Goal: Task Accomplishment & Management: Use online tool/utility

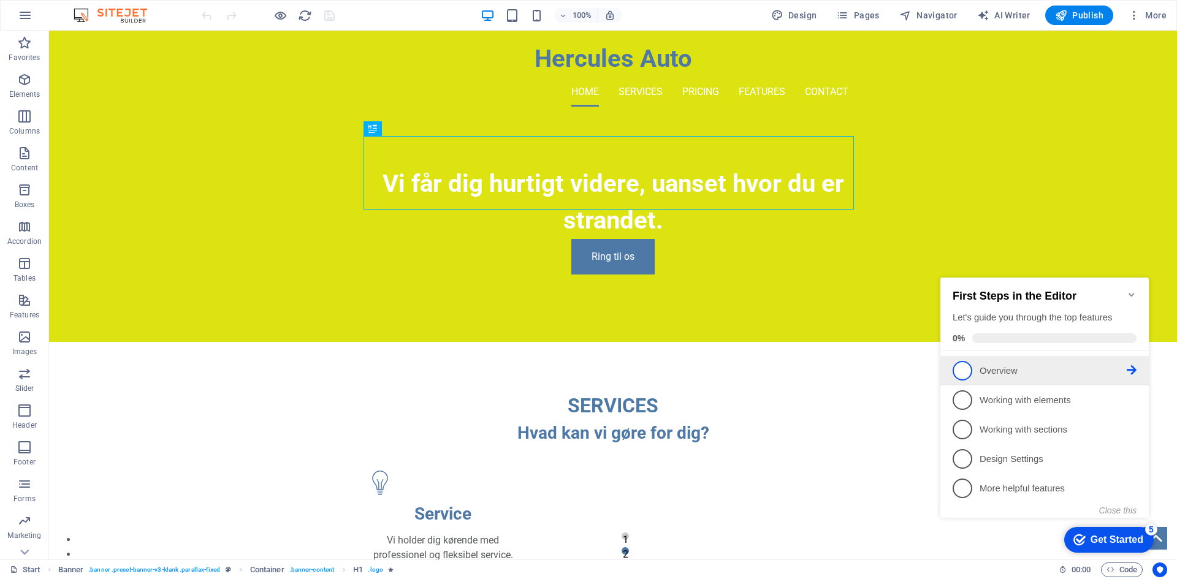
click at [1057, 367] on p "Overview - incomplete" at bounding box center [1053, 371] width 147 height 13
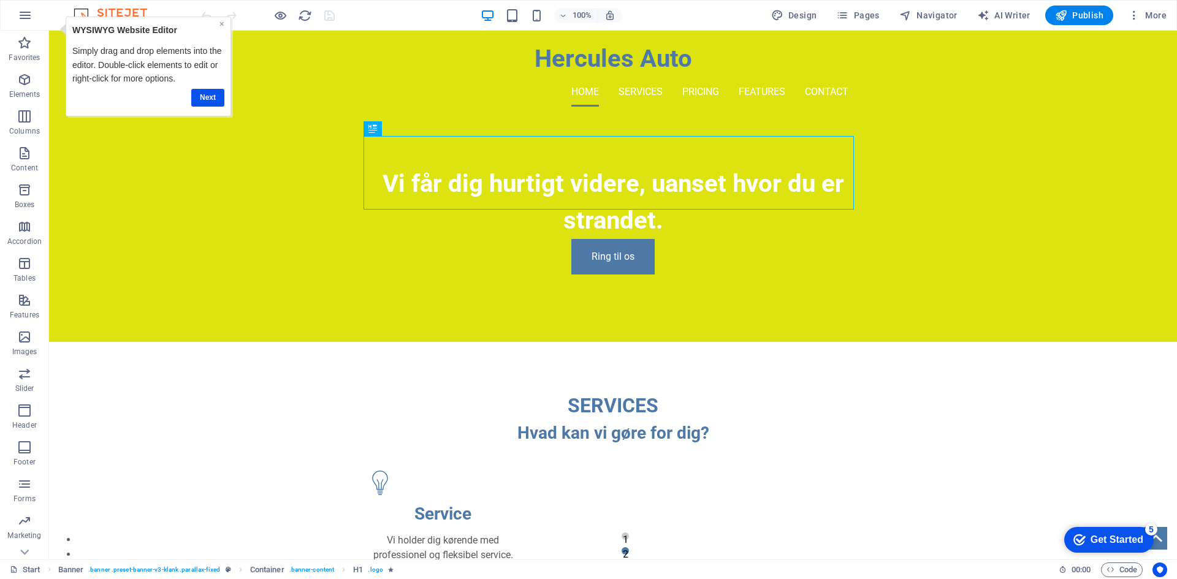
click at [222, 24] on link "×" at bounding box center [221, 24] width 5 height 10
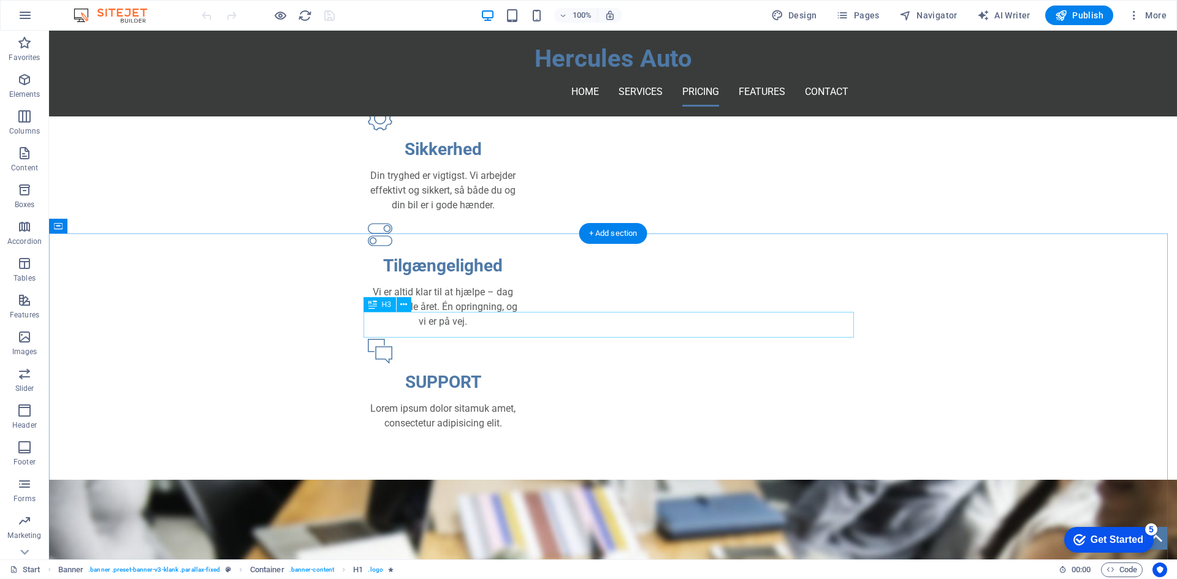
scroll to position [613, 0]
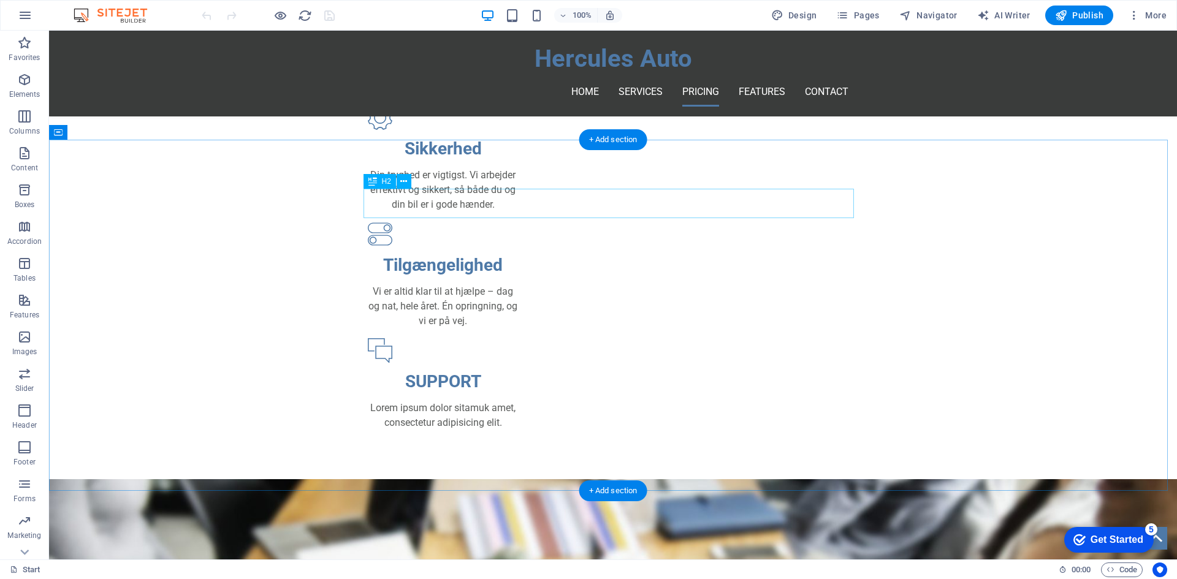
click at [599, 528] on div "OUR PRICING" at bounding box center [613, 542] width 490 height 29
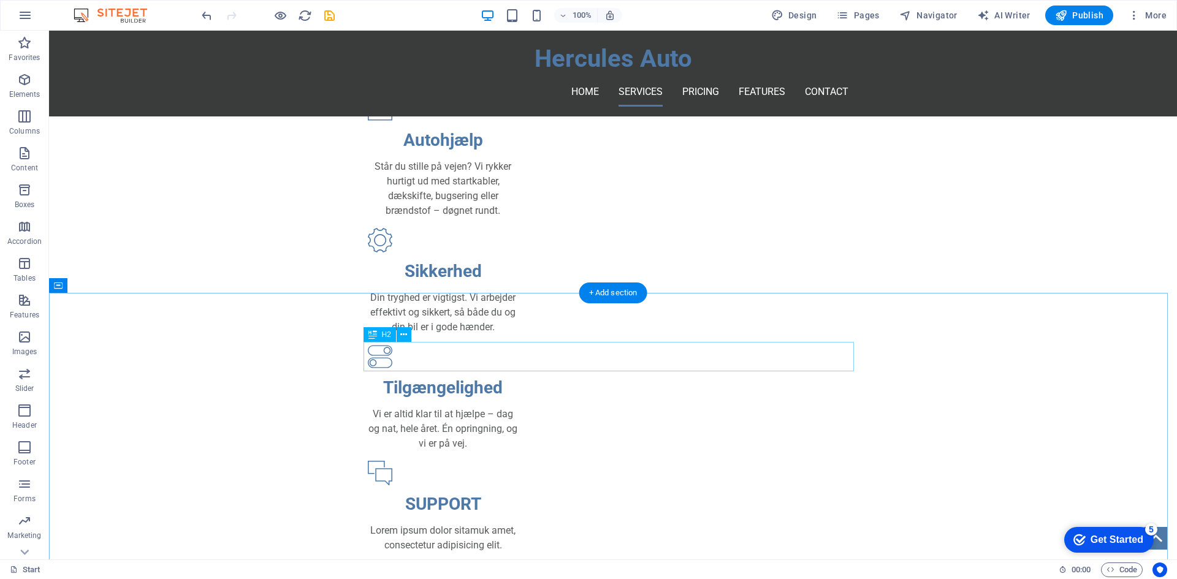
scroll to position [307, 0]
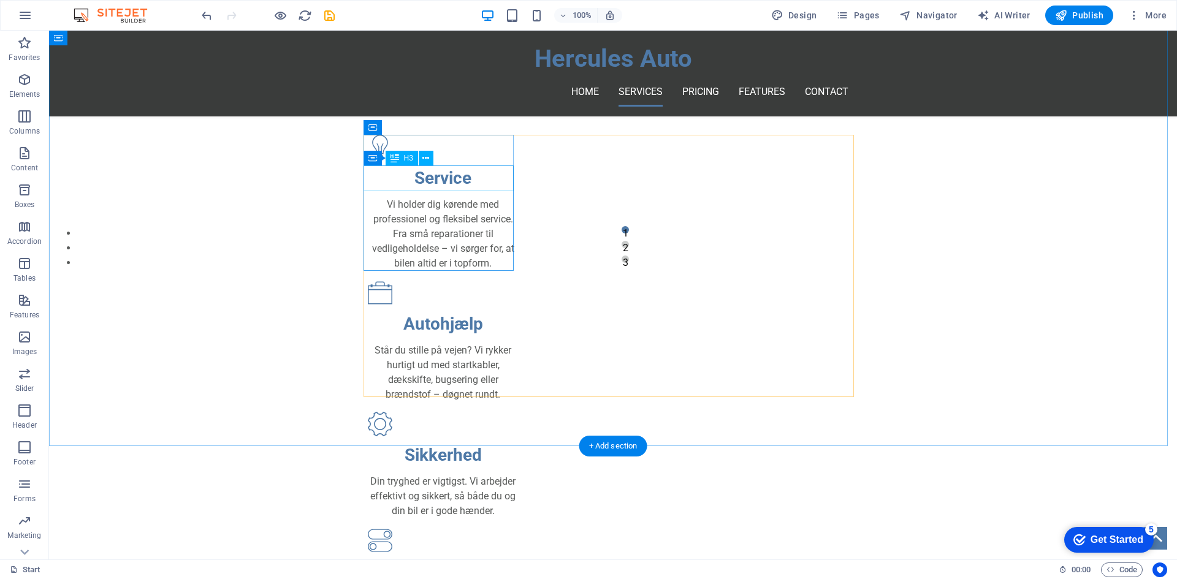
click at [451, 185] on div "Service" at bounding box center [443, 179] width 150 height 26
click at [480, 189] on div "Service" at bounding box center [443, 179] width 150 height 26
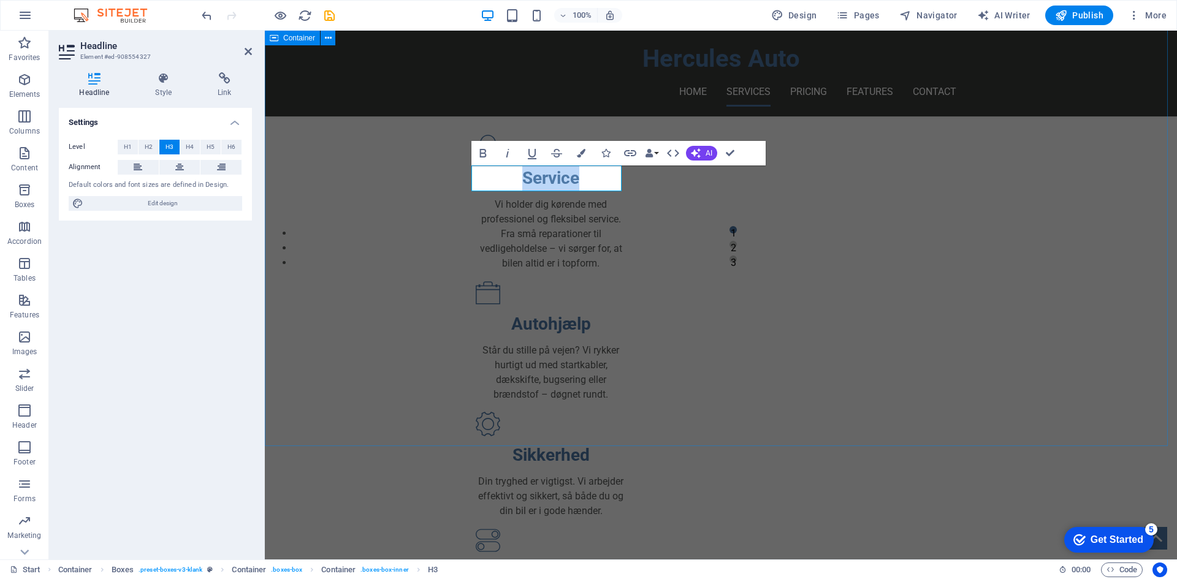
click at [411, 284] on div "SERVICES Hvad kan vi gøre for dig? Service Vi holder dig kørende med profession…" at bounding box center [721, 396] width 912 height 780
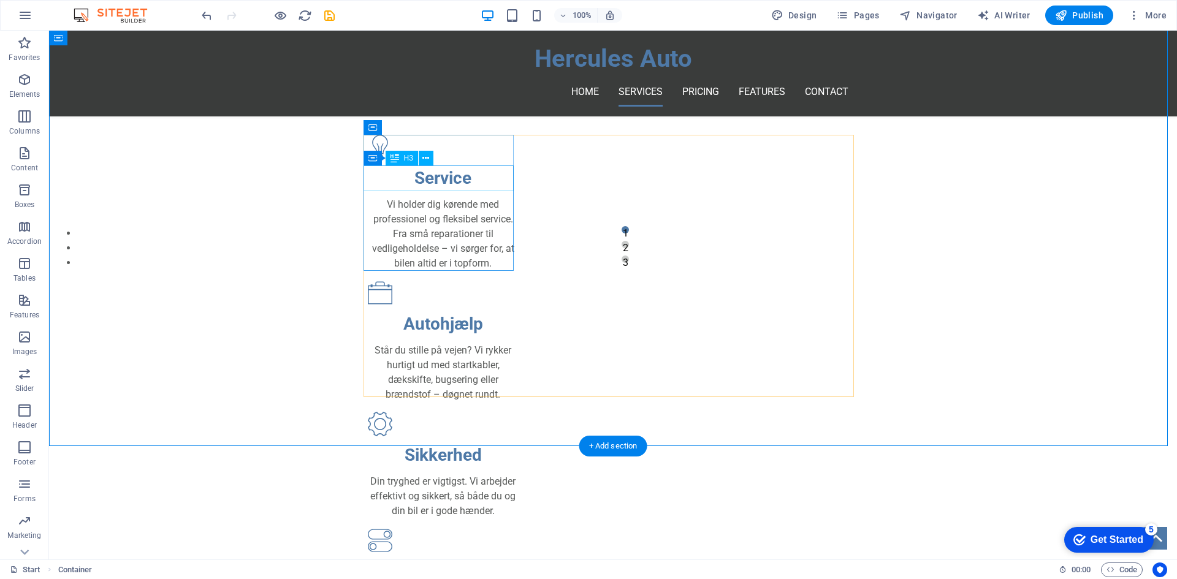
click at [454, 180] on div "Service" at bounding box center [443, 179] width 150 height 26
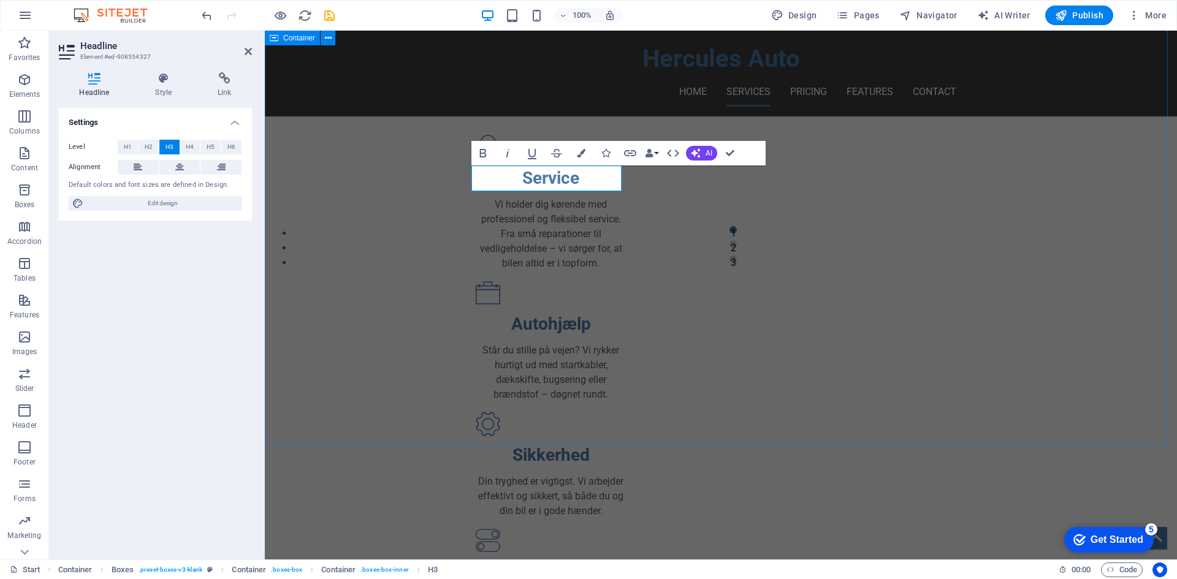
click at [424, 211] on div "SERVICES Hvad kan vi gøre for dig? Service Vi holder dig kørende med profession…" at bounding box center [721, 396] width 912 height 780
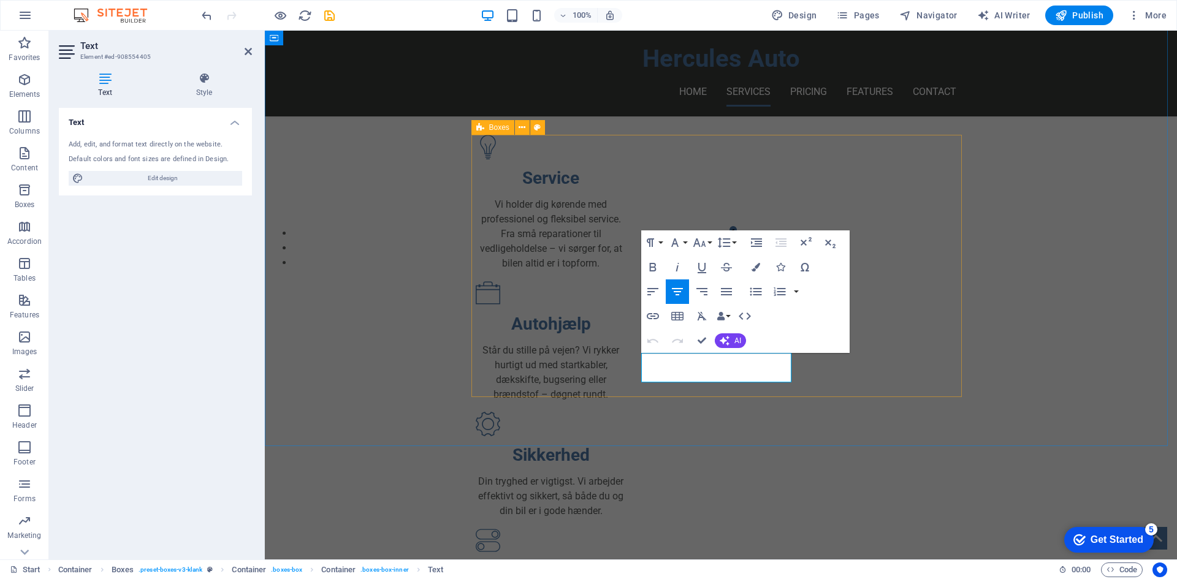
drag, startPoint x: 777, startPoint y: 374, endPoint x: 639, endPoint y: 360, distance: 138.6
click at [639, 360] on div "Service Vi holder dig kørende med professionel og fleksibel service. Fra små re…" at bounding box center [721, 436] width 490 height 602
copy p "Skal din bil transporteres fra et sted til et andet? Så lav en forud bestilling…"
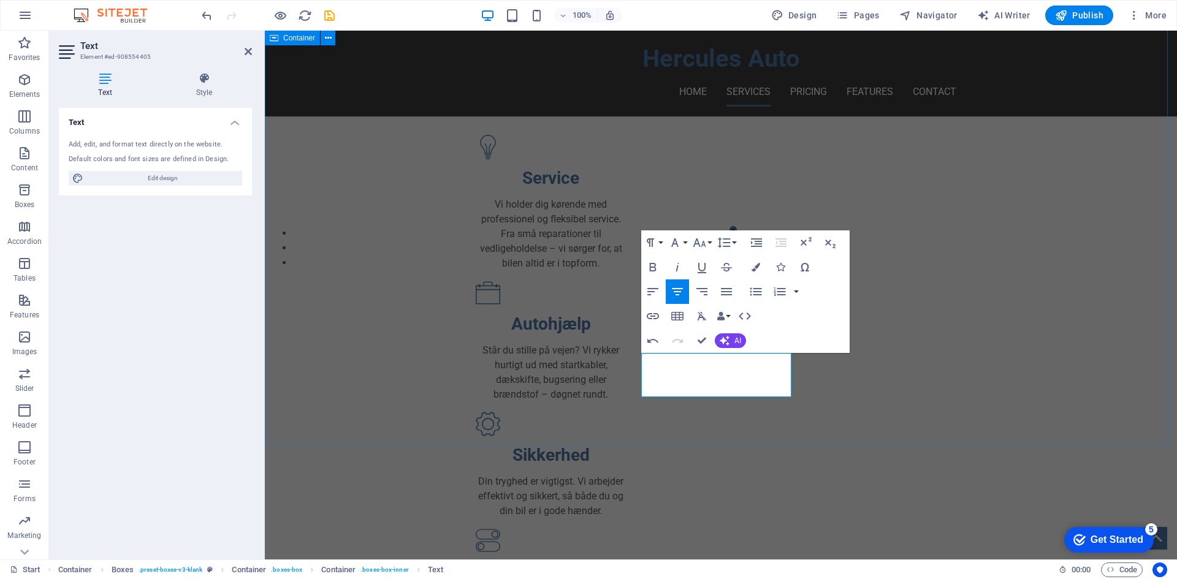
click at [790, 422] on div "SERVICES Hvad kan vi gøre for dig? Service Vi holder dig kørende med profession…" at bounding box center [721, 403] width 912 height 795
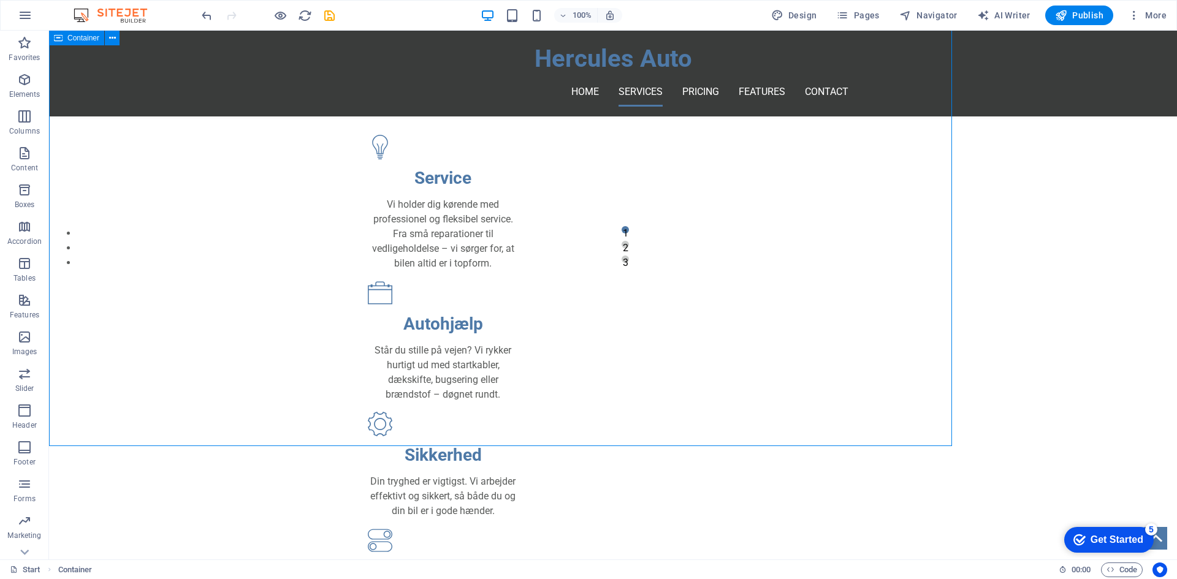
click at [790, 422] on div "SERVICES Hvad kan vi gøre for dig? Service Vi holder dig kørende med profession…" at bounding box center [613, 403] width 1128 height 795
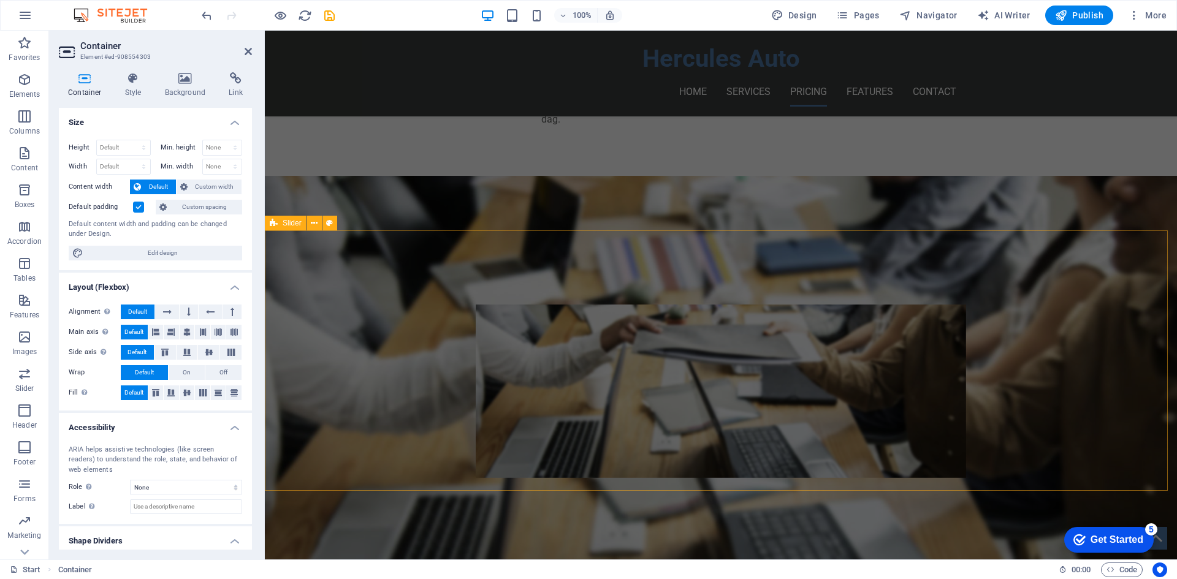
scroll to position [868, 0]
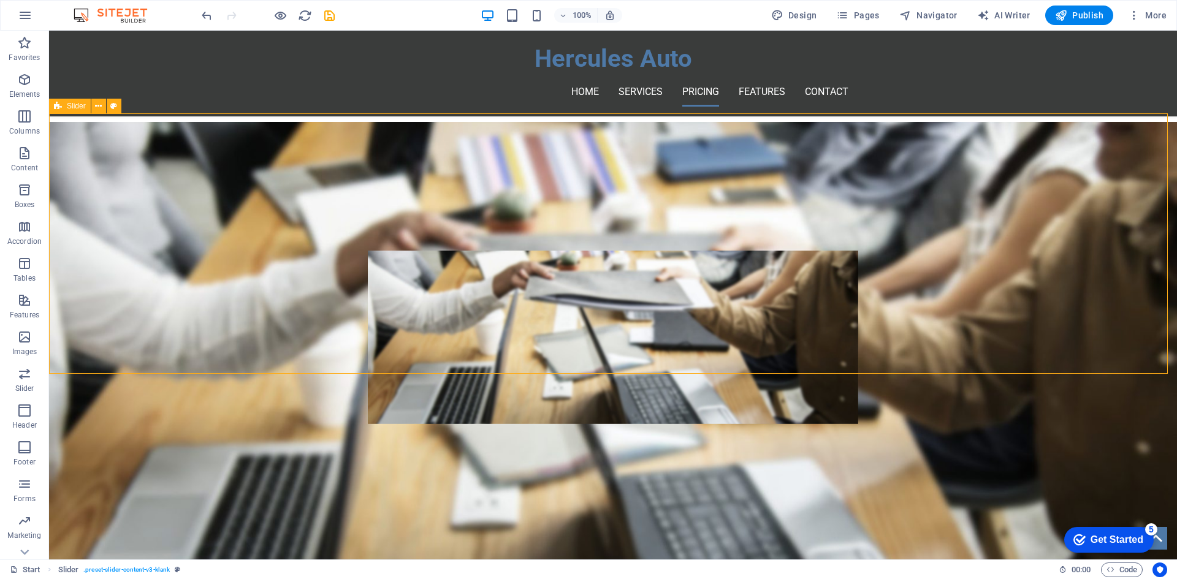
scroll to position [991, 0]
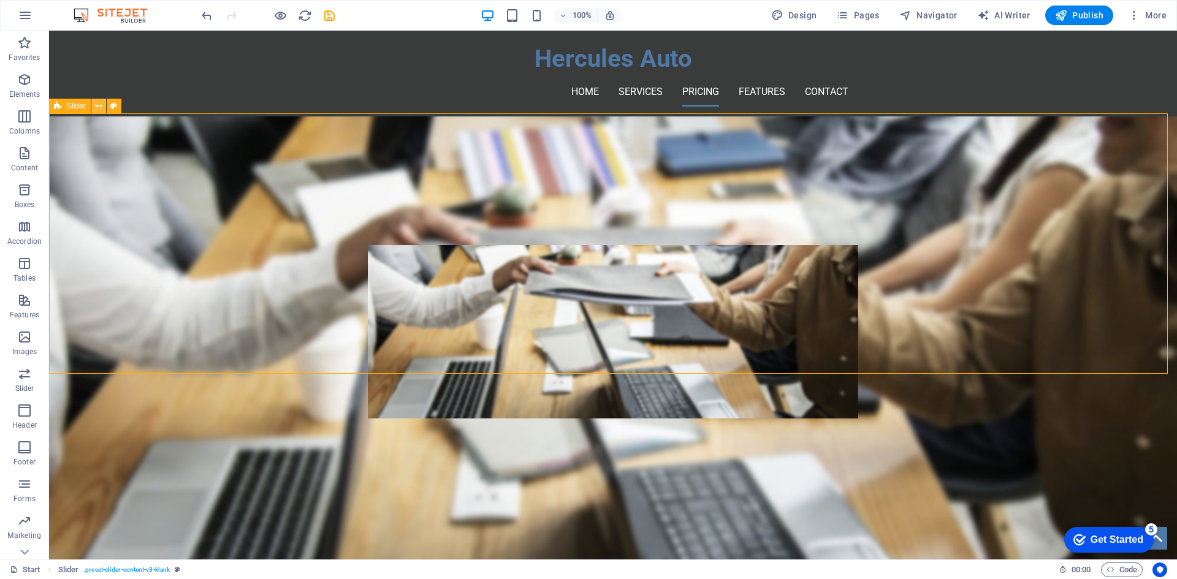
click at [97, 109] on icon at bounding box center [98, 106] width 7 height 13
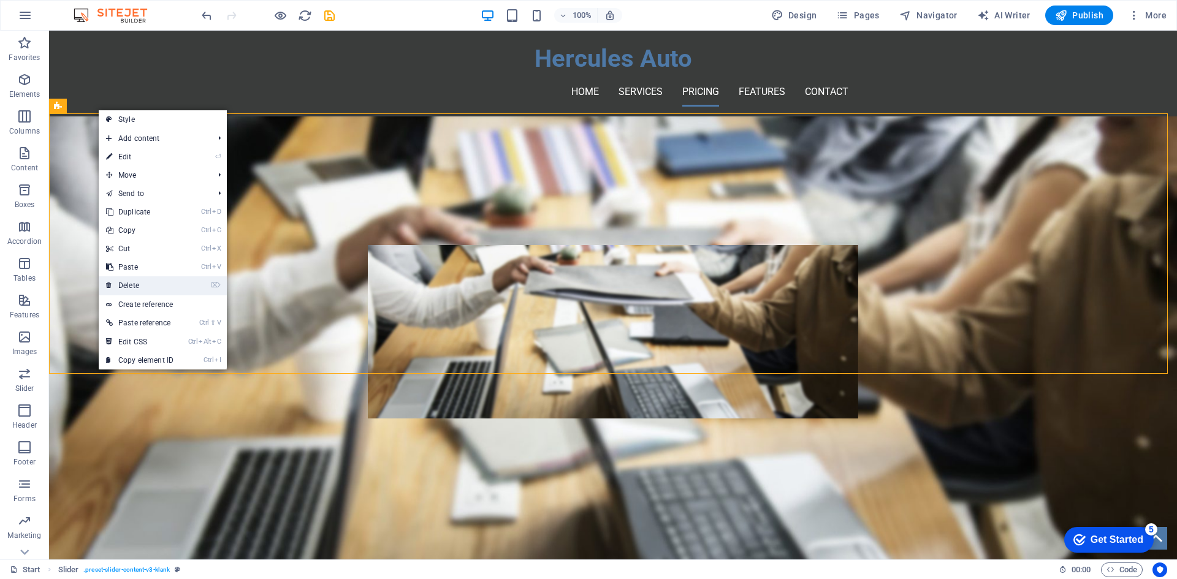
click at [147, 289] on link "⌦ Delete" at bounding box center [140, 285] width 82 height 18
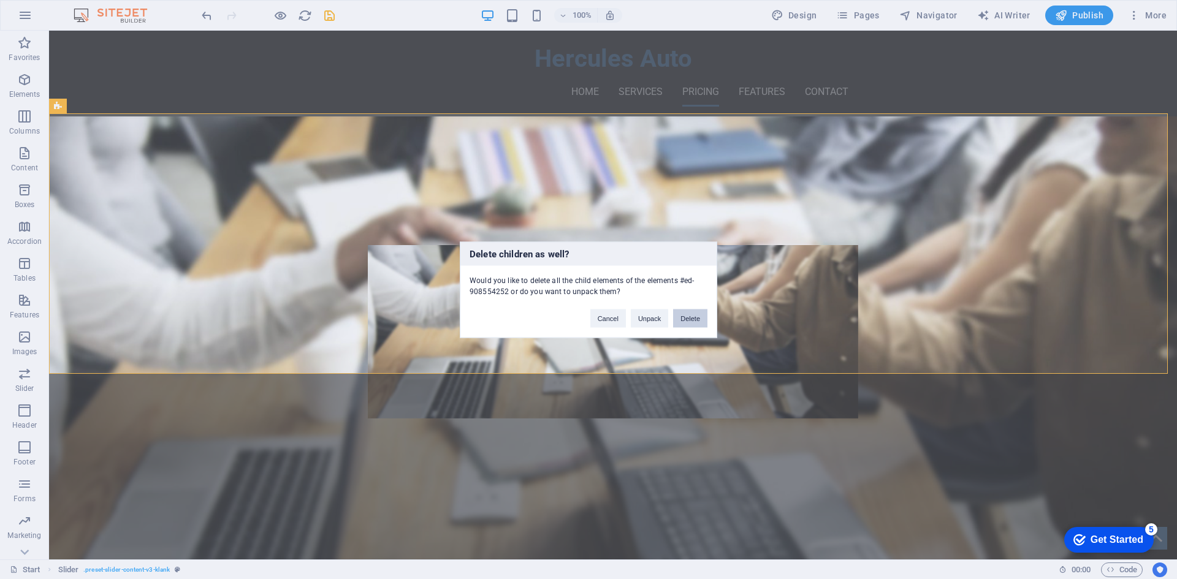
click at [685, 315] on button "Delete" at bounding box center [690, 318] width 34 height 18
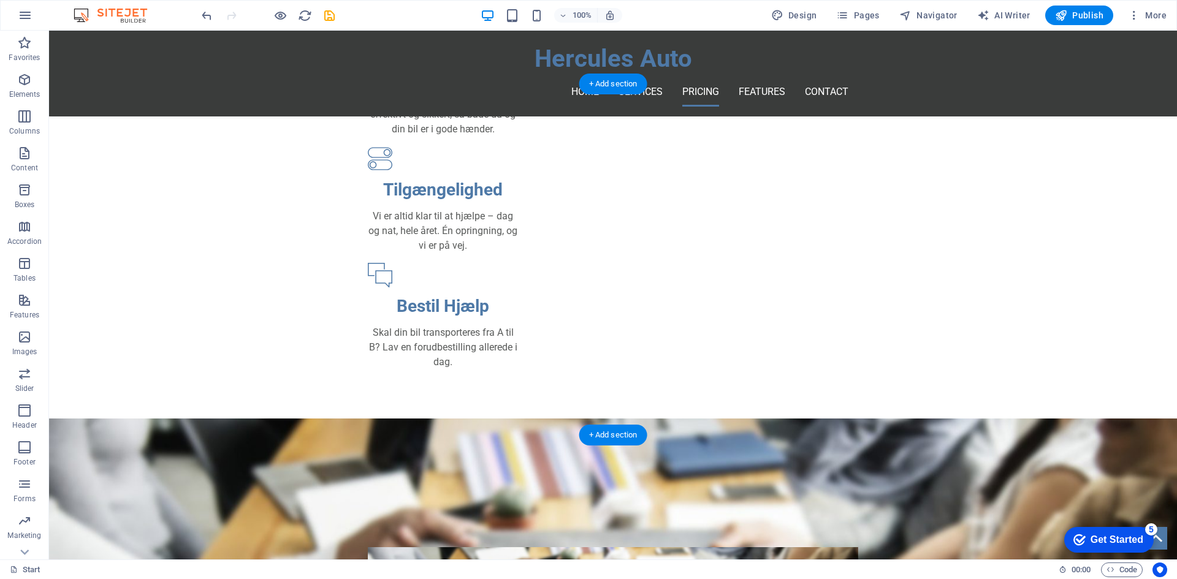
scroll to position [669, 0]
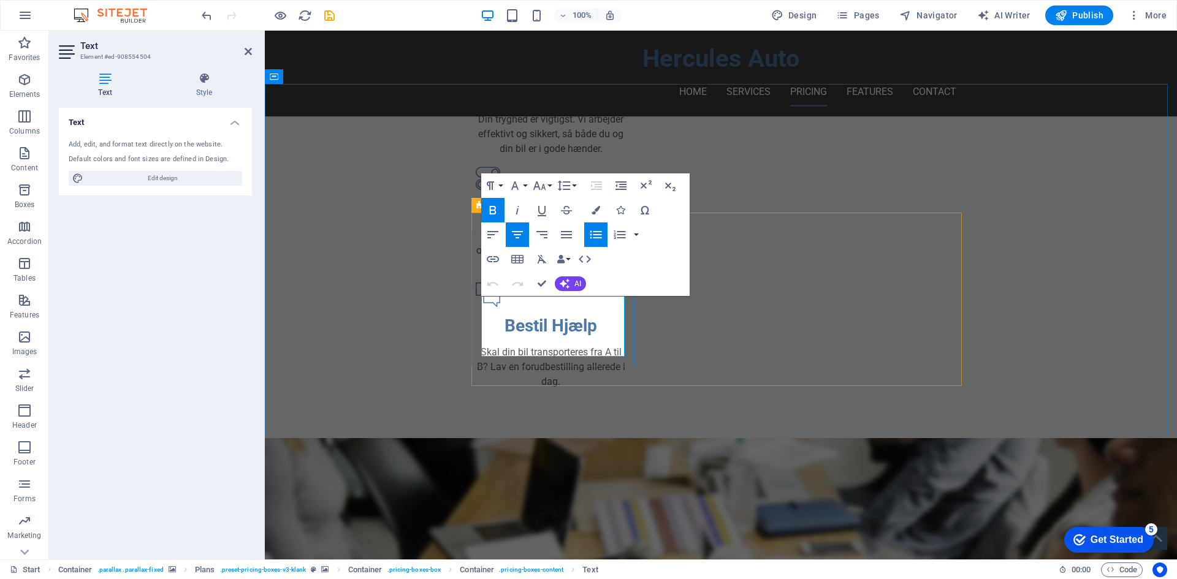
drag, startPoint x: 568, startPoint y: 305, endPoint x: 500, endPoint y: 304, distance: 68.1
drag, startPoint x: 582, startPoint y: 316, endPoint x: 519, endPoint y: 316, distance: 62.5
drag, startPoint x: 585, startPoint y: 335, endPoint x: 514, endPoint y: 335, distance: 71.1
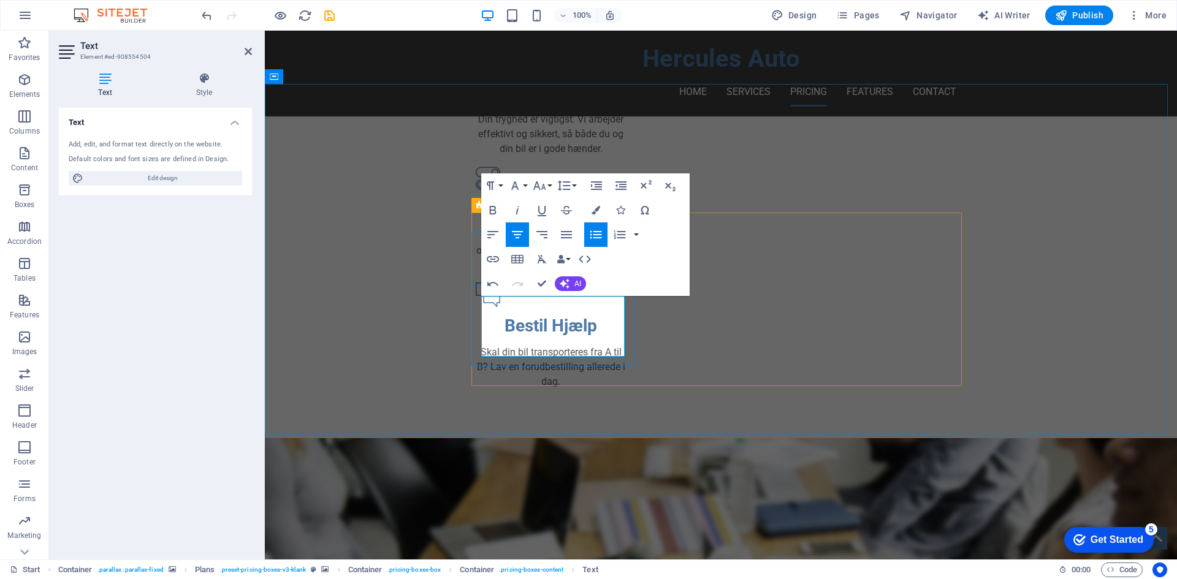
drag, startPoint x: 600, startPoint y: 348, endPoint x: 501, endPoint y: 347, distance: 98.7
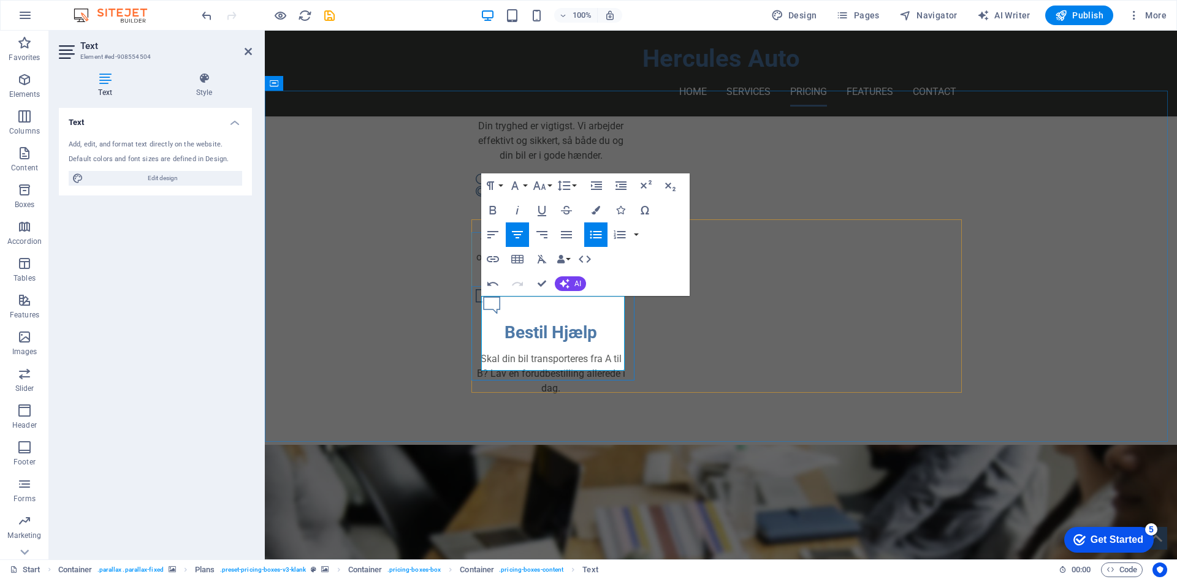
drag, startPoint x: 586, startPoint y: 348, endPoint x: 526, endPoint y: 346, distance: 60.1
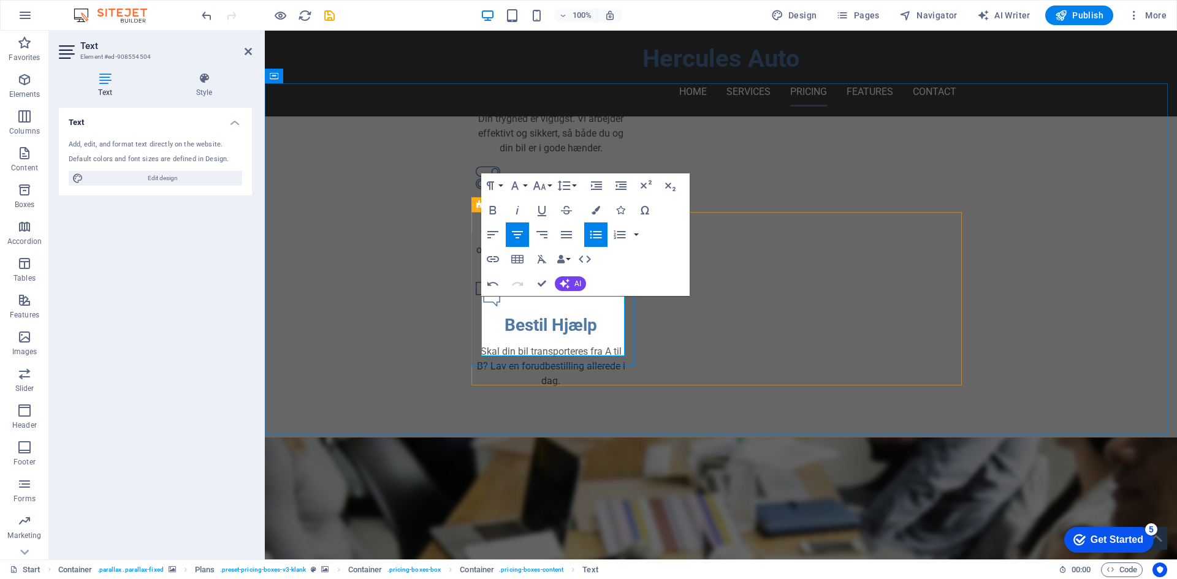
drag, startPoint x: 606, startPoint y: 318, endPoint x: 499, endPoint y: 316, distance: 107.3
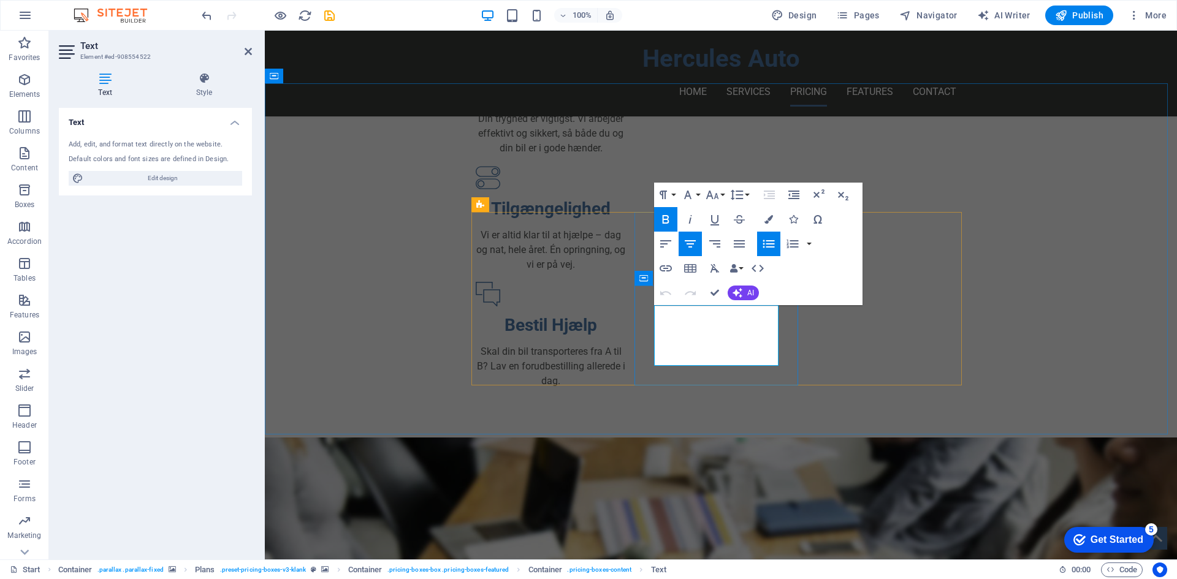
drag, startPoint x: 696, startPoint y: 312, endPoint x: 664, endPoint y: 310, distance: 32.6
drag, startPoint x: 750, startPoint y: 327, endPoint x: 681, endPoint y: 327, distance: 68.7
drag, startPoint x: 750, startPoint y: 355, endPoint x: 659, endPoint y: 352, distance: 90.8
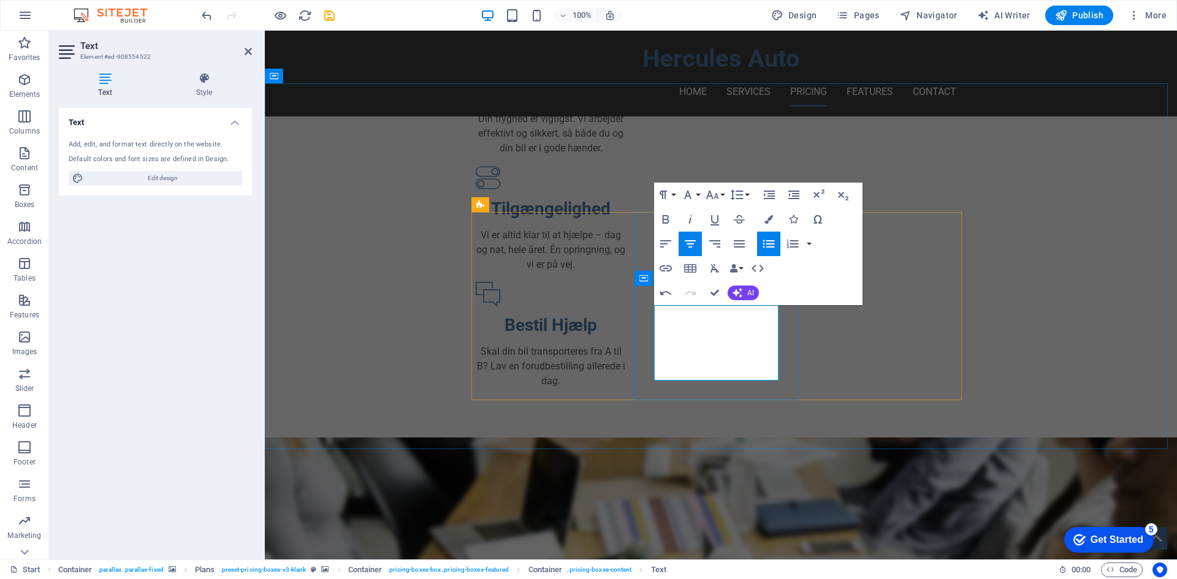
drag, startPoint x: 761, startPoint y: 387, endPoint x: 673, endPoint y: 386, distance: 88.9
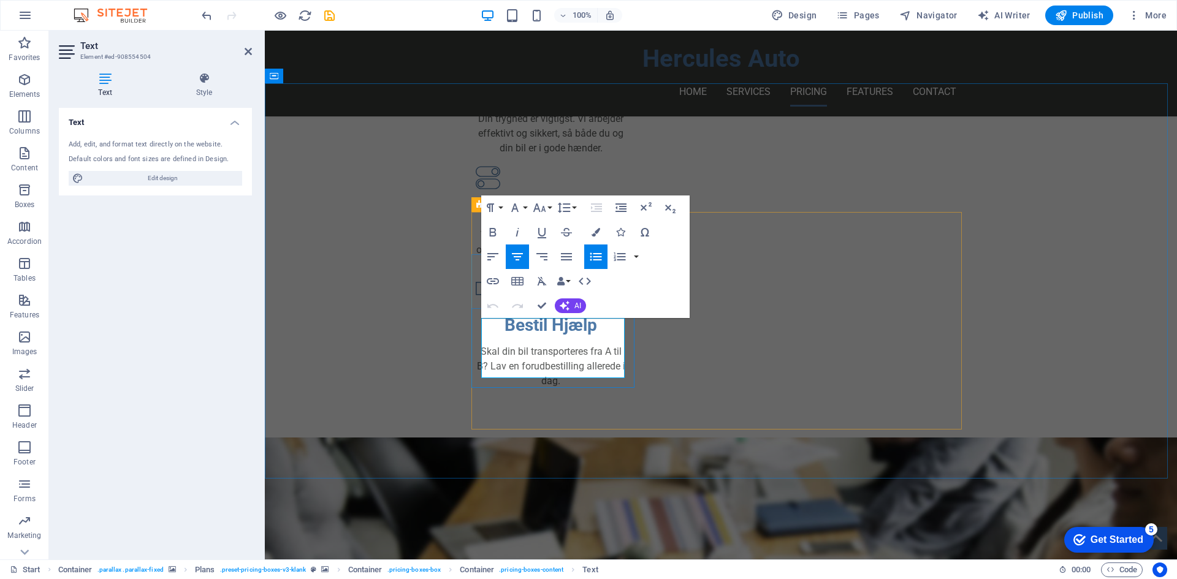
drag, startPoint x: 593, startPoint y: 323, endPoint x: 513, endPoint y: 323, distance: 80.9
copy li "Startpris: XXX kr."
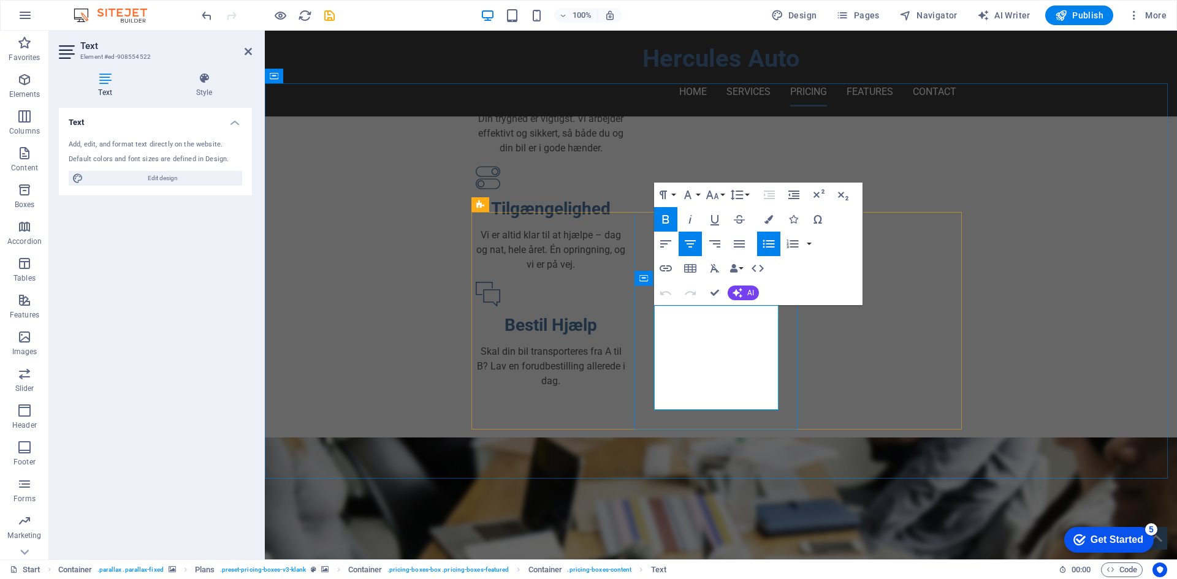
drag, startPoint x: 734, startPoint y: 316, endPoint x: 646, endPoint y: 313, distance: 87.7
drag, startPoint x: 730, startPoint y: 330, endPoint x: 705, endPoint y: 328, distance: 25.3
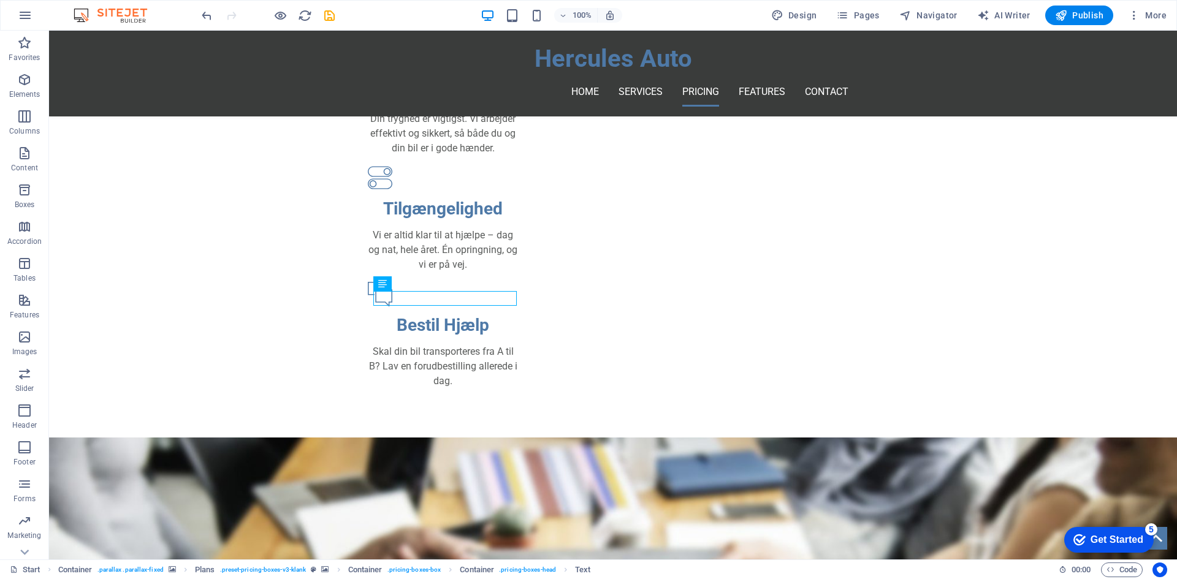
click at [530, 13] on div "100%" at bounding box center [552, 16] width 142 height 20
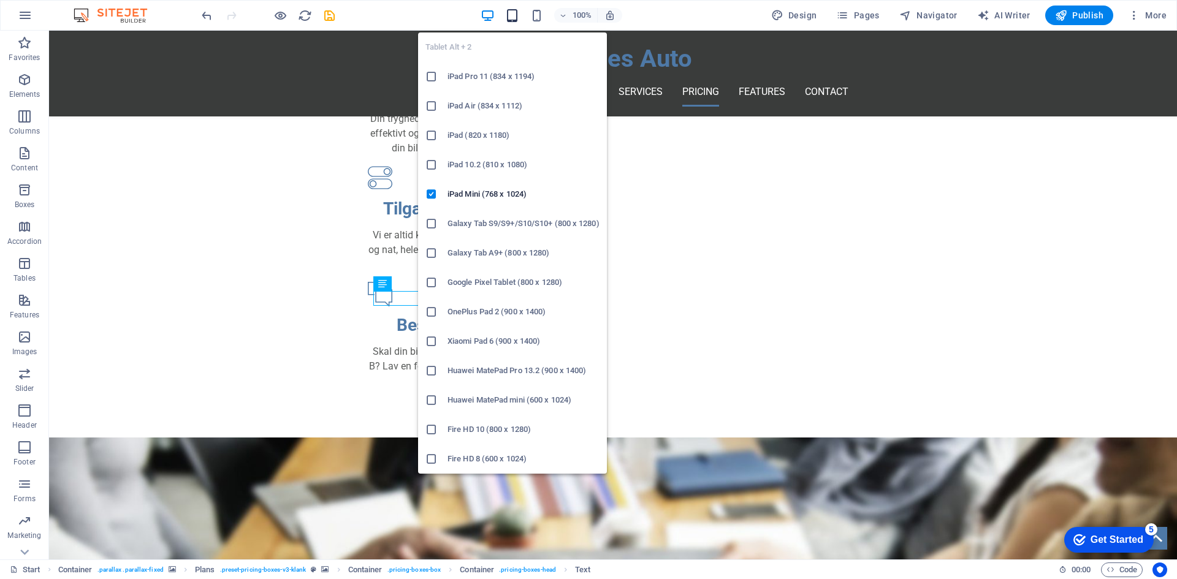
click at [519, 13] on icon "button" at bounding box center [512, 16] width 14 height 14
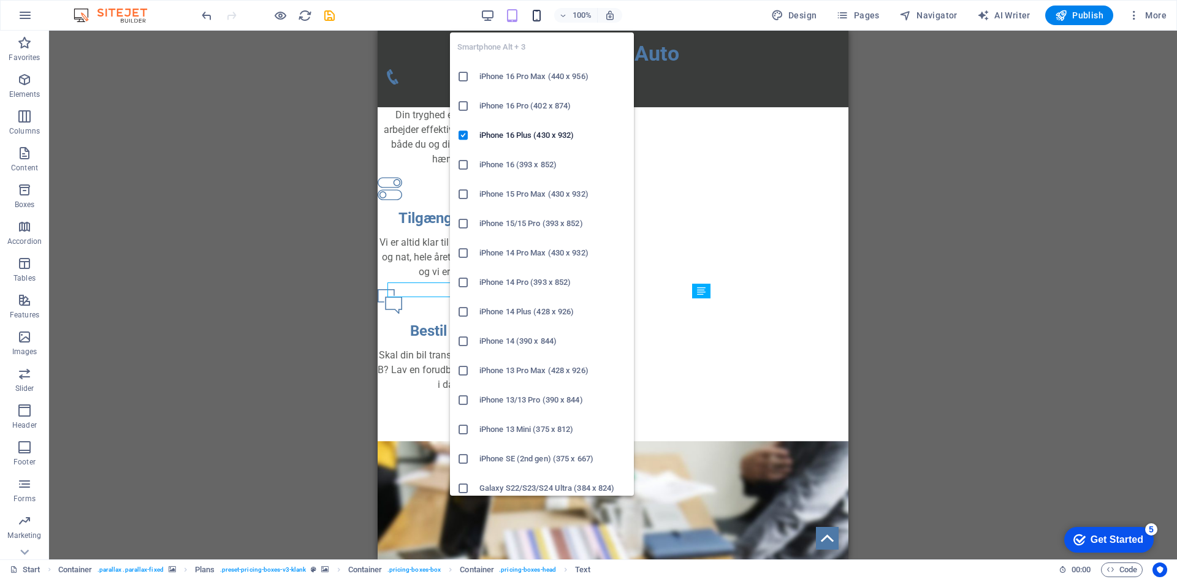
click at [542, 18] on icon "button" at bounding box center [537, 16] width 14 height 14
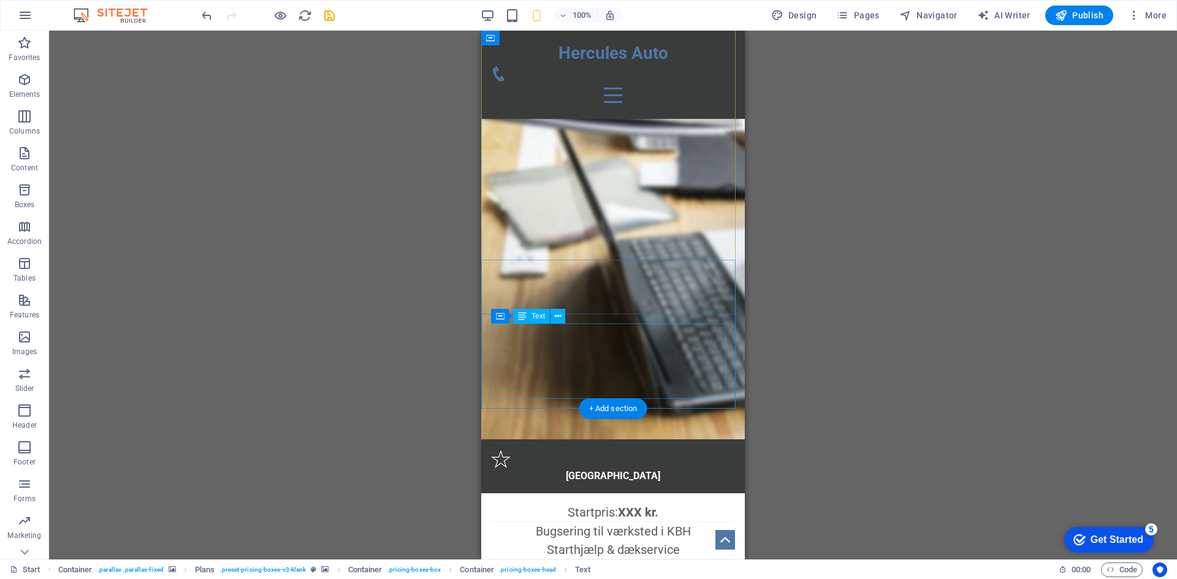
scroll to position [1123, 0]
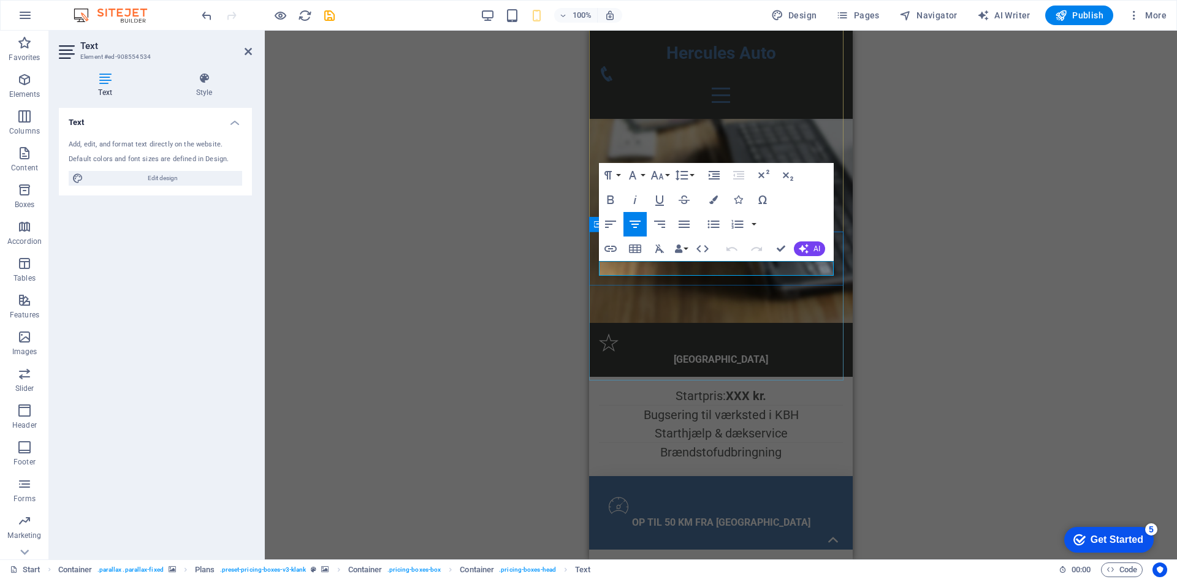
drag, startPoint x: 737, startPoint y: 267, endPoint x: 657, endPoint y: 266, distance: 80.9
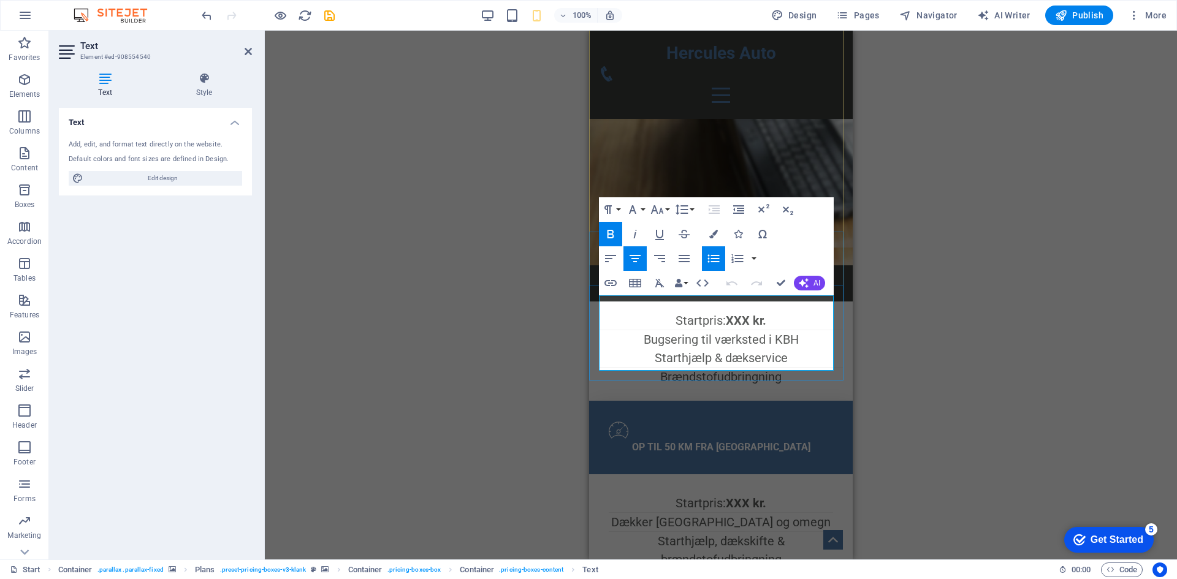
drag, startPoint x: 745, startPoint y: 320, endPoint x: 647, endPoint y: 321, distance: 98.7
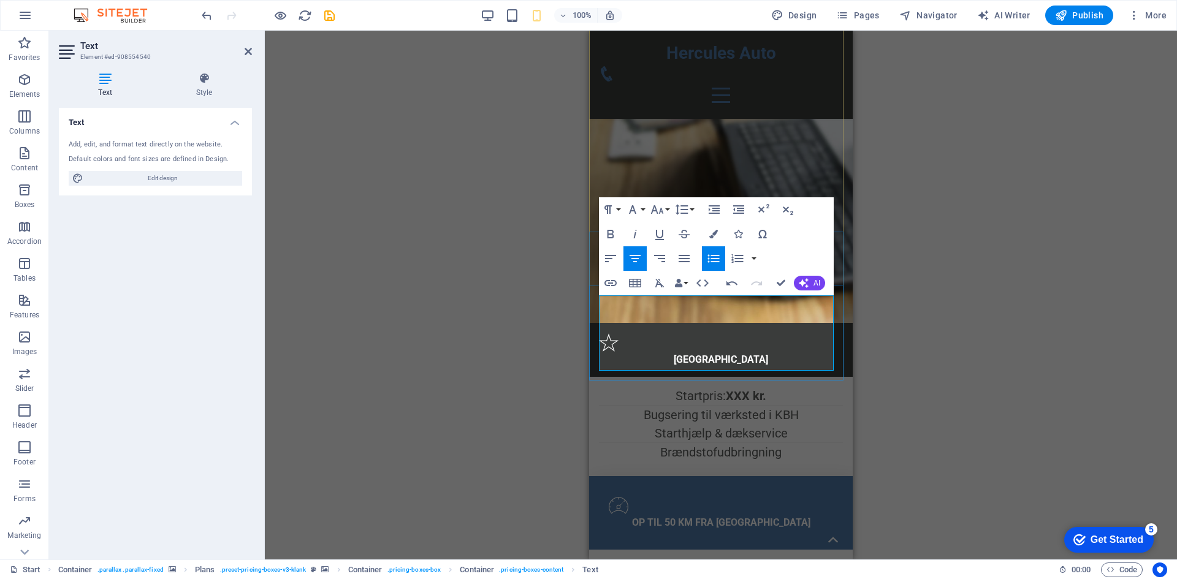
drag, startPoint x: 753, startPoint y: 345, endPoint x: 656, endPoint y: 343, distance: 96.9
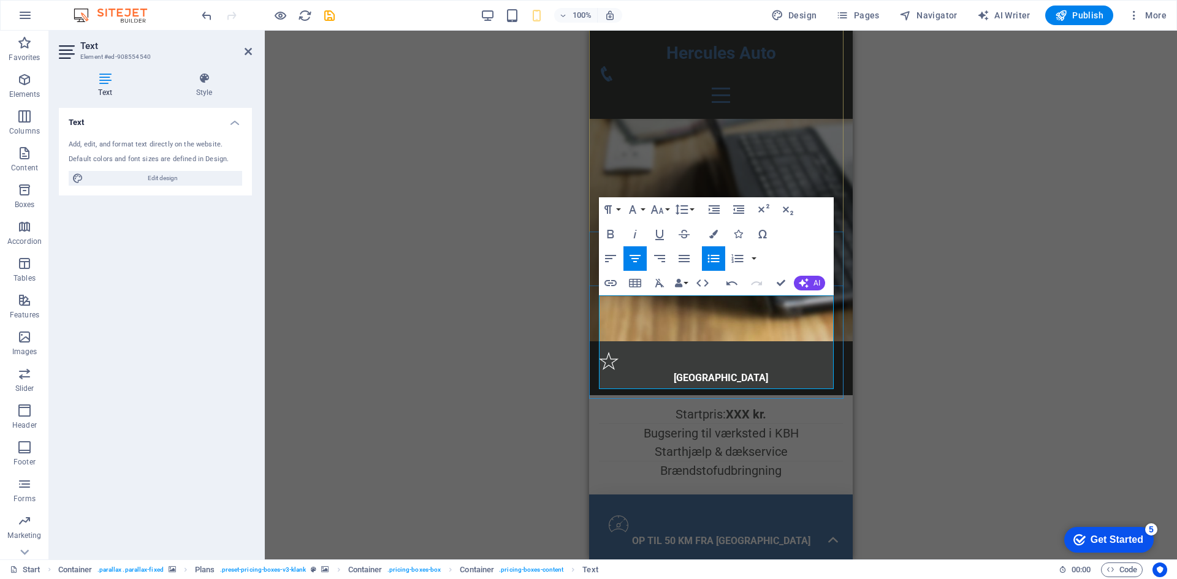
drag, startPoint x: 783, startPoint y: 381, endPoint x: 658, endPoint y: 376, distance: 125.2
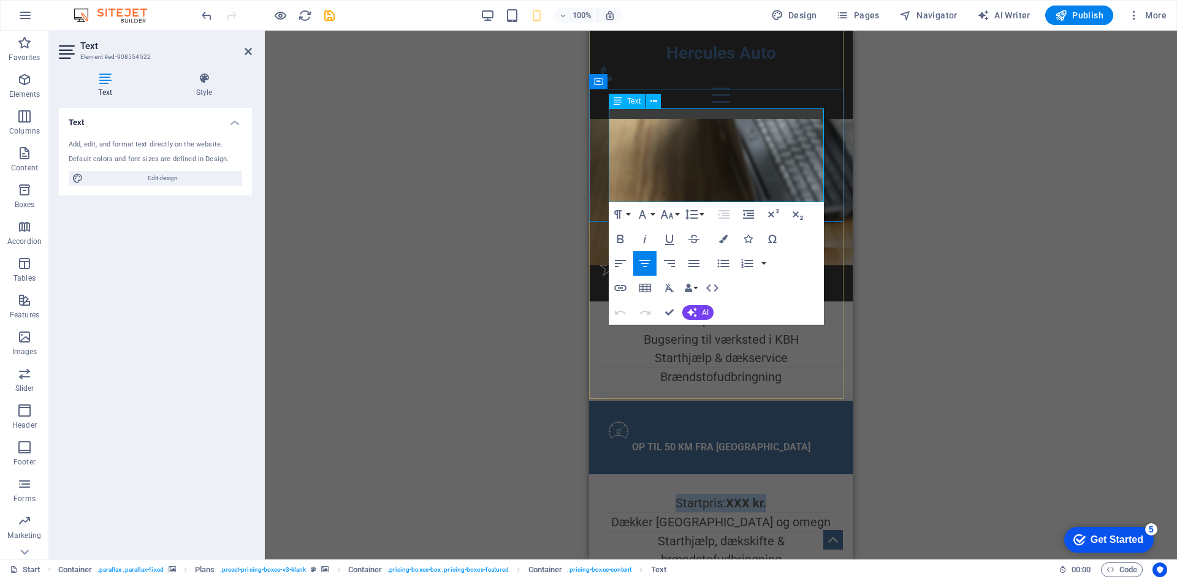
drag, startPoint x: 775, startPoint y: 116, endPoint x: 659, endPoint y: 116, distance: 116.5
click at [659, 494] on li "Startpris: XXX kr." at bounding box center [721, 503] width 224 height 18
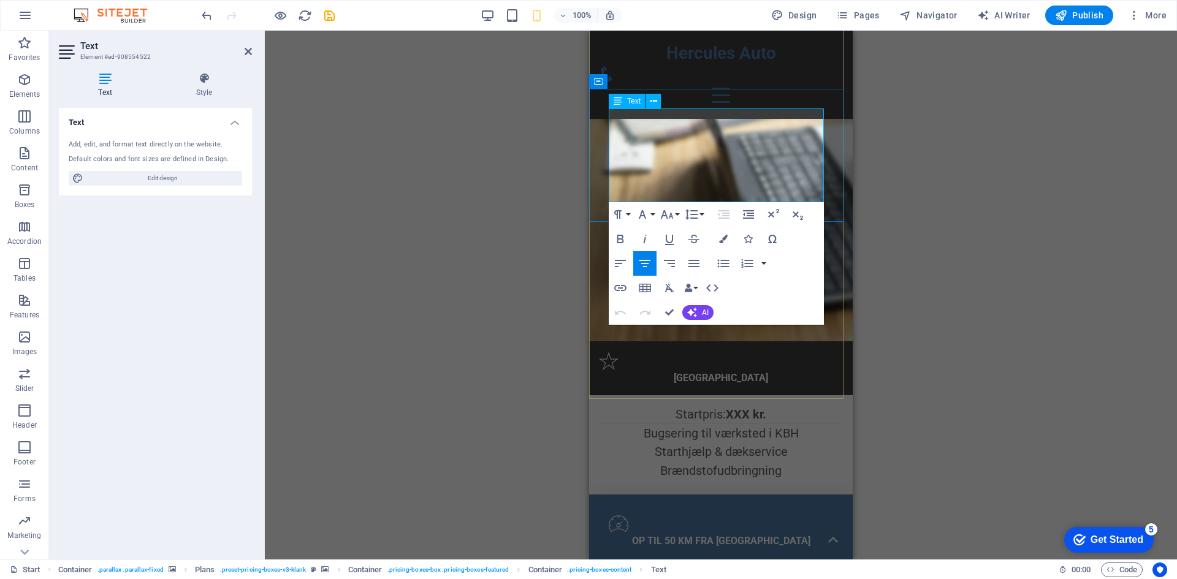
copy li "Startpris: XXX kr."
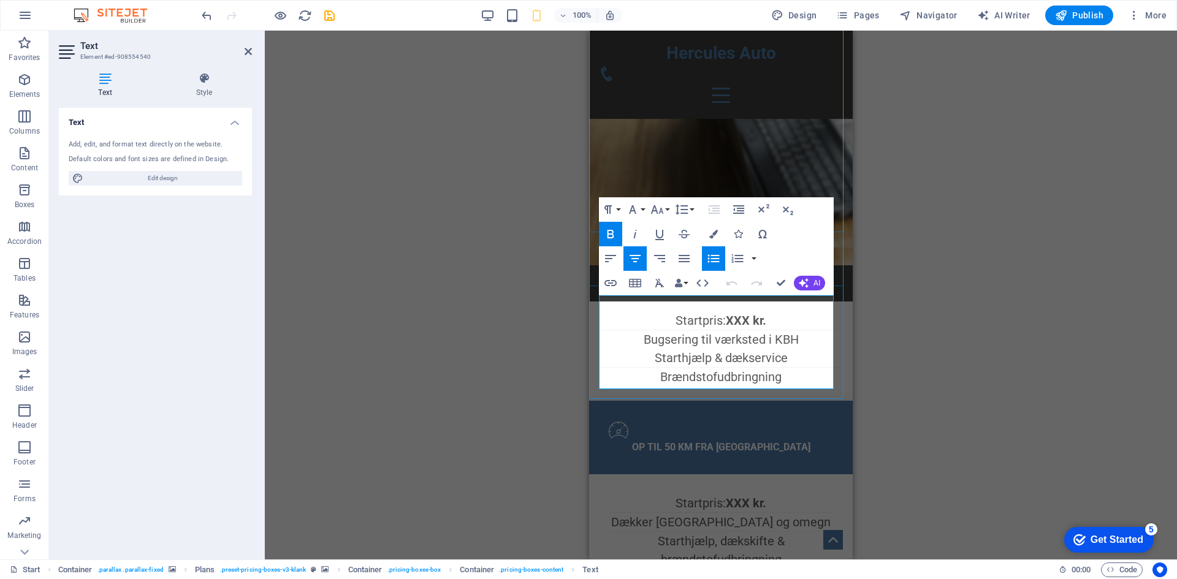
drag, startPoint x: 745, startPoint y: 303, endPoint x: 625, endPoint y: 308, distance: 120.3
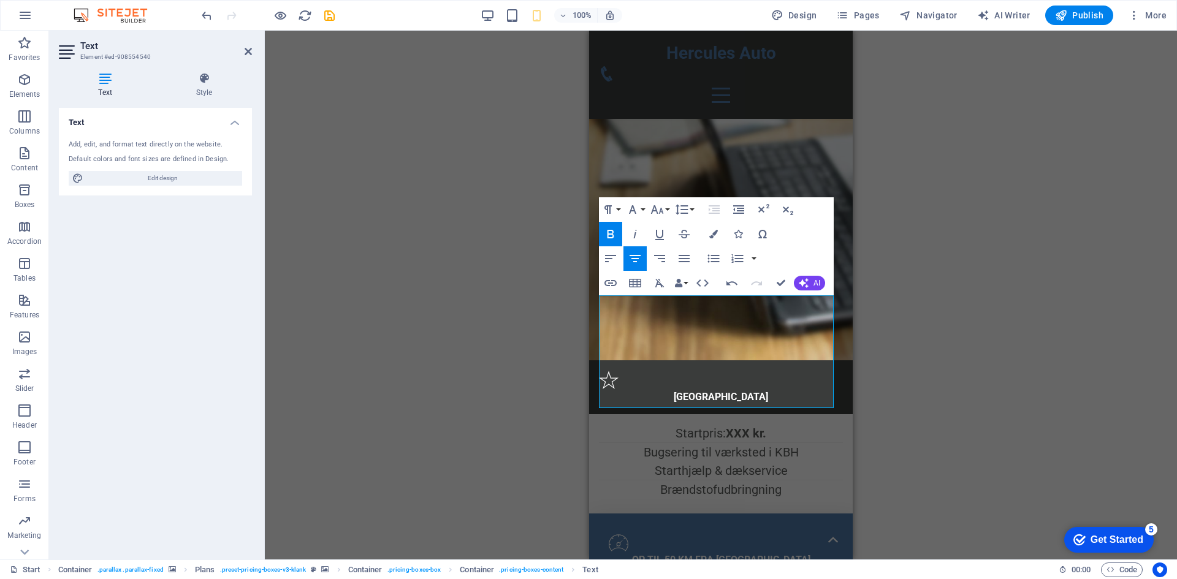
click at [894, 316] on div "Drag here to replace the existing content. Press “Ctrl” if you want to create a…" at bounding box center [721, 295] width 912 height 529
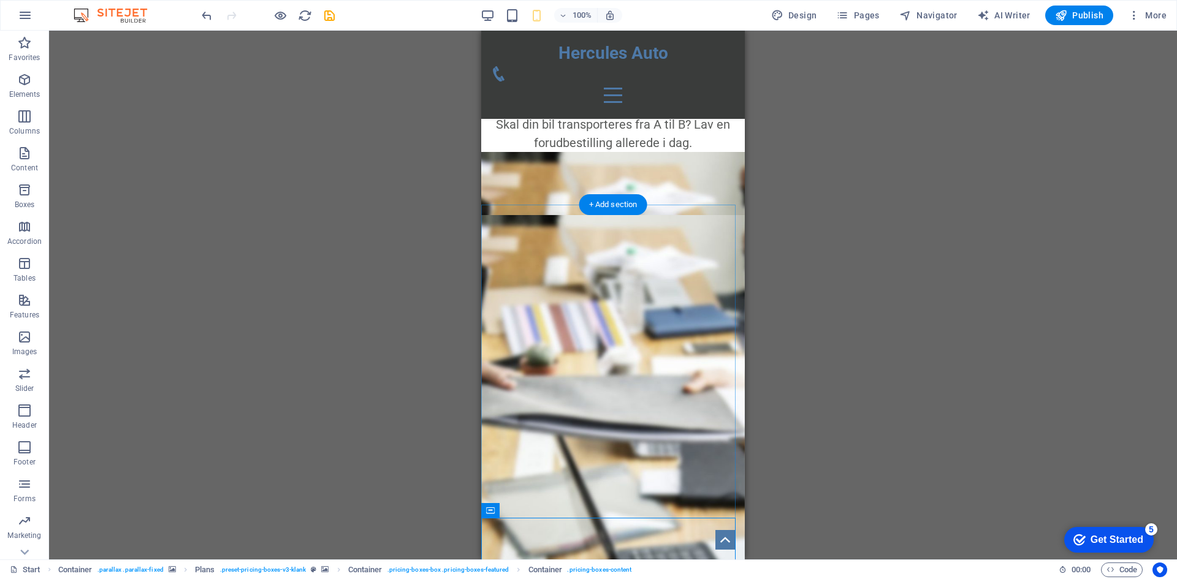
scroll to position [694, 0]
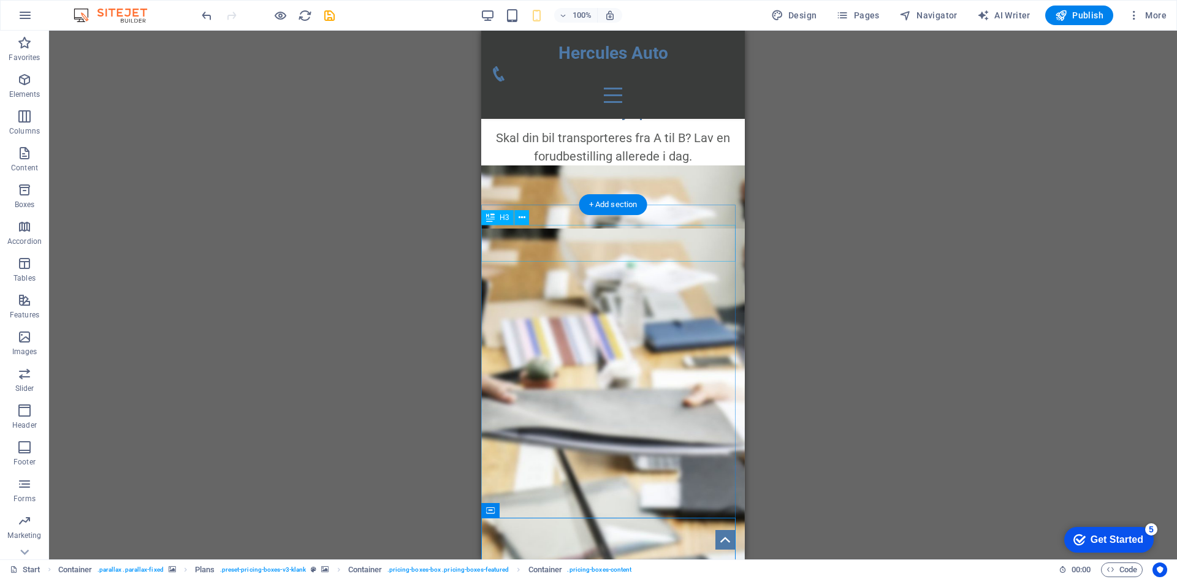
click at [614, 204] on div "IPSUM DOLOR SITAMUK AMET CONSECTETUR" at bounding box center [613, 195] width 264 height 18
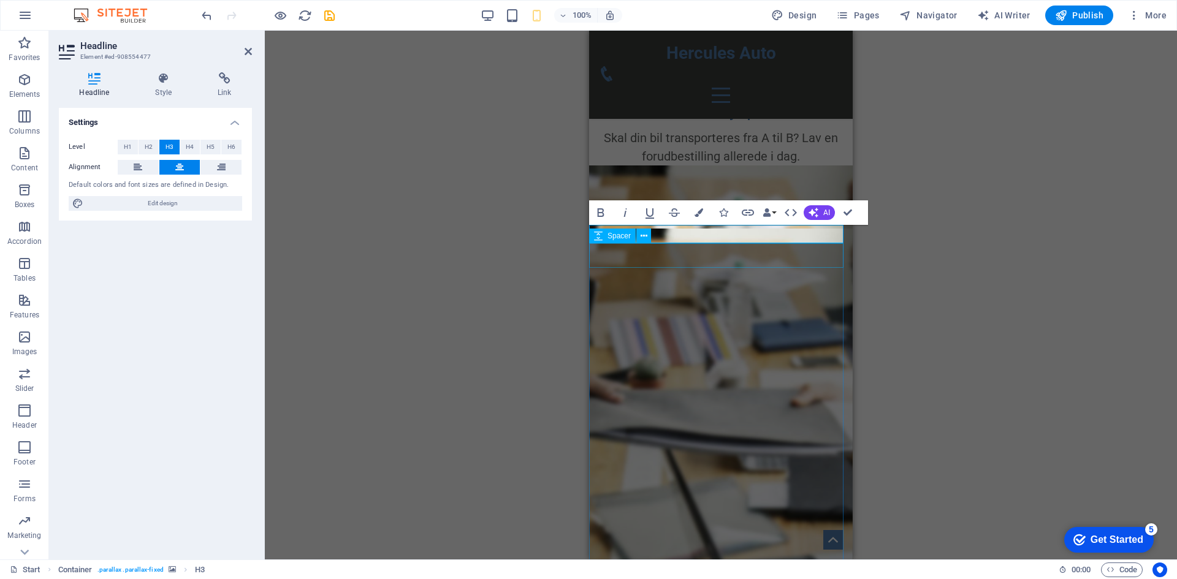
click at [716, 229] on div at bounding box center [721, 216] width 264 height 25
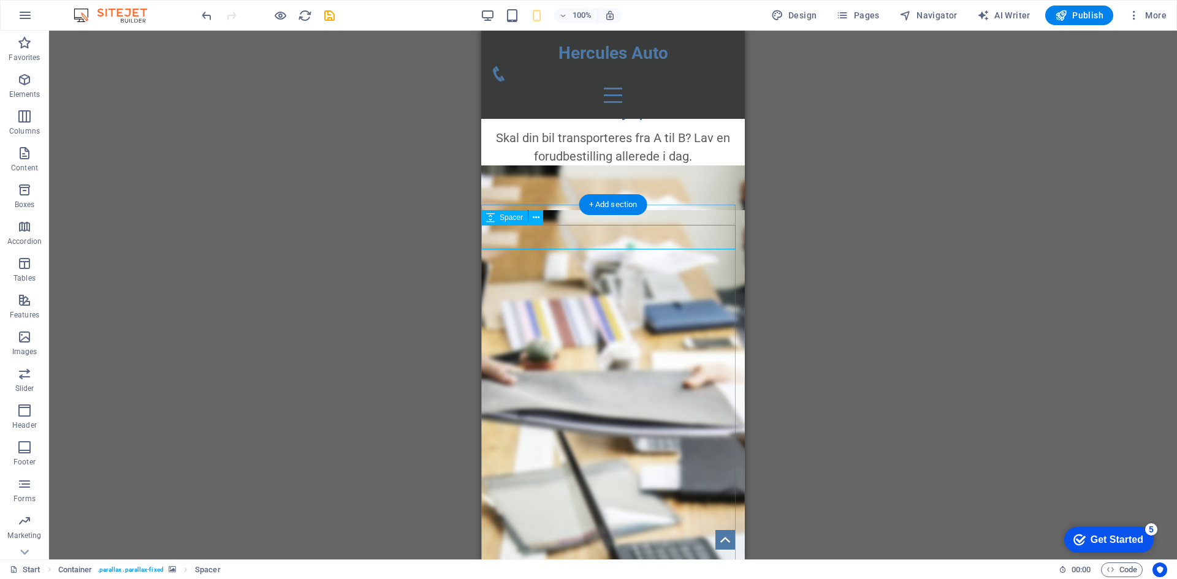
click at [634, 210] on div at bounding box center [613, 198] width 264 height 25
click at [618, 210] on div at bounding box center [613, 198] width 264 height 25
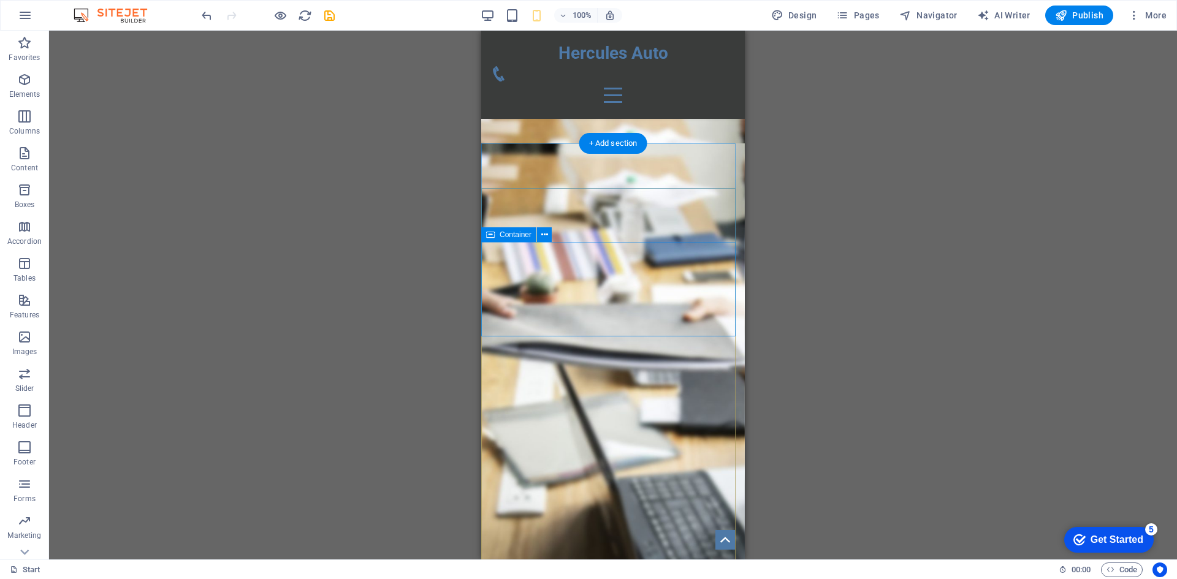
scroll to position [755, 0]
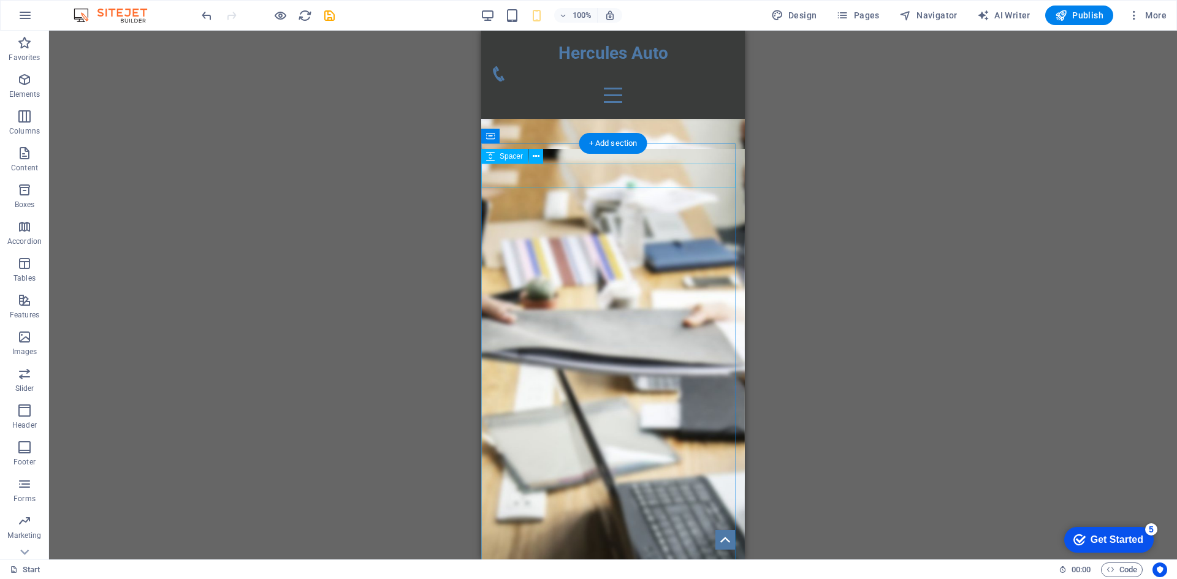
drag, startPoint x: 629, startPoint y: 180, endPoint x: 610, endPoint y: 180, distance: 19.0
click at [625, 149] on div at bounding box center [613, 136] width 264 height 25
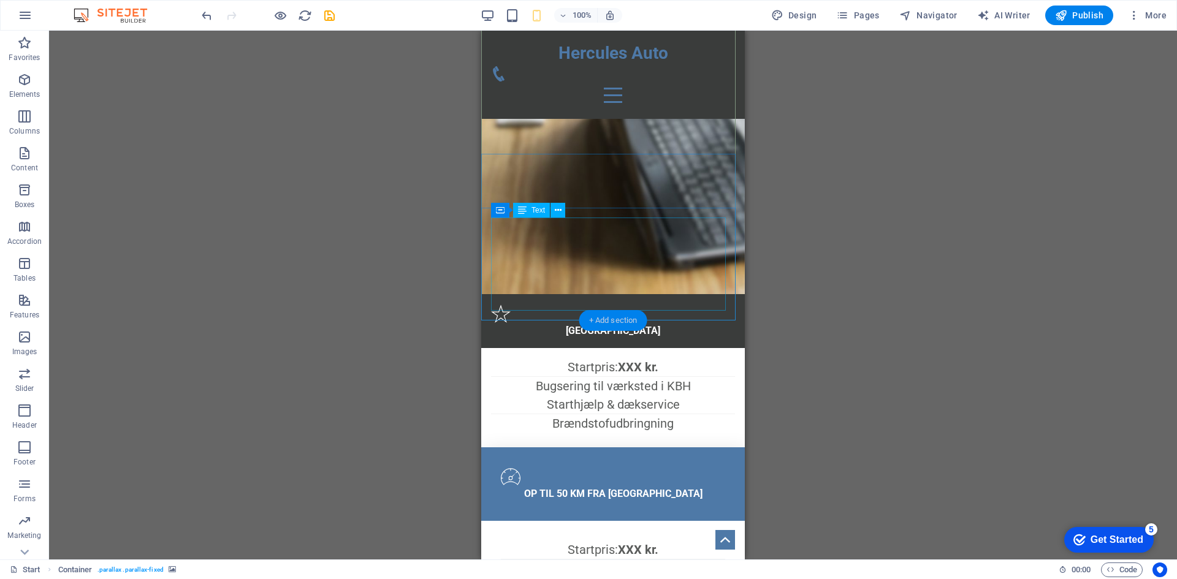
scroll to position [1164, 0]
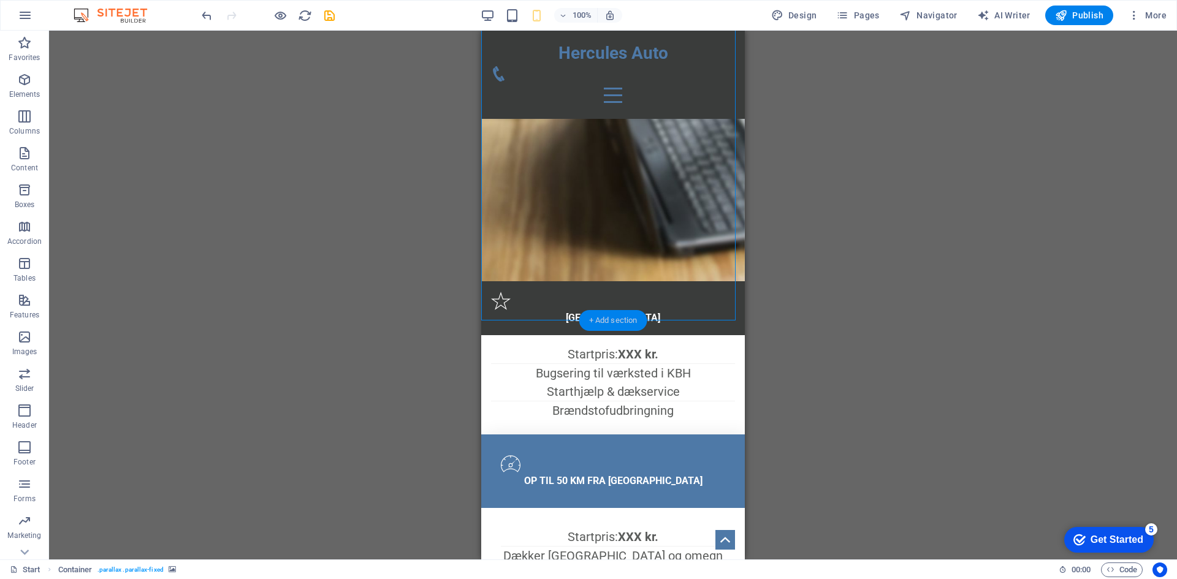
click at [609, 324] on div "+ Add section" at bounding box center [613, 320] width 68 height 21
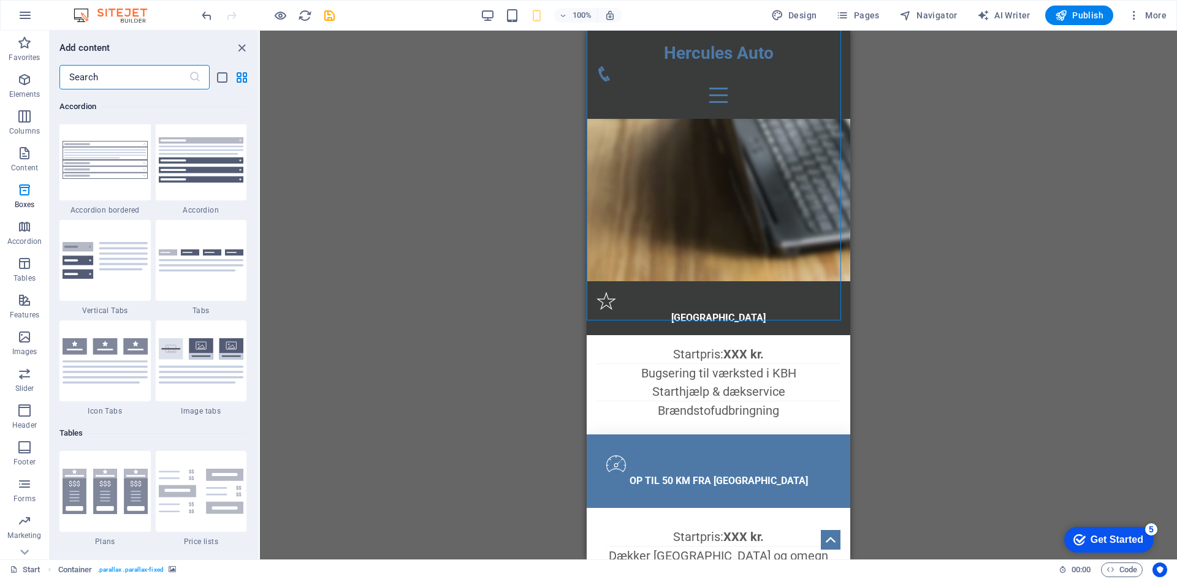
scroll to position [3923, 0]
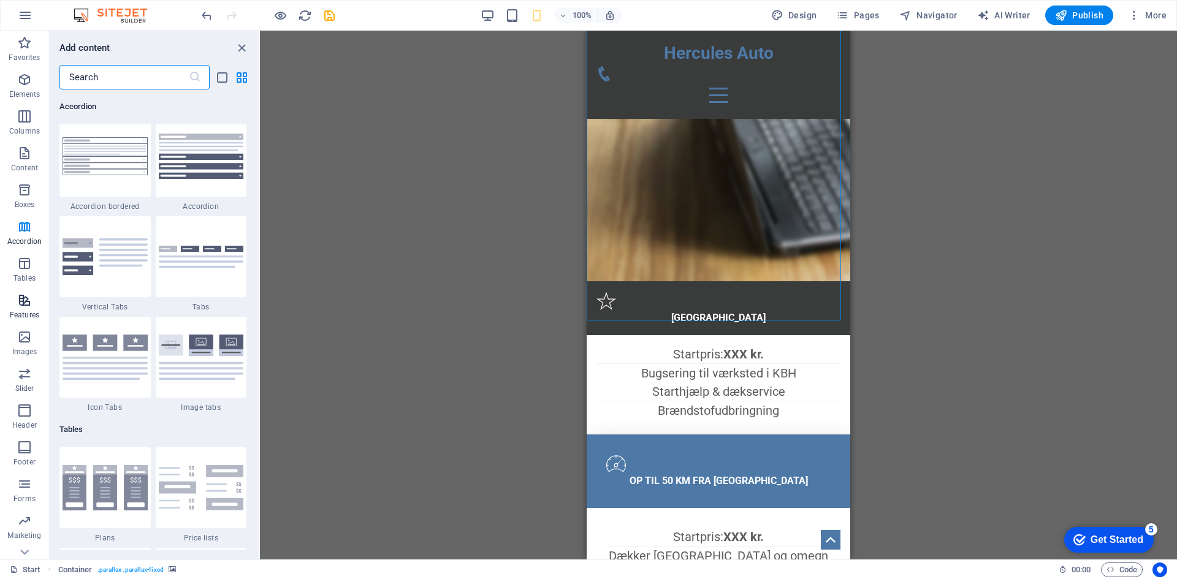
click at [23, 308] on span "Features" at bounding box center [24, 307] width 49 height 29
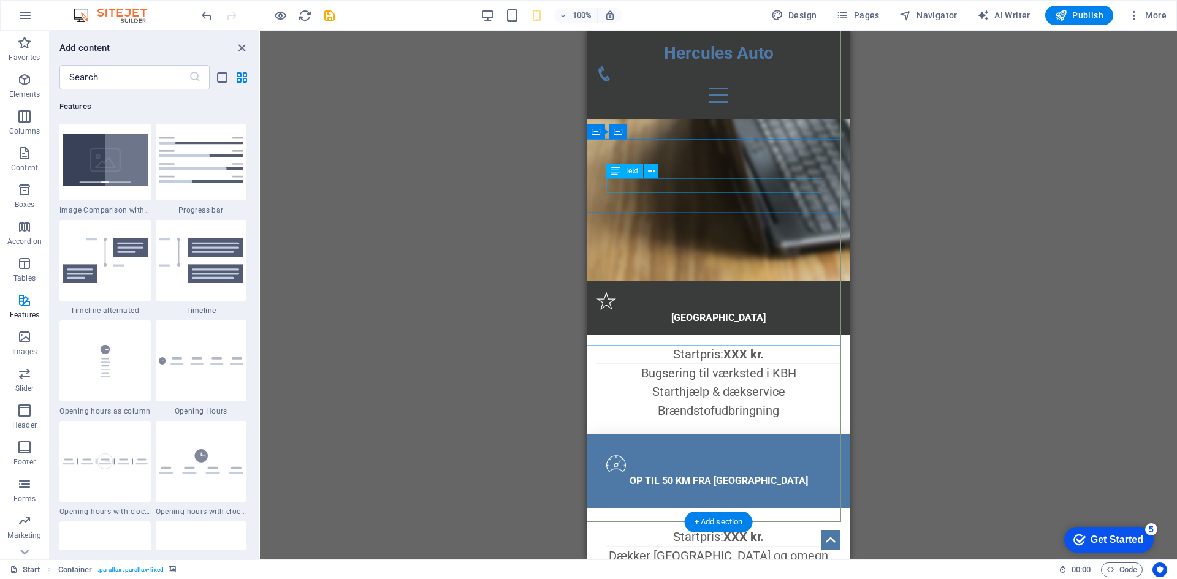
scroll to position [858, 0]
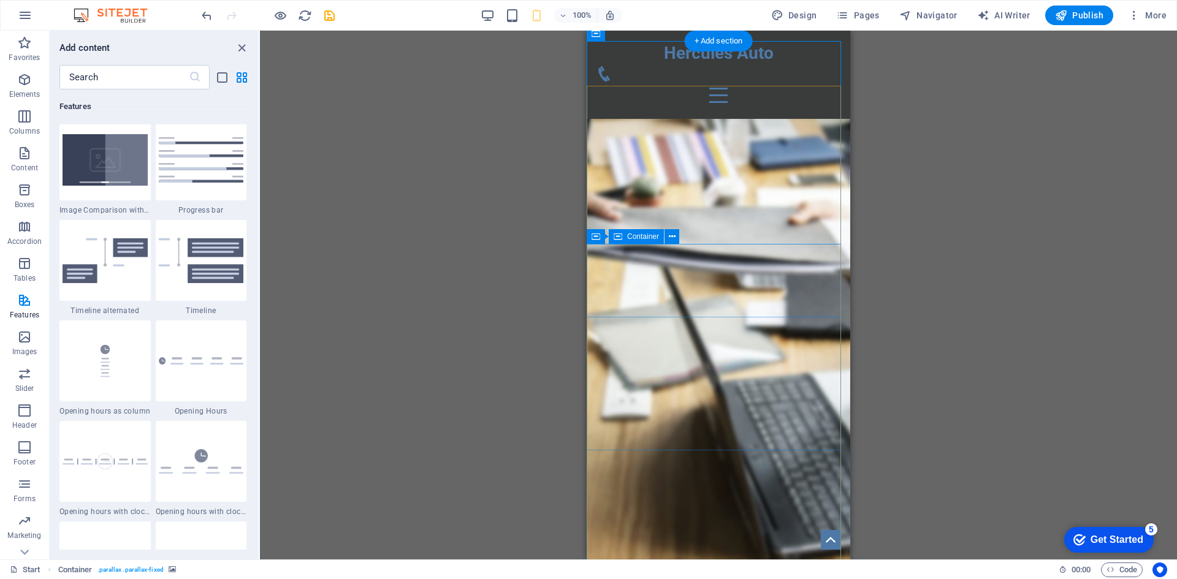
click at [630, 240] on span "Container" at bounding box center [643, 236] width 32 height 7
drag, startPoint x: 628, startPoint y: 238, endPoint x: 46, endPoint y: 224, distance: 582.6
click at [628, 238] on span "Container" at bounding box center [643, 236] width 32 height 7
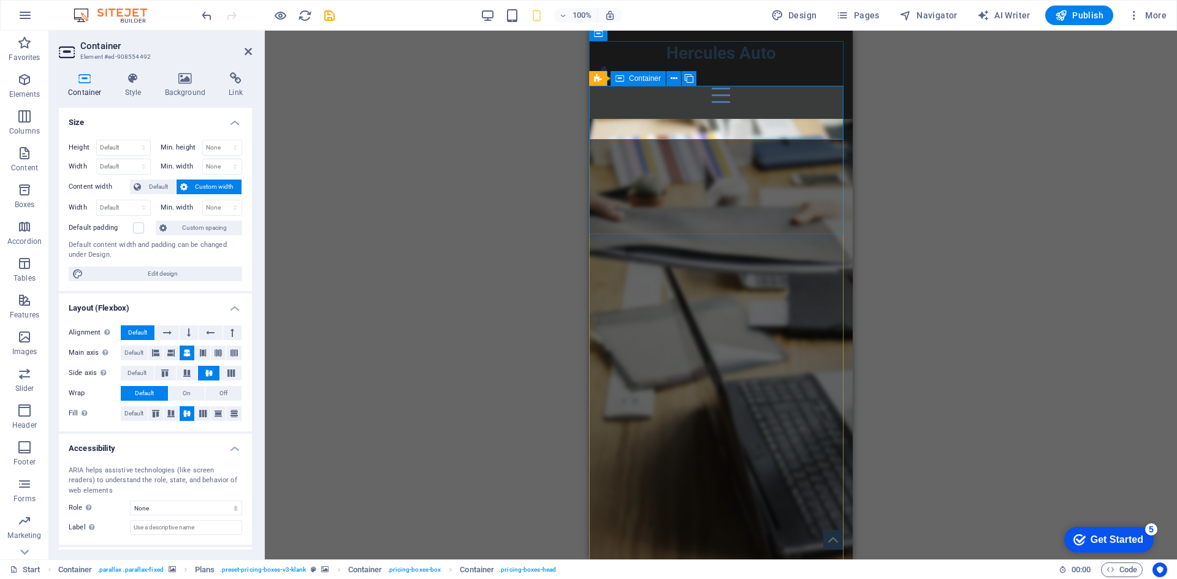
click at [619, 81] on icon at bounding box center [619, 78] width 9 height 15
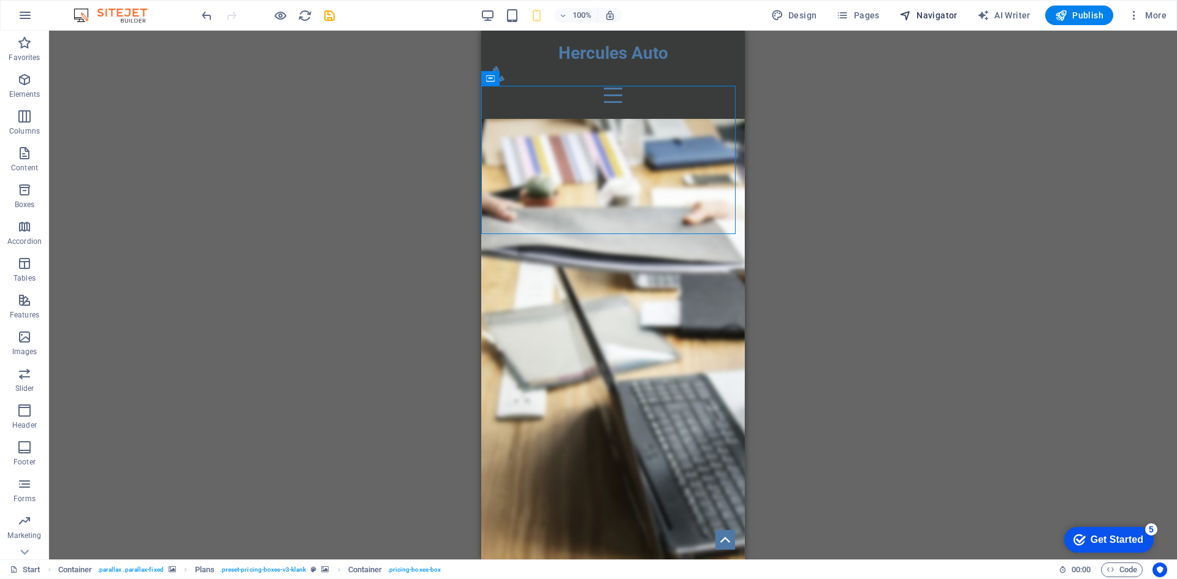
click at [942, 11] on span "Navigator" at bounding box center [928, 15] width 58 height 12
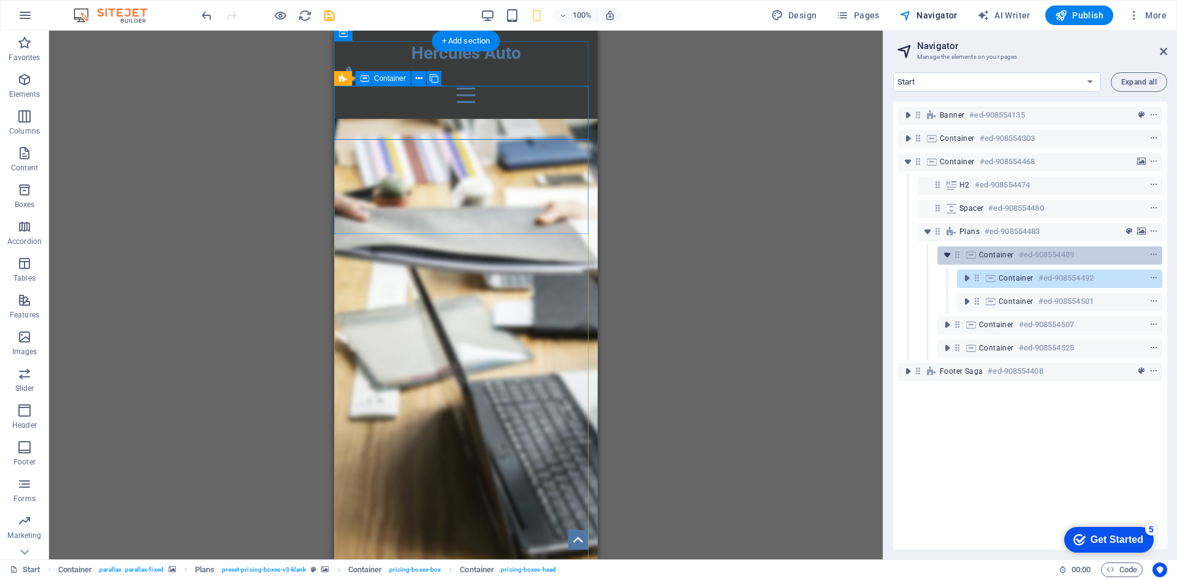
click at [945, 254] on icon "toggle-expand" at bounding box center [947, 255] width 12 height 12
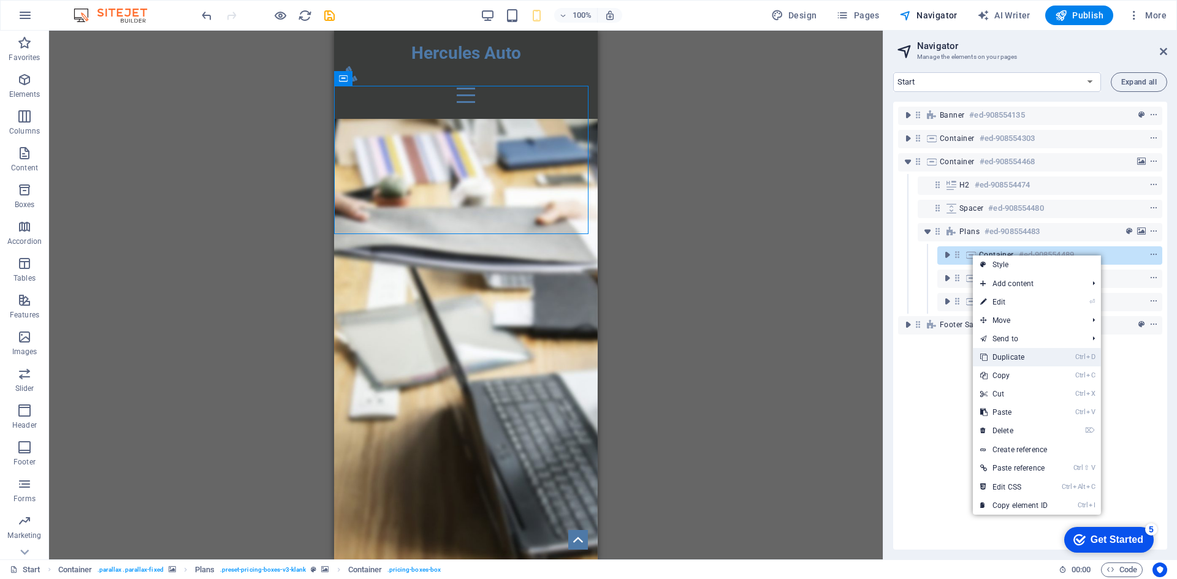
click at [1036, 359] on link "Ctrl D Duplicate" at bounding box center [1014, 357] width 82 height 18
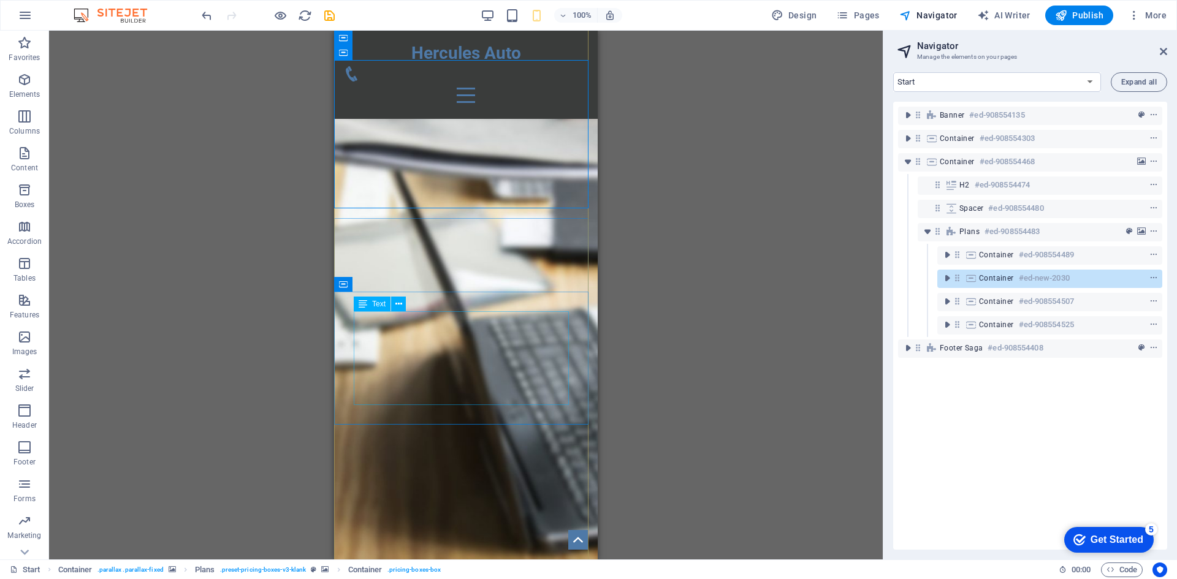
scroll to position [1042, 0]
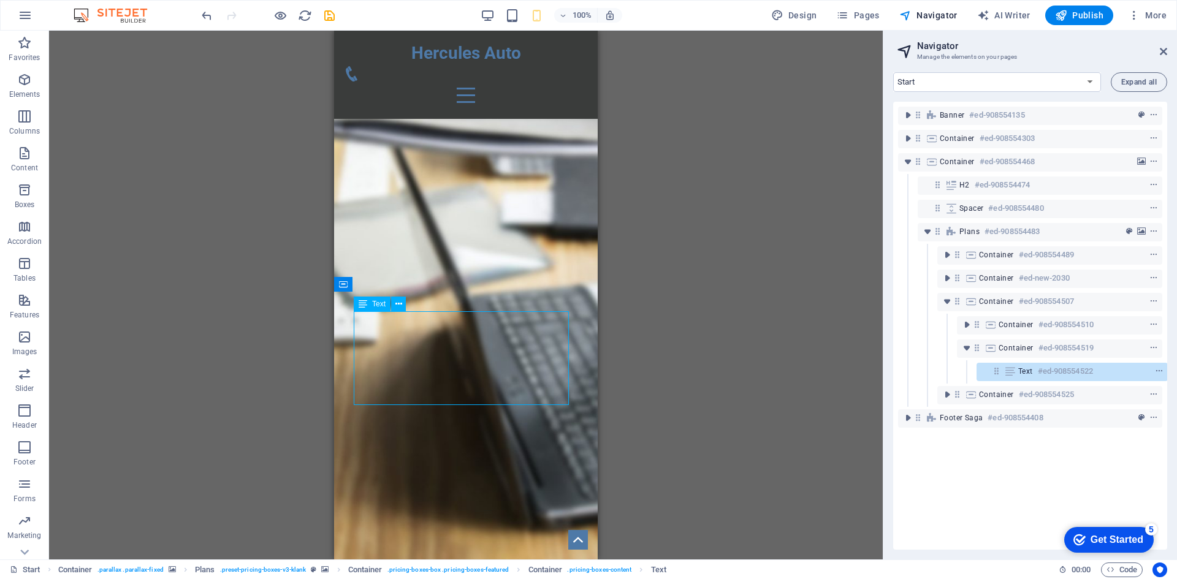
scroll to position [0, 3]
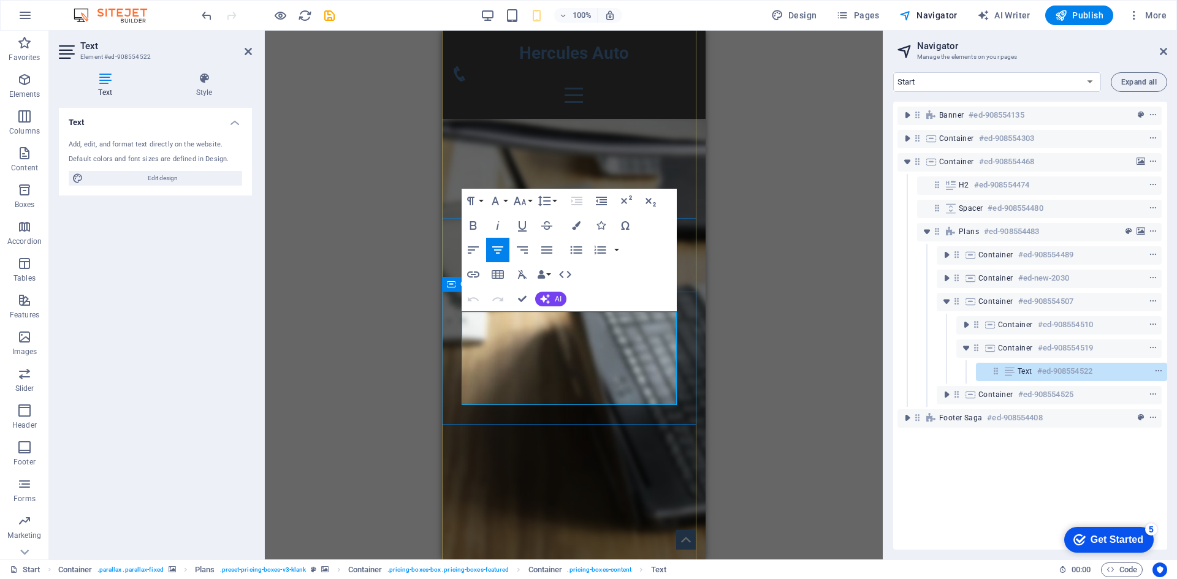
drag, startPoint x: 626, startPoint y: 326, endPoint x: 858, endPoint y: 352, distance: 233.9
click at [442, 322] on html "Skip to main content Hercules Auto Home Services Pricing Features Contact Vi få…" at bounding box center [574, 275] width 264 height 2573
click at [1007, 373] on icon at bounding box center [1009, 372] width 13 height 10
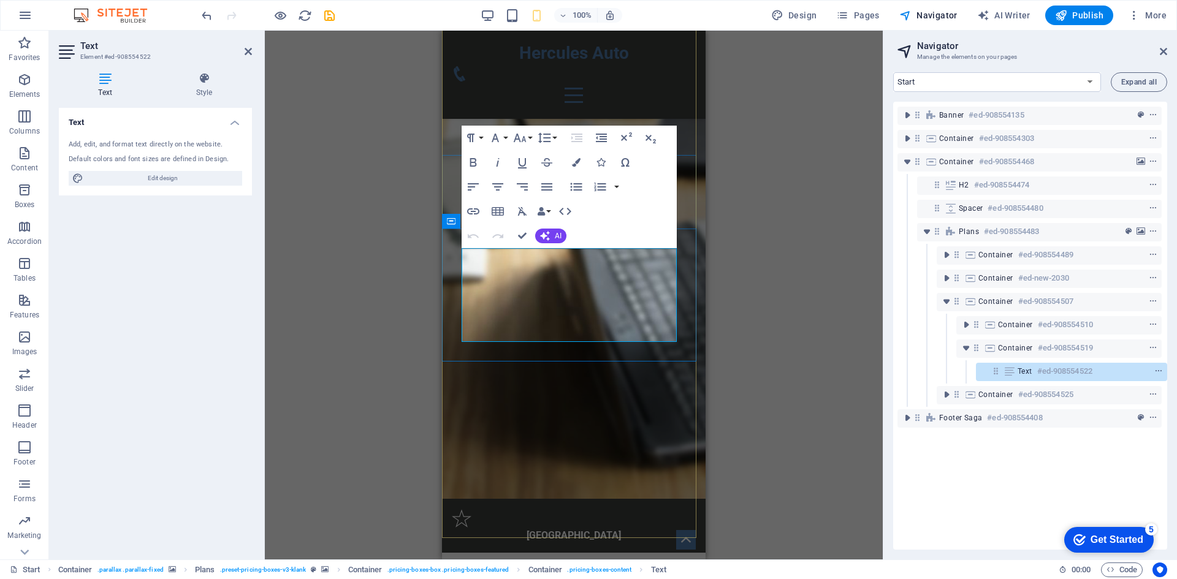
drag, startPoint x: 593, startPoint y: 259, endPoint x: 632, endPoint y: 254, distance: 38.9
drag, startPoint x: 627, startPoint y: 259, endPoint x: 487, endPoint y: 257, distance: 139.2
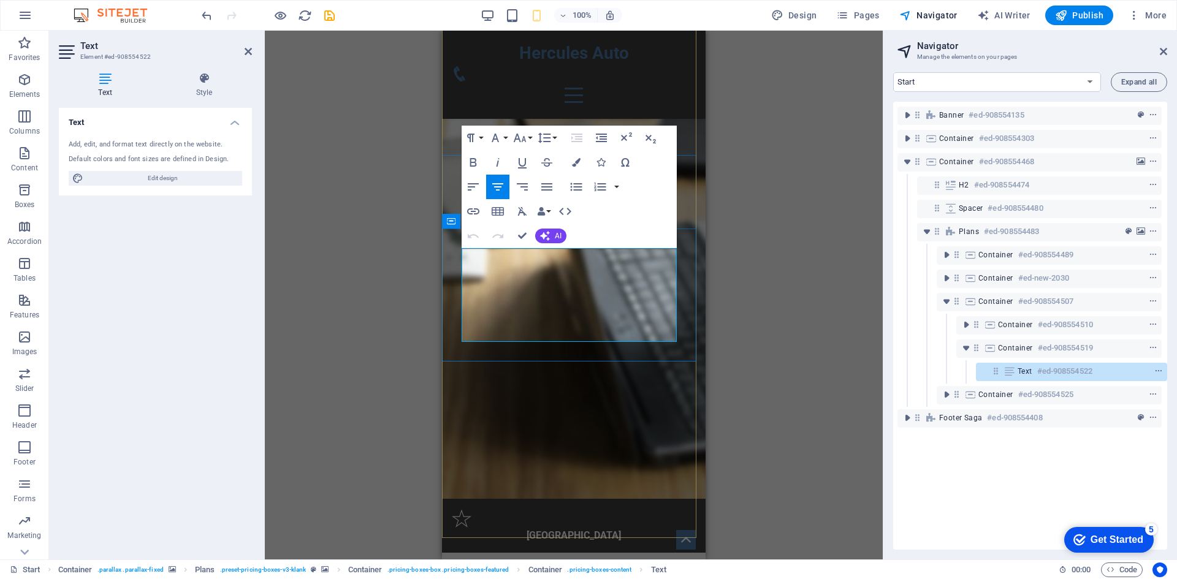
copy li "Startpris: XXX kr."
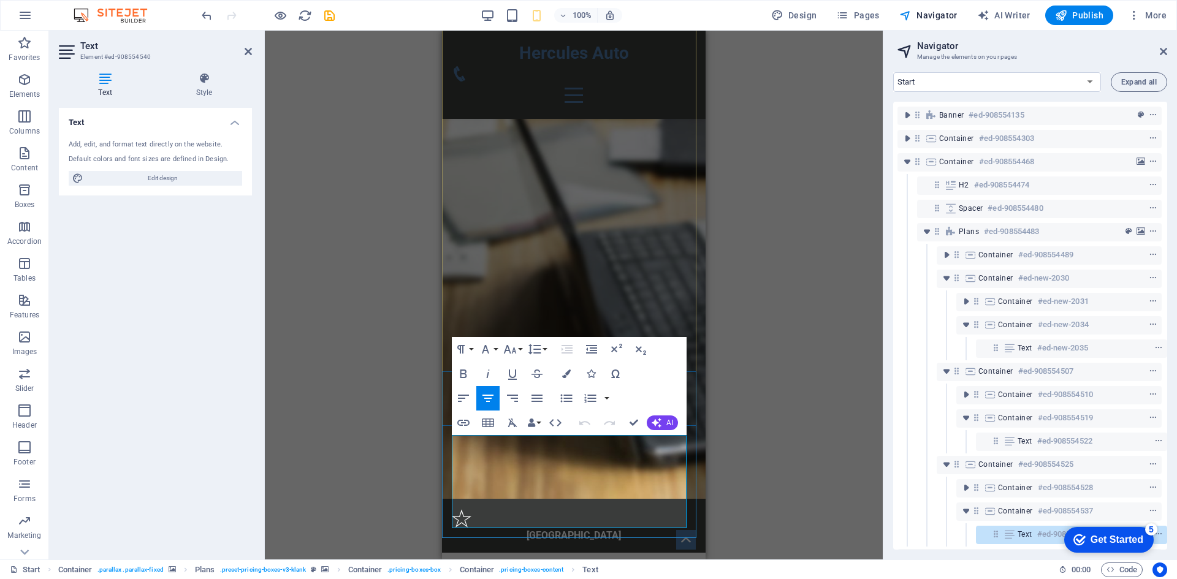
drag, startPoint x: 654, startPoint y: 462, endPoint x: 474, endPoint y: 457, distance: 180.3
copy li "Fuld autohjælp på hele [GEOGRAPHIC_DATA]"
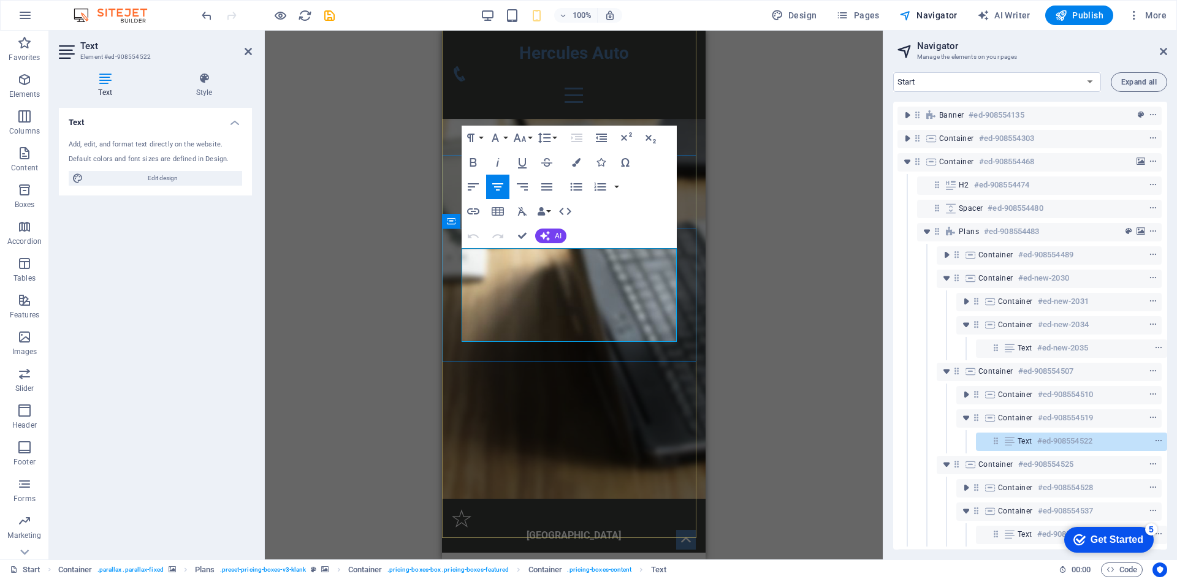
drag, startPoint x: 661, startPoint y: 276, endPoint x: 478, endPoint y: 276, distance: 183.3
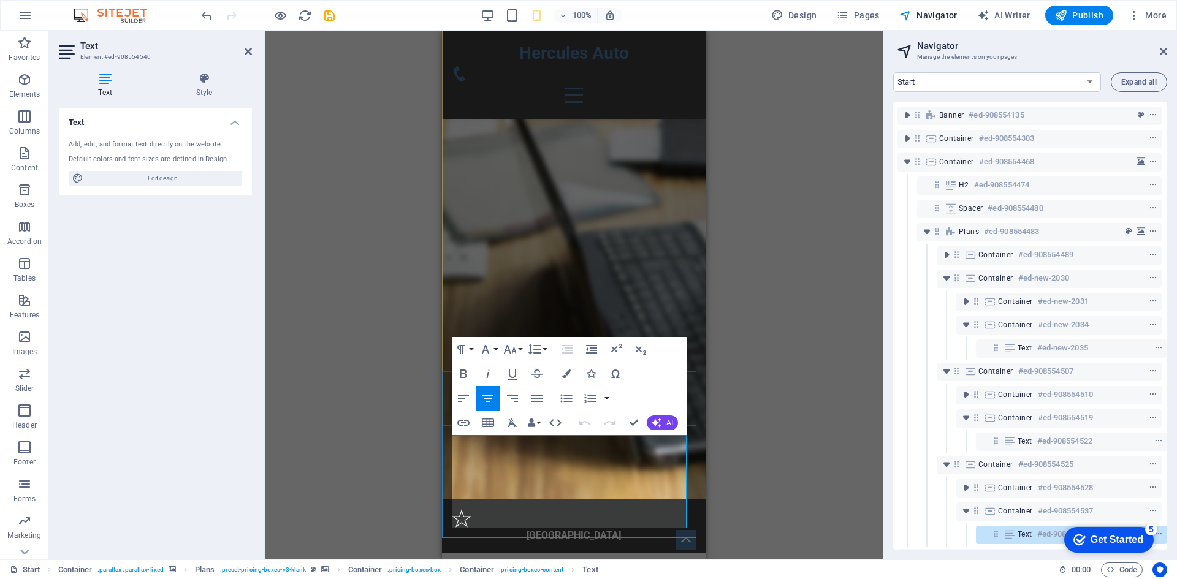
drag, startPoint x: 642, startPoint y: 482, endPoint x: 501, endPoint y: 478, distance: 140.4
copy li "Starthjælp, dækskifte &"
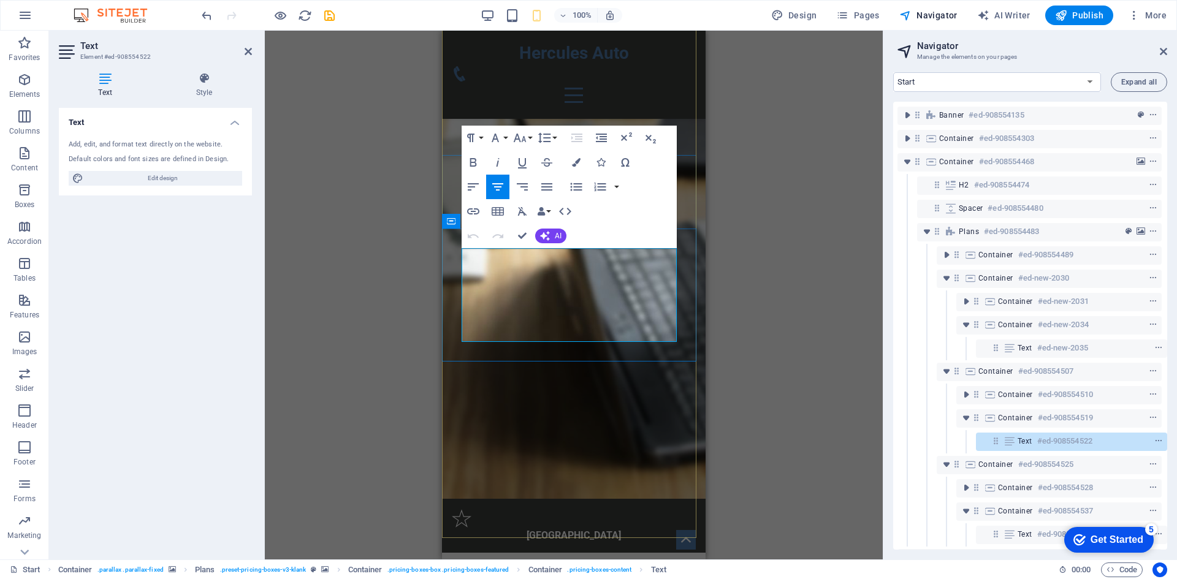
drag, startPoint x: 634, startPoint y: 308, endPoint x: 502, endPoint y: 292, distance: 132.7
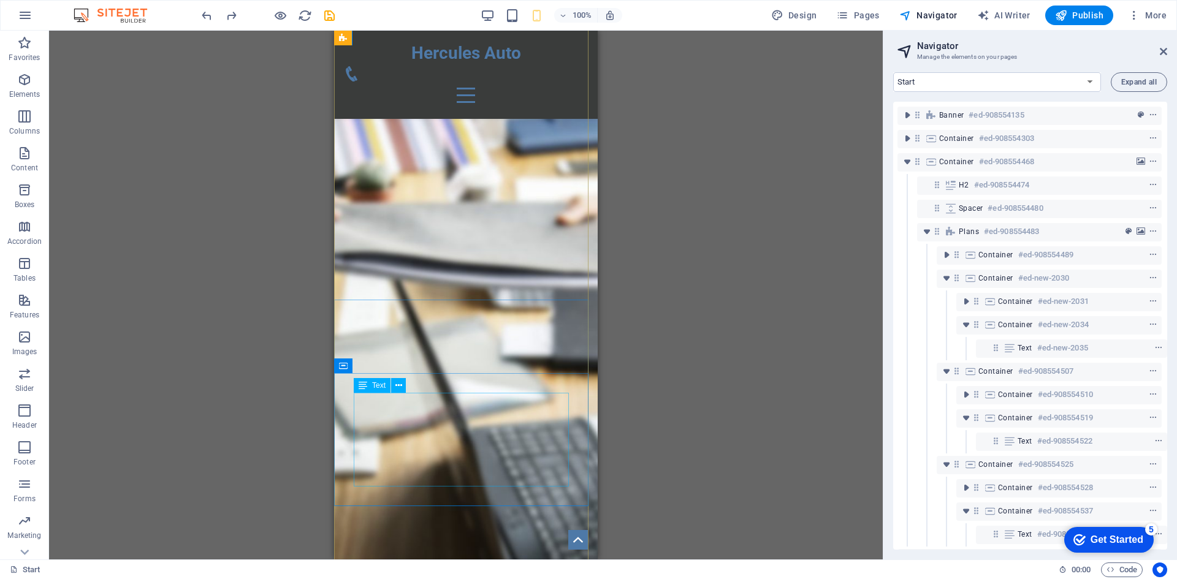
scroll to position [982, 0]
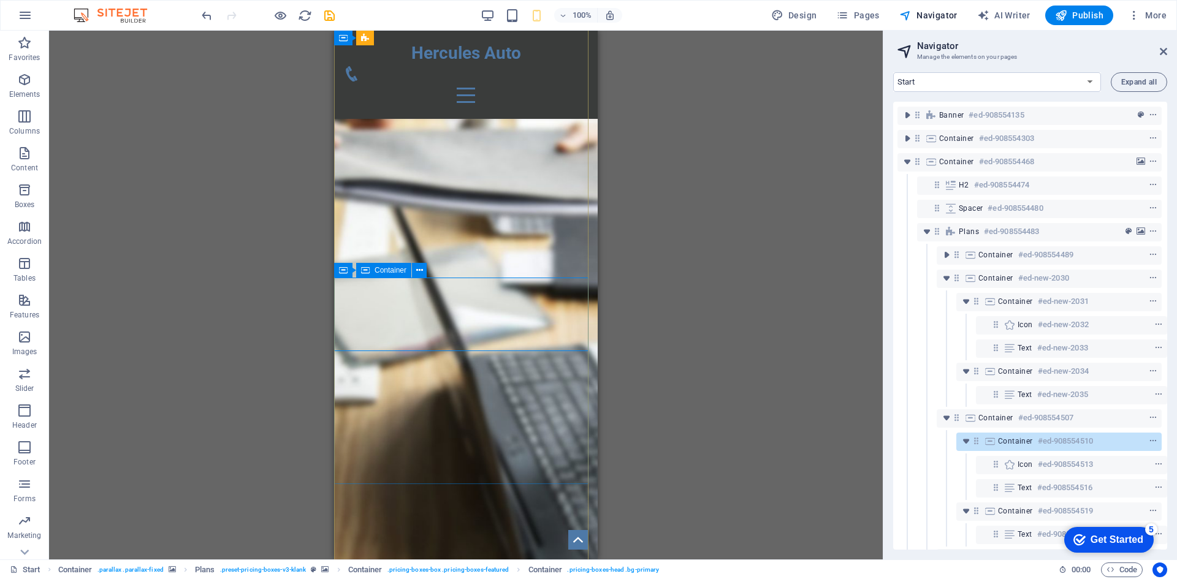
click at [398, 272] on span "Container" at bounding box center [391, 270] width 32 height 7
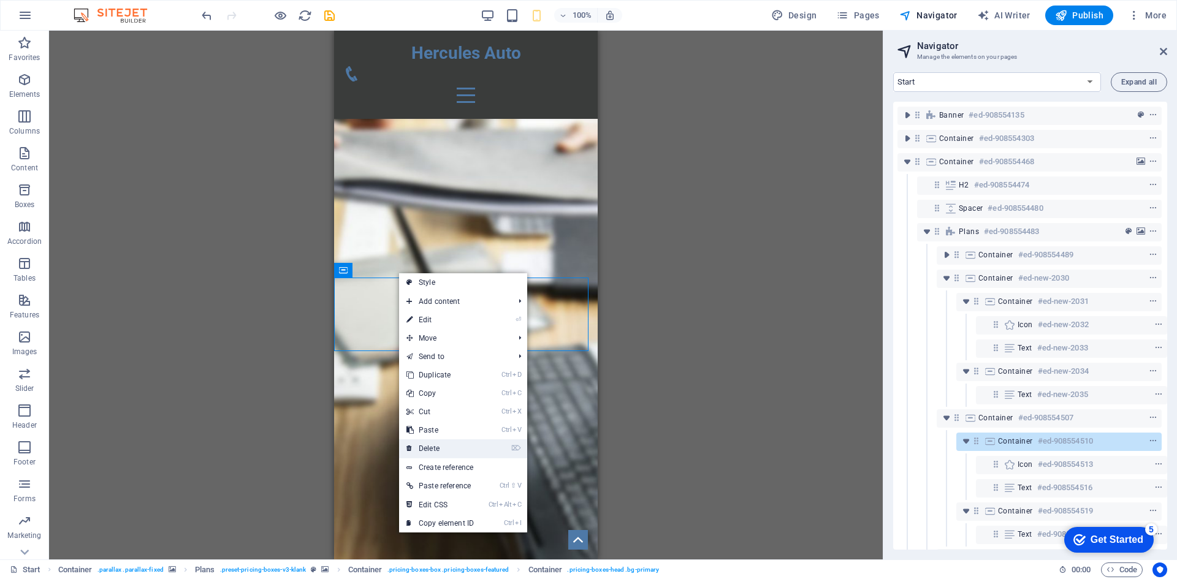
click at [443, 444] on link "⌦ Delete" at bounding box center [440, 449] width 82 height 18
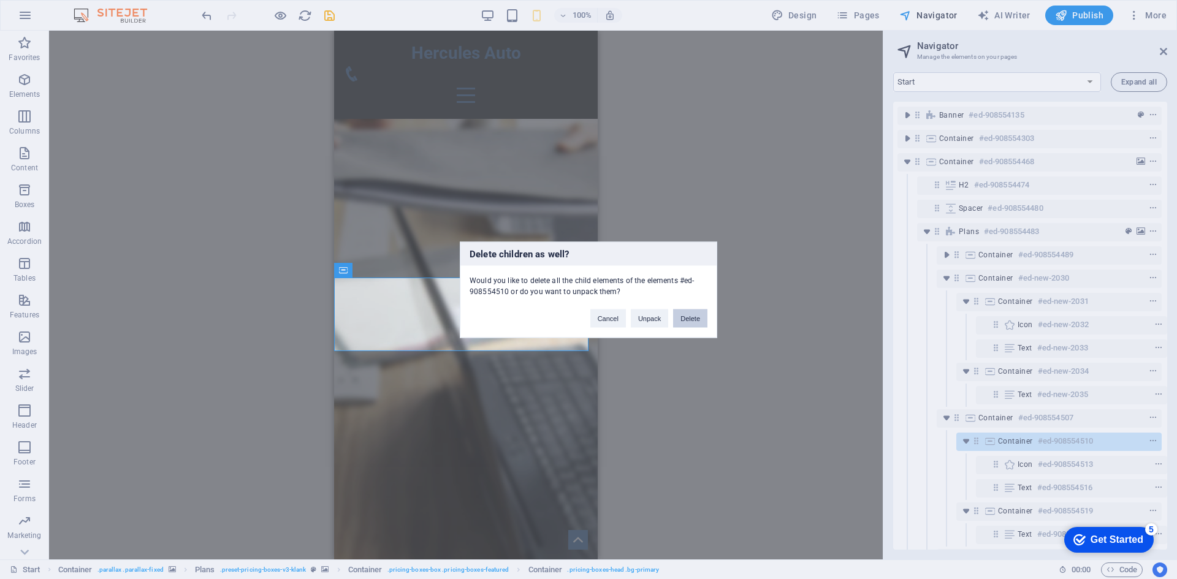
click at [696, 313] on button "Delete" at bounding box center [690, 318] width 34 height 18
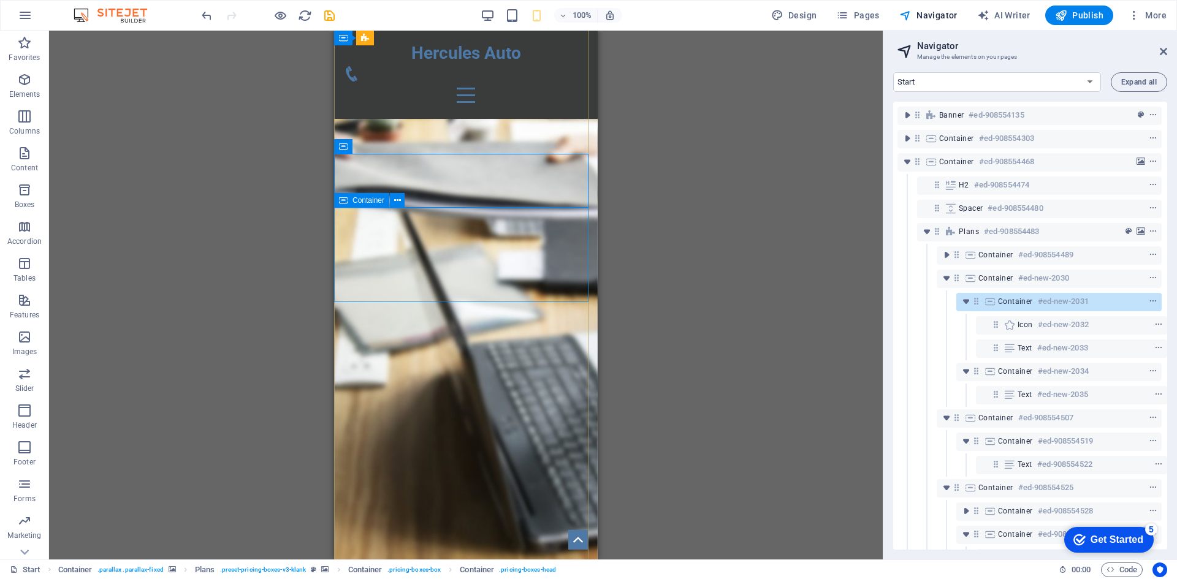
scroll to position [921, 0]
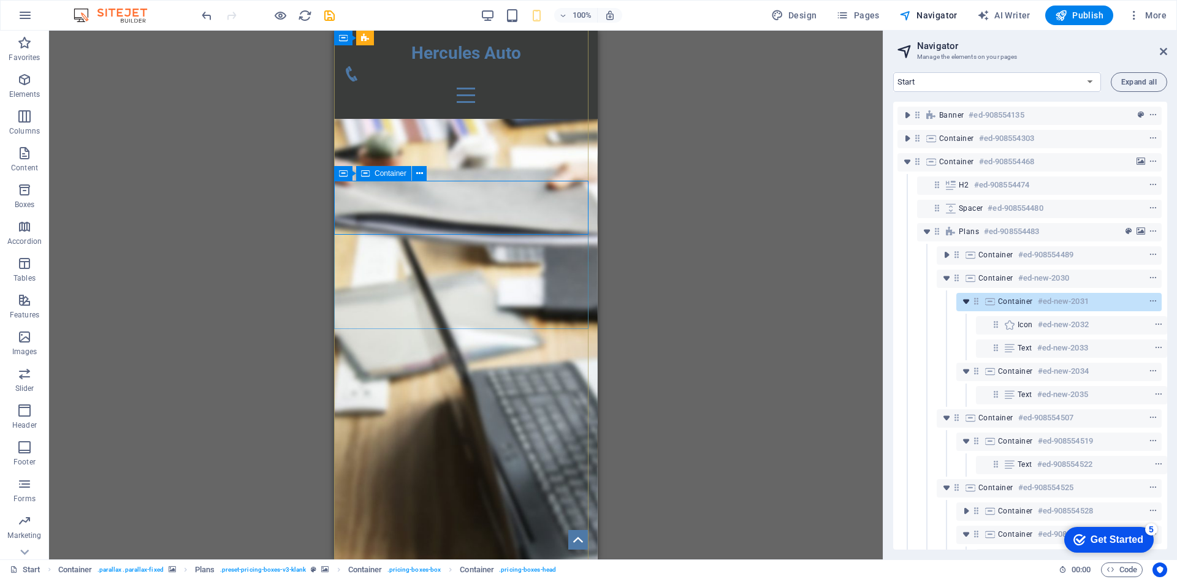
click at [964, 301] on icon "toggle-expand" at bounding box center [966, 301] width 12 height 12
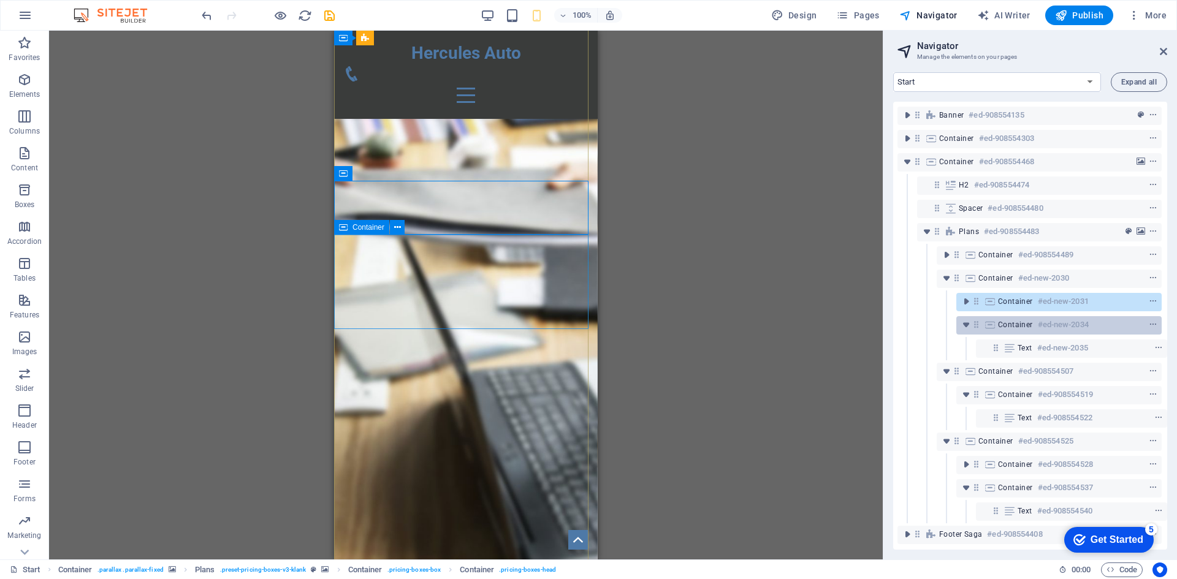
click at [1012, 326] on span "Container" at bounding box center [1015, 325] width 35 height 10
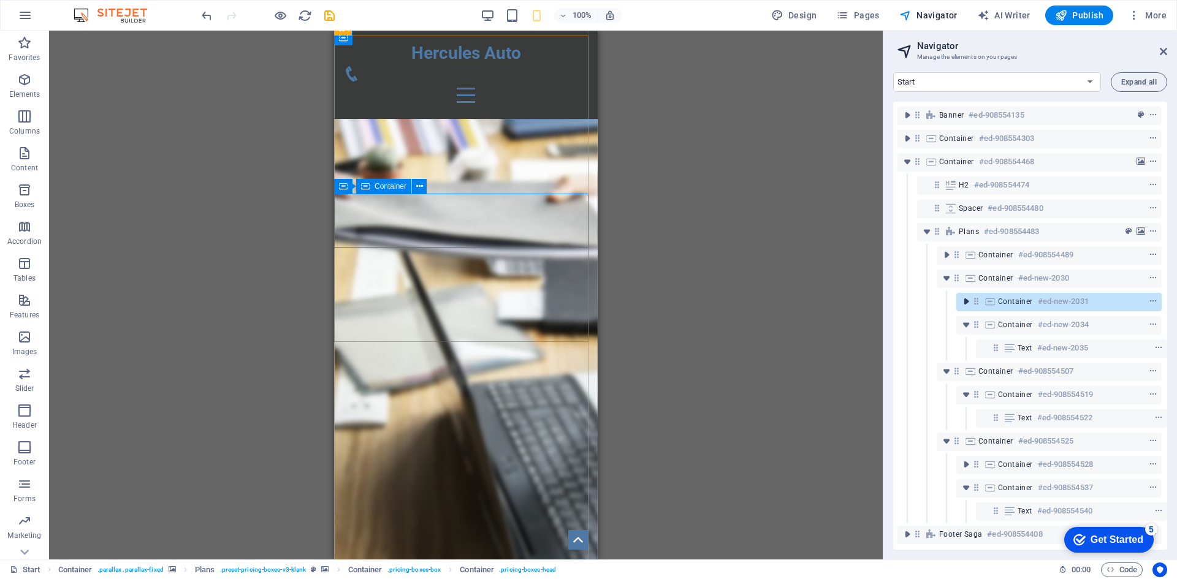
click at [961, 300] on icon "toggle-expand" at bounding box center [966, 301] width 12 height 12
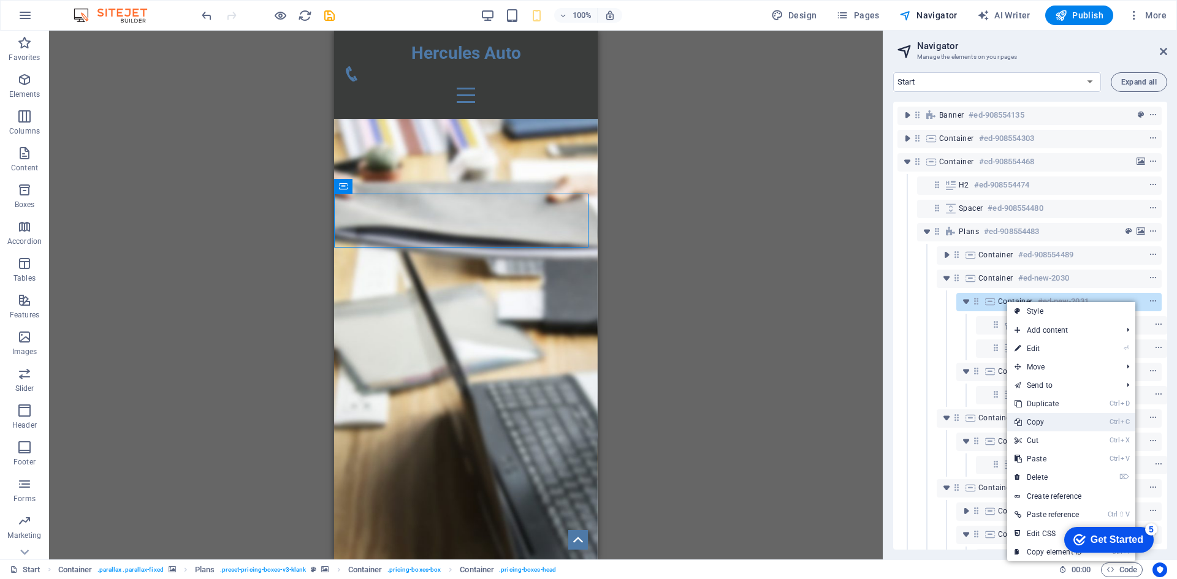
click at [1050, 421] on link "Ctrl C Copy" at bounding box center [1048, 422] width 82 height 18
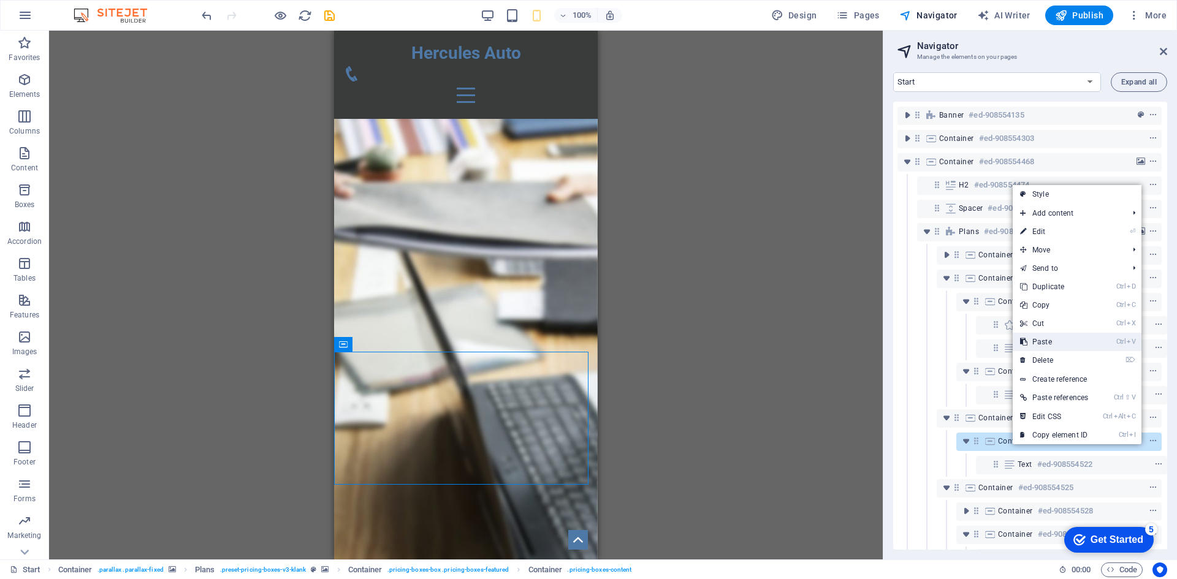
click at [1054, 345] on link "Ctrl V Paste" at bounding box center [1054, 342] width 83 height 18
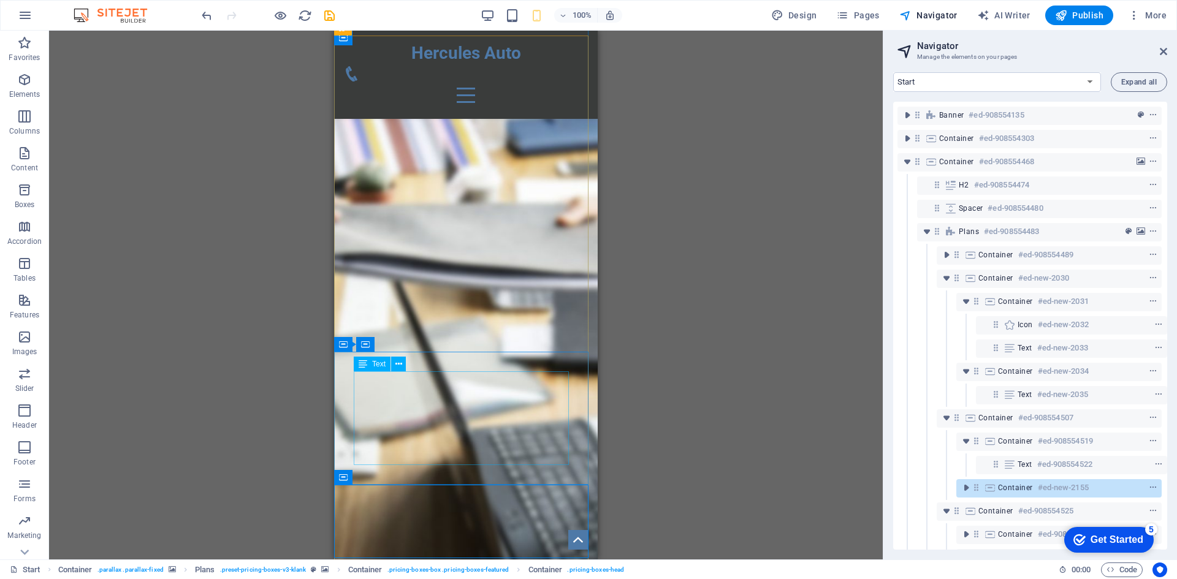
drag, startPoint x: 1010, startPoint y: 486, endPoint x: 1004, endPoint y: 452, distance: 34.3
click at [1004, 452] on div "Banner #ed-908554135 Container #ed-908554303 Container #ed-908554468 H2 #ed-908…" at bounding box center [1030, 326] width 274 height 448
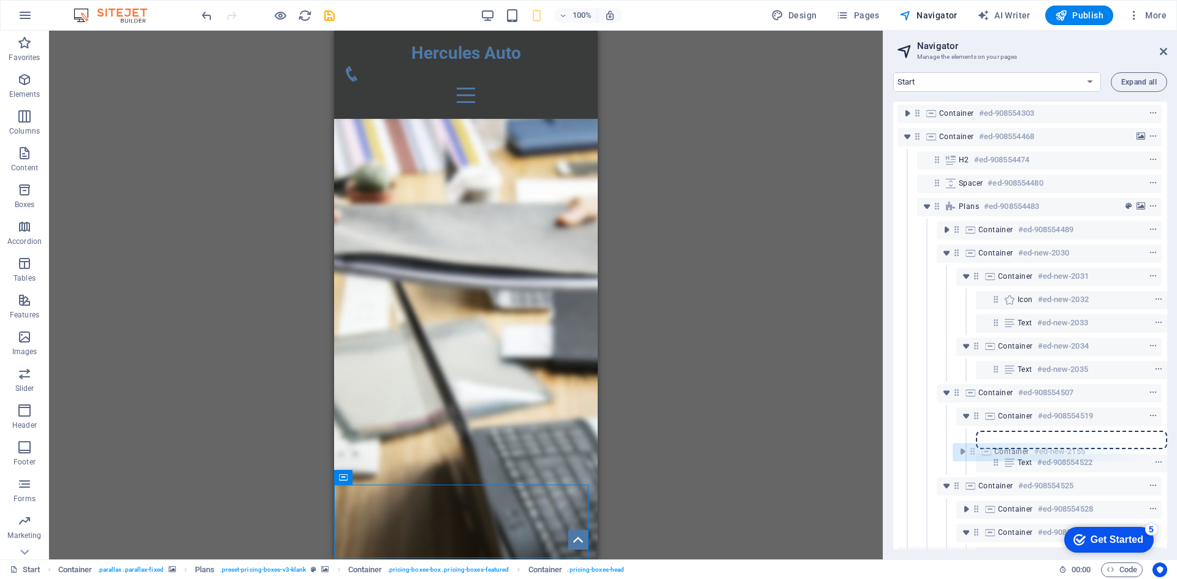
scroll to position [28, 3]
drag, startPoint x: 972, startPoint y: 487, endPoint x: 976, endPoint y: 423, distance: 64.5
click at [976, 423] on div "Banner #ed-908554135 Container #ed-908554303 Container #ed-908554468 H2 #ed-908…" at bounding box center [1030, 326] width 274 height 448
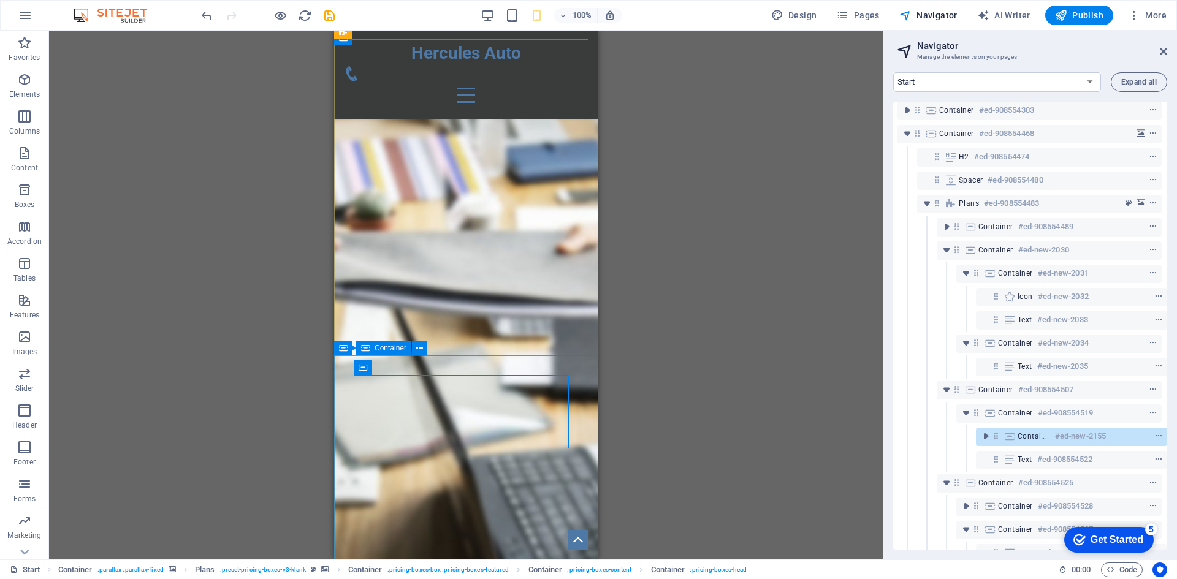
scroll to position [969, 0]
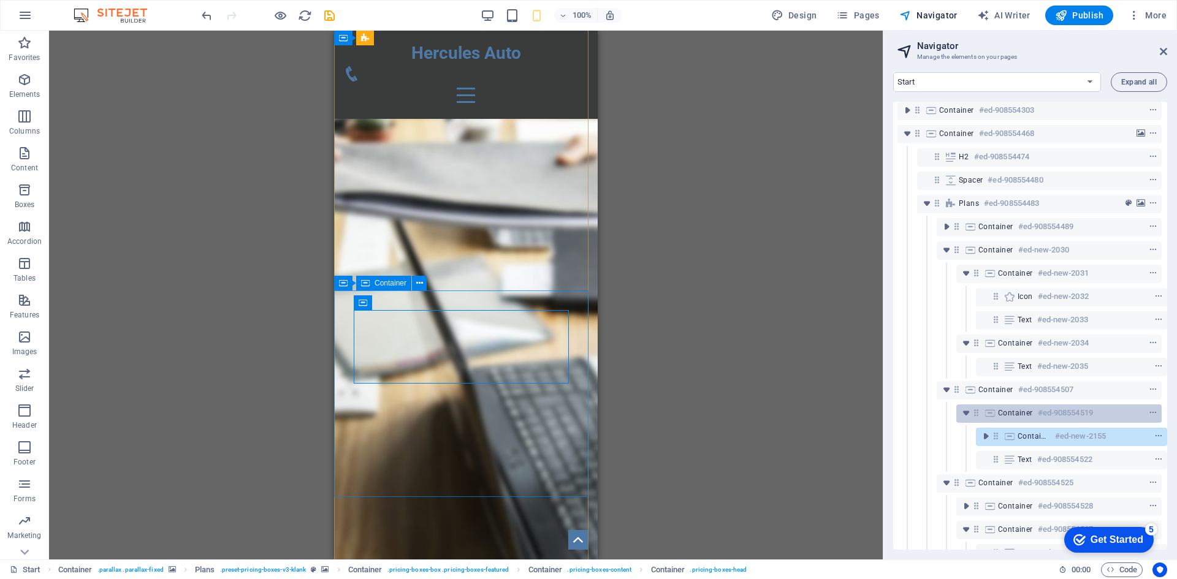
click at [972, 411] on icon at bounding box center [976, 413] width 10 height 10
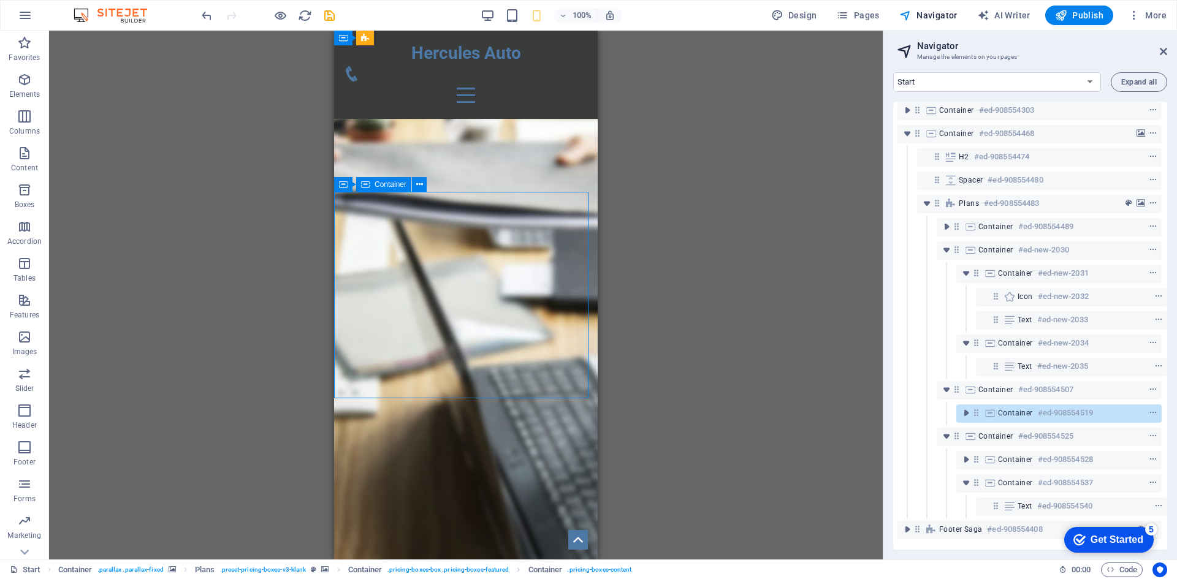
scroll to position [1068, 0]
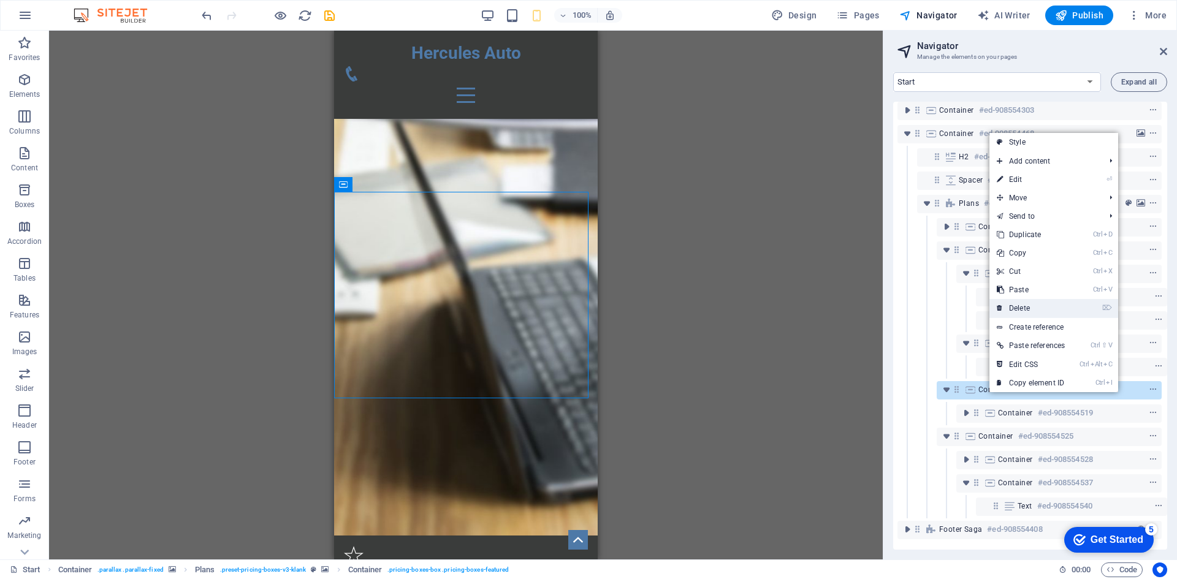
click at [1032, 303] on link "⌦ Delete" at bounding box center [1030, 308] width 83 height 18
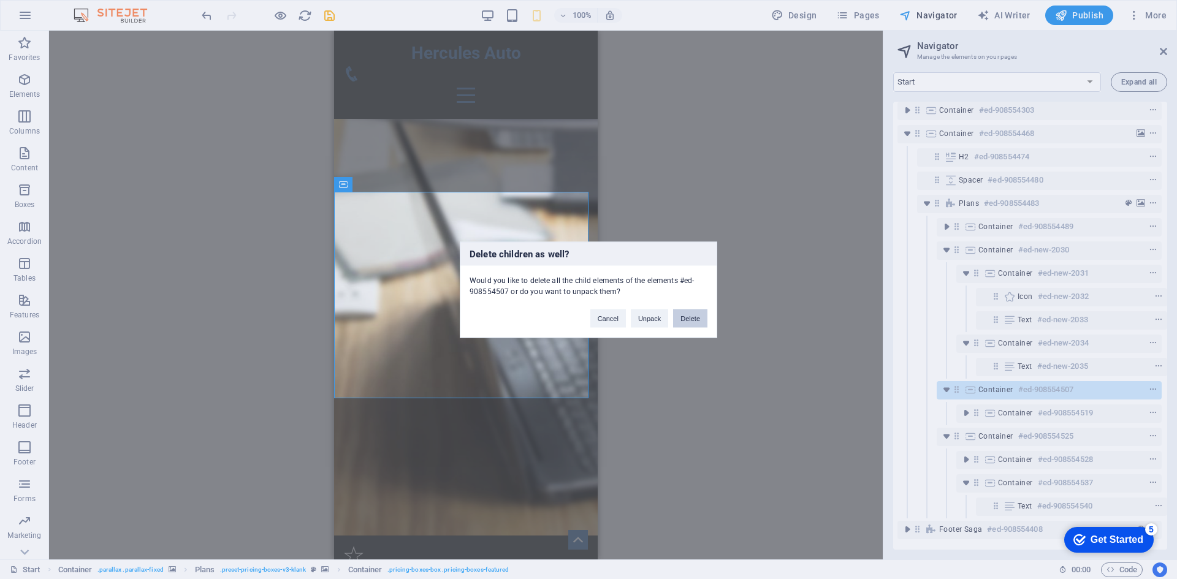
click at [692, 317] on button "Delete" at bounding box center [690, 318] width 34 height 18
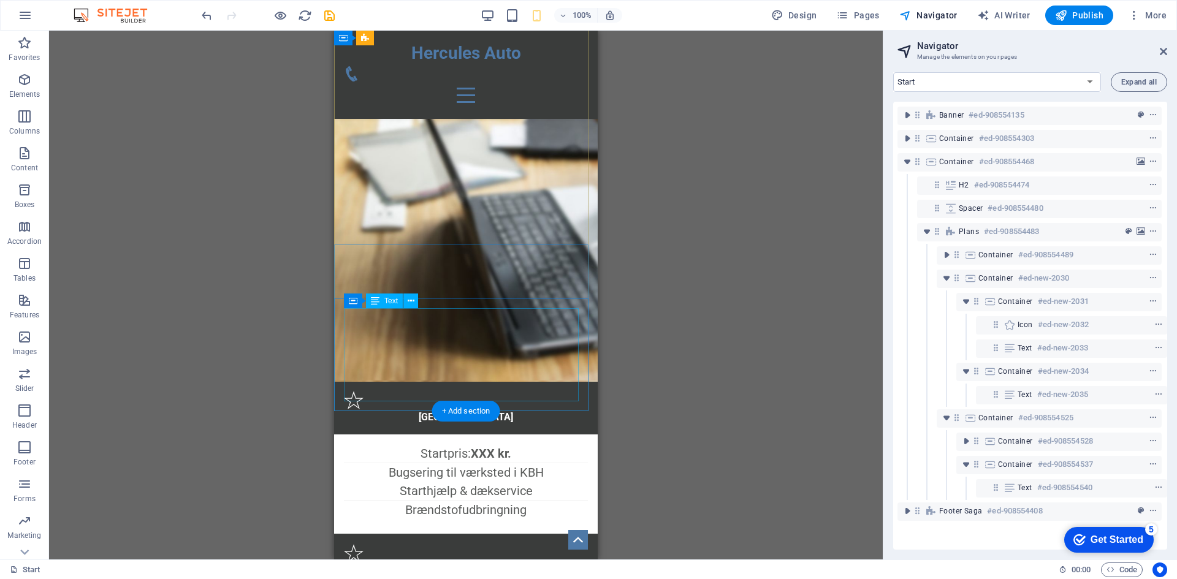
scroll to position [1106, 0]
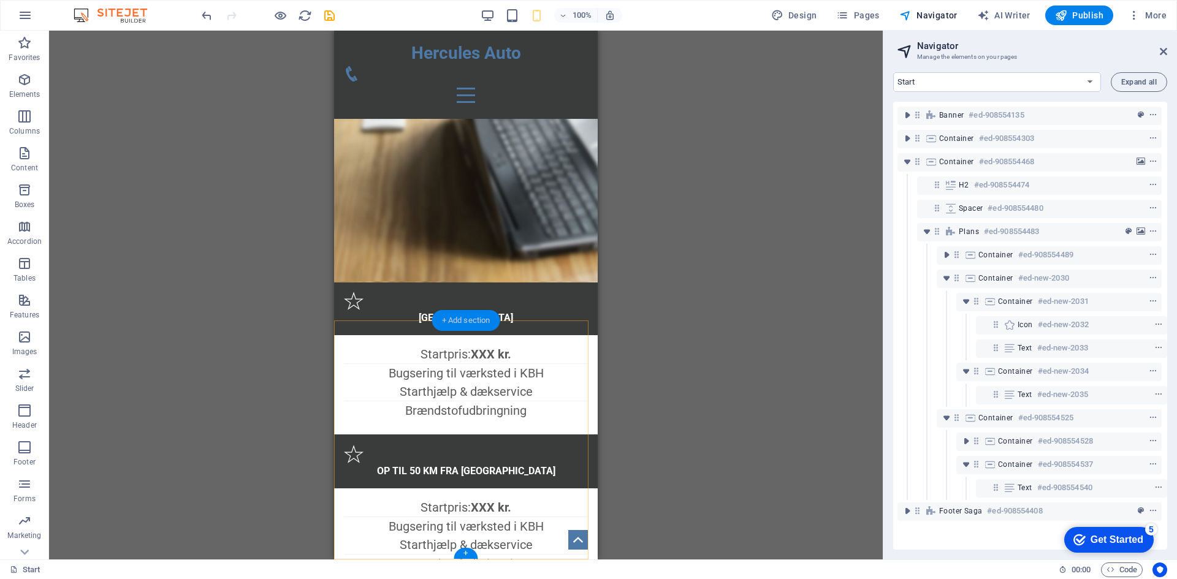
click at [467, 322] on div "+ Add section" at bounding box center [466, 320] width 68 height 21
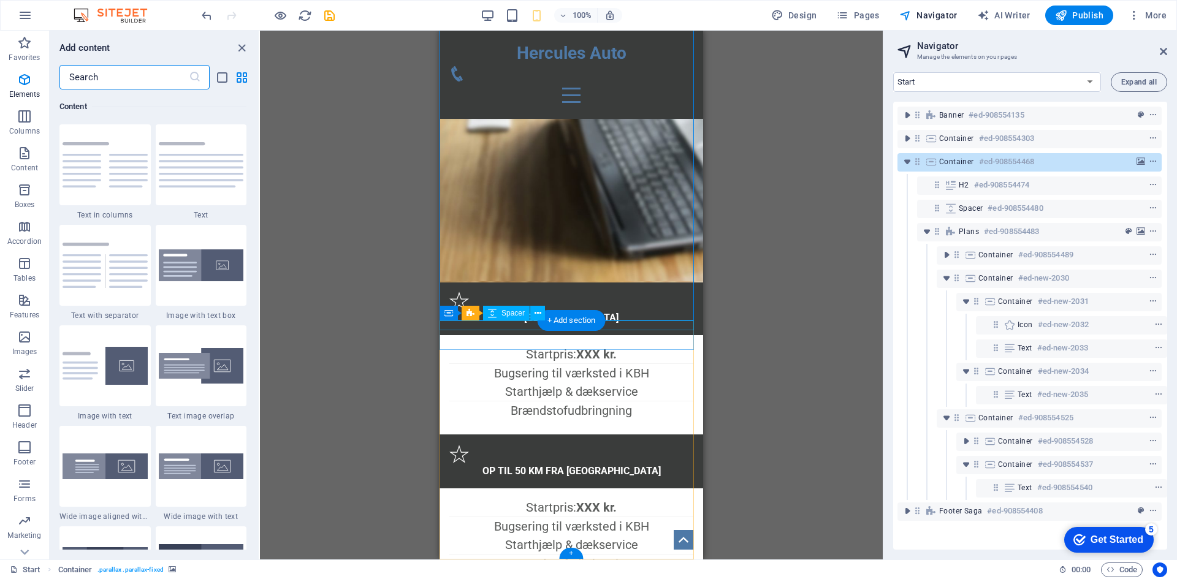
scroll to position [2145, 0]
click at [105, 80] on input "text" at bounding box center [123, 77] width 129 height 25
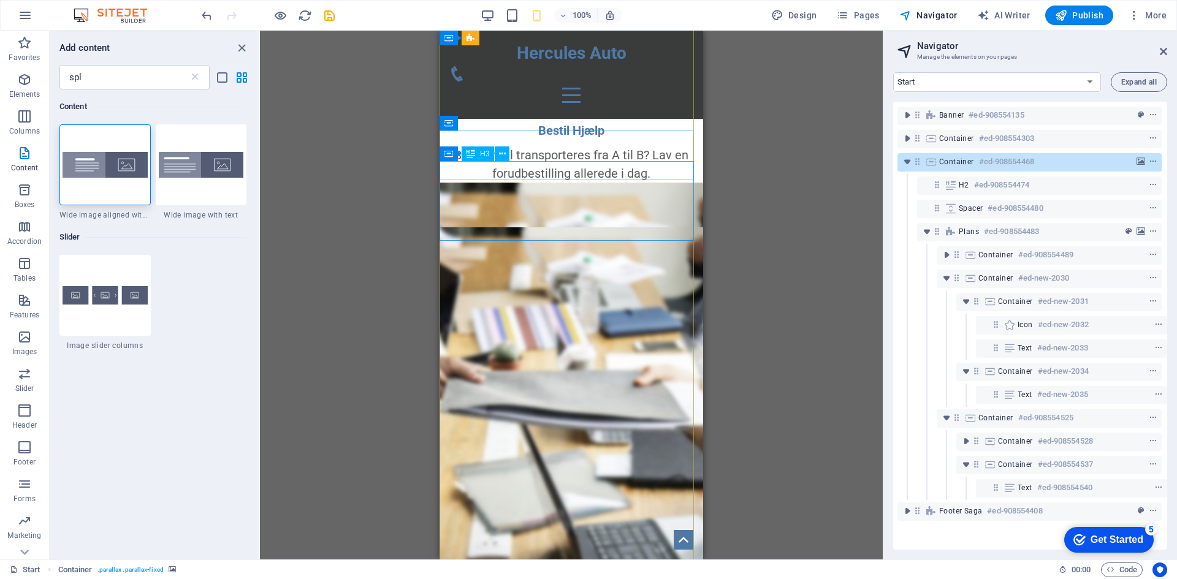
scroll to position [186, 0]
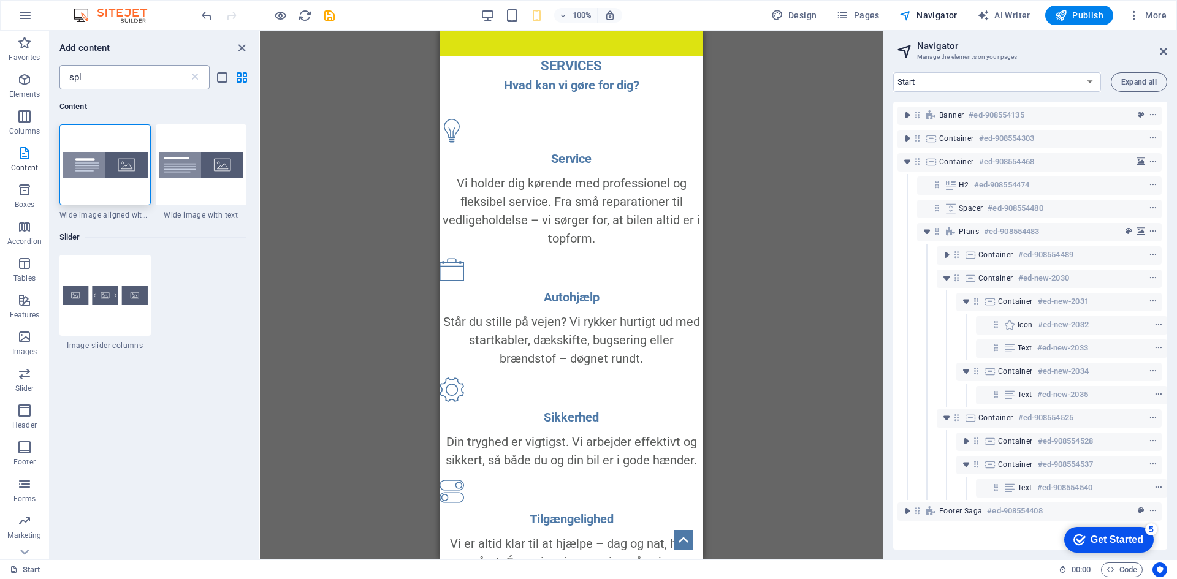
click at [96, 82] on input "spl" at bounding box center [123, 77] width 129 height 25
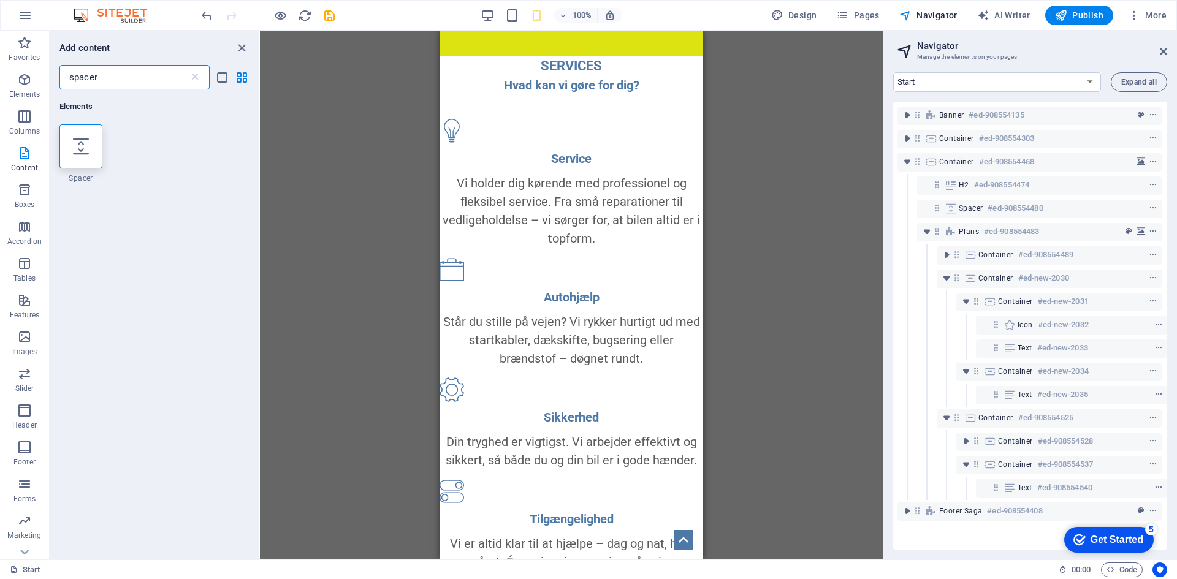
type input "spacer"
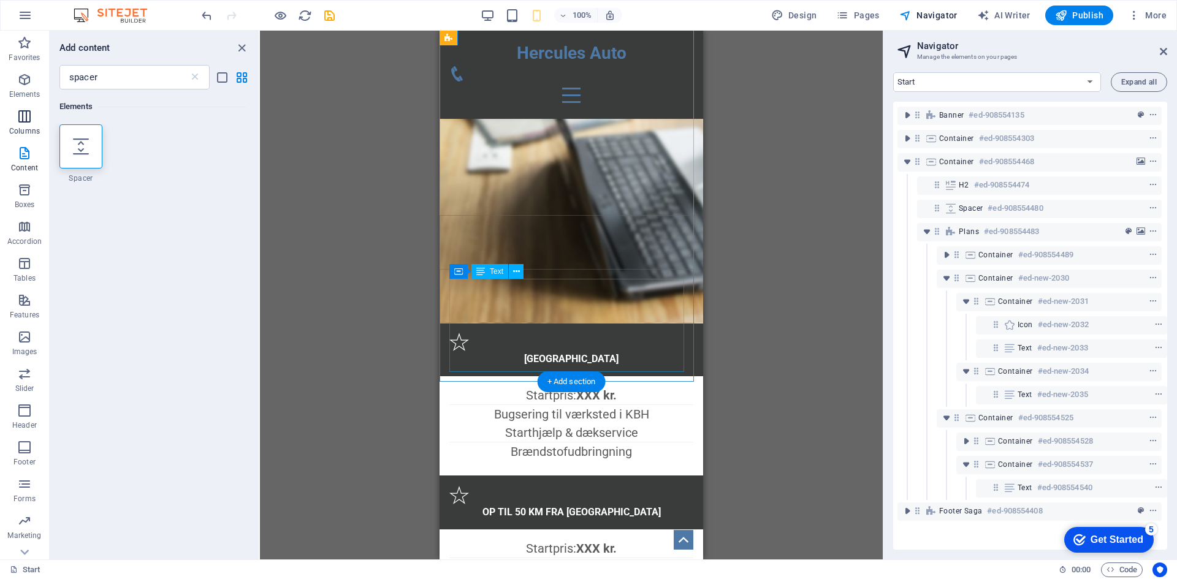
scroll to position [1045, 0]
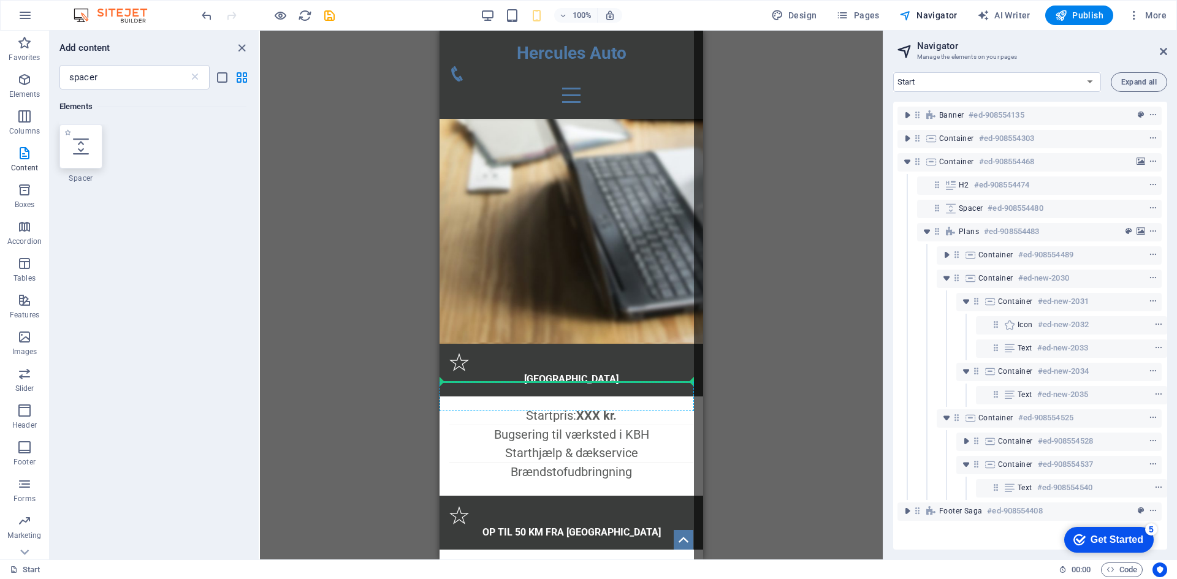
select select "px"
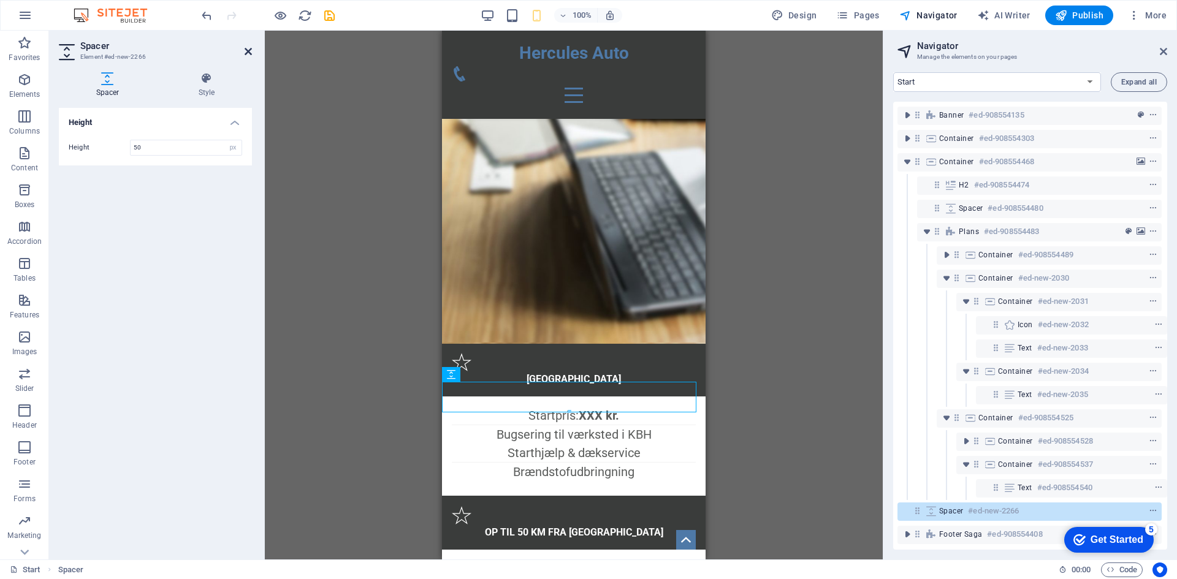
click at [248, 50] on icon at bounding box center [248, 52] width 7 height 10
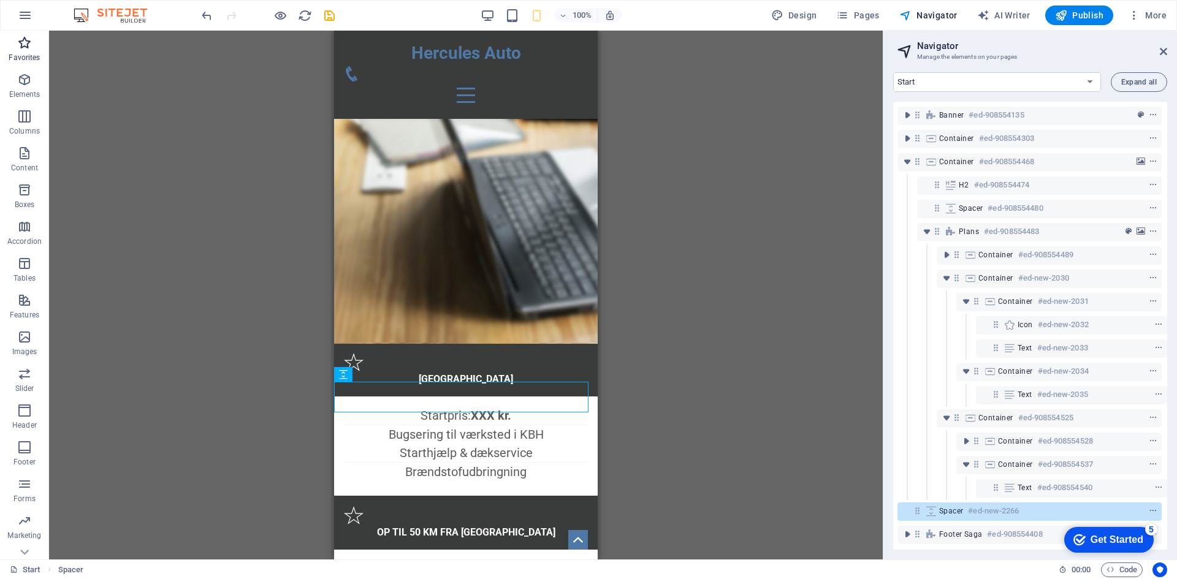
click at [24, 47] on icon "button" at bounding box center [24, 43] width 15 height 15
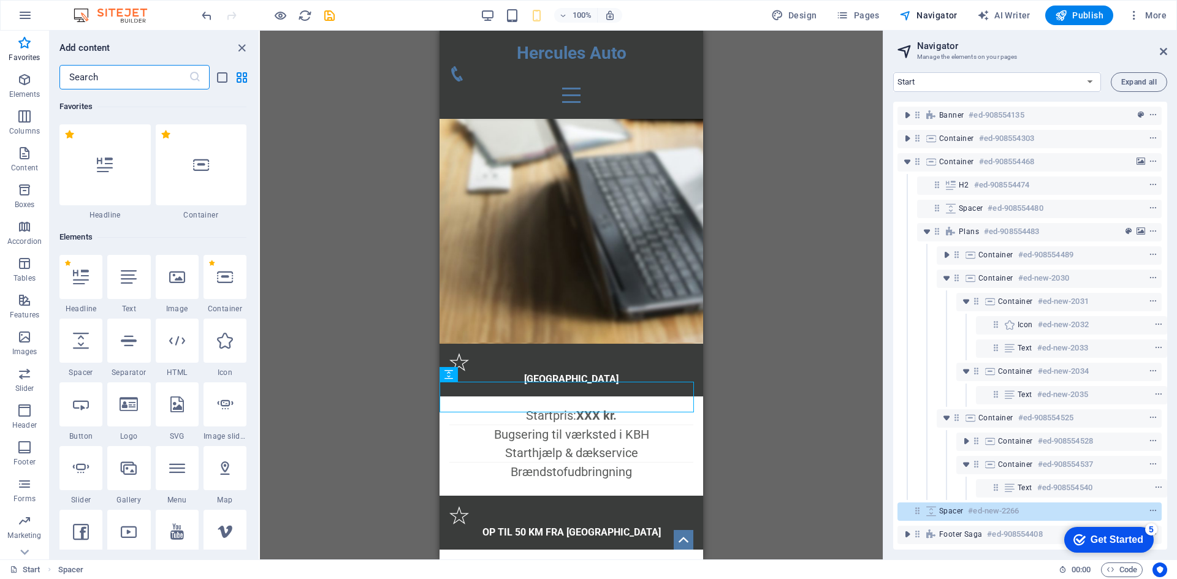
click at [111, 85] on input "text" at bounding box center [123, 77] width 129 height 25
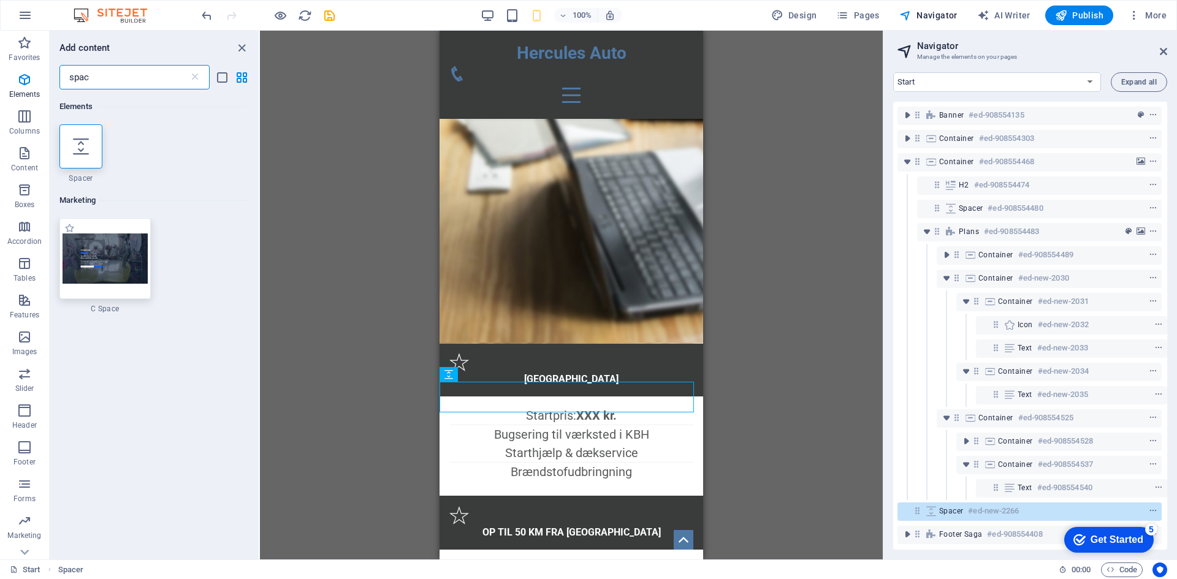
type input "spac"
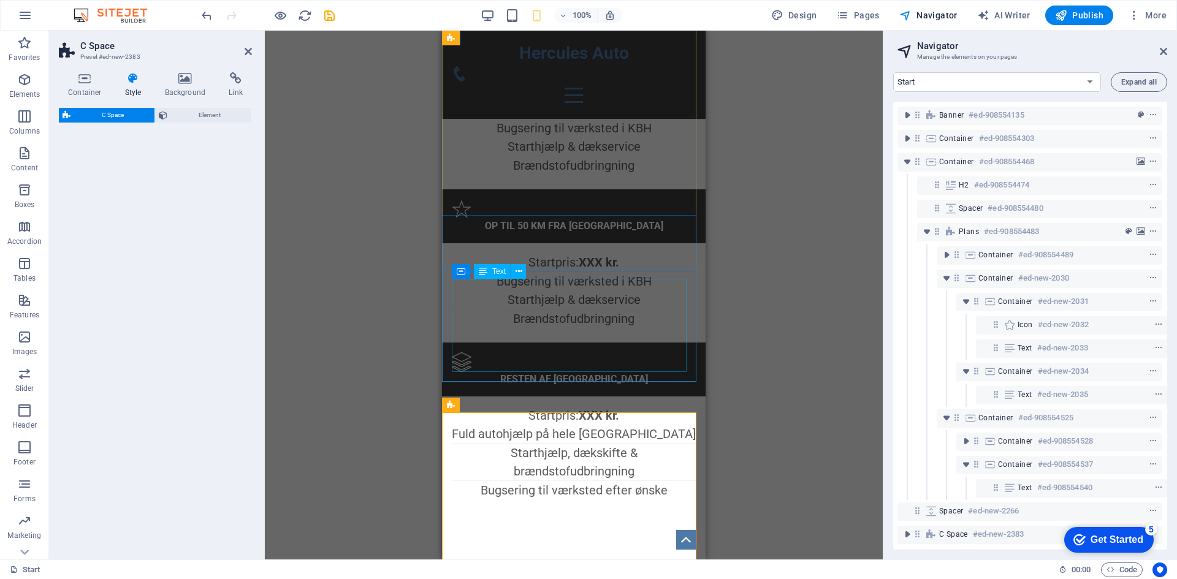
select select "%"
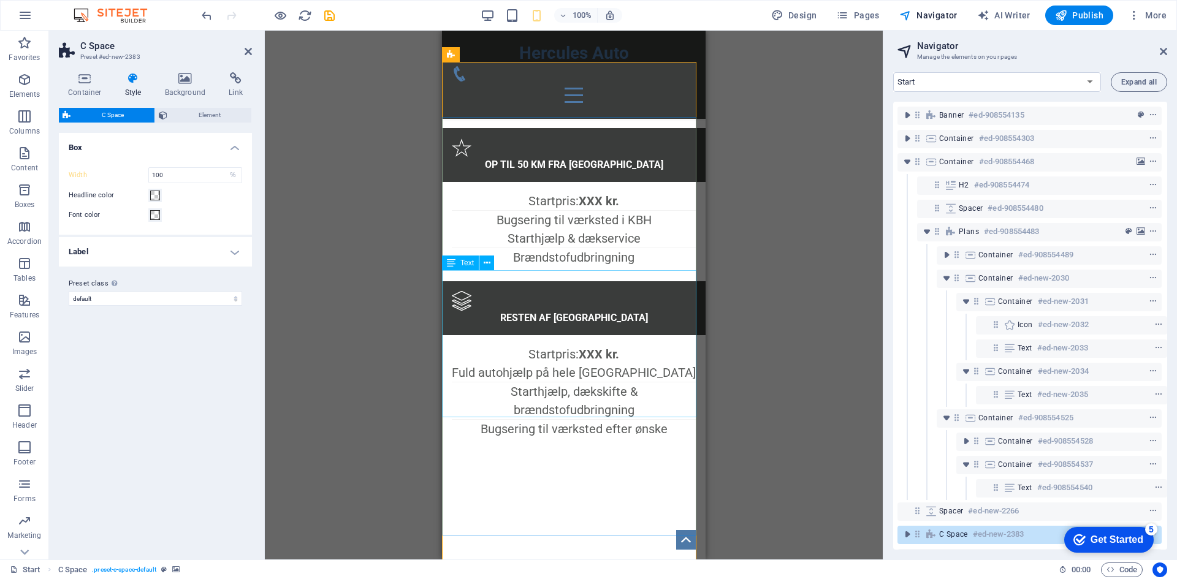
scroll to position [1351, 0]
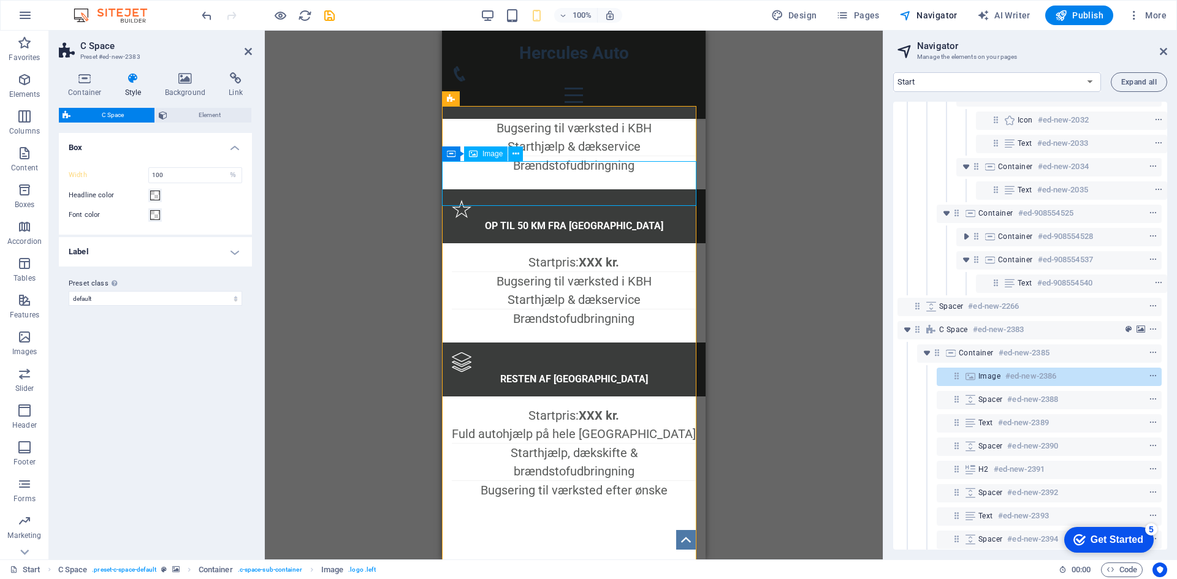
scroll to position [261, 3]
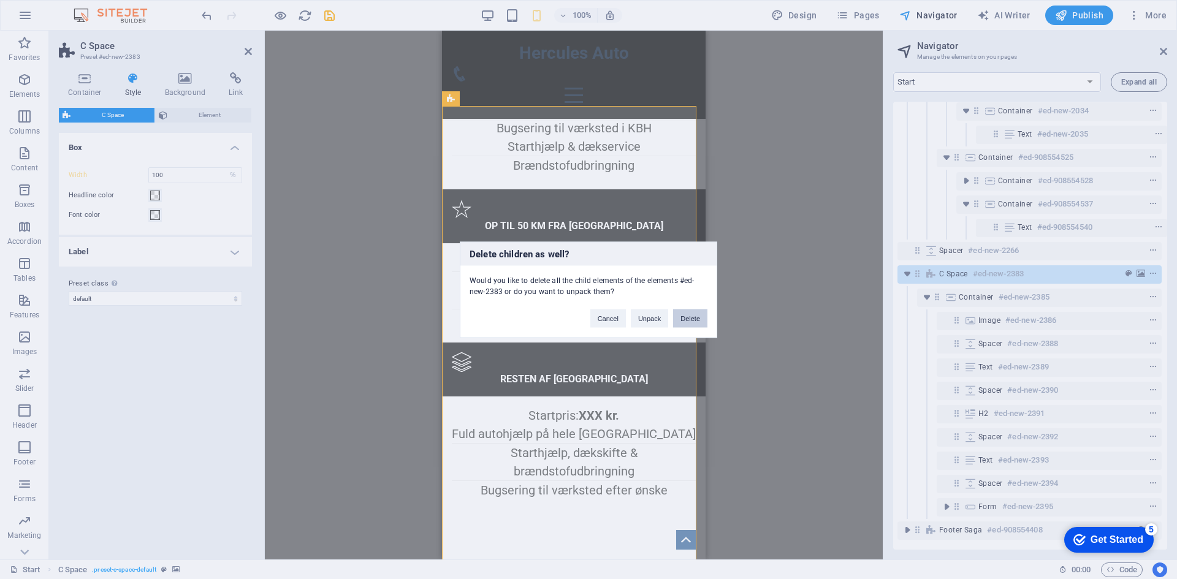
click at [698, 316] on button "Delete" at bounding box center [690, 318] width 34 height 18
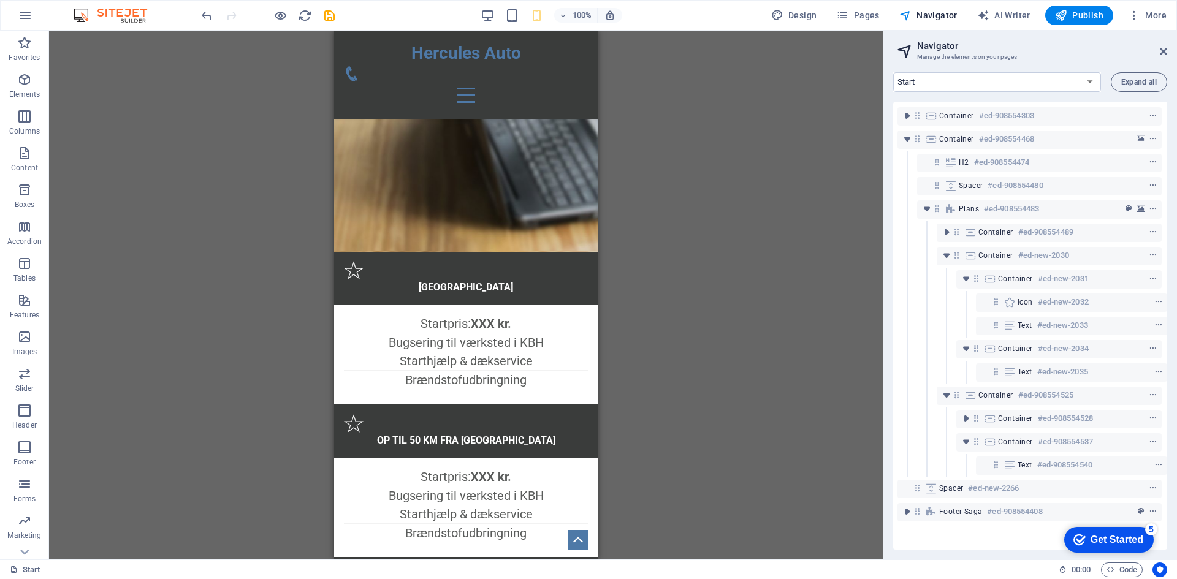
scroll to position [32, 3]
click at [21, 48] on icon "button" at bounding box center [24, 43] width 15 height 15
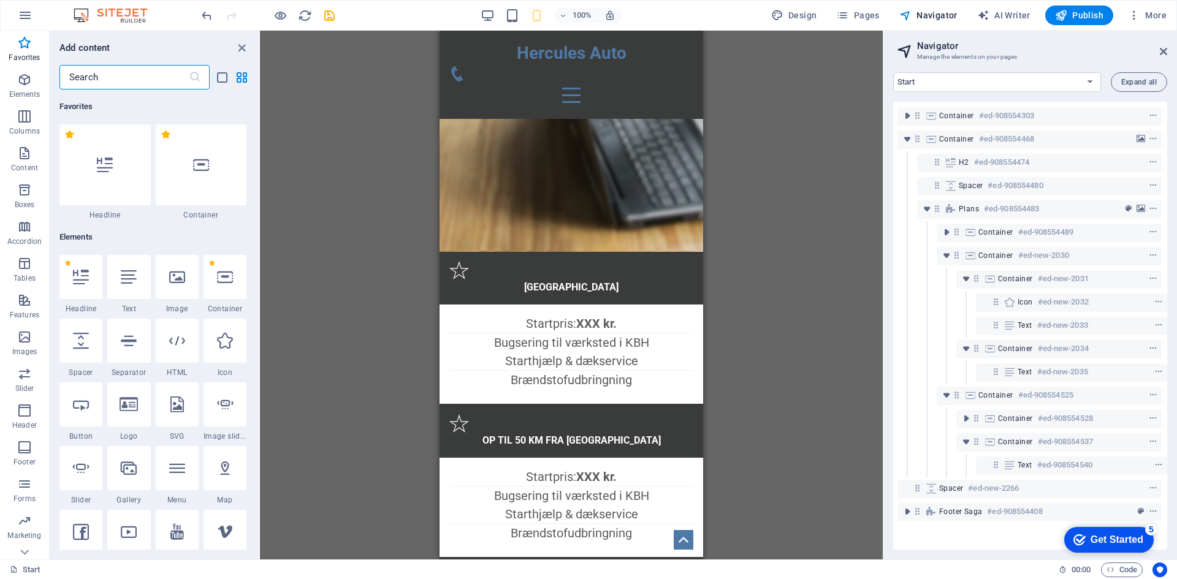
click at [129, 78] on input "text" at bounding box center [123, 77] width 129 height 25
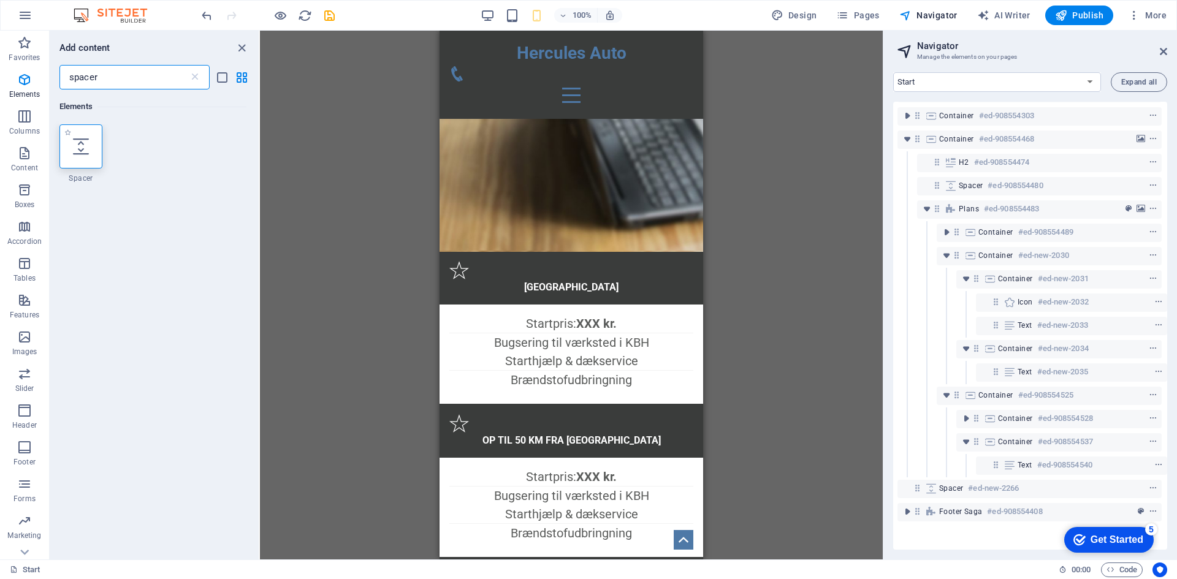
type input "spacer"
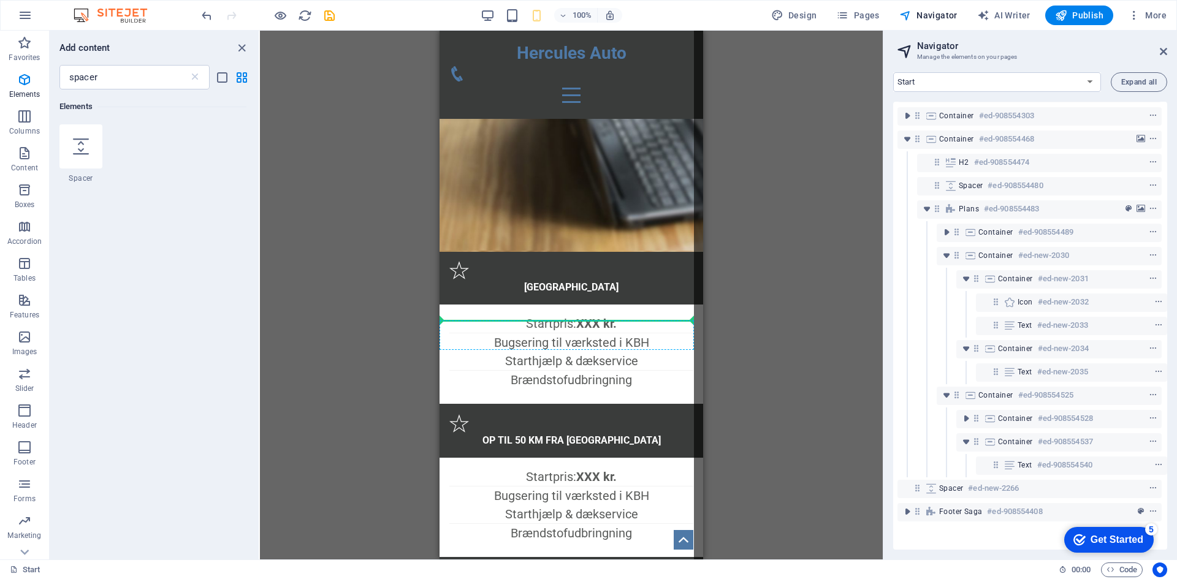
select select "px"
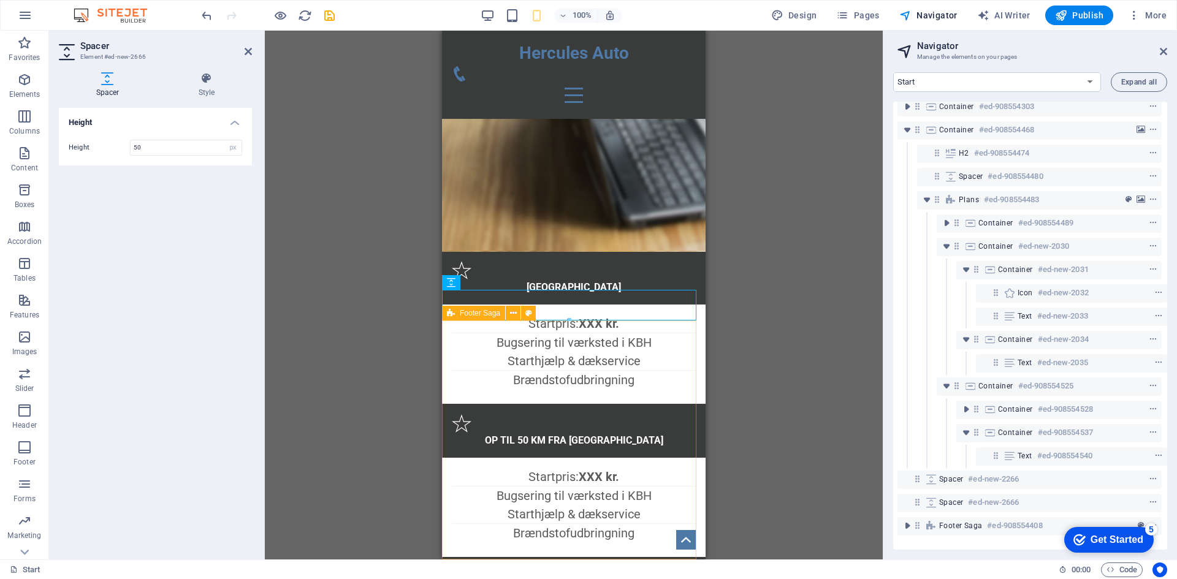
scroll to position [1167, 0]
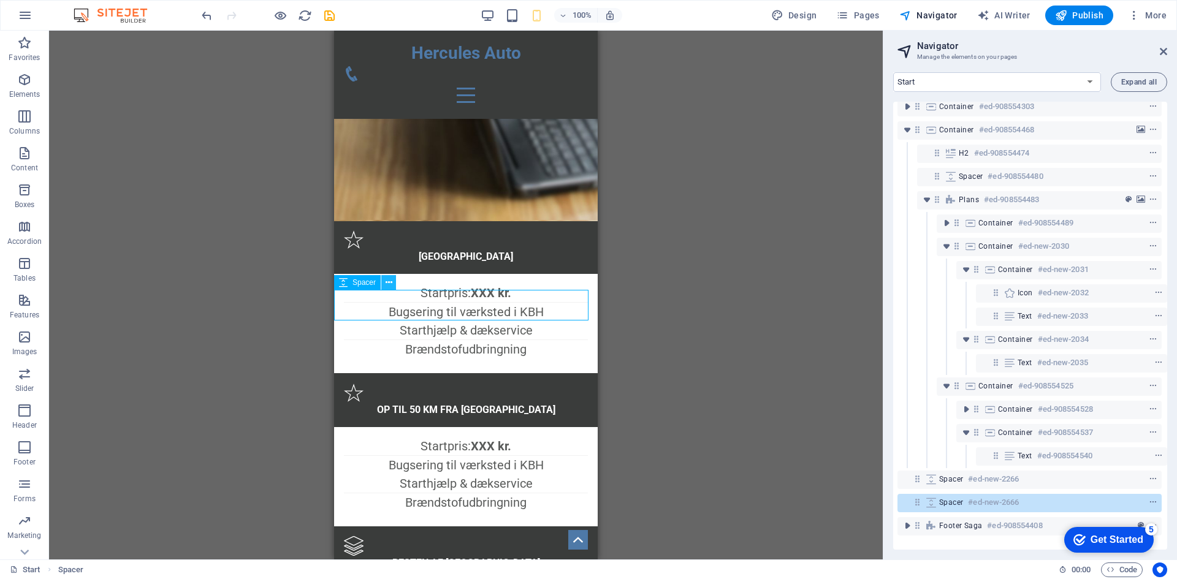
click at [391, 286] on icon at bounding box center [389, 282] width 7 height 13
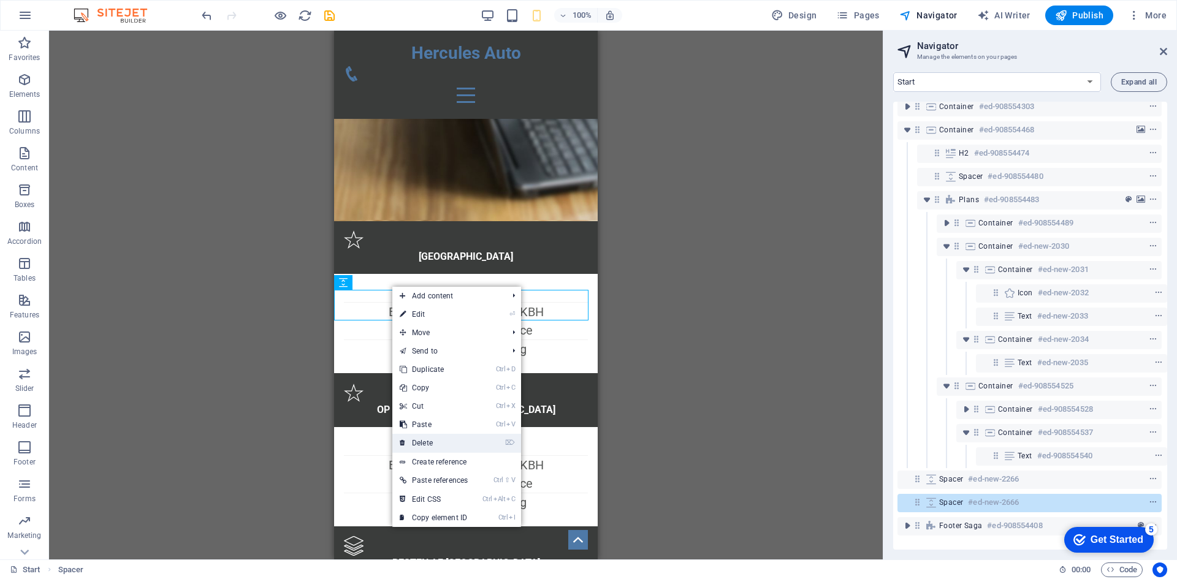
click at [427, 440] on link "⌦ Delete" at bounding box center [433, 443] width 83 height 18
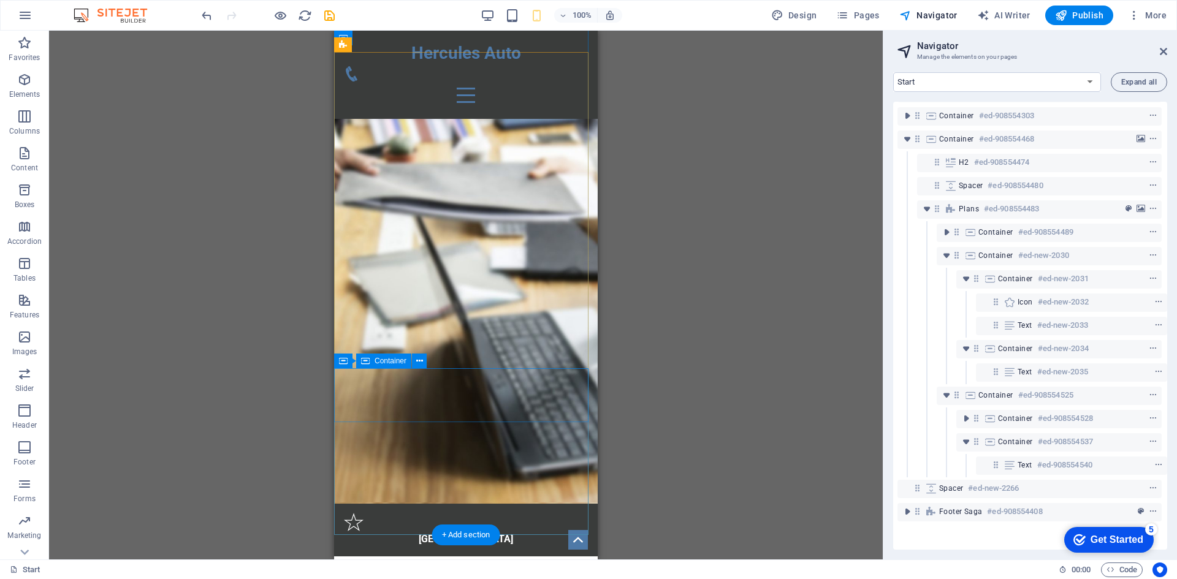
scroll to position [891, 0]
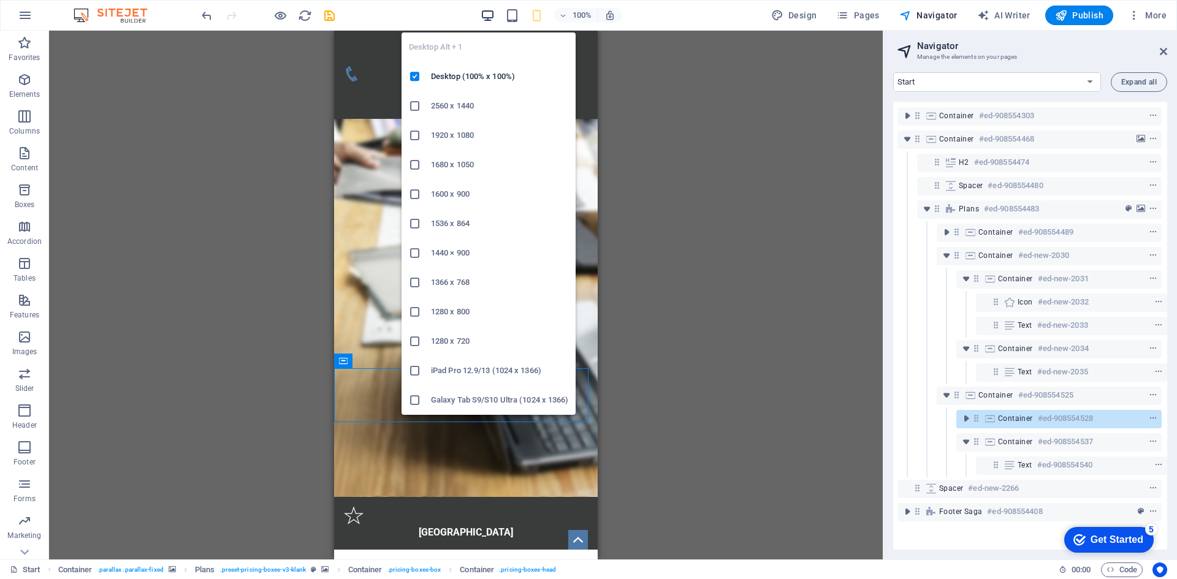
click at [495, 15] on icon "button" at bounding box center [488, 16] width 14 height 14
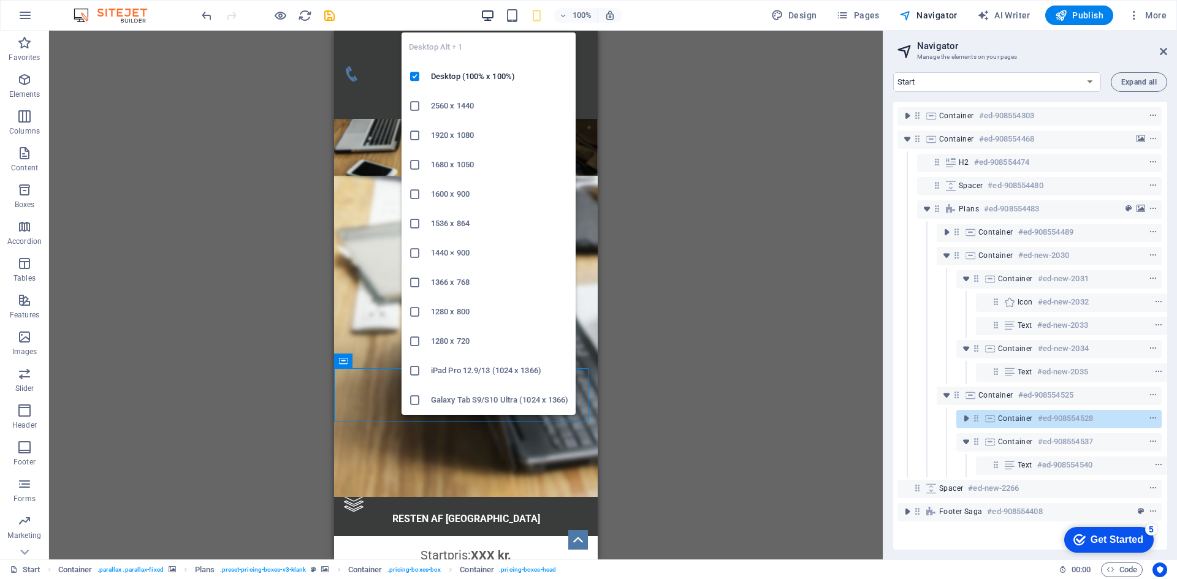
scroll to position [725, 0]
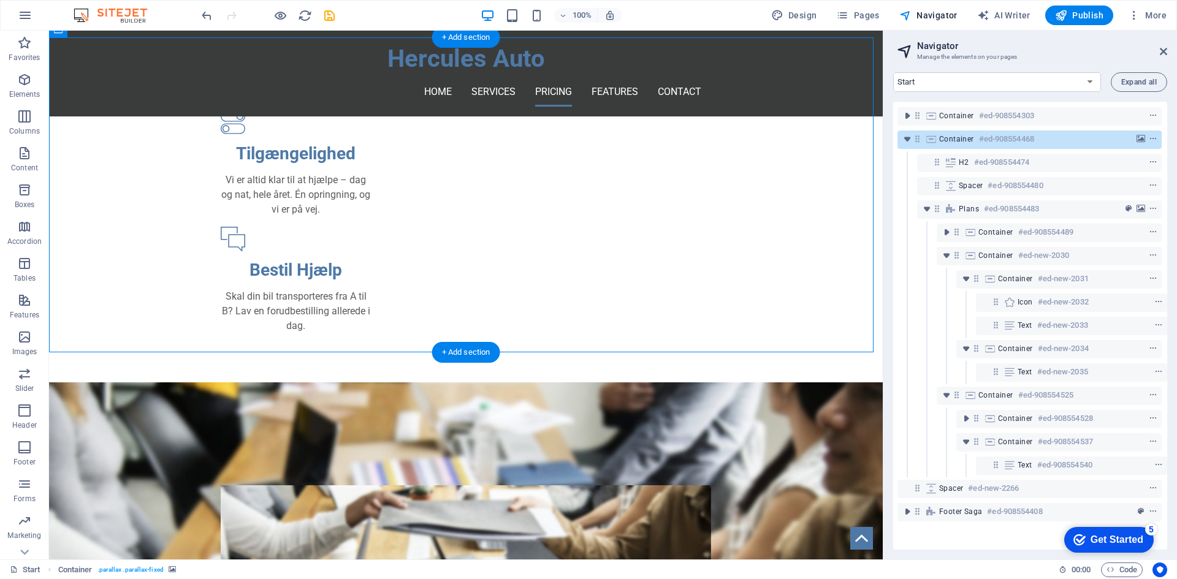
scroll to position [602, 0]
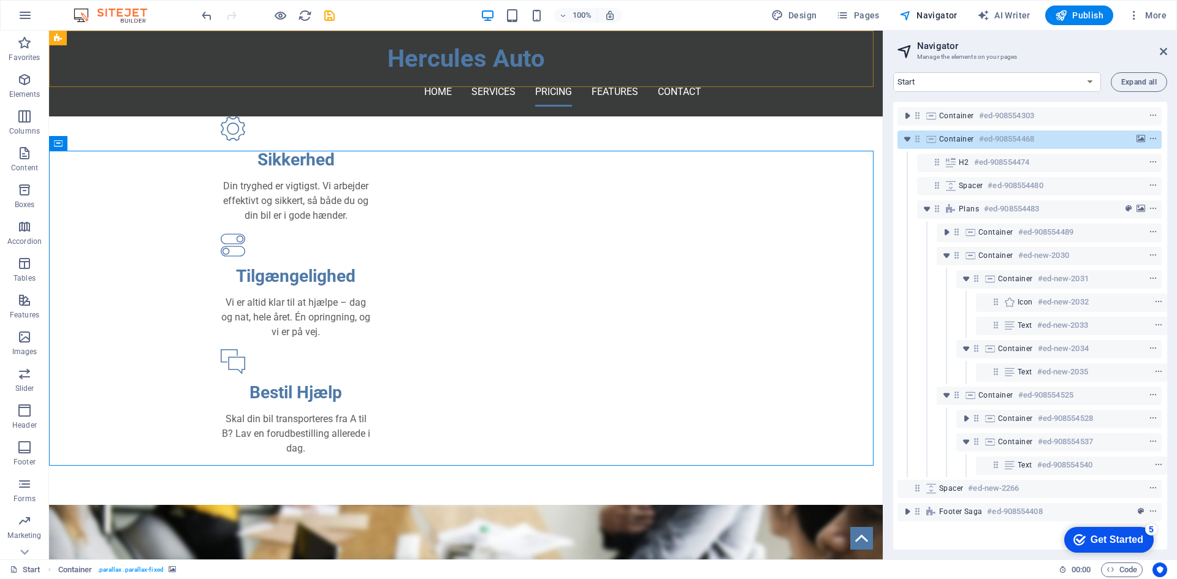
click at [512, 5] on div "100% Design Pages Navigator AI Writer Publish More" at bounding box center [589, 15] width 1176 height 29
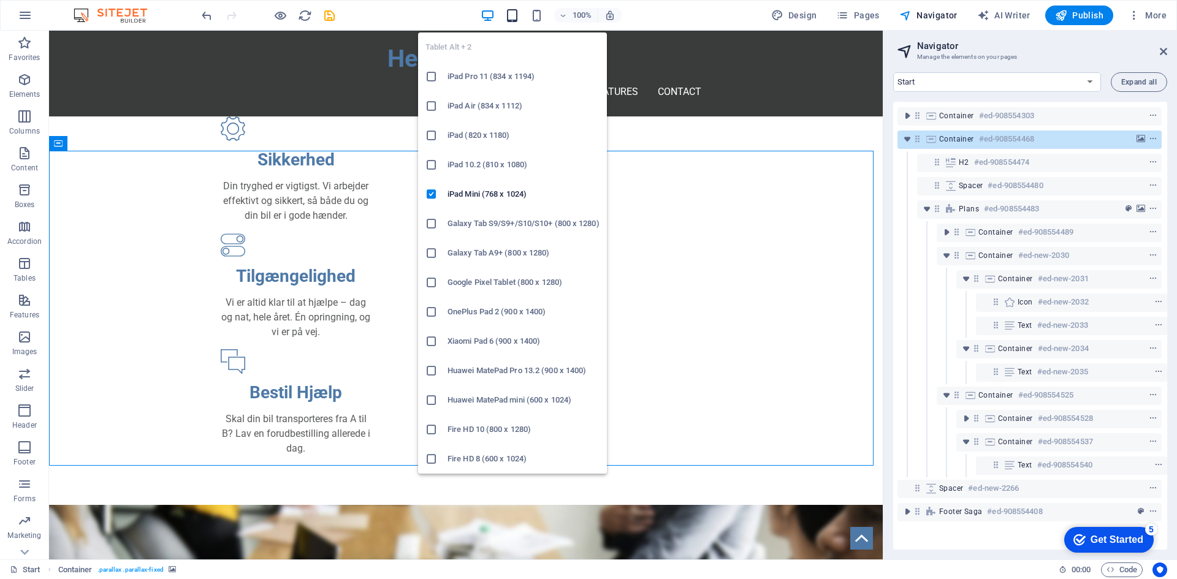
click at [515, 16] on icon "button" at bounding box center [512, 16] width 14 height 14
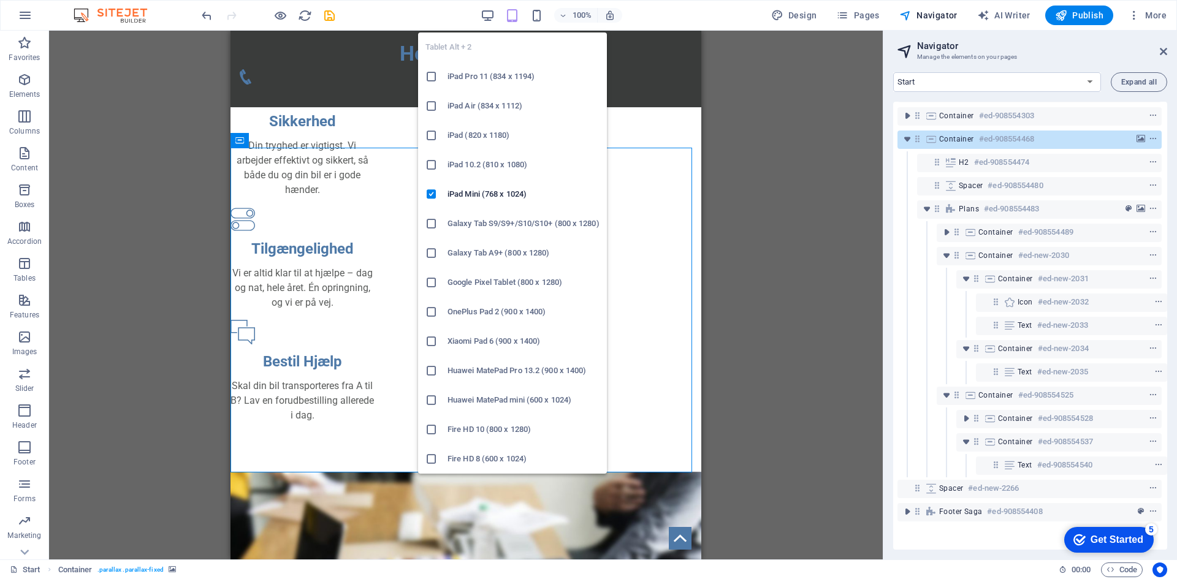
scroll to position [568, 0]
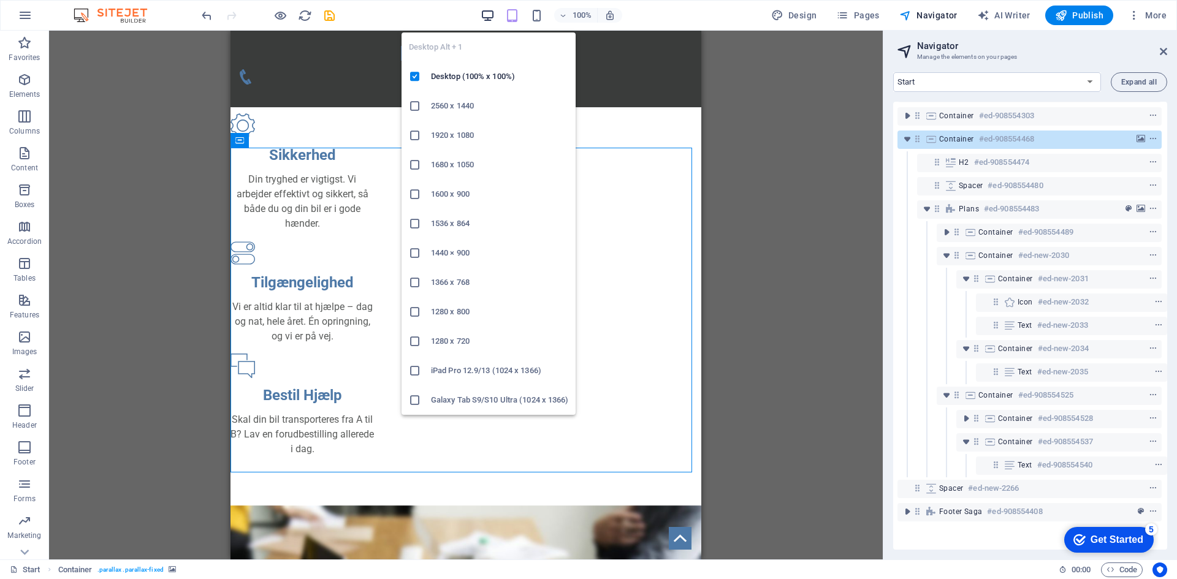
click at [494, 17] on icon "button" at bounding box center [488, 16] width 14 height 14
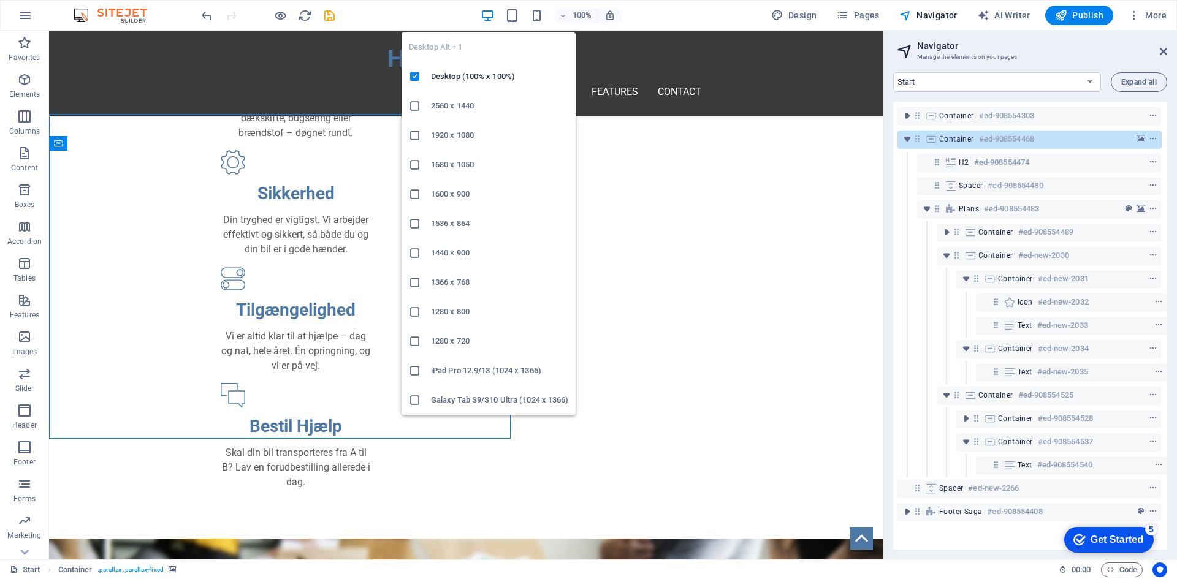
scroll to position [602, 0]
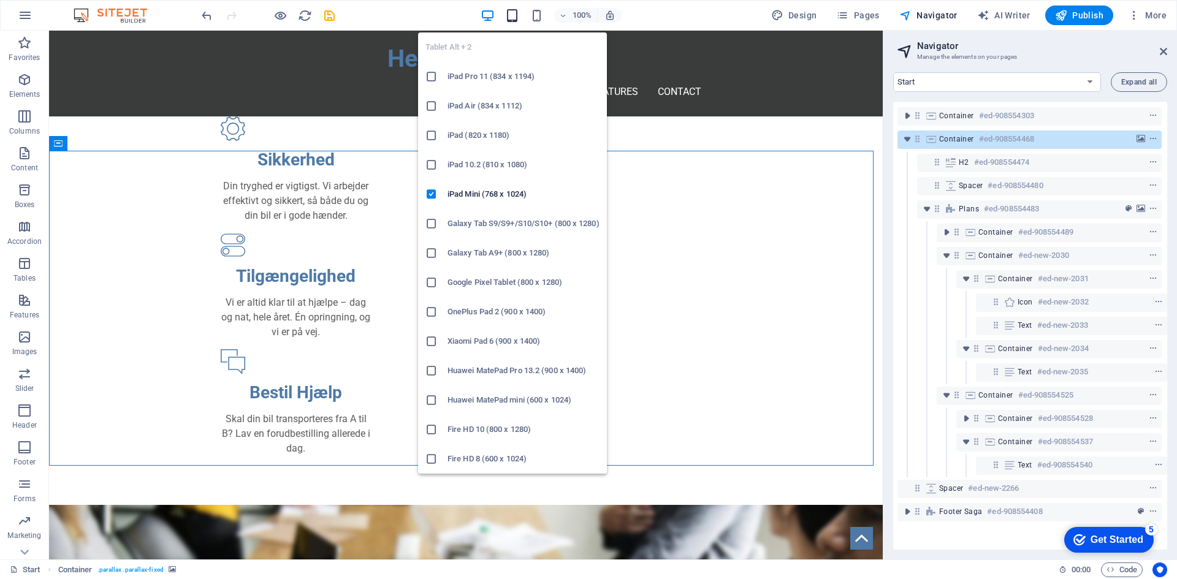
click at [517, 15] on icon "button" at bounding box center [512, 16] width 14 height 14
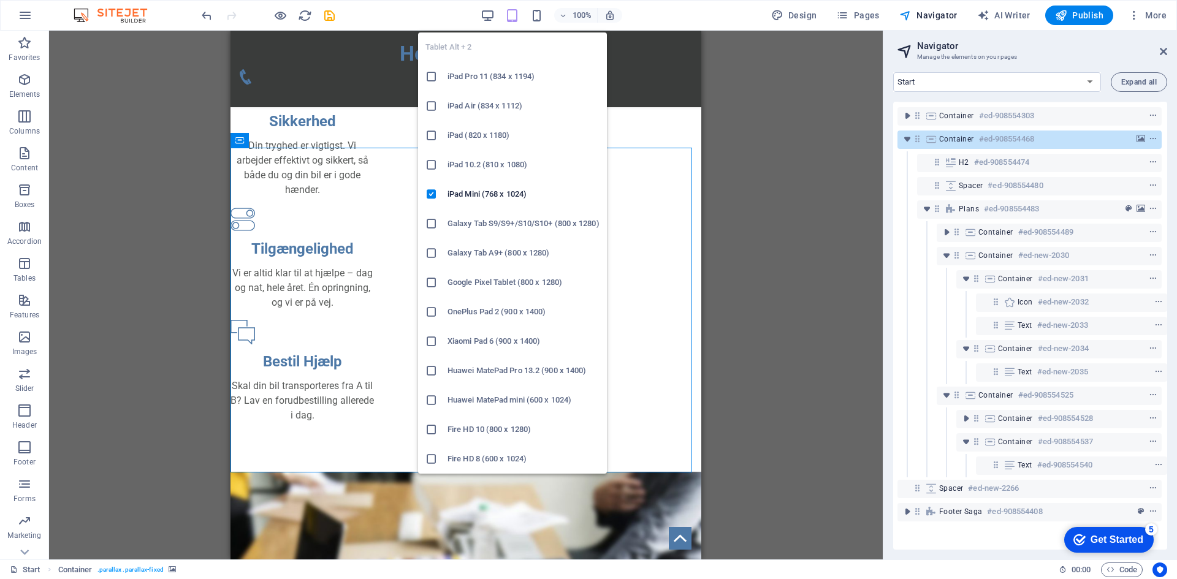
scroll to position [568, 0]
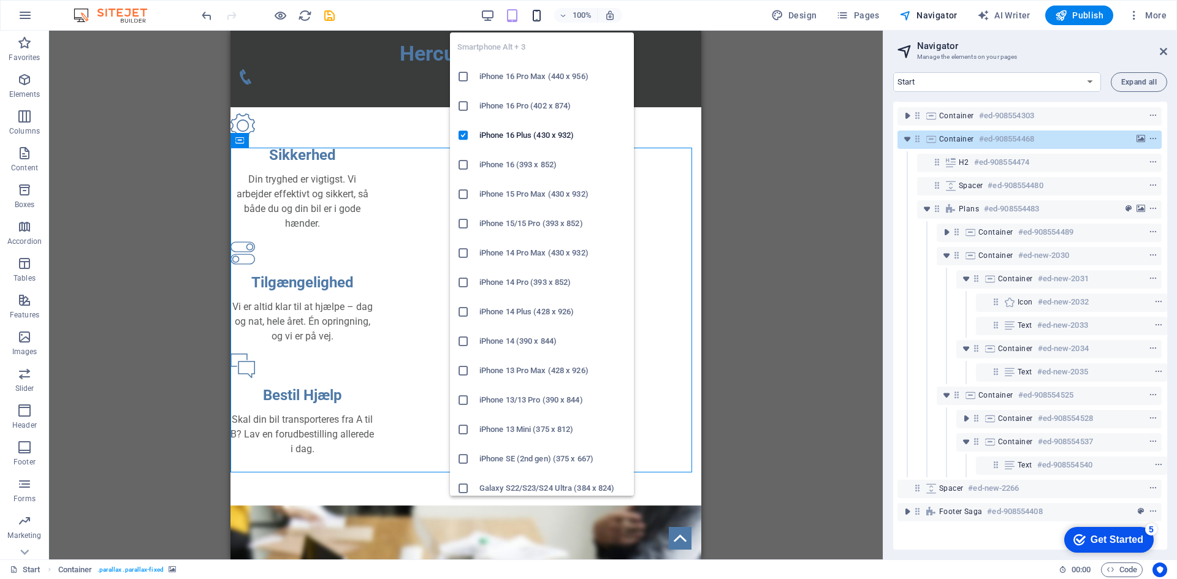
click at [536, 15] on icon "button" at bounding box center [537, 16] width 14 height 14
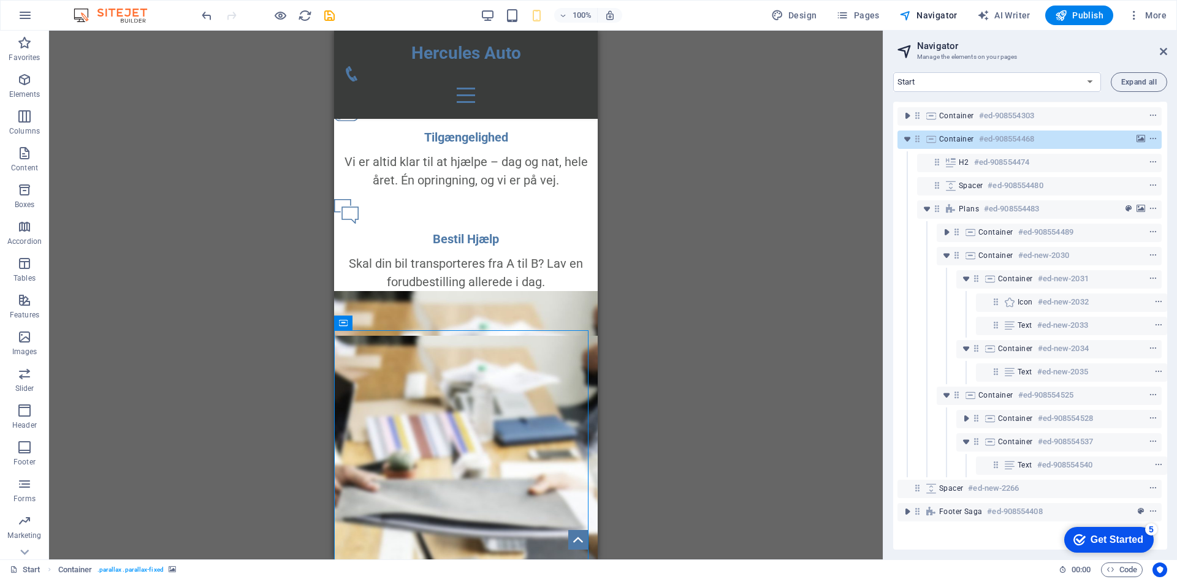
click at [522, 15] on div "100%" at bounding box center [552, 16] width 142 height 20
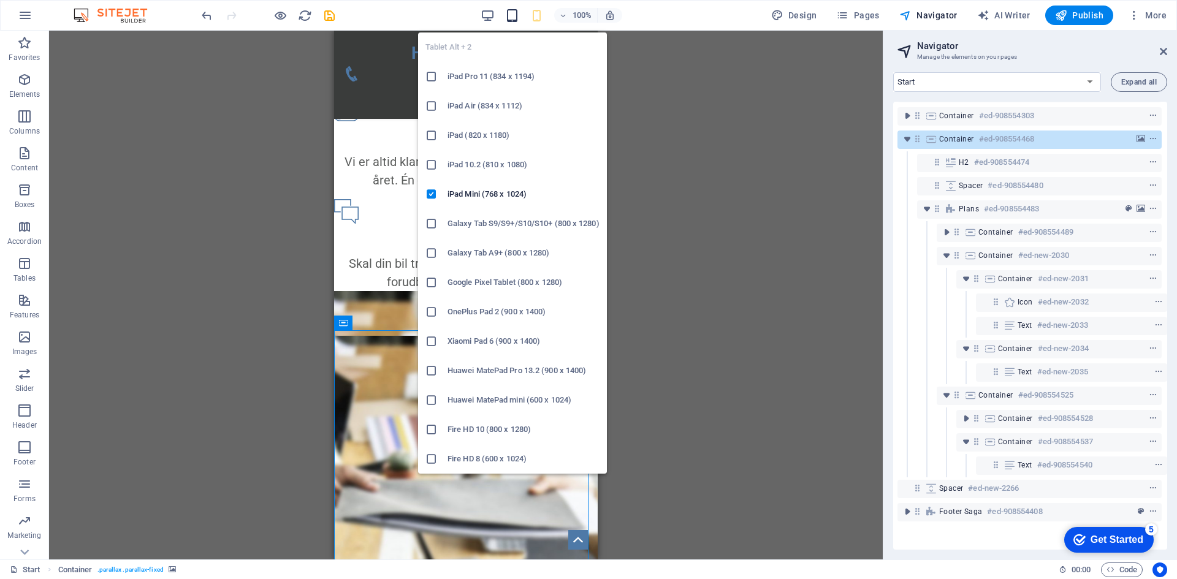
click at [517, 15] on icon "button" at bounding box center [512, 16] width 14 height 14
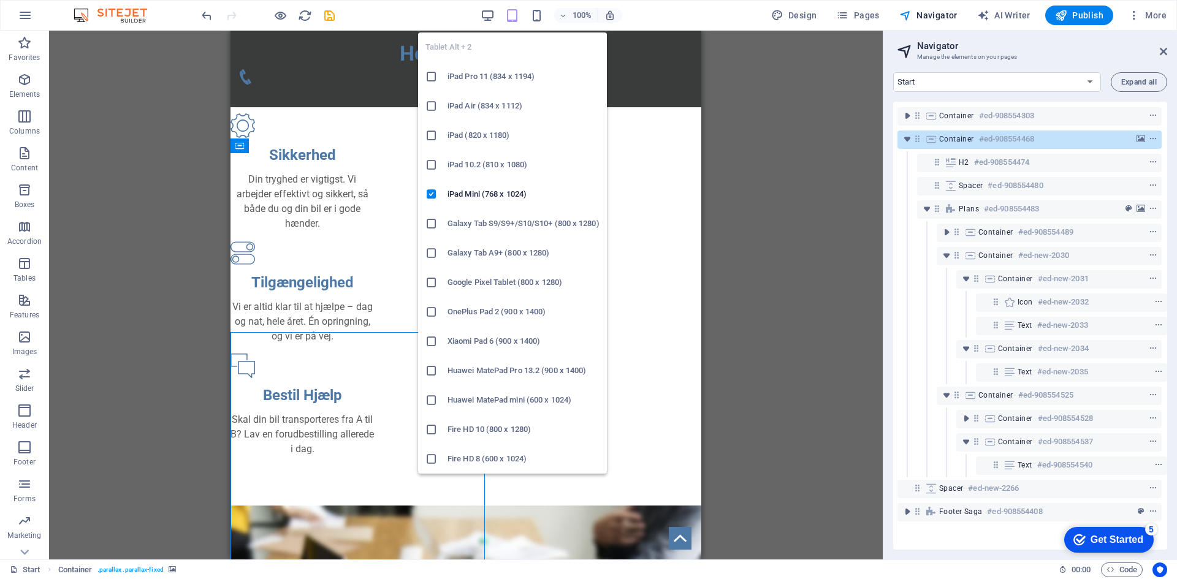
scroll to position [563, 0]
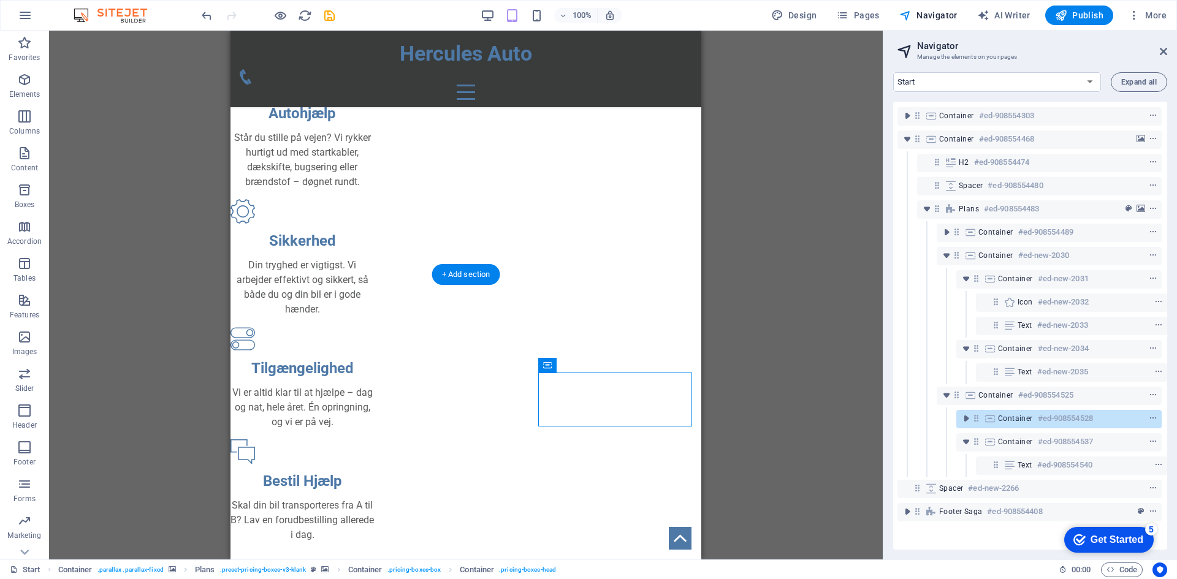
scroll to position [441, 0]
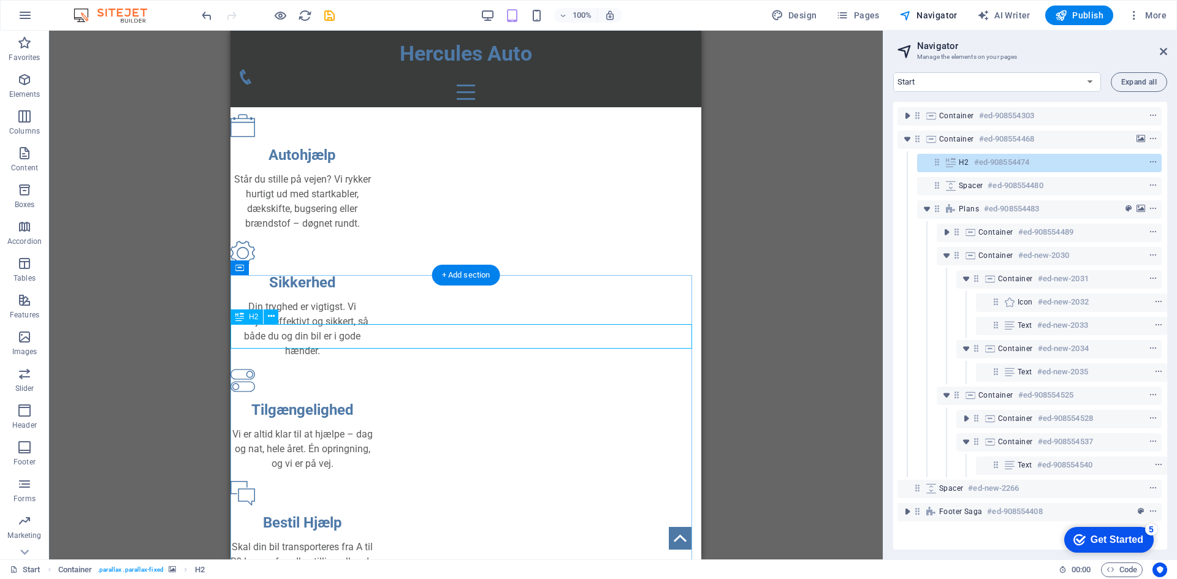
click at [951, 158] on icon at bounding box center [950, 163] width 13 height 10
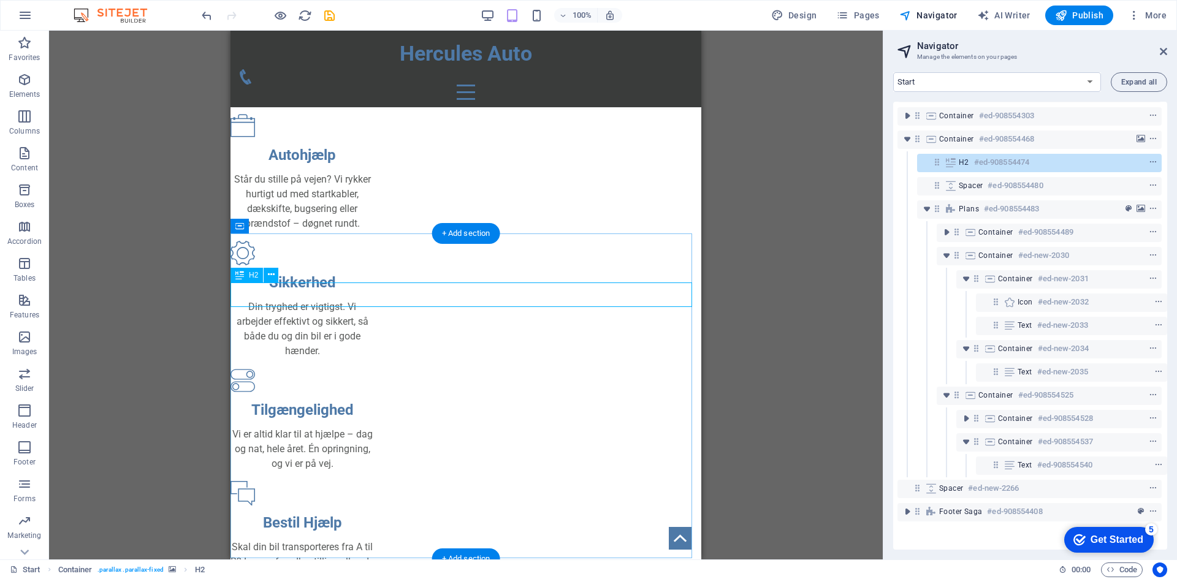
scroll to position [482, 0]
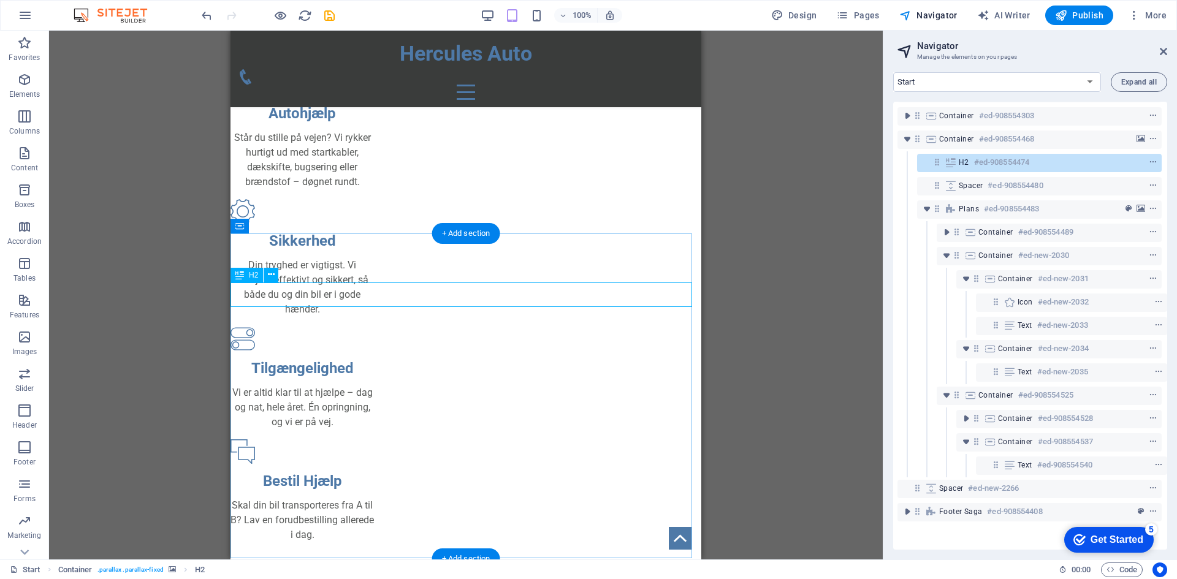
click at [951, 158] on icon at bounding box center [950, 163] width 13 height 10
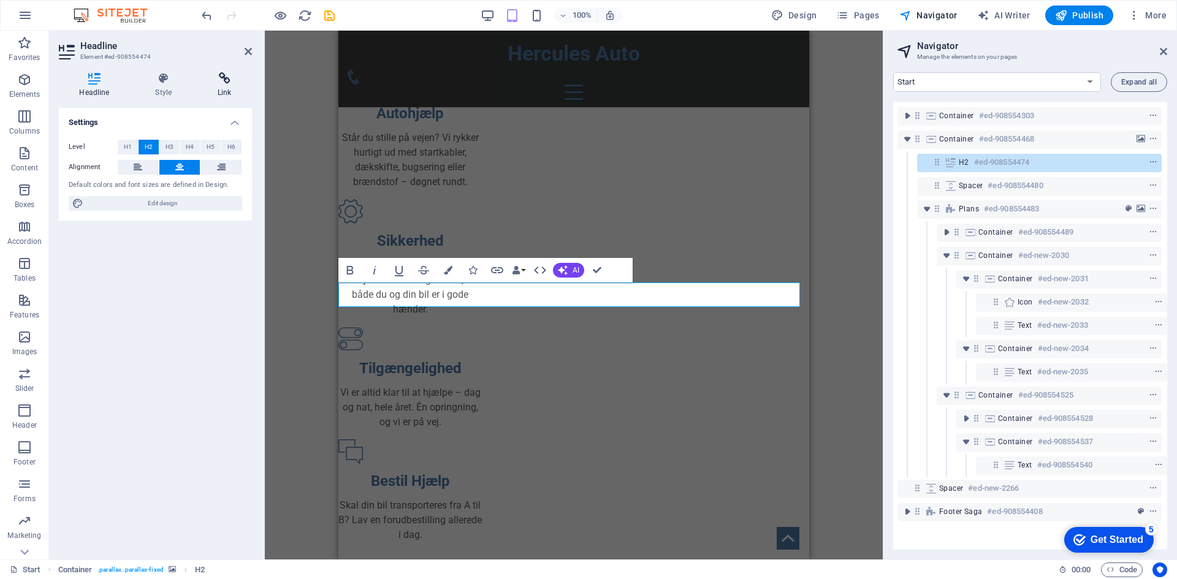
click at [224, 82] on icon at bounding box center [224, 78] width 55 height 12
click at [165, 80] on icon at bounding box center [164, 78] width 58 height 12
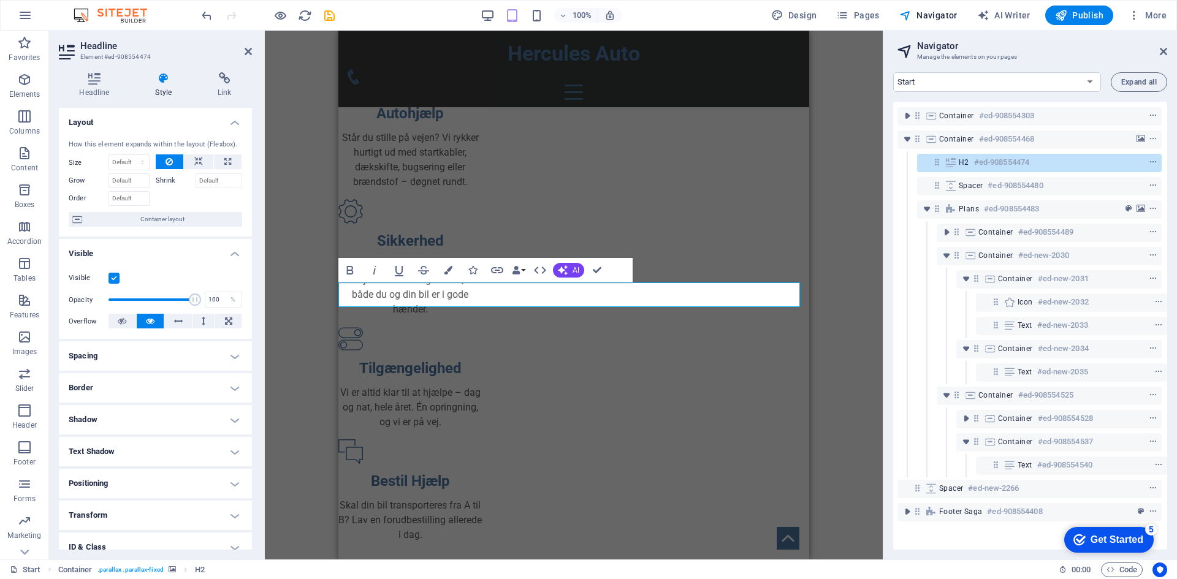
click at [170, 360] on h4 "Spacing" at bounding box center [155, 355] width 193 height 29
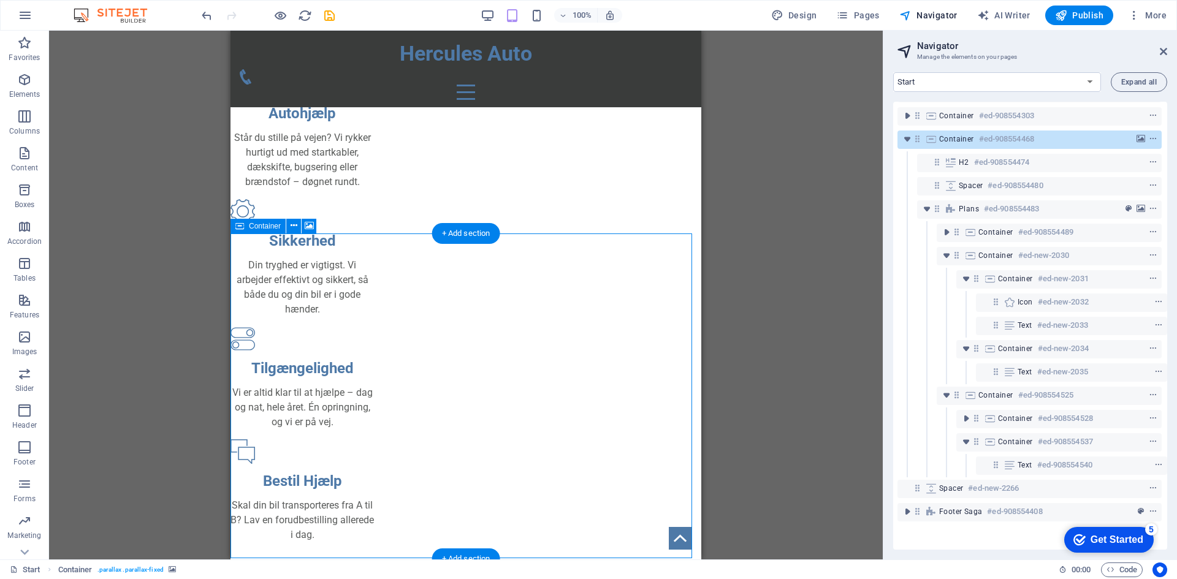
click at [958, 134] on span "Container" at bounding box center [956, 139] width 35 height 10
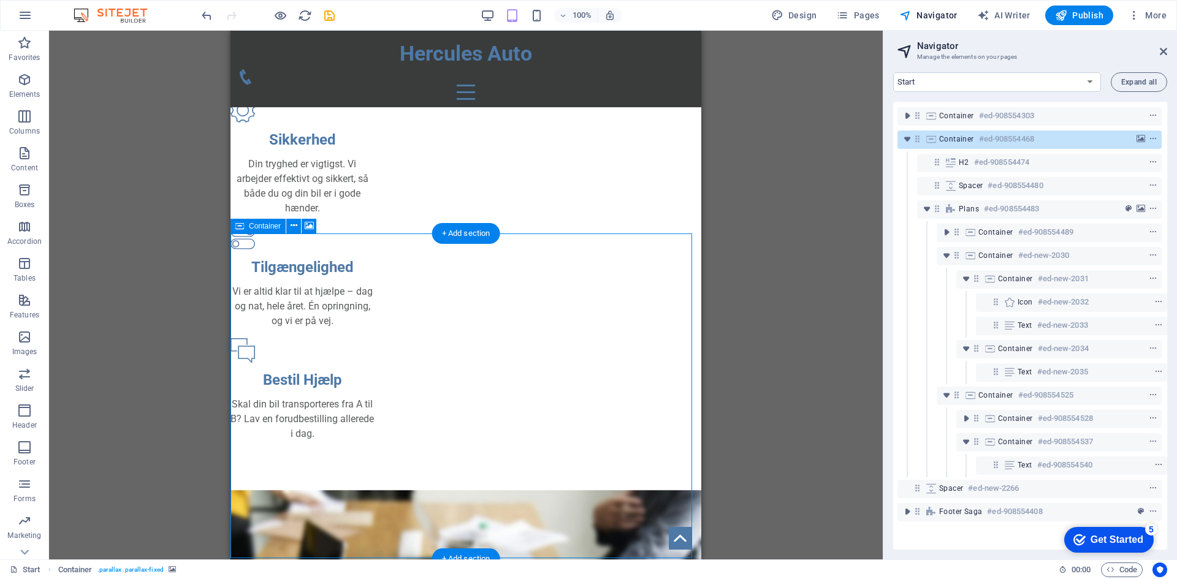
click at [958, 134] on span "Container" at bounding box center [956, 139] width 35 height 10
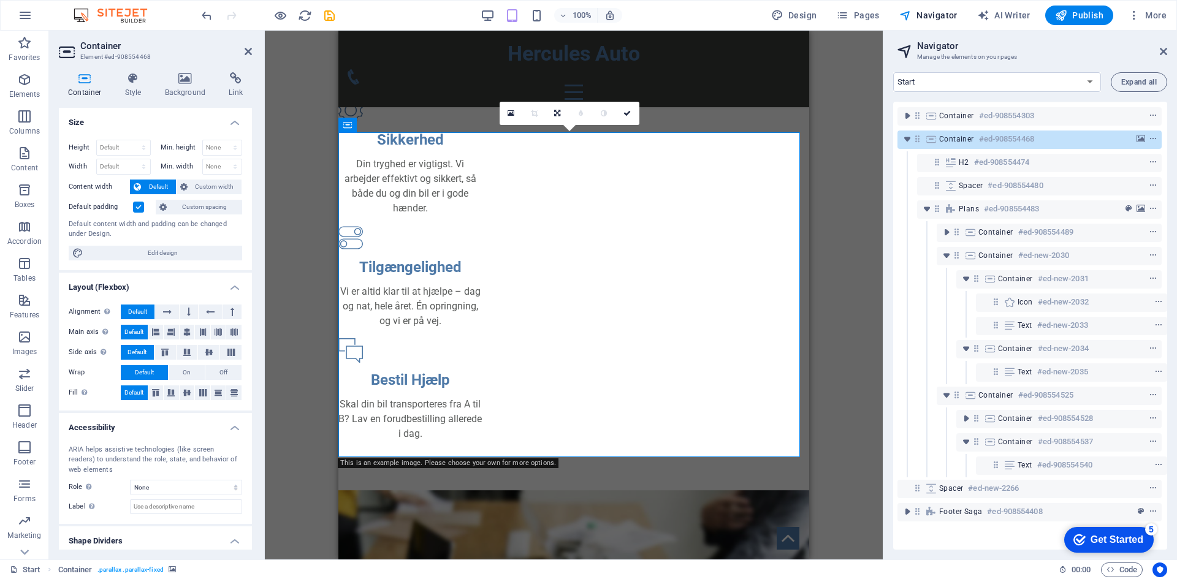
click at [138, 208] on label at bounding box center [138, 207] width 11 height 11
click at [0, 0] on input "Default padding" at bounding box center [0, 0] width 0 height 0
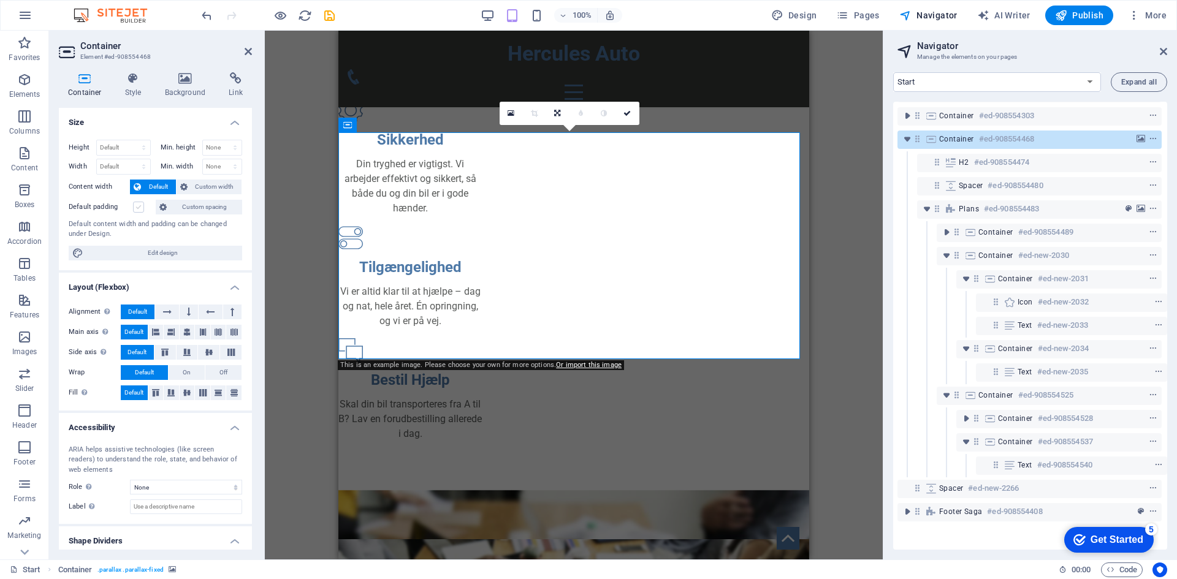
click at [138, 208] on label at bounding box center [138, 207] width 11 height 11
click at [0, 0] on input "Default padding" at bounding box center [0, 0] width 0 height 0
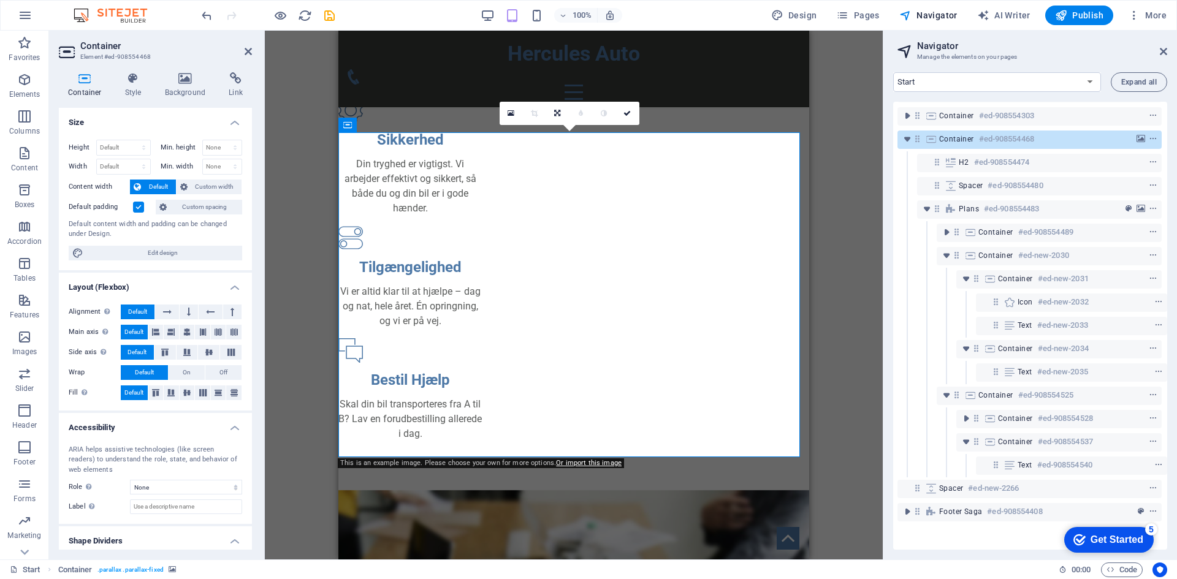
click at [138, 208] on label at bounding box center [138, 207] width 11 height 11
click at [0, 0] on input "Default padding" at bounding box center [0, 0] width 0 height 0
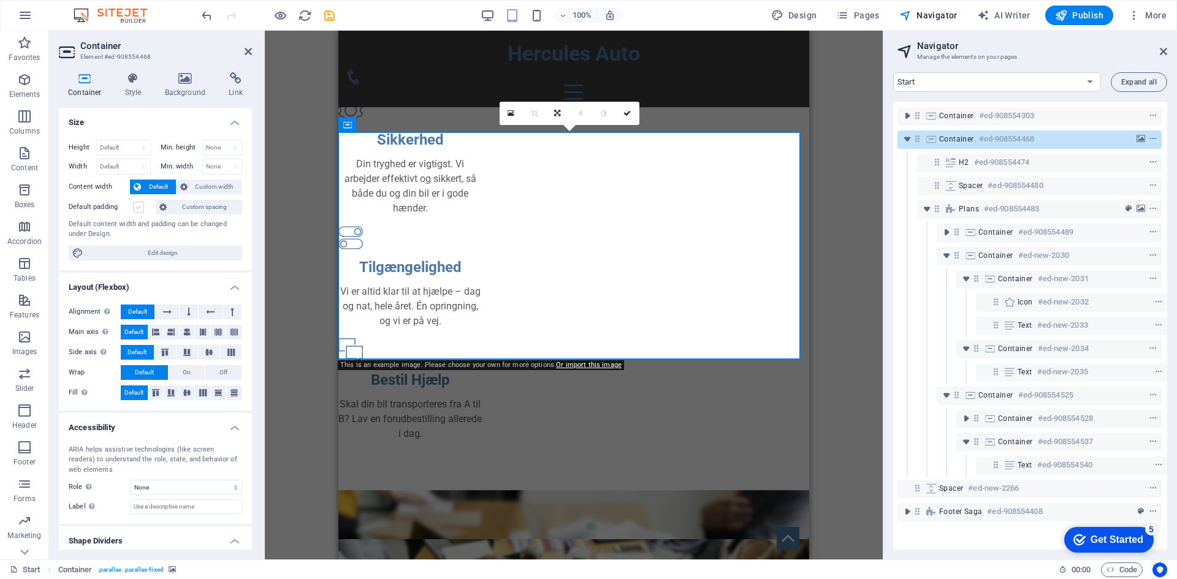
click at [139, 205] on label at bounding box center [138, 207] width 11 height 11
click at [0, 0] on input "Default padding" at bounding box center [0, 0] width 0 height 0
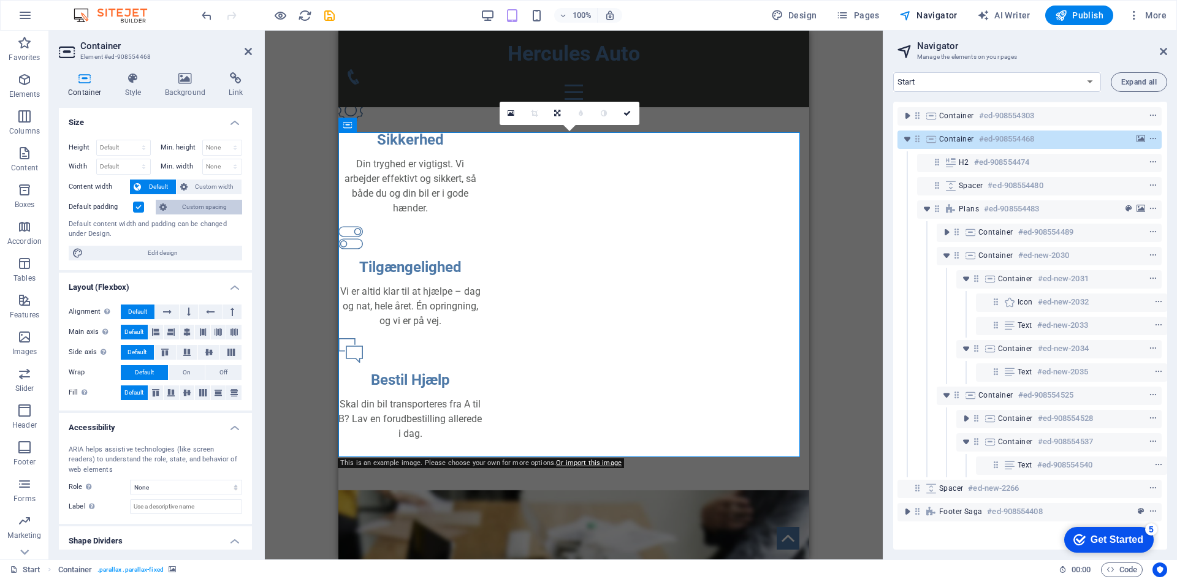
click at [192, 211] on span "Custom spacing" at bounding box center [204, 207] width 68 height 15
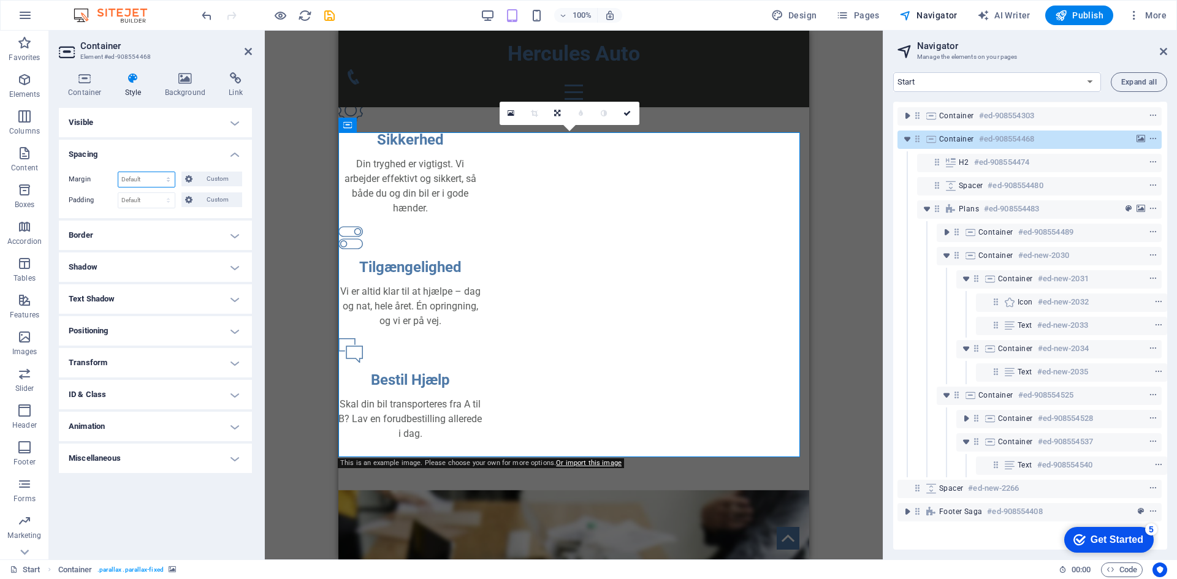
click at [168, 180] on select "Default auto px % rem vw vh Custom" at bounding box center [146, 179] width 56 height 15
click at [118, 172] on select "Default auto px % rem vw vh Custom" at bounding box center [146, 179] width 56 height 15
click at [154, 179] on select "Default auto px % rem vw vh Custom" at bounding box center [146, 179] width 56 height 15
click at [118, 172] on select "Default auto px % rem vw vh Custom" at bounding box center [146, 179] width 56 height 15
select select "DISABLED_OPTION_VALUE"
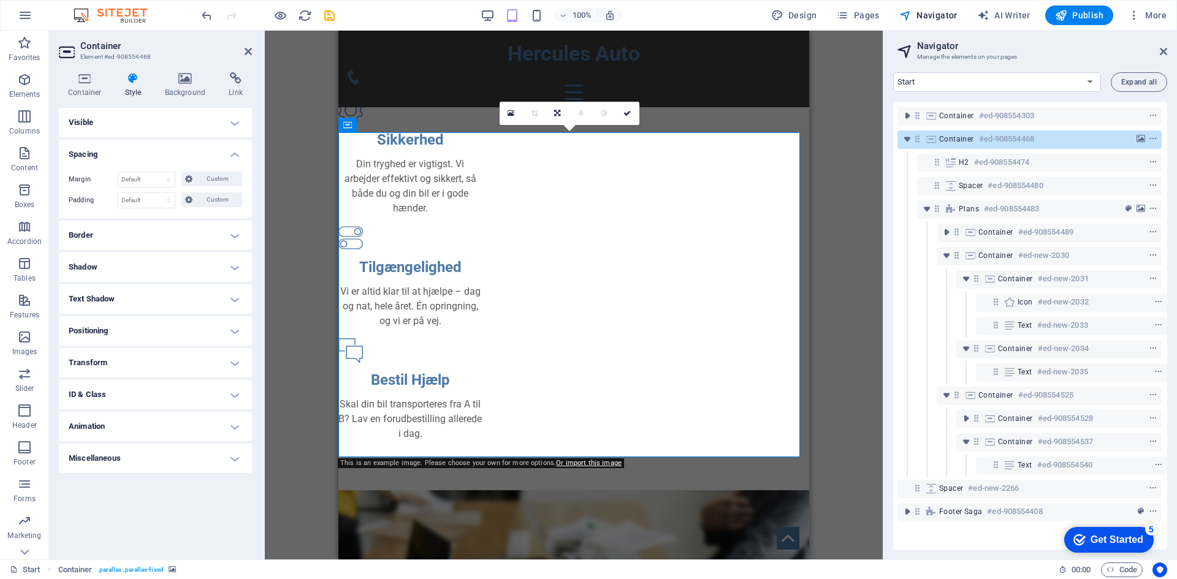
click at [197, 119] on h4 "Visible" at bounding box center [155, 122] width 193 height 29
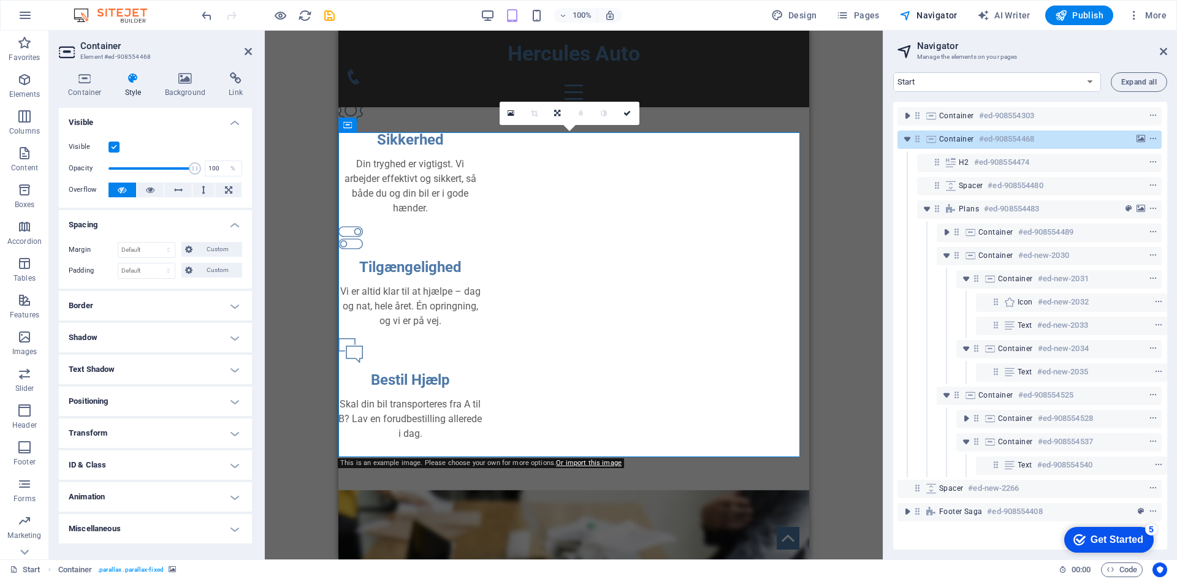
click at [197, 119] on h4 "Visible" at bounding box center [155, 119] width 193 height 22
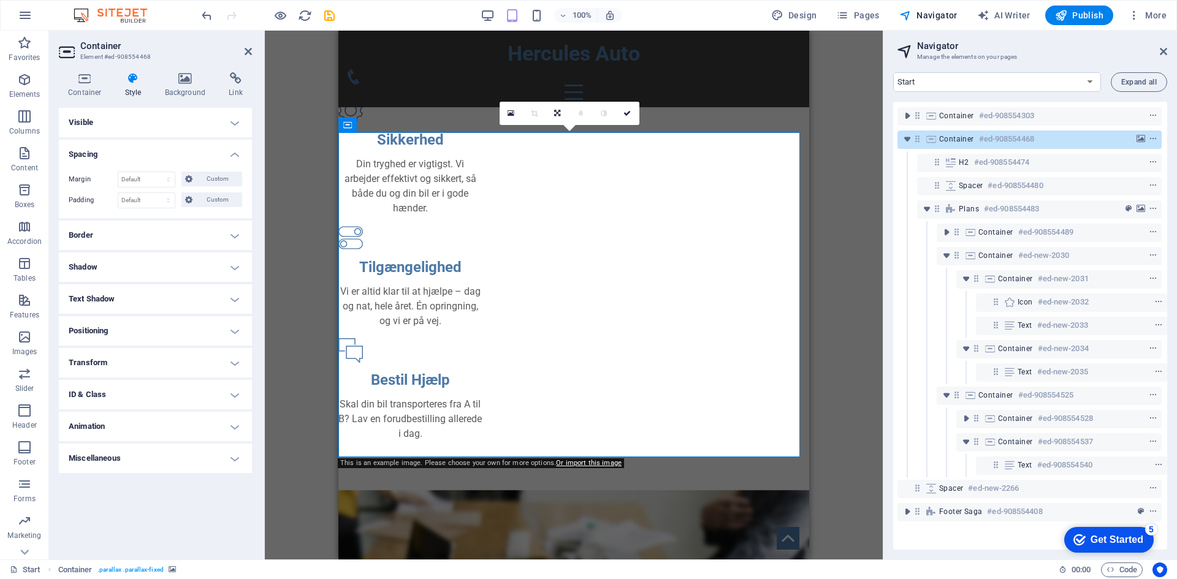
click at [182, 144] on h4 "Spacing" at bounding box center [155, 151] width 193 height 22
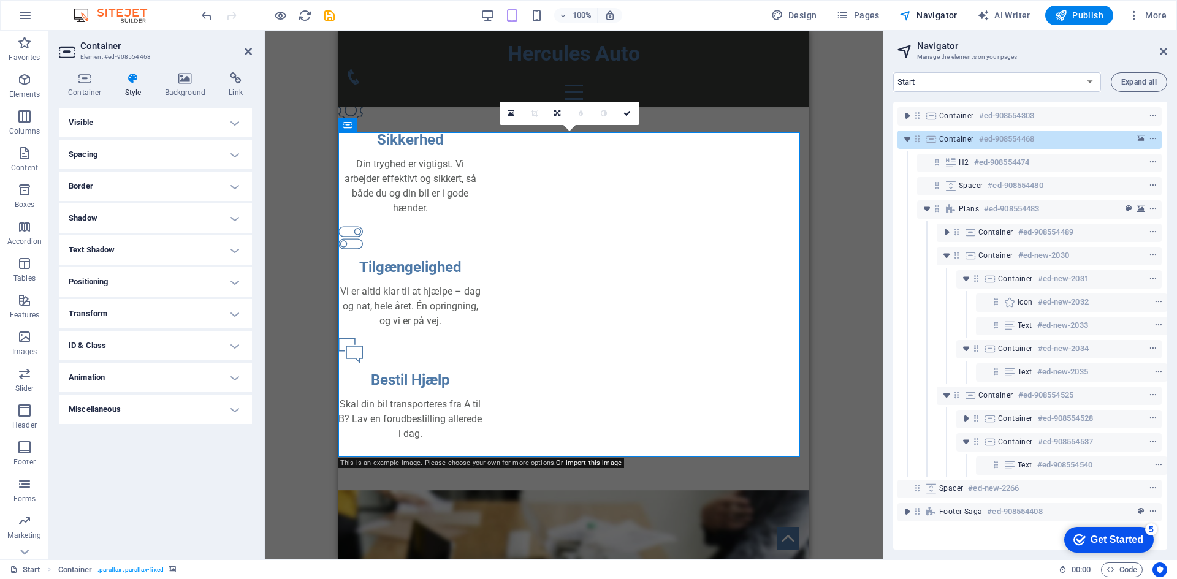
click at [193, 123] on h4 "Visible" at bounding box center [155, 122] width 193 height 29
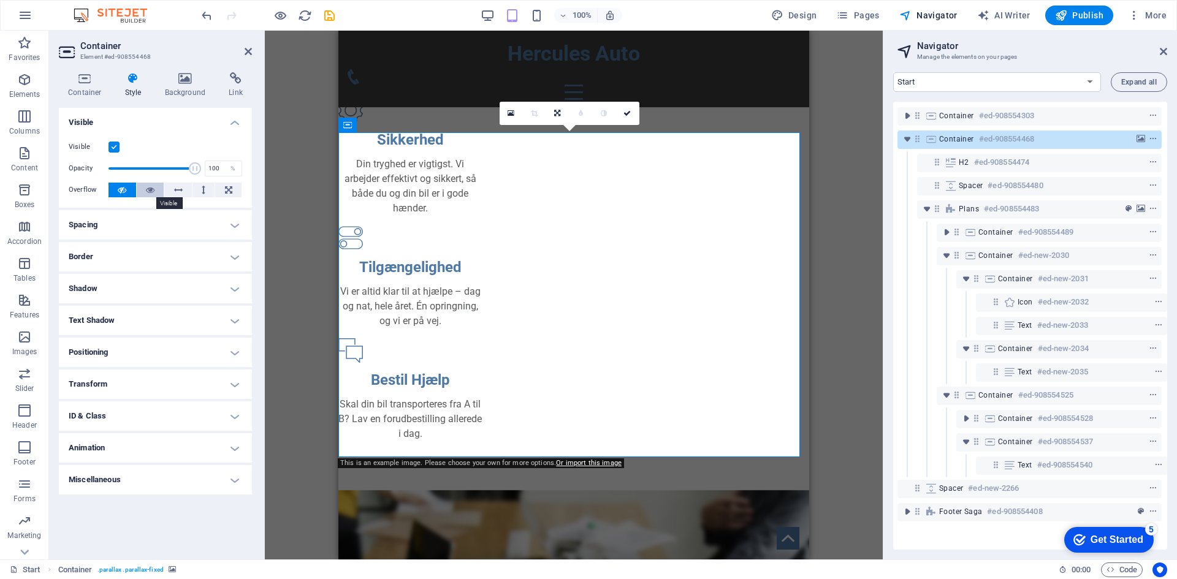
click at [140, 191] on button at bounding box center [151, 190] width 28 height 15
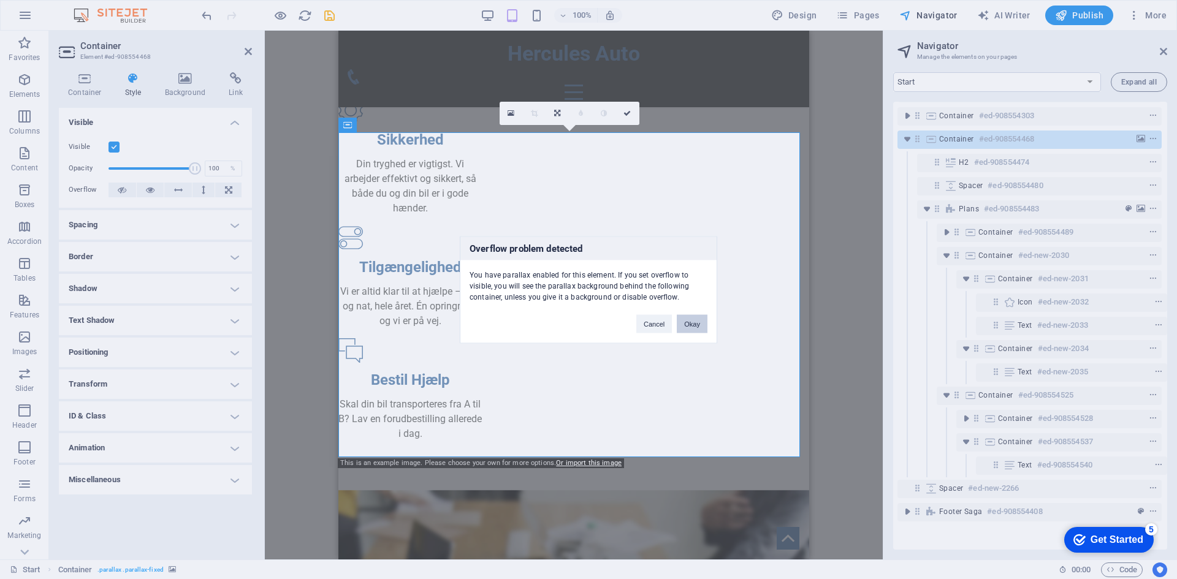
click at [698, 329] on button "Okay" at bounding box center [692, 323] width 31 height 18
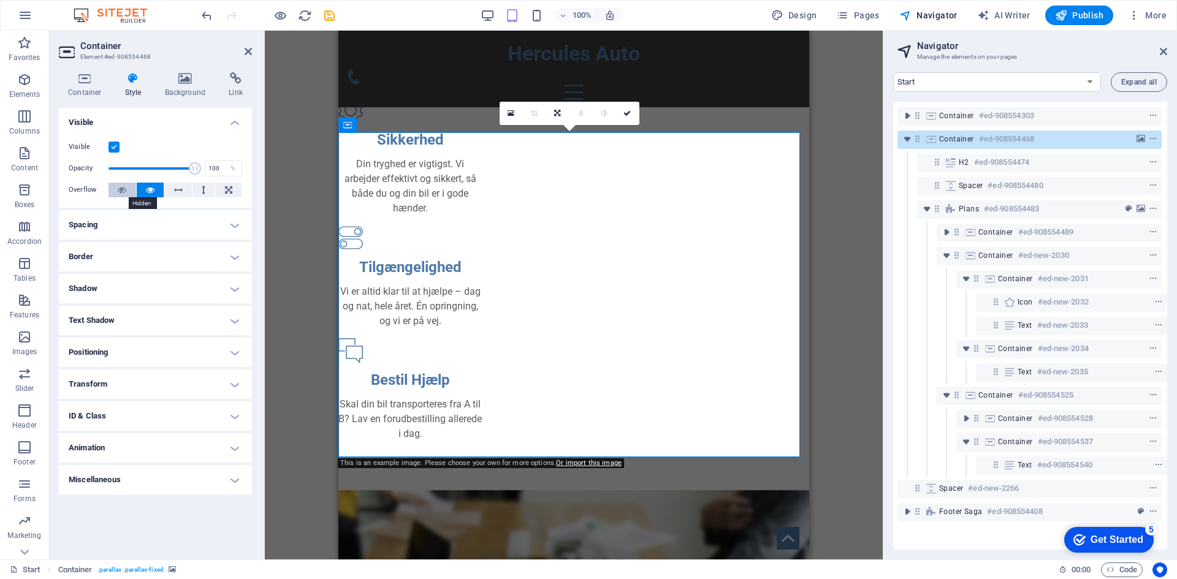
click at [121, 191] on icon at bounding box center [122, 190] width 9 height 15
click at [166, 255] on h4 "Border" at bounding box center [155, 256] width 193 height 29
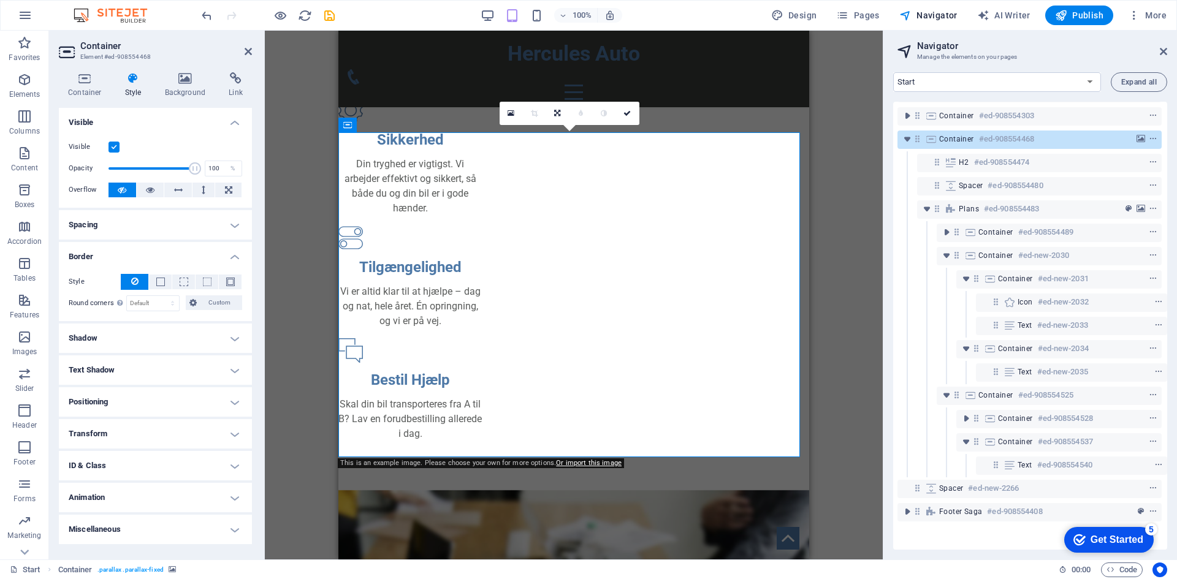
click at [173, 252] on h4 "Border" at bounding box center [155, 253] width 193 height 22
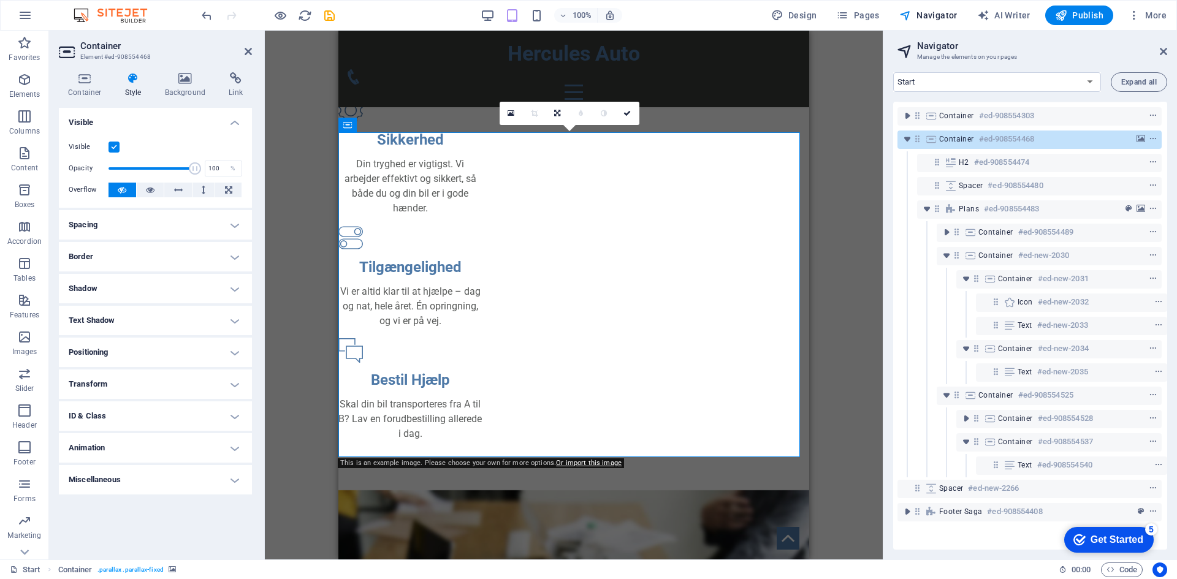
click at [172, 281] on h4 "Shadow" at bounding box center [155, 288] width 193 height 29
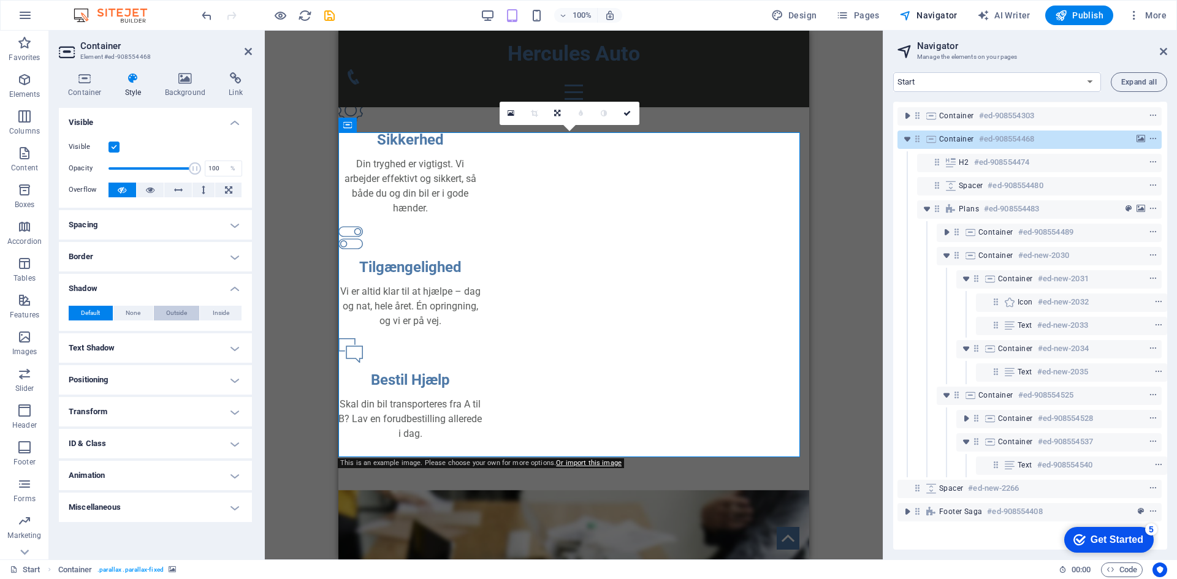
click at [178, 316] on span "Outside" at bounding box center [176, 313] width 21 height 15
type input "2"
type input "4"
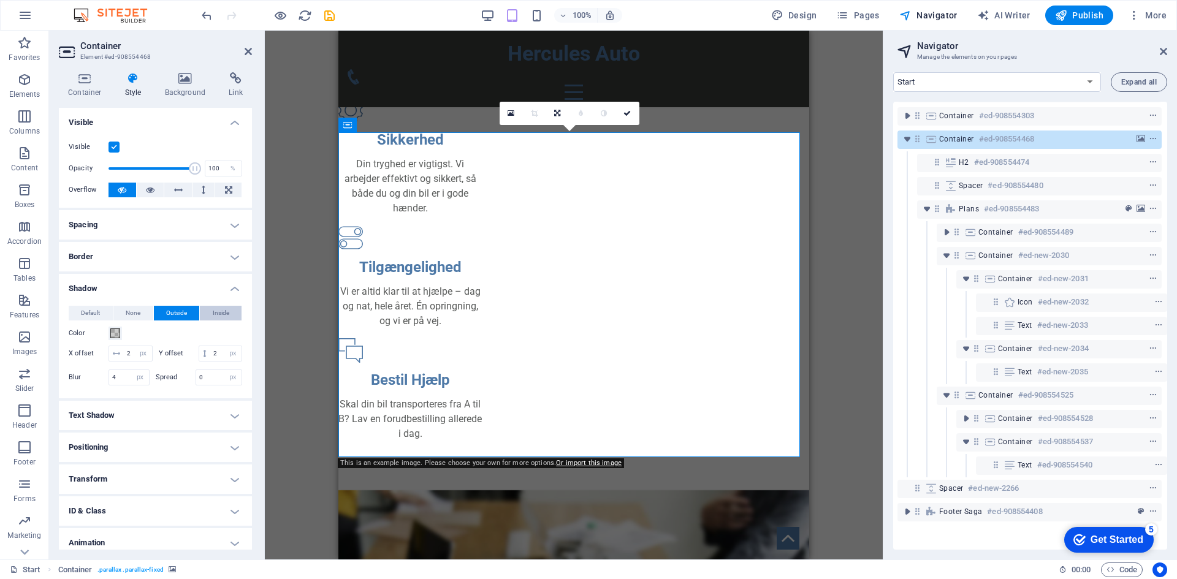
click at [222, 318] on span "Inside" at bounding box center [221, 313] width 17 height 15
click at [100, 315] on span "Default" at bounding box center [90, 313] width 19 height 15
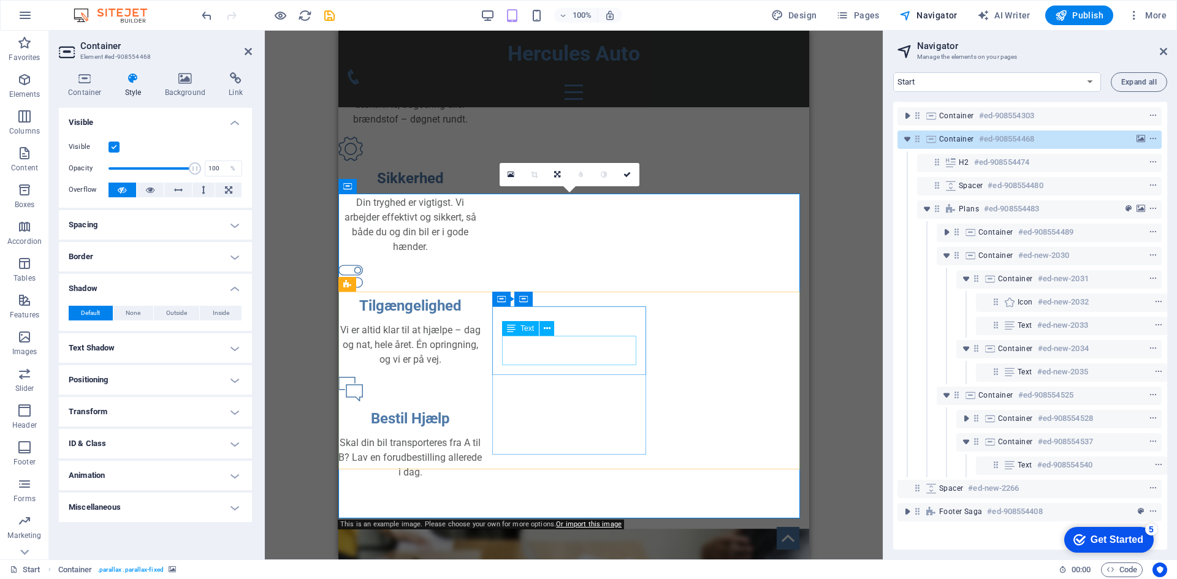
scroll to position [522, 0]
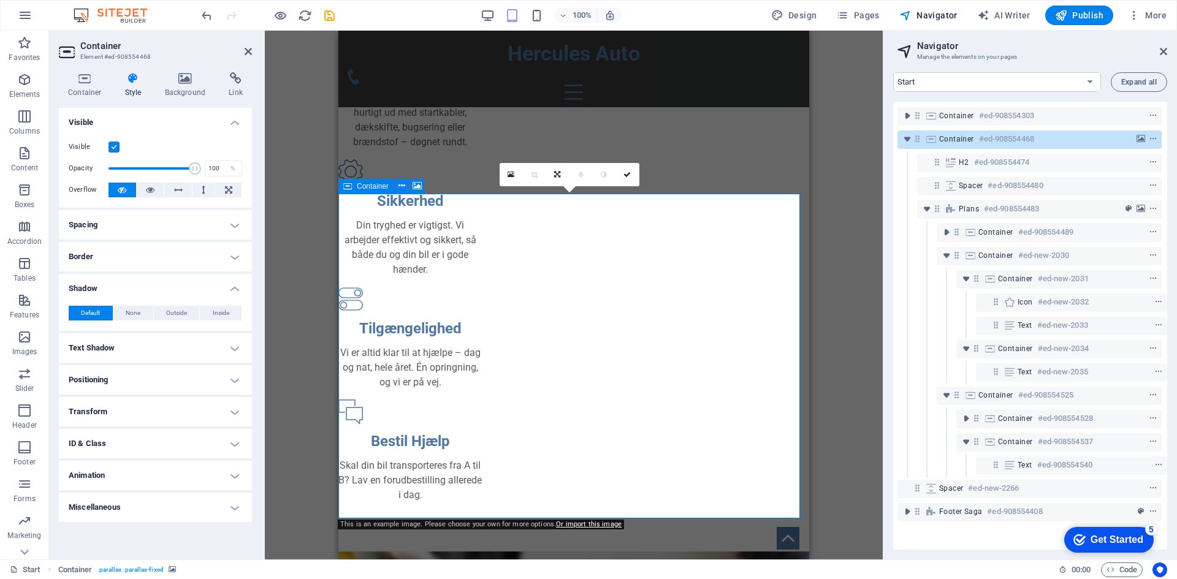
click at [371, 186] on span "Container" at bounding box center [373, 186] width 32 height 7
click at [97, 83] on icon at bounding box center [85, 78] width 52 height 12
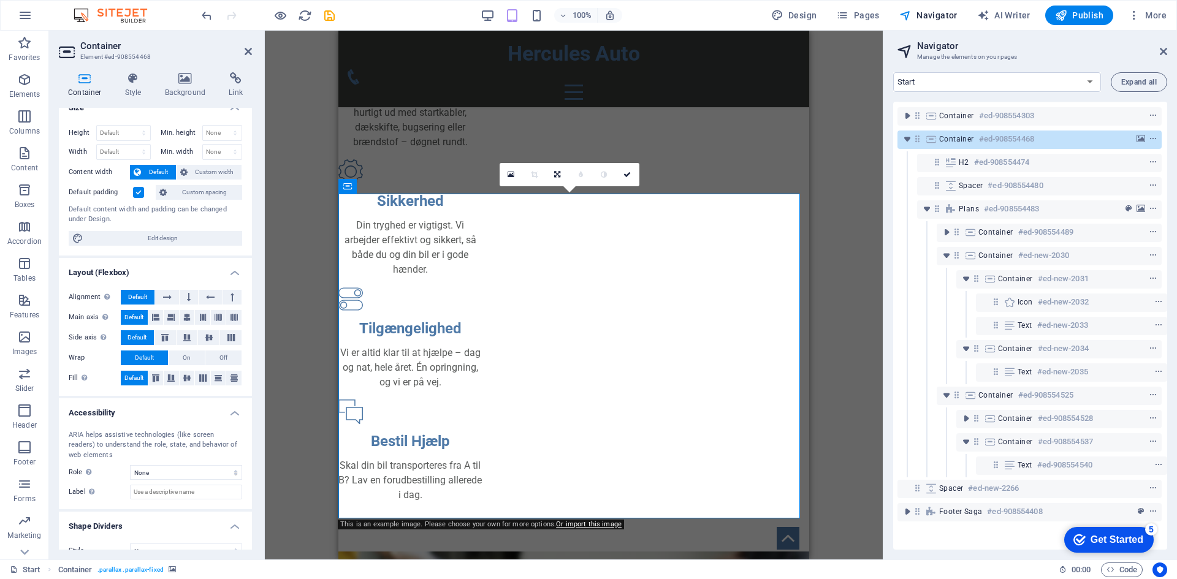
scroll to position [0, 0]
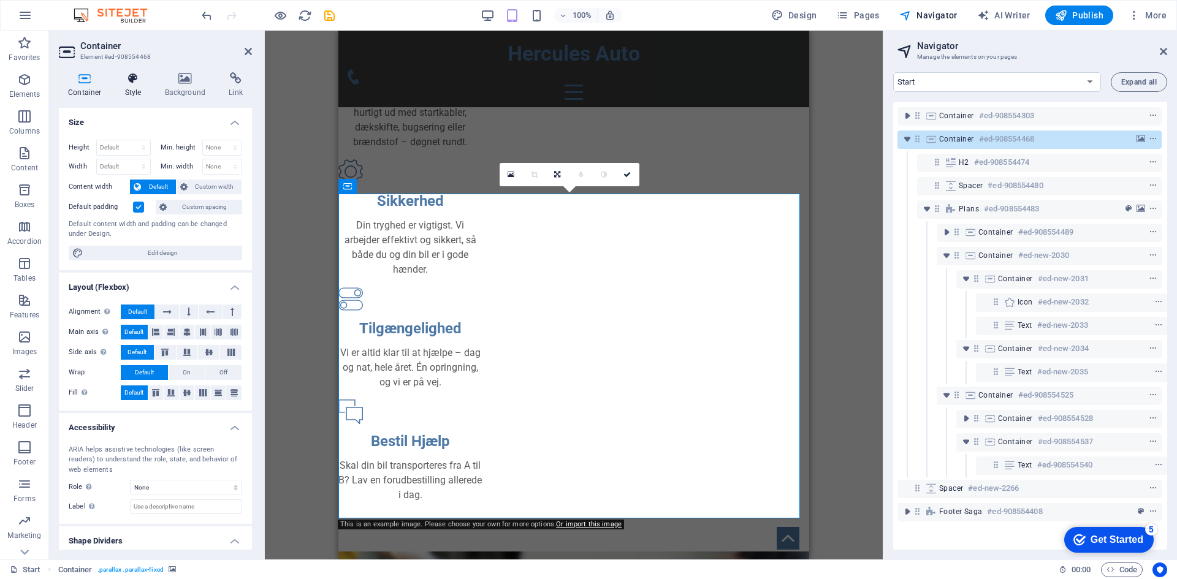
click at [139, 85] on h4 "Style" at bounding box center [136, 85] width 40 height 26
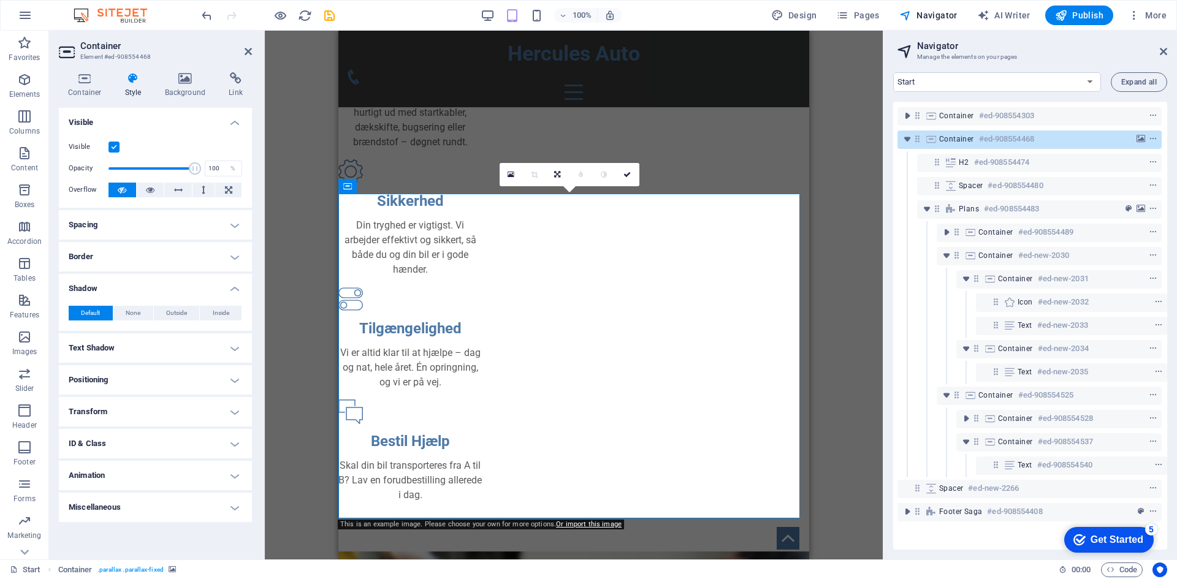
click at [123, 289] on h4 "Shadow" at bounding box center [155, 285] width 193 height 22
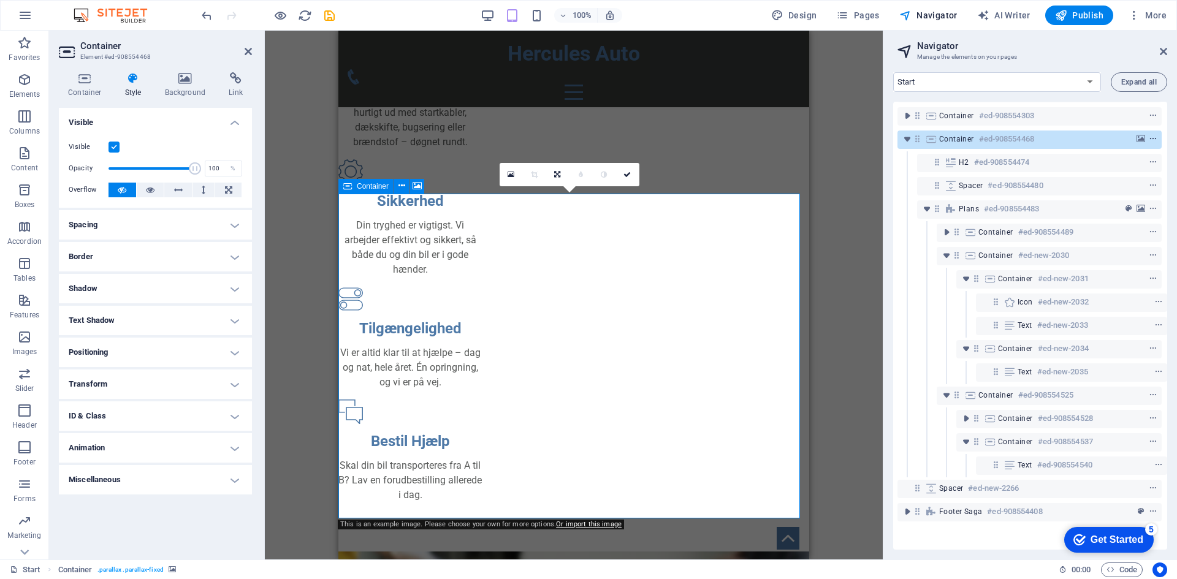
click at [1150, 135] on icon "context-menu" at bounding box center [1153, 139] width 9 height 9
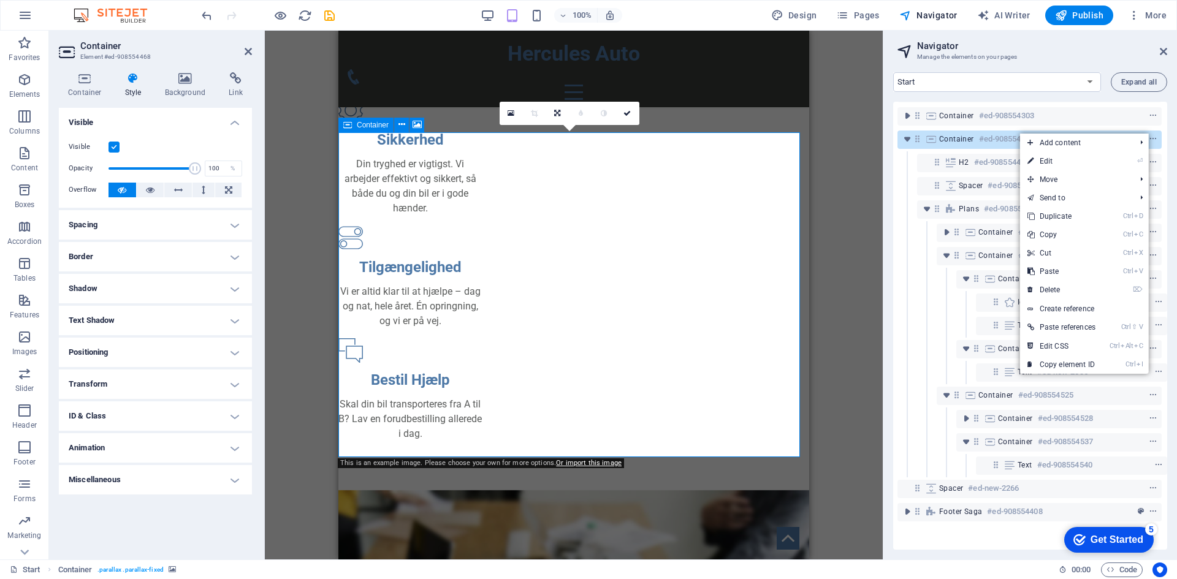
click at [968, 134] on span "Container" at bounding box center [956, 139] width 35 height 10
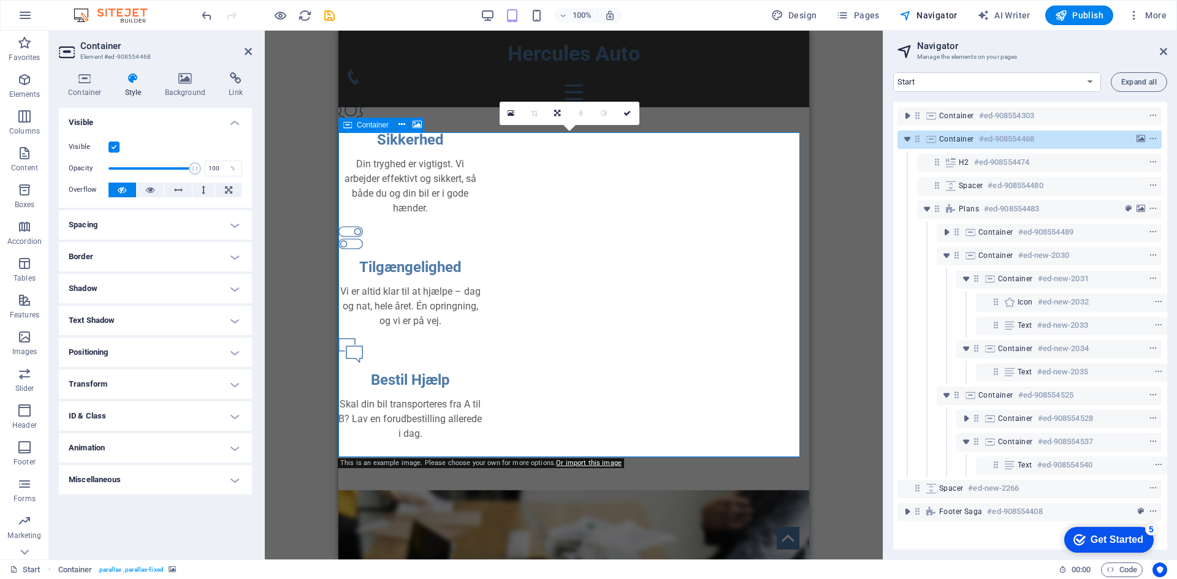
click at [1061, 134] on div "Container #ed-908554468" at bounding box center [1019, 139] width 161 height 15
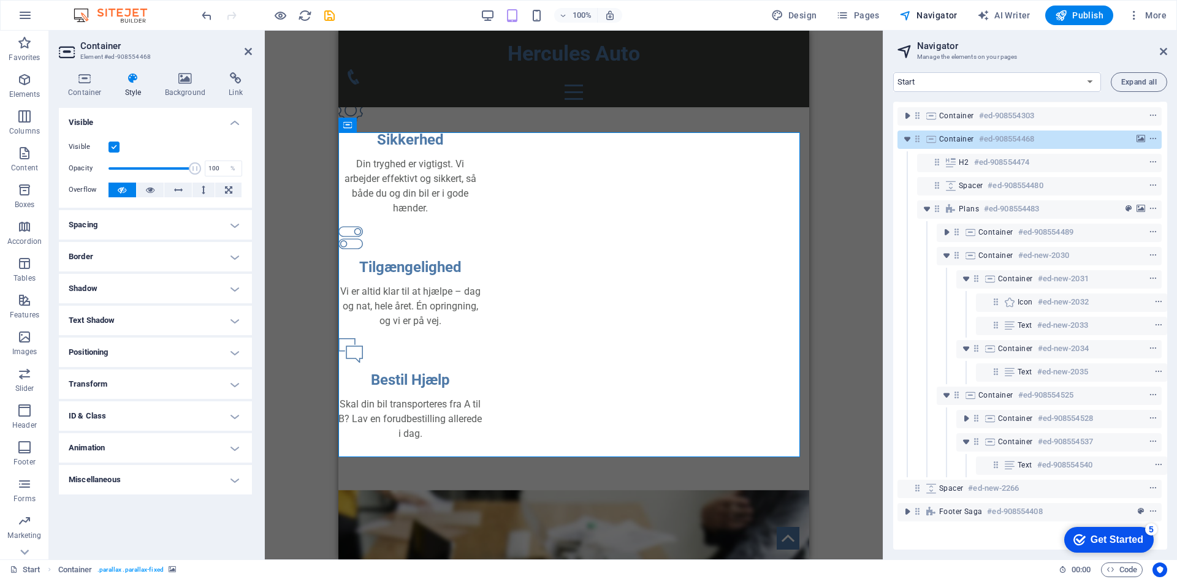
click at [120, 262] on h4 "Border" at bounding box center [155, 256] width 193 height 29
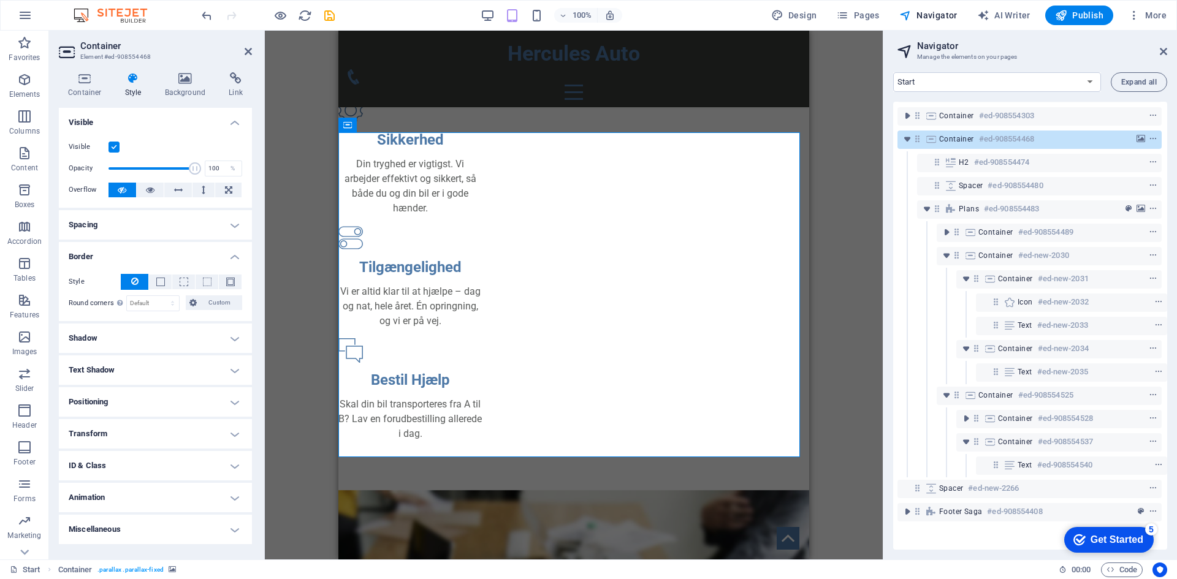
click at [148, 257] on h4 "Border" at bounding box center [155, 253] width 193 height 22
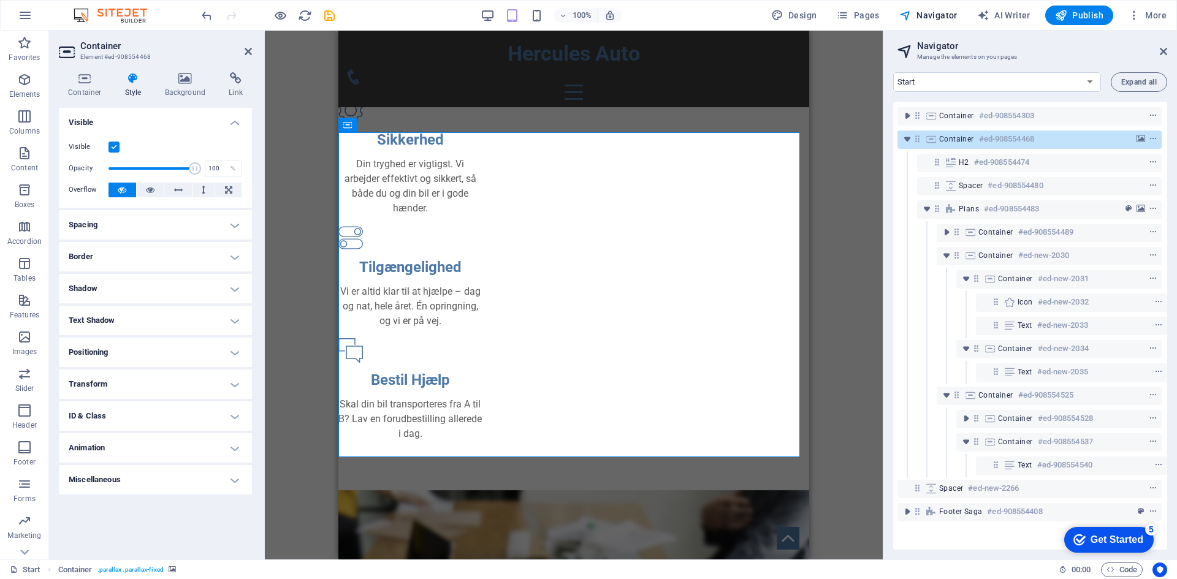
click at [135, 281] on h4 "Shadow" at bounding box center [155, 288] width 193 height 29
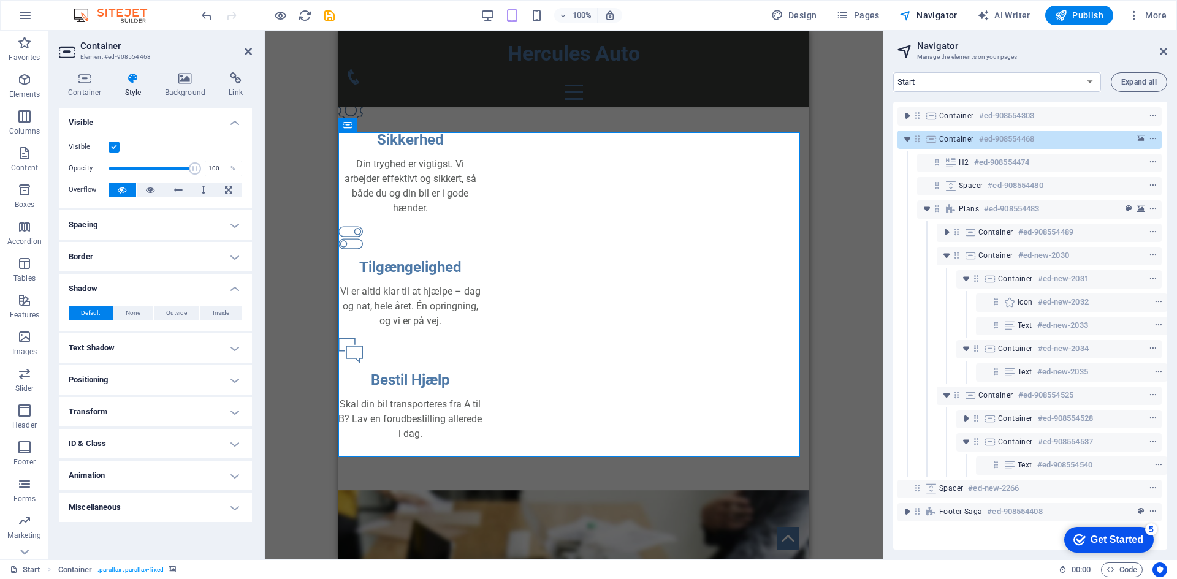
click at [150, 346] on h4 "Text Shadow" at bounding box center [155, 347] width 193 height 29
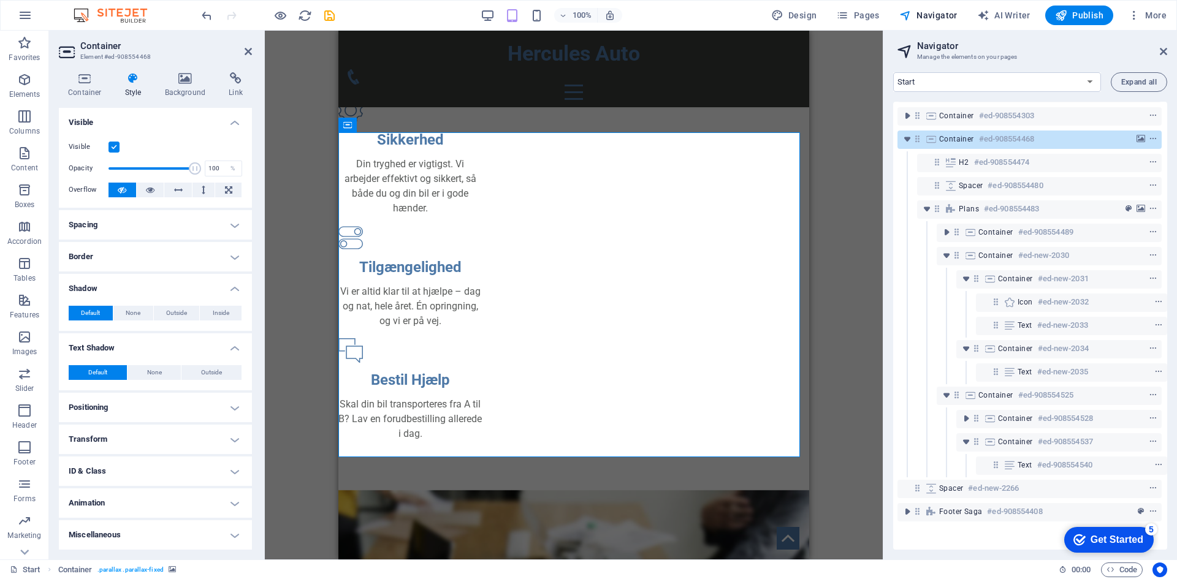
click at [150, 396] on h4 "Positioning" at bounding box center [155, 407] width 193 height 29
click at [170, 349] on h4 "Text Shadow" at bounding box center [155, 344] width 193 height 22
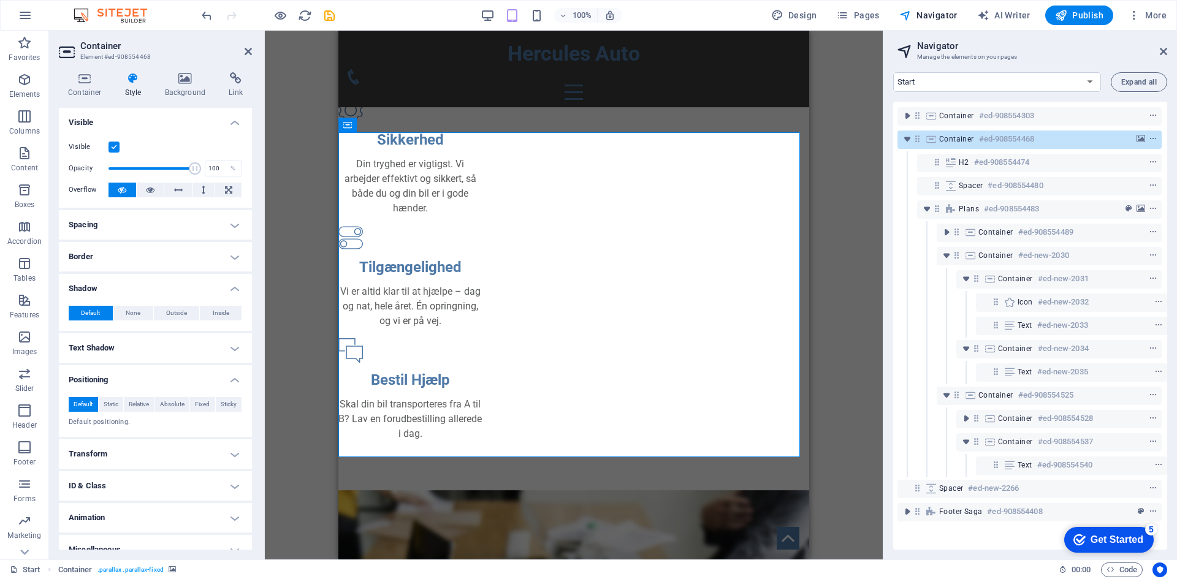
click at [147, 377] on h4 "Positioning" at bounding box center [155, 376] width 193 height 22
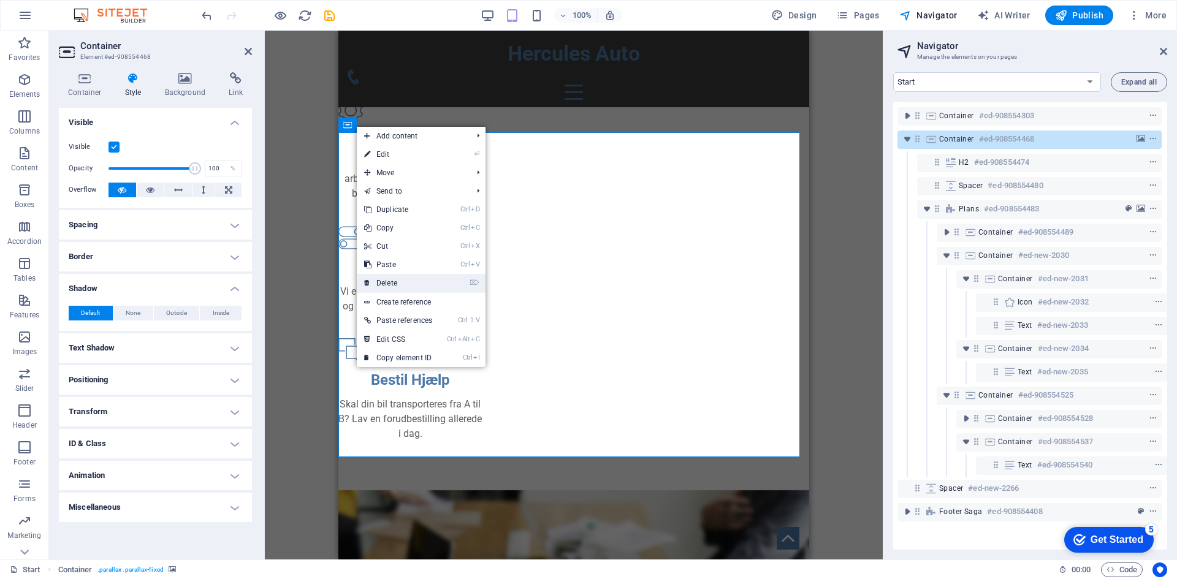
click at [411, 284] on link "⌦ Delete" at bounding box center [398, 283] width 83 height 18
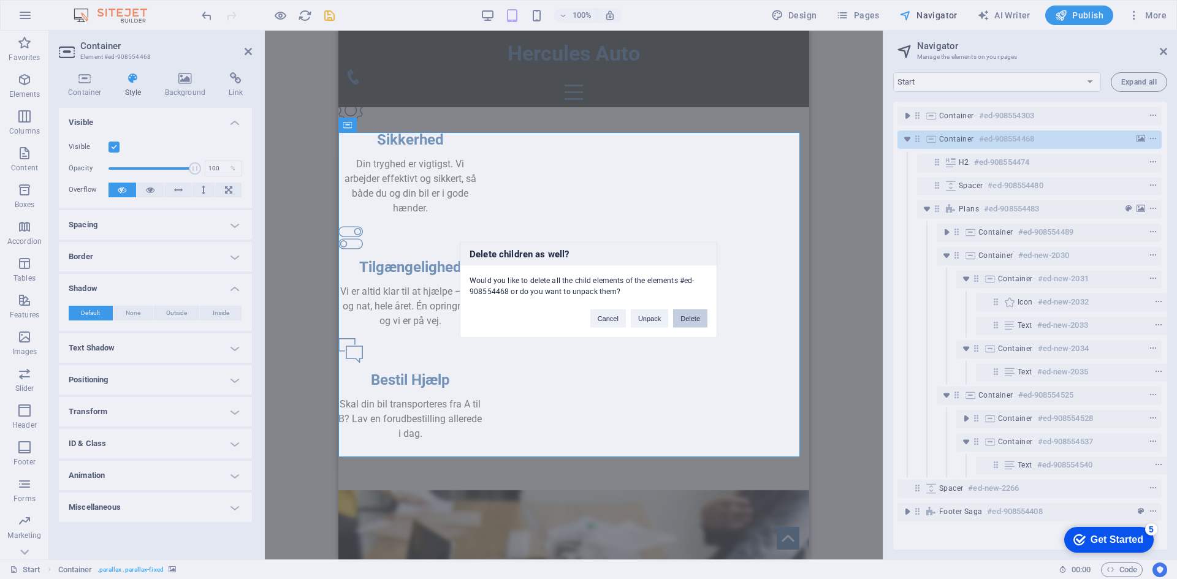
click at [688, 323] on button "Delete" at bounding box center [690, 318] width 34 height 18
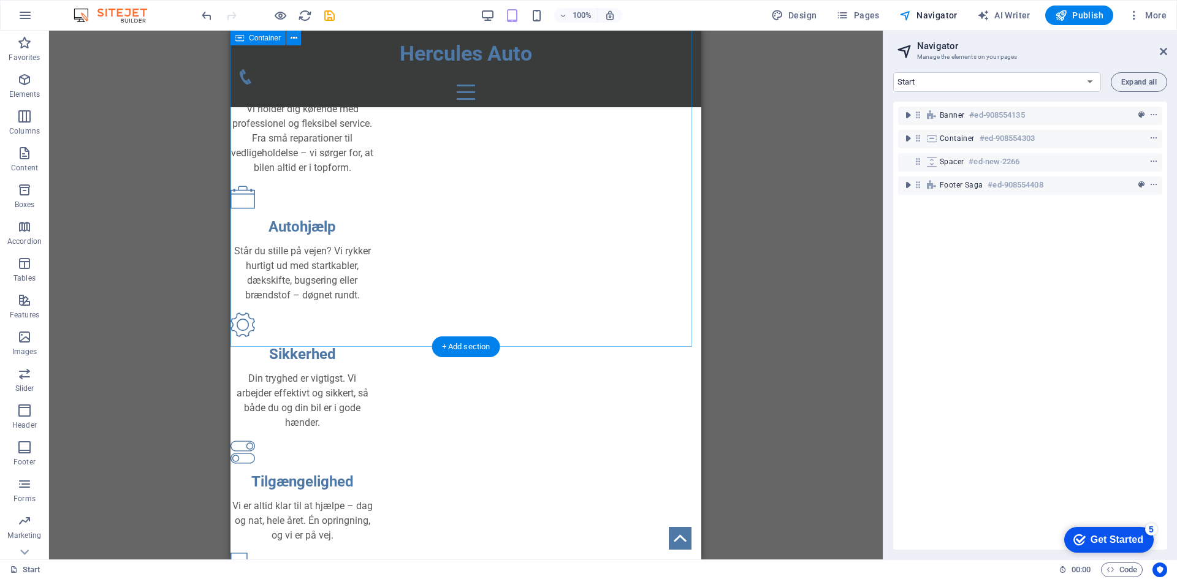
scroll to position [0, 0]
click at [454, 353] on div "+ Add section" at bounding box center [466, 347] width 68 height 21
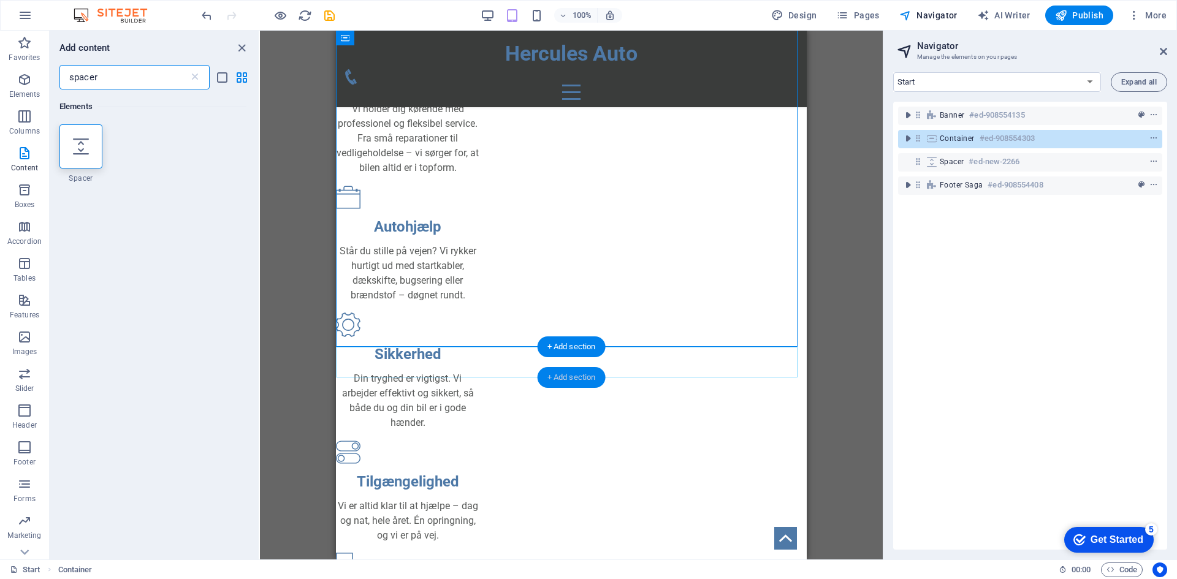
click at [560, 378] on div "+ Add section" at bounding box center [572, 377] width 68 height 21
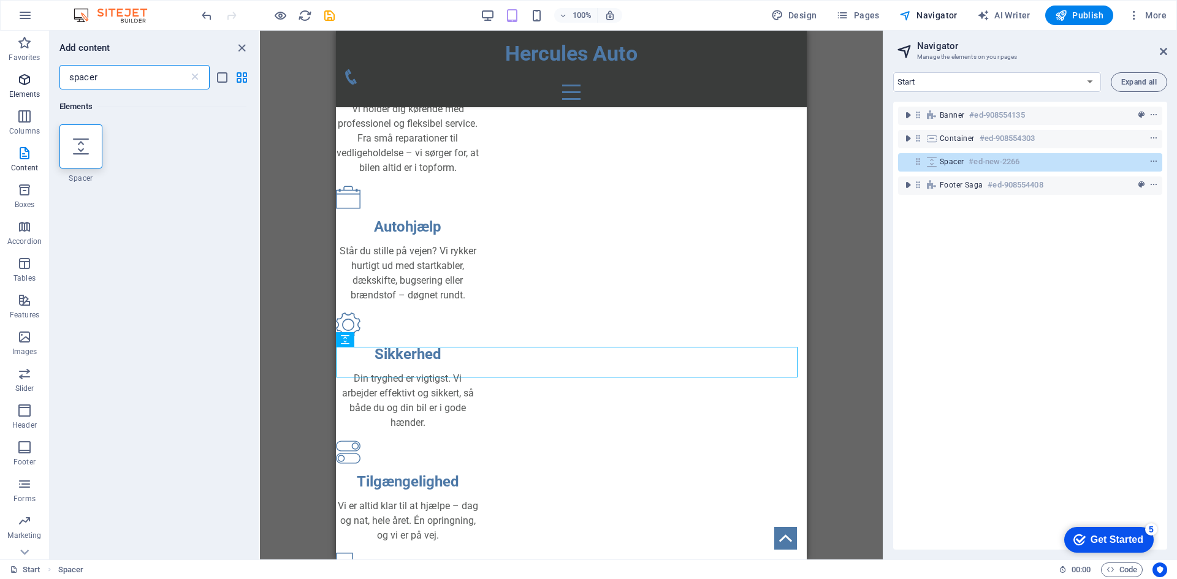
drag, startPoint x: 151, startPoint y: 80, endPoint x: 40, endPoint y: 72, distance: 111.3
click at [40, 72] on div "Favorites Elements Columns Content Boxes Accordion Tables Features Images Slide…" at bounding box center [130, 295] width 260 height 529
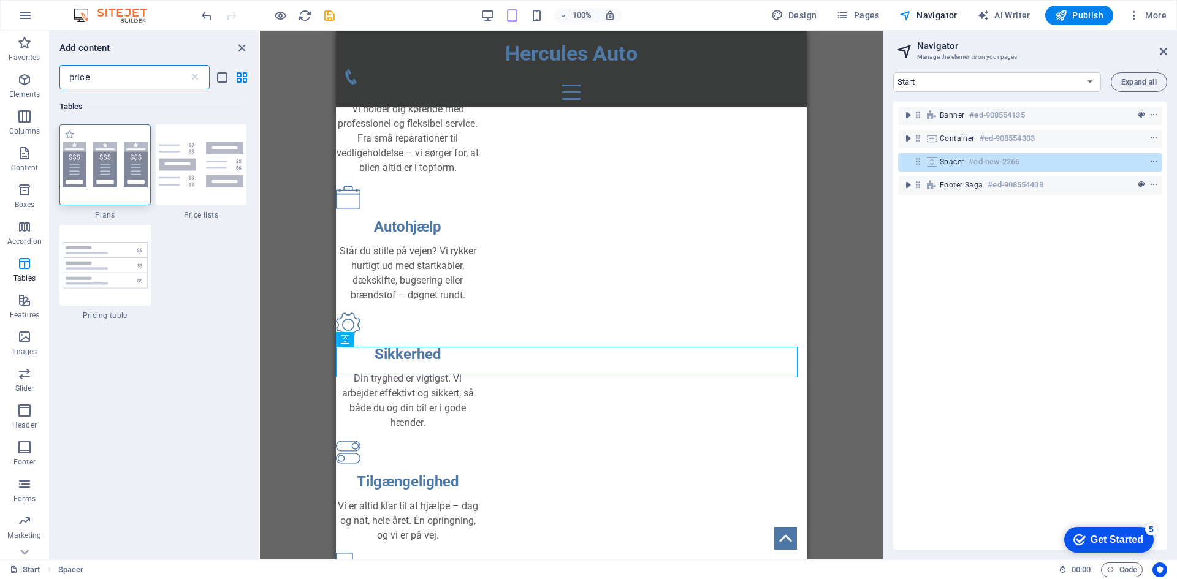
type input "price"
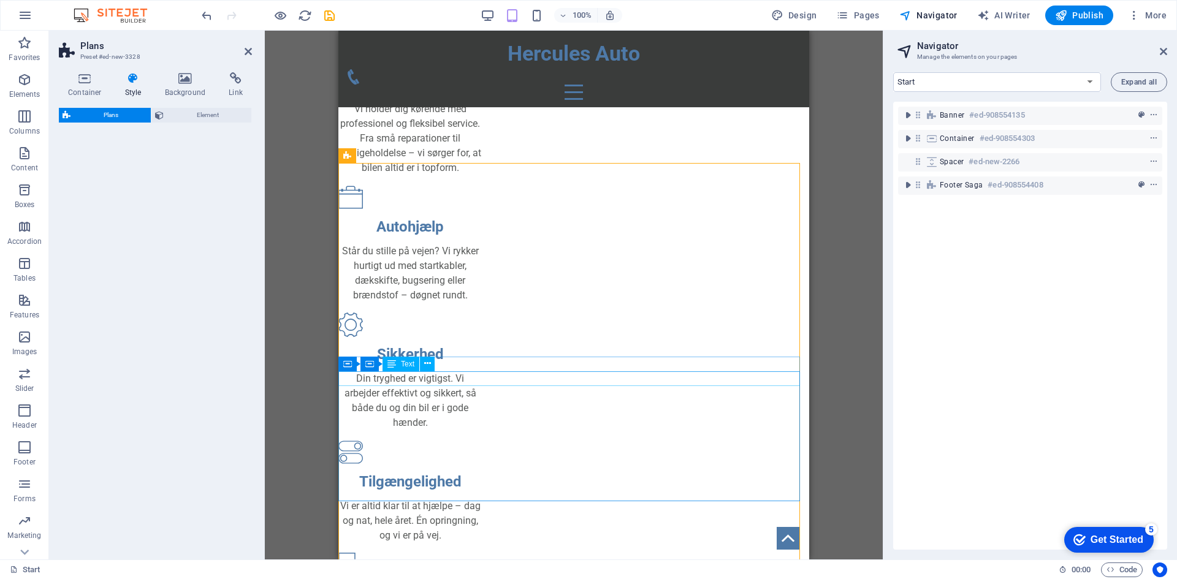
scroll to position [584, 0]
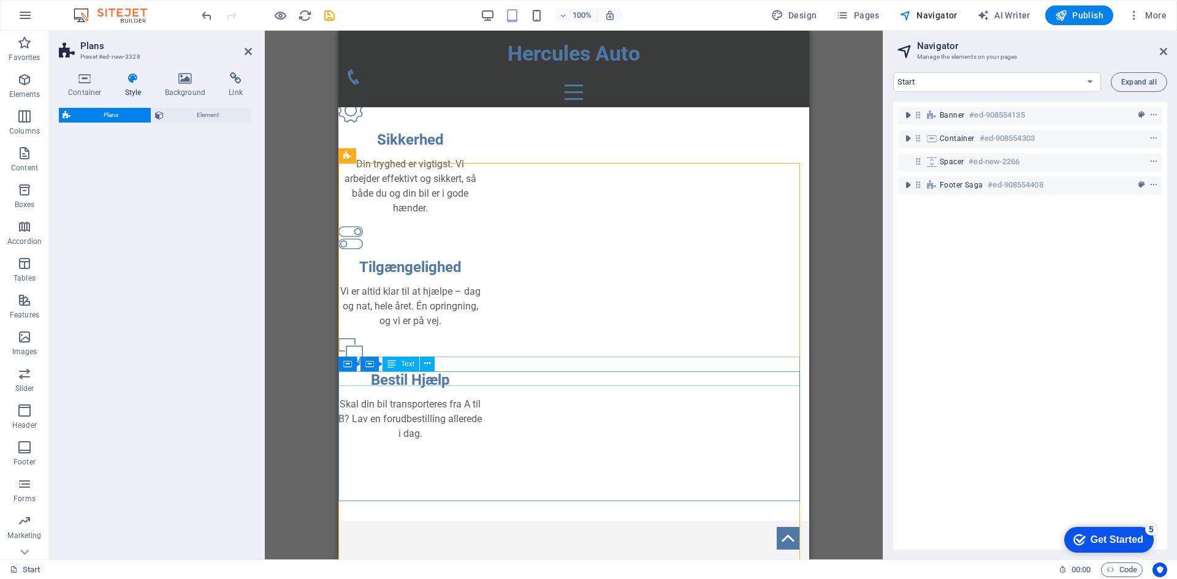
select select "rem"
select select "preset-pricing-boxes-v3-default"
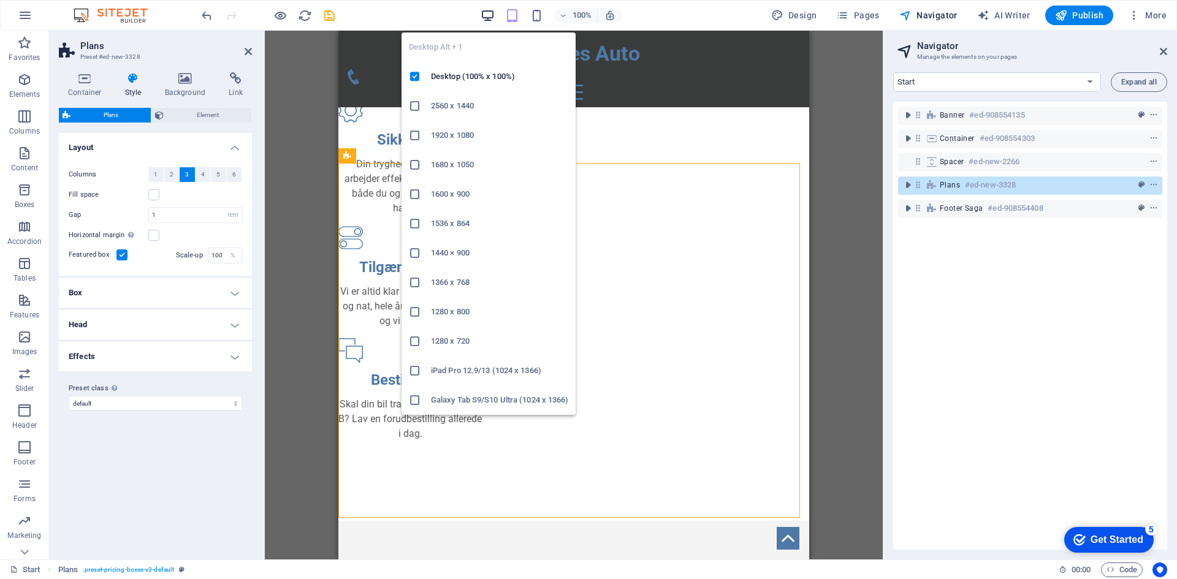
click at [494, 18] on icon "button" at bounding box center [488, 16] width 14 height 14
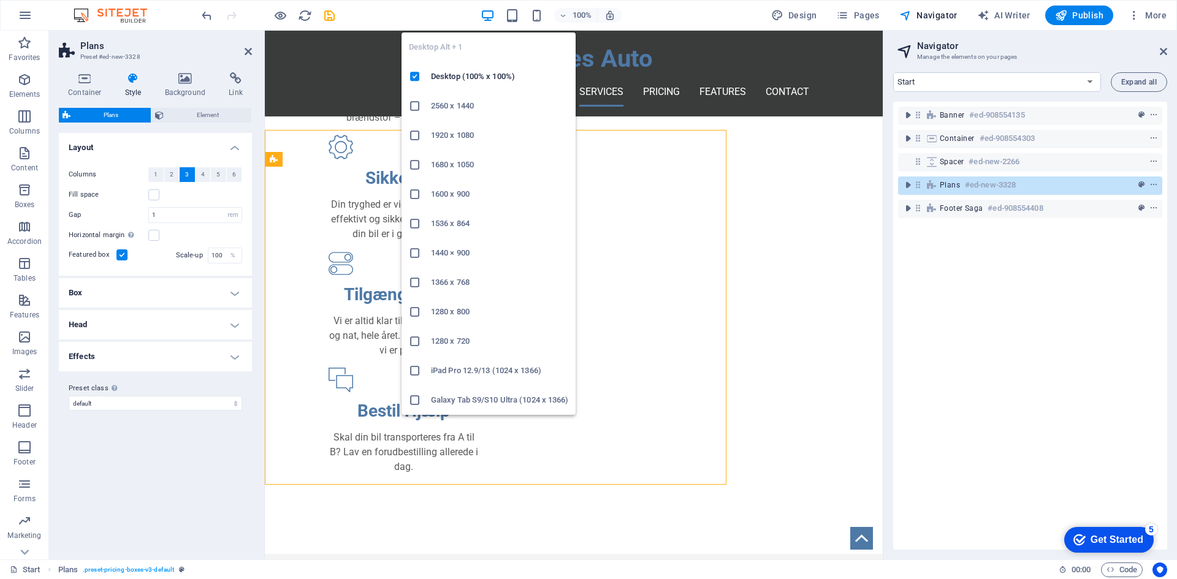
scroll to position [617, 0]
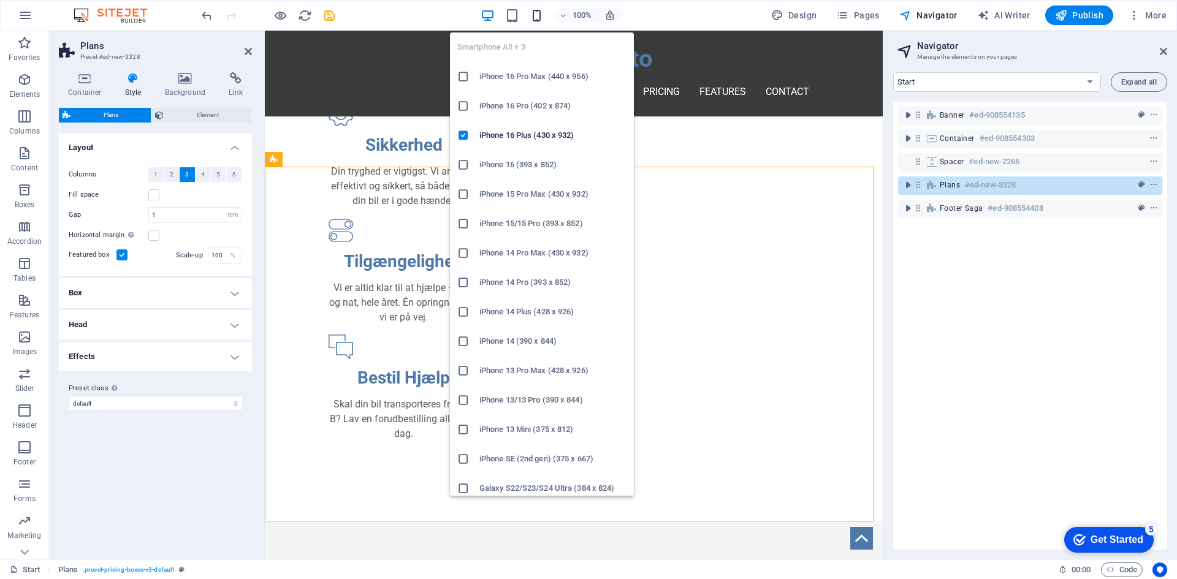
click at [541, 14] on icon "button" at bounding box center [537, 16] width 14 height 14
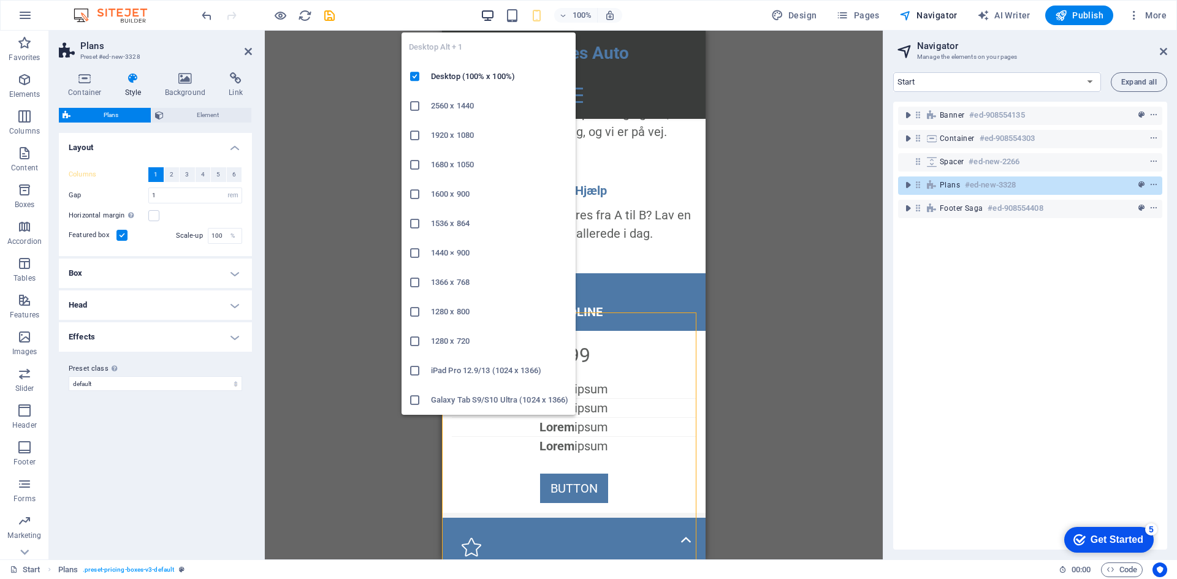
click at [493, 17] on icon "button" at bounding box center [488, 16] width 14 height 14
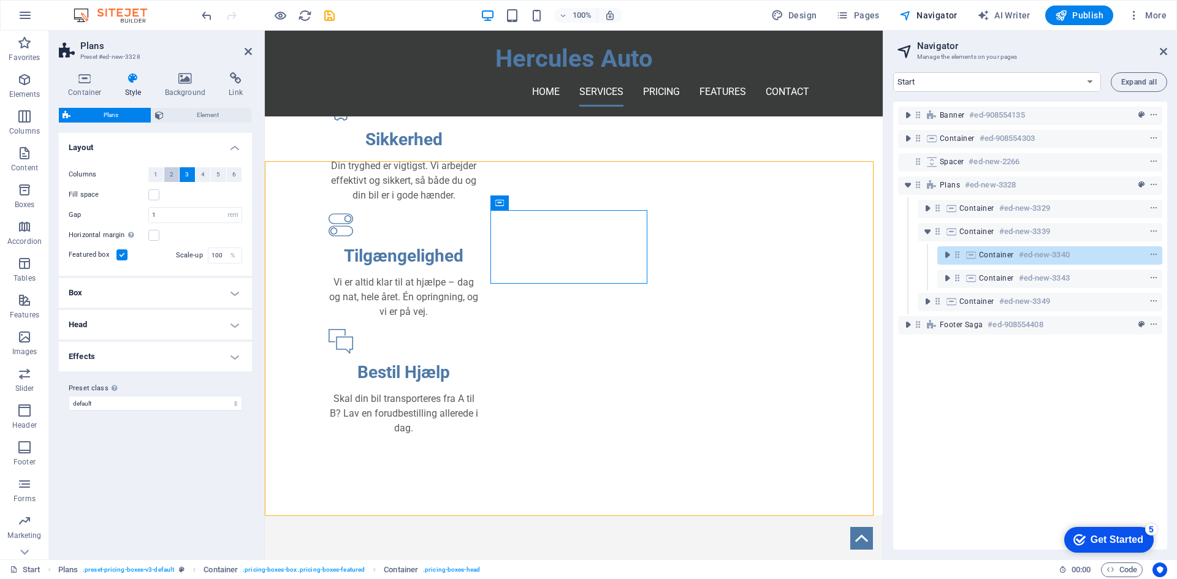
click at [177, 175] on button "2" at bounding box center [171, 174] width 15 height 15
click at [186, 176] on span "3" at bounding box center [187, 174] width 4 height 15
click at [121, 254] on label at bounding box center [121, 255] width 11 height 11
click at [0, 0] on input "Featured box" at bounding box center [0, 0] width 0 height 0
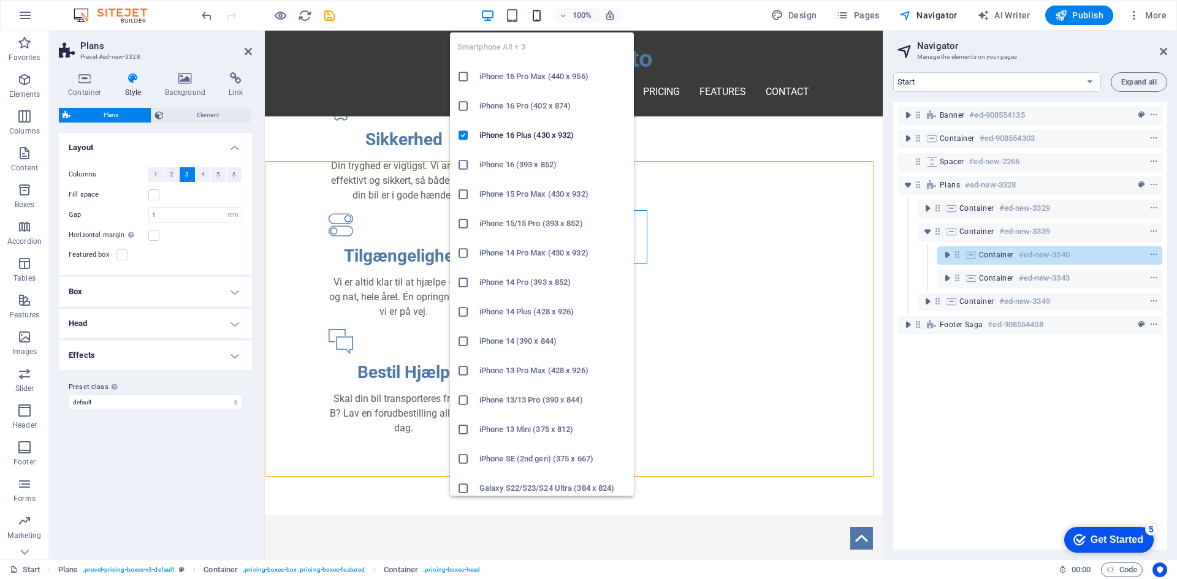
click at [539, 18] on icon "button" at bounding box center [537, 16] width 14 height 14
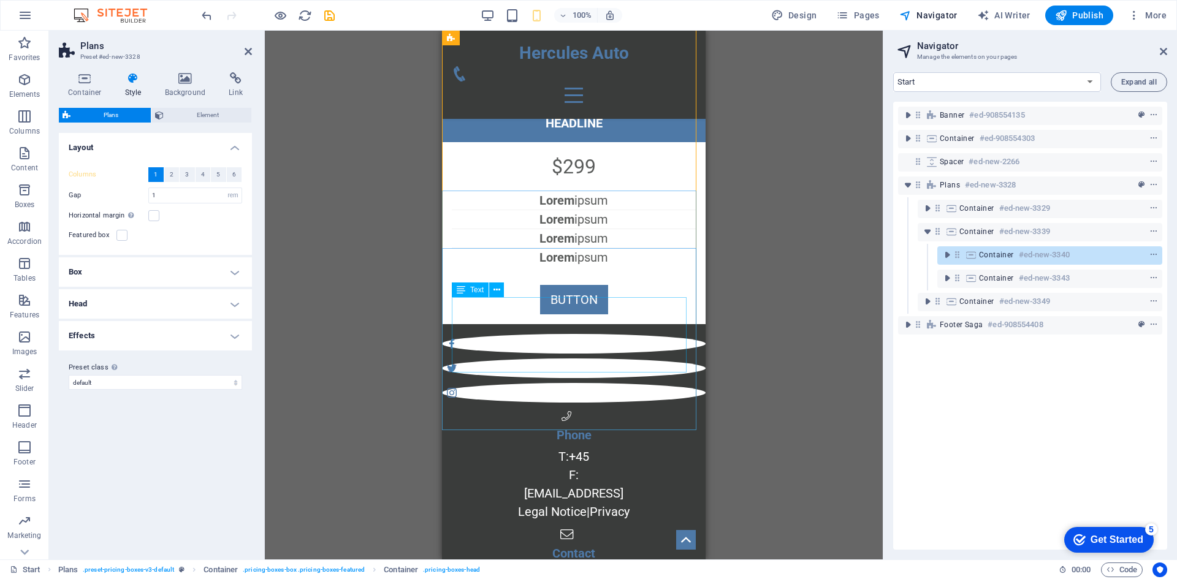
scroll to position [1297, 0]
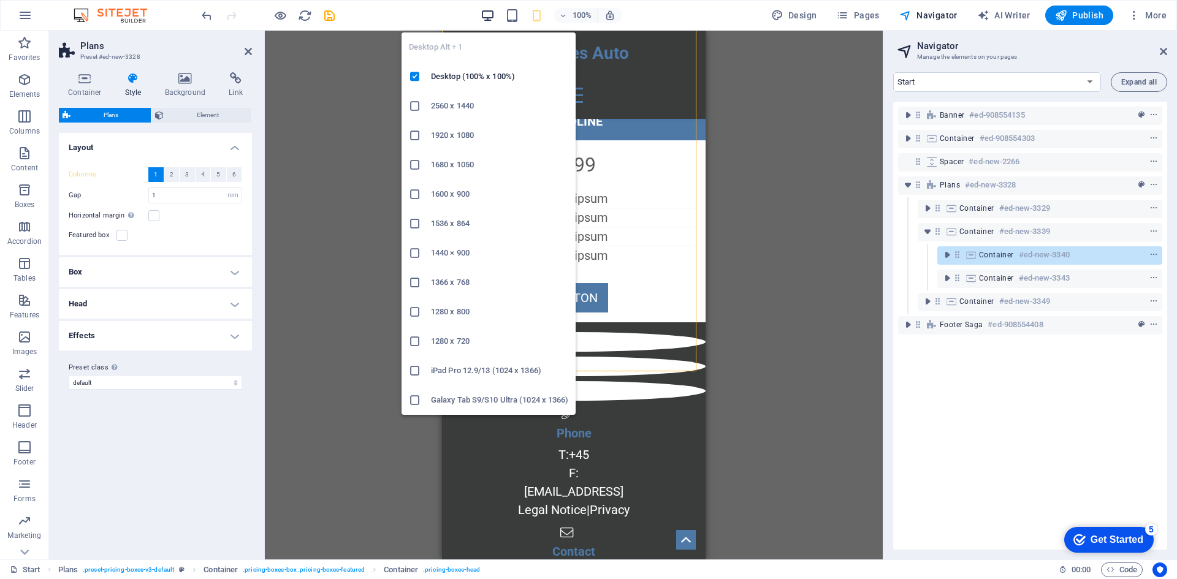
click at [495, 21] on icon "button" at bounding box center [488, 16] width 14 height 14
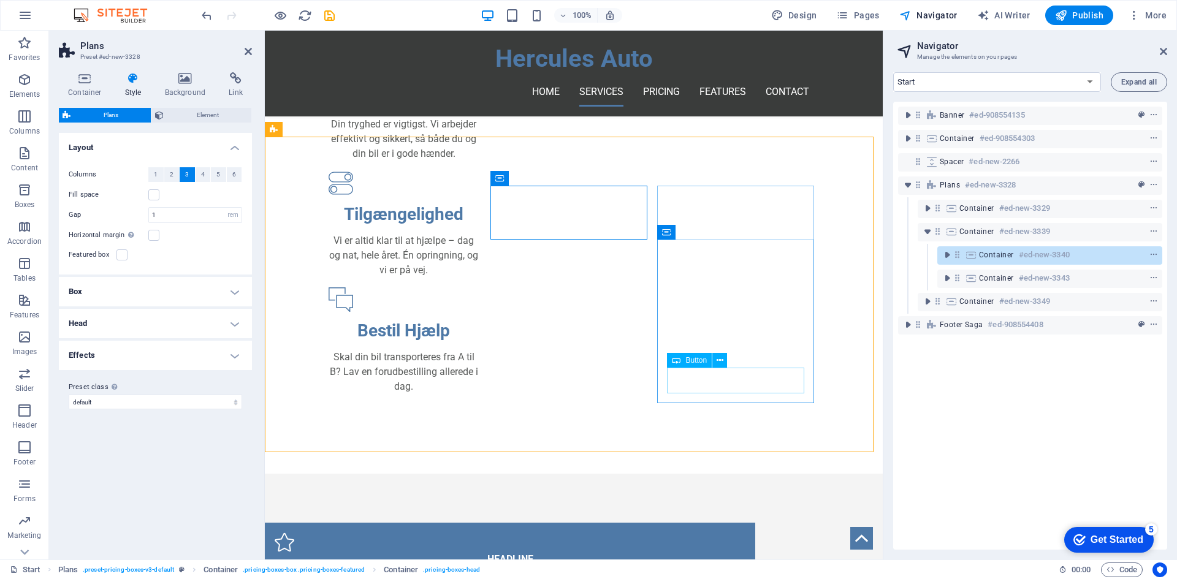
scroll to position [603, 0]
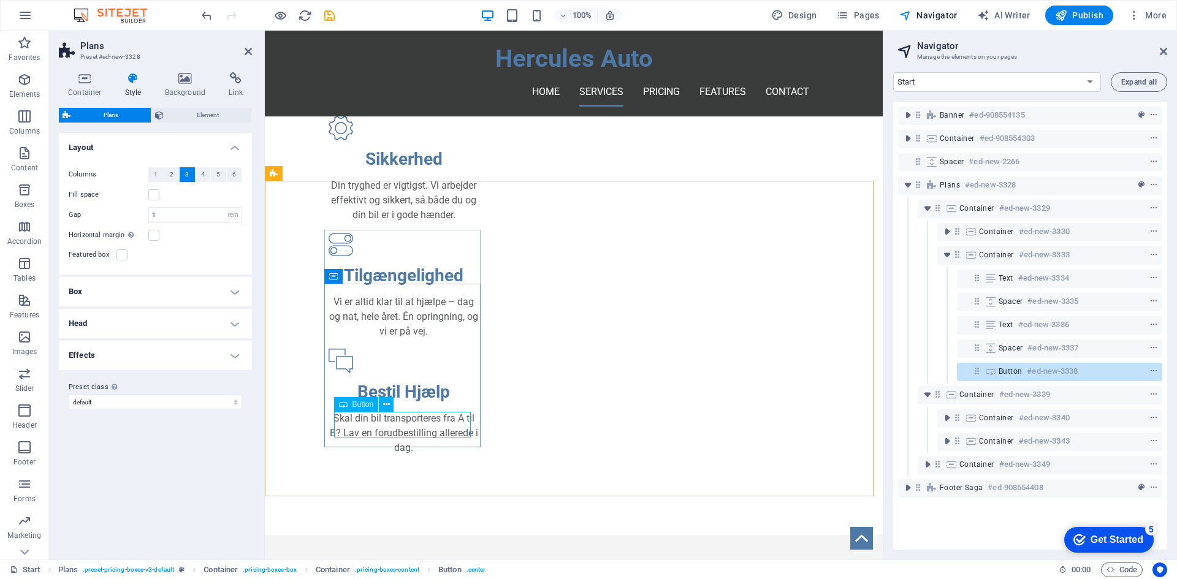
click at [977, 376] on icon at bounding box center [977, 371] width 10 height 10
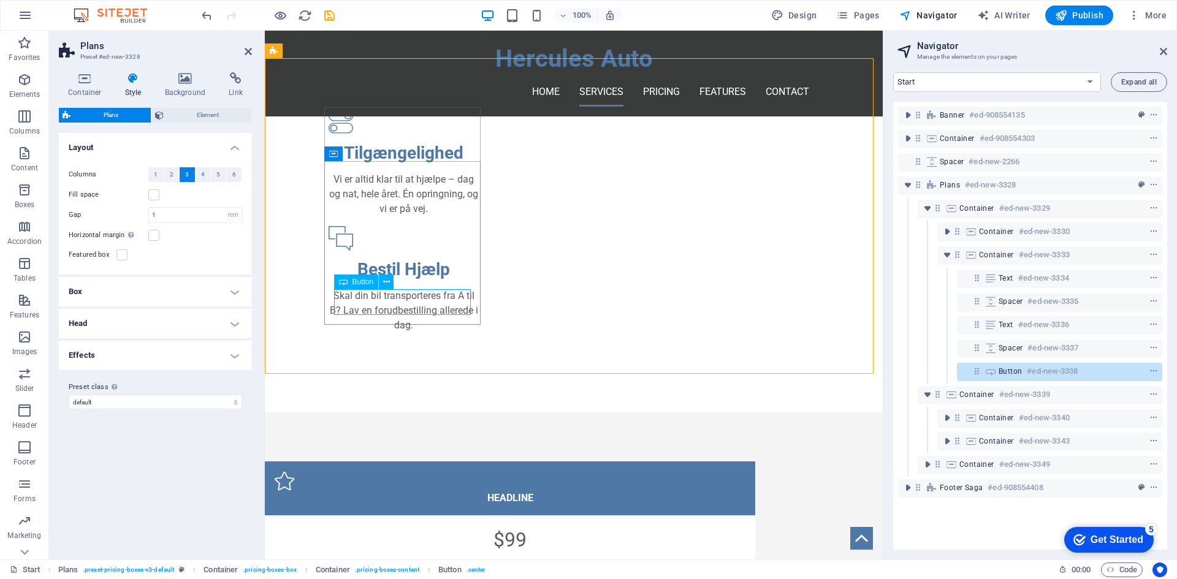
click at [965, 373] on div "Button #ed-new-3338" at bounding box center [1059, 372] width 205 height 18
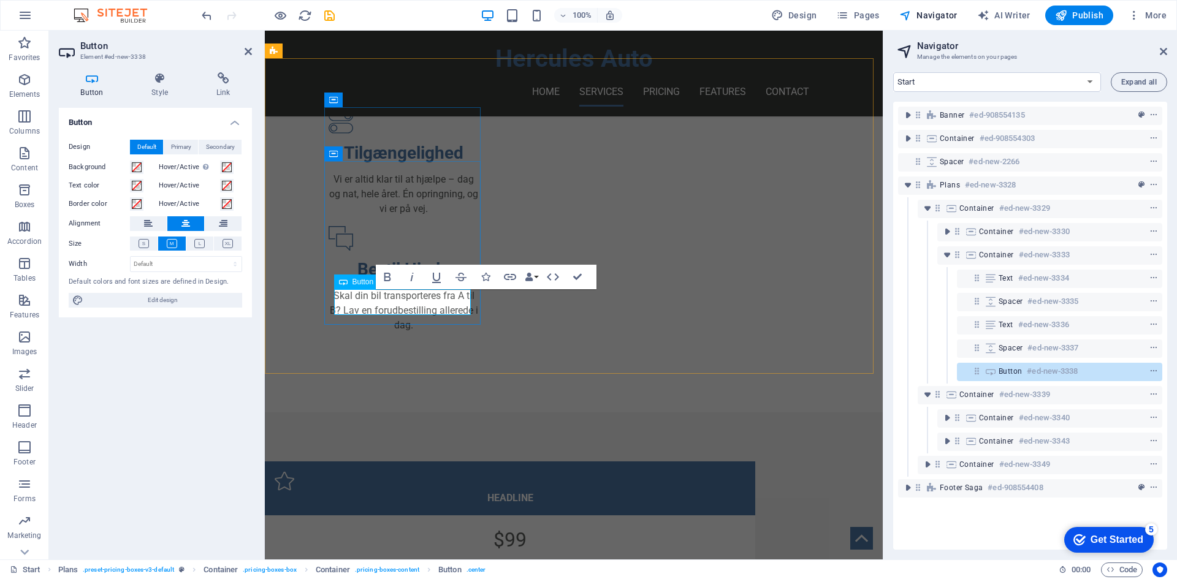
click at [971, 370] on div "Button #ed-new-3338" at bounding box center [1059, 372] width 205 height 18
click at [227, 88] on h4 "Link" at bounding box center [223, 85] width 58 height 26
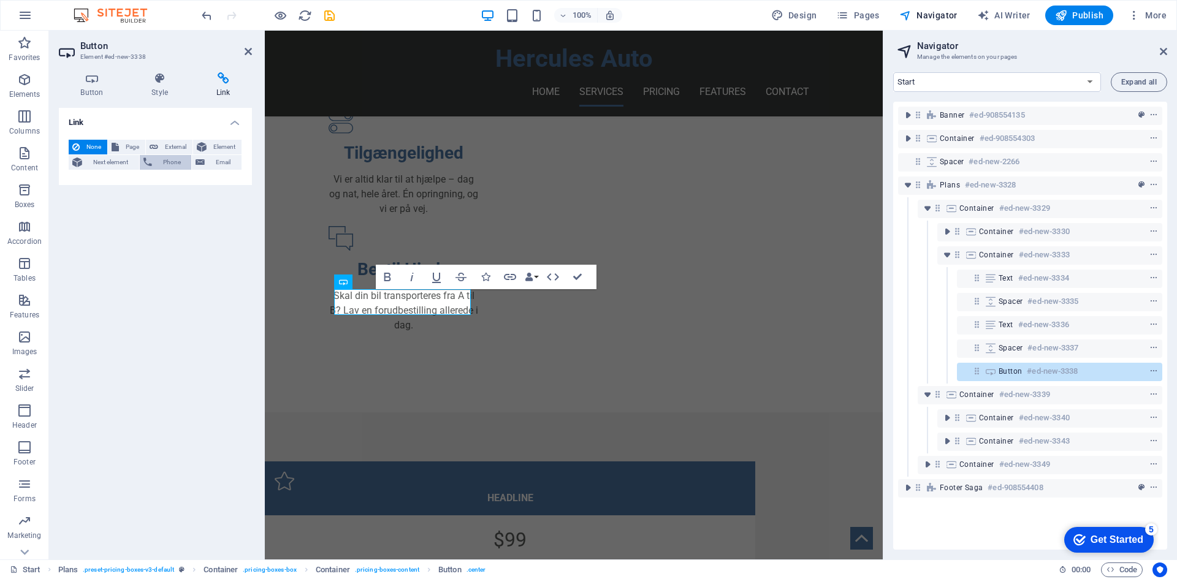
click at [158, 164] on span "Phone" at bounding box center [172, 162] width 32 height 15
click at [153, 184] on input "Phone" at bounding box center [186, 182] width 112 height 15
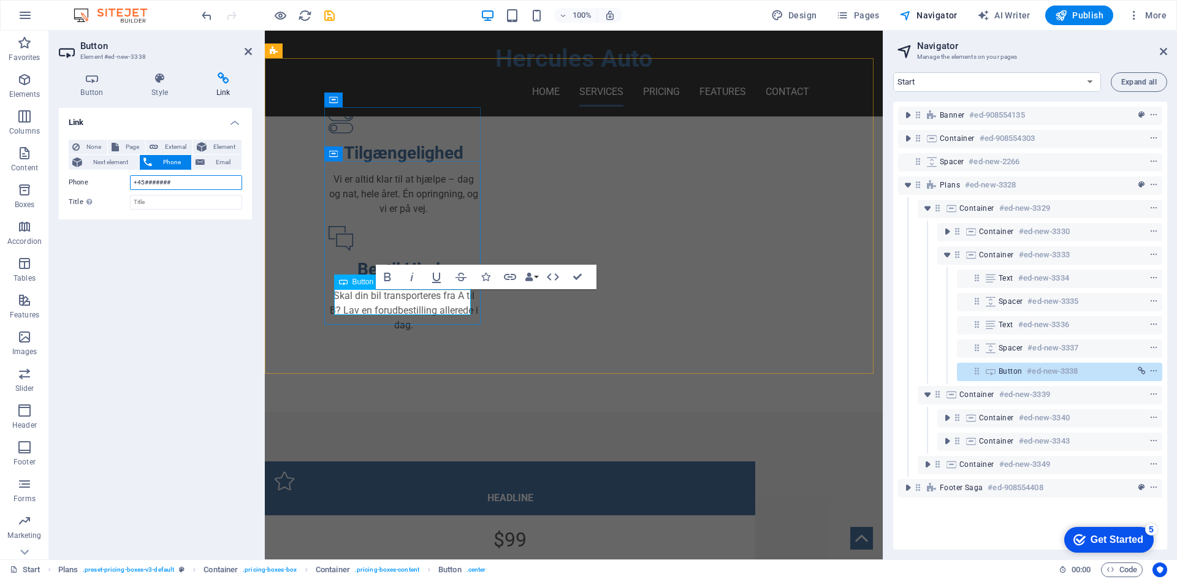
type input "+45#######"
drag, startPoint x: 415, startPoint y: 305, endPoint x: 349, endPoint y: 298, distance: 66.6
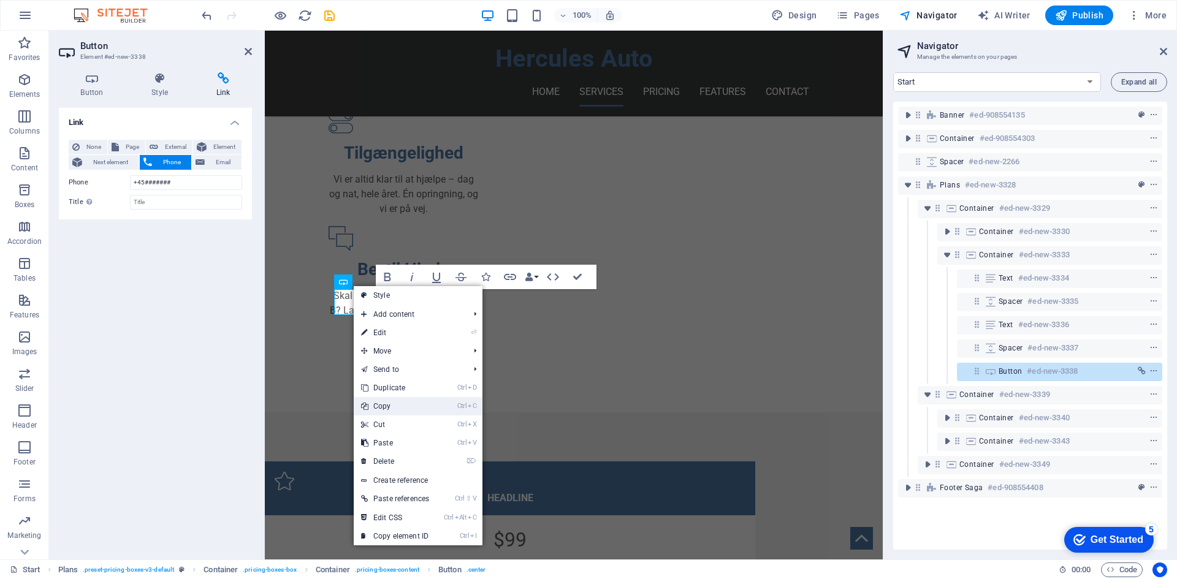
click at [398, 411] on link "Ctrl C Copy" at bounding box center [395, 406] width 83 height 18
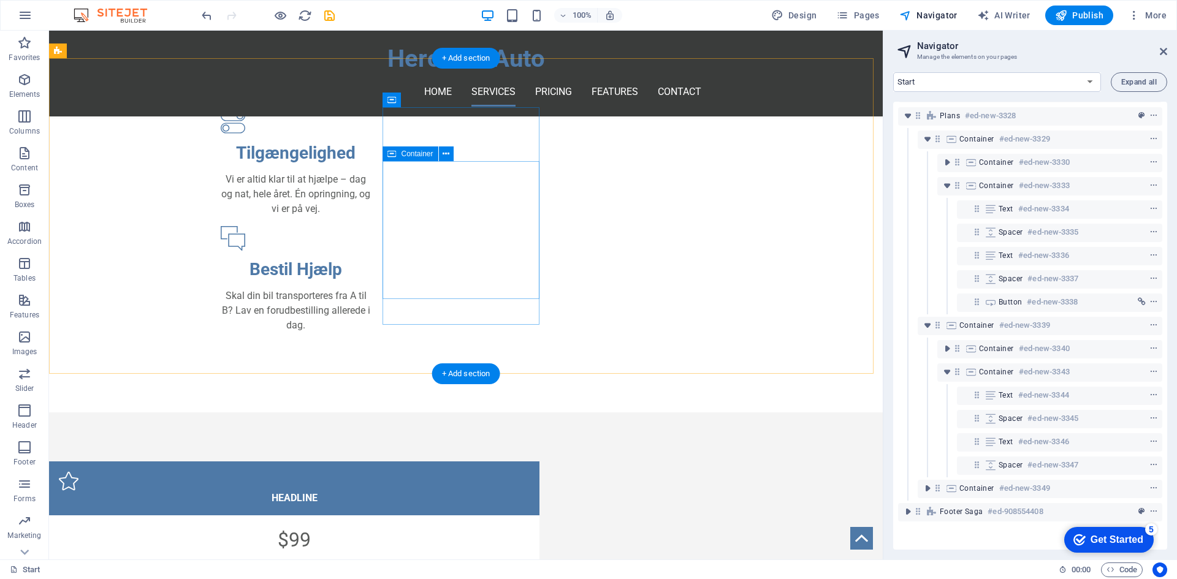
scroll to position [78, 0]
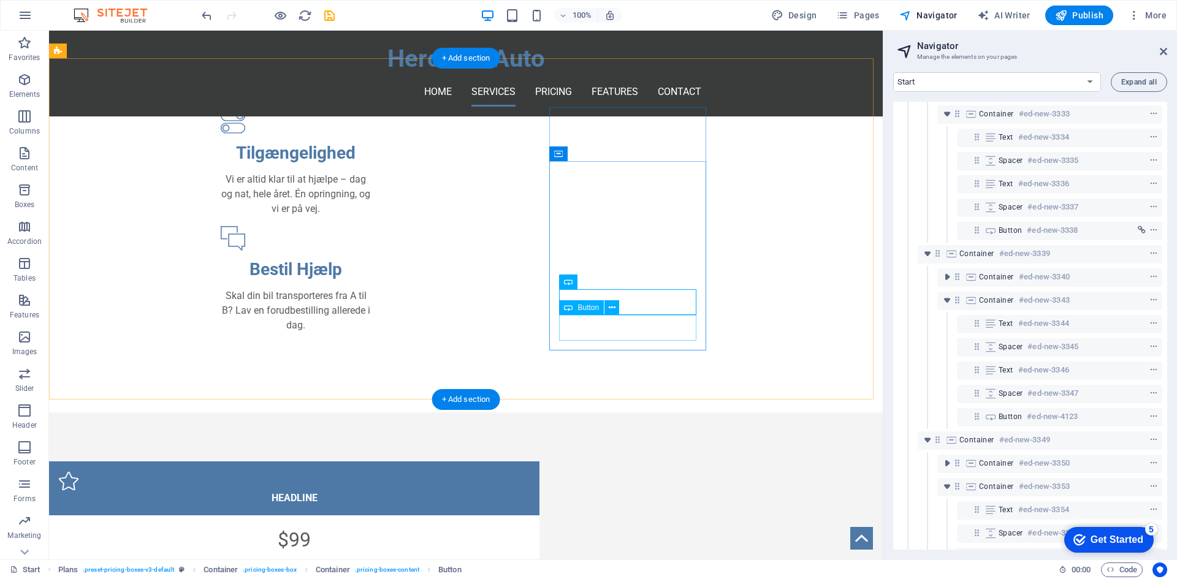
scroll to position [265, 0]
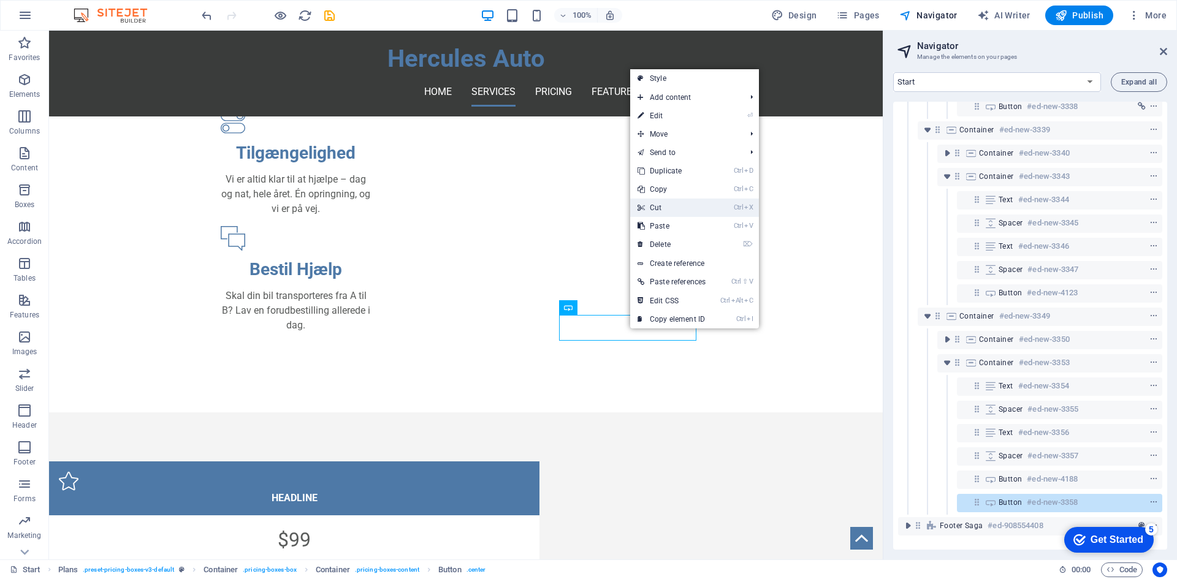
click at [676, 214] on link "Ctrl X Cut" at bounding box center [671, 208] width 83 height 18
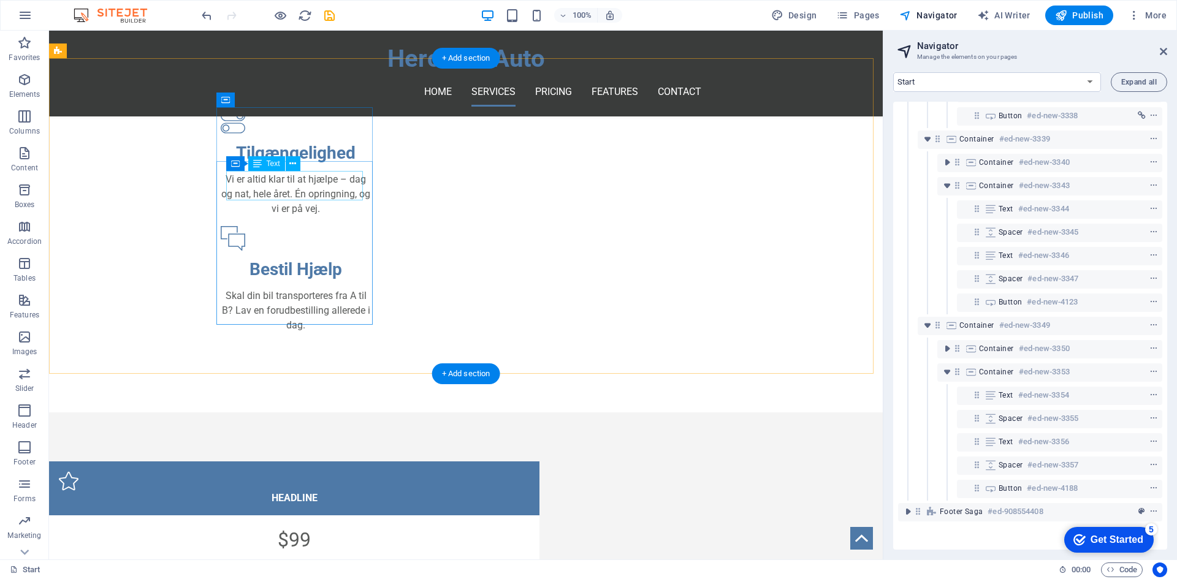
click at [321, 525] on div "$99" at bounding box center [294, 539] width 471 height 29
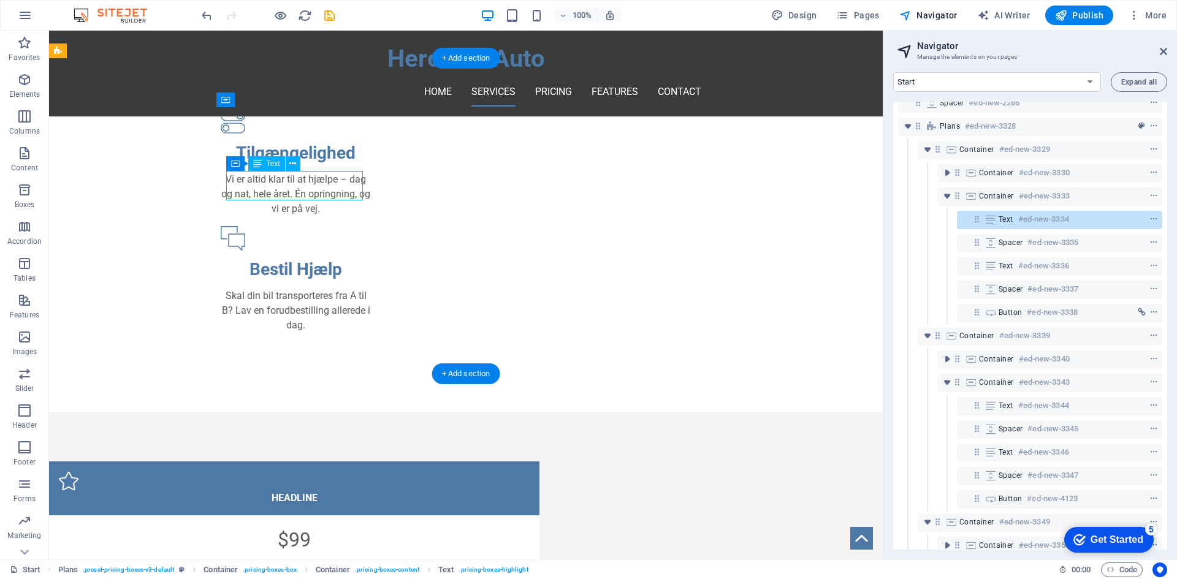
scroll to position [0, 0]
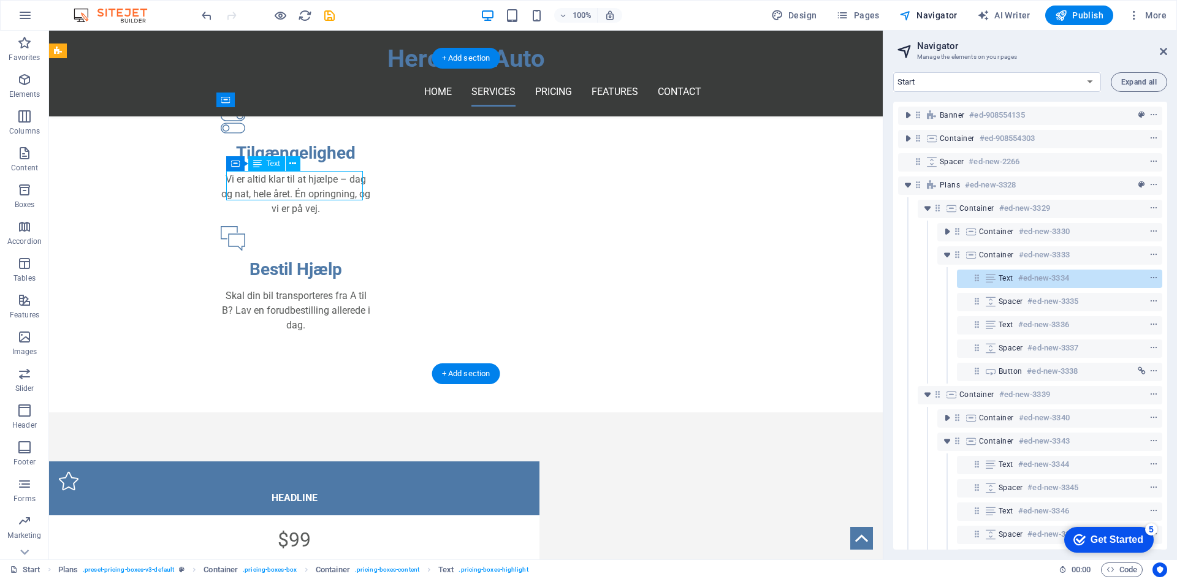
click at [310, 525] on div "$99" at bounding box center [294, 539] width 471 height 29
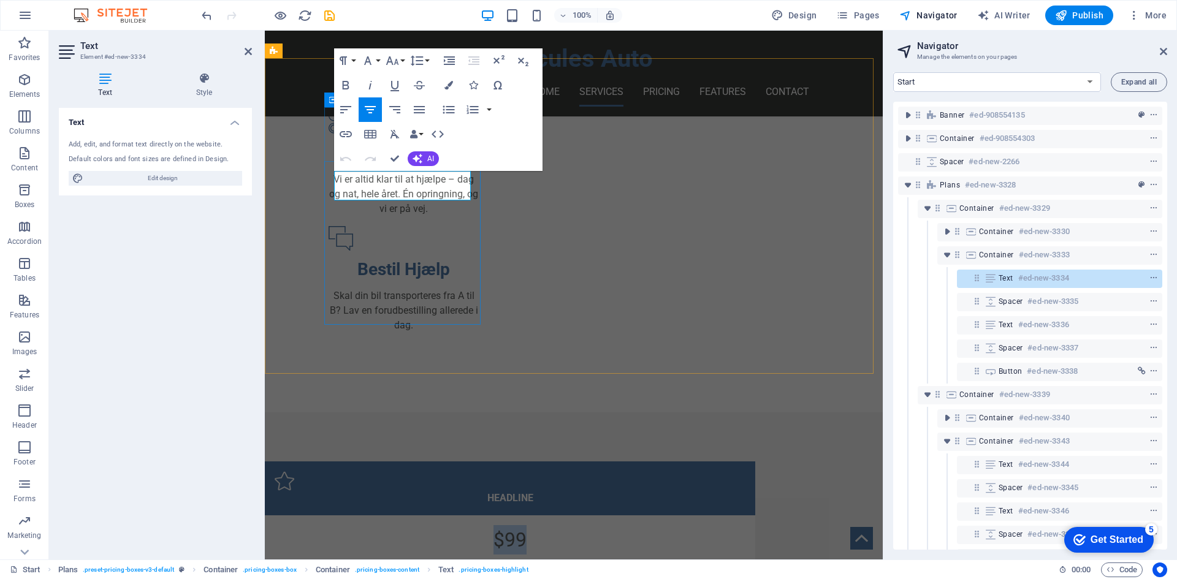
drag, startPoint x: 424, startPoint y: 186, endPoint x: 364, endPoint y: 182, distance: 60.8
click at [364, 525] on p "$99" at bounding box center [510, 539] width 471 height 29
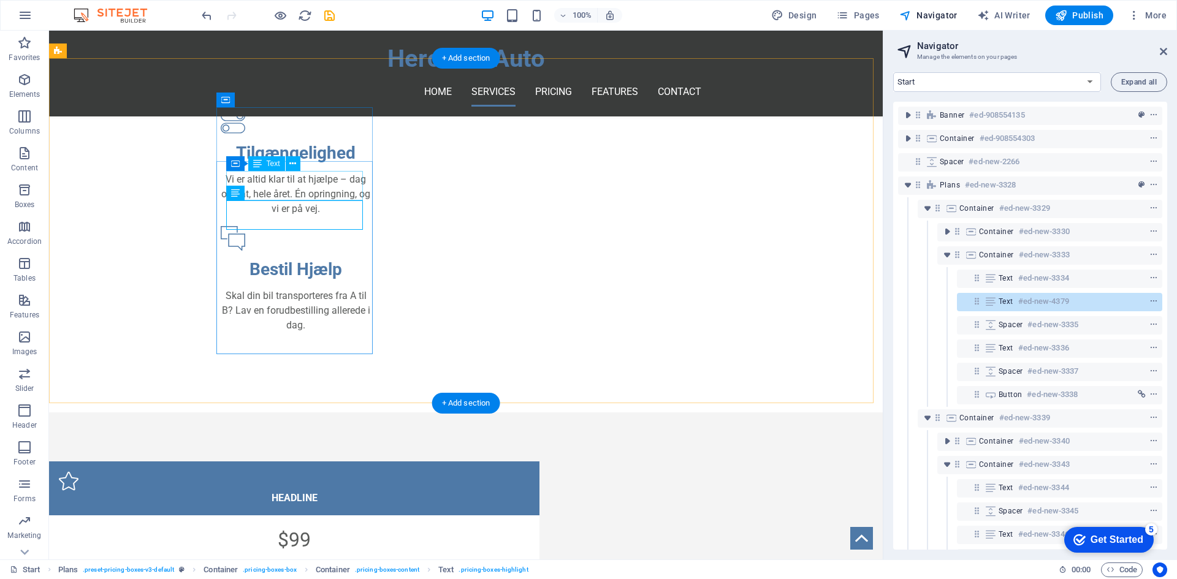
click at [318, 525] on div "$99" at bounding box center [294, 539] width 471 height 29
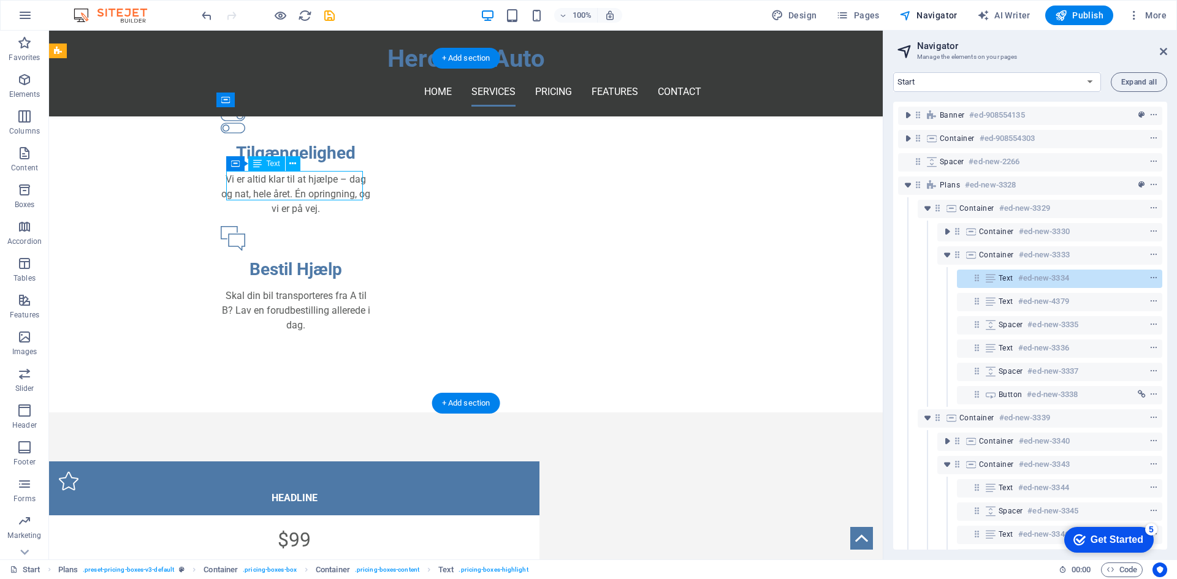
click at [312, 555] on div "$99" at bounding box center [294, 569] width 471 height 29
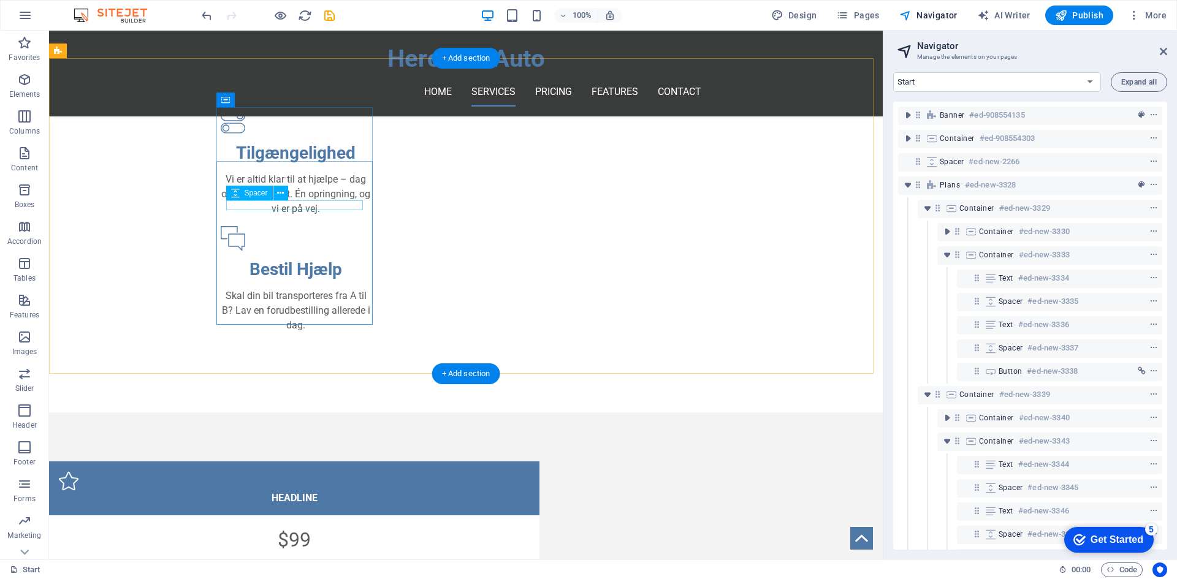
click at [305, 525] on div "$99" at bounding box center [294, 539] width 471 height 29
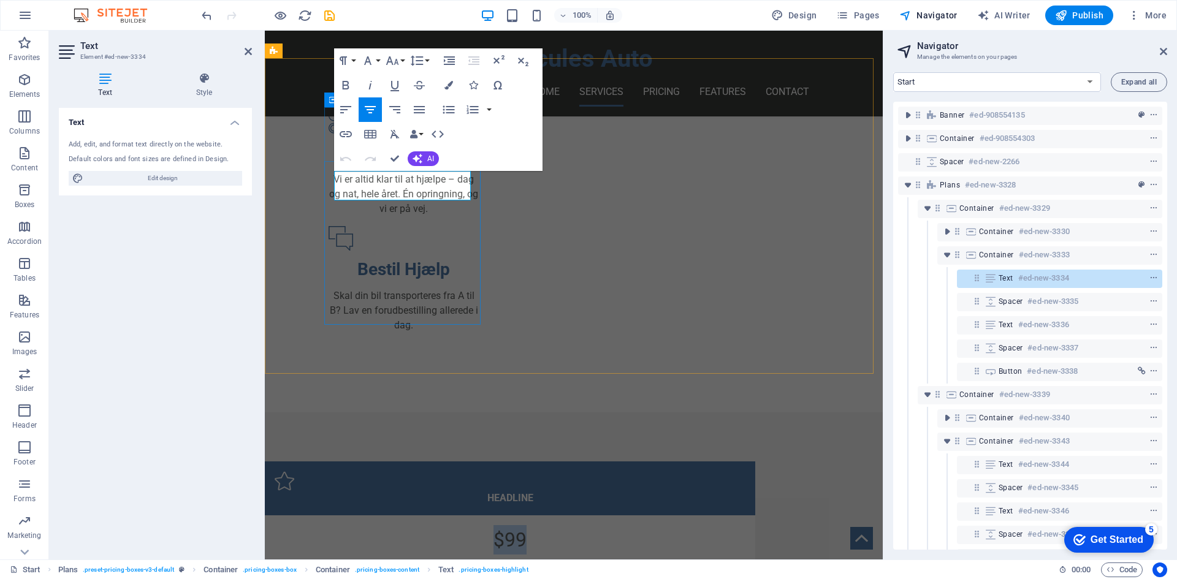
drag, startPoint x: 421, startPoint y: 186, endPoint x: 365, endPoint y: 183, distance: 55.3
click at [365, 525] on p "$99" at bounding box center [510, 539] width 471 height 29
click at [366, 525] on p "DKK 500" at bounding box center [510, 539] width 471 height 29
drag, startPoint x: 463, startPoint y: 190, endPoint x: 317, endPoint y: 185, distance: 146.0
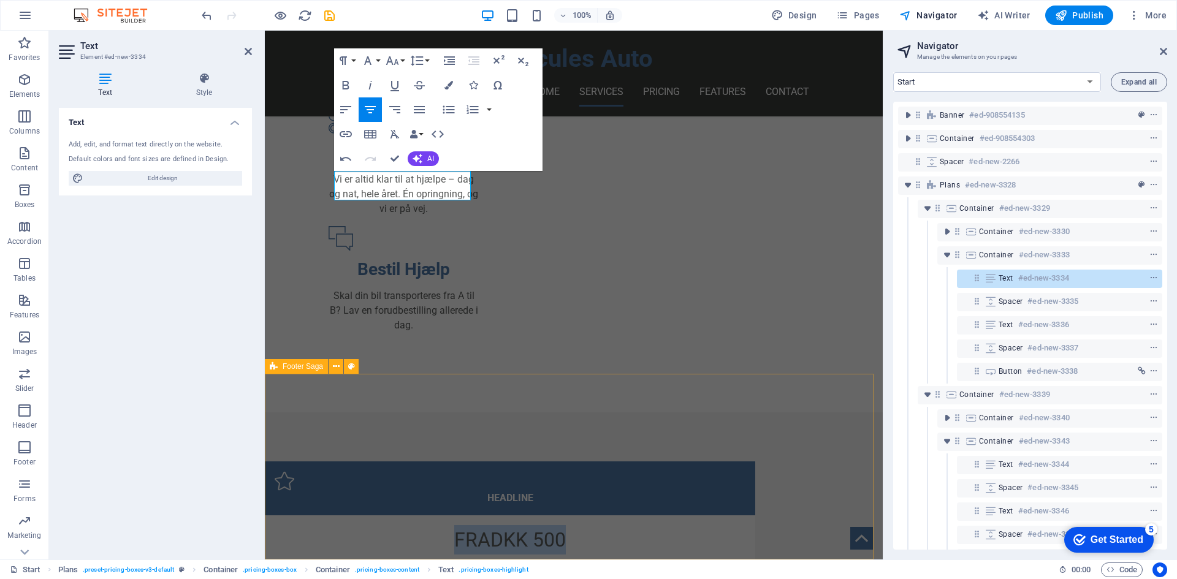
copy p "FRA DKK 500"
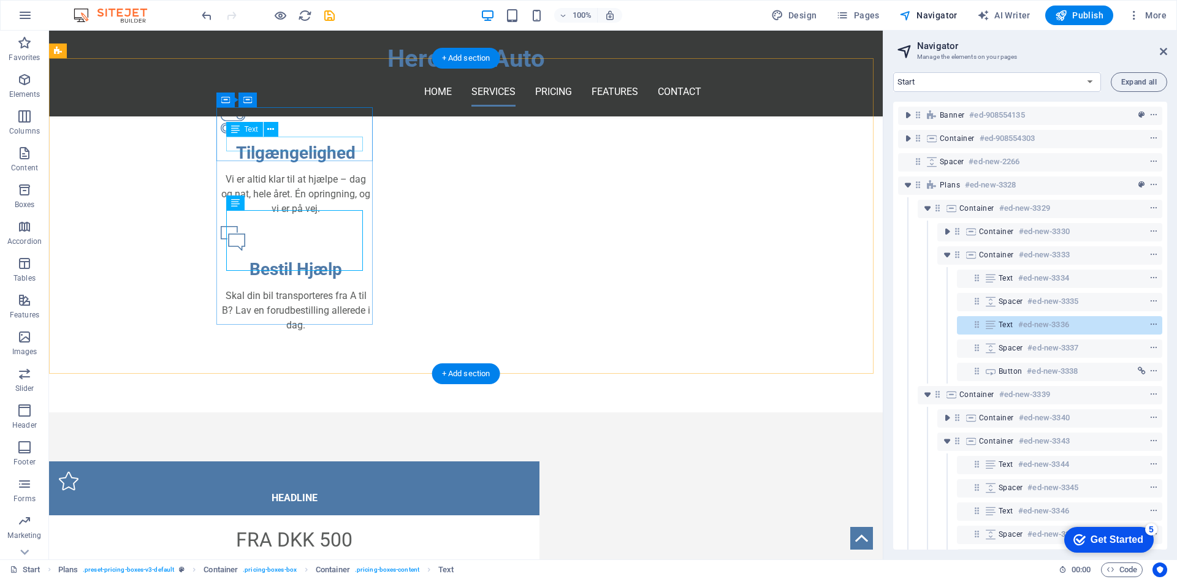
click at [305, 491] on div "Headline" at bounding box center [294, 498] width 471 height 15
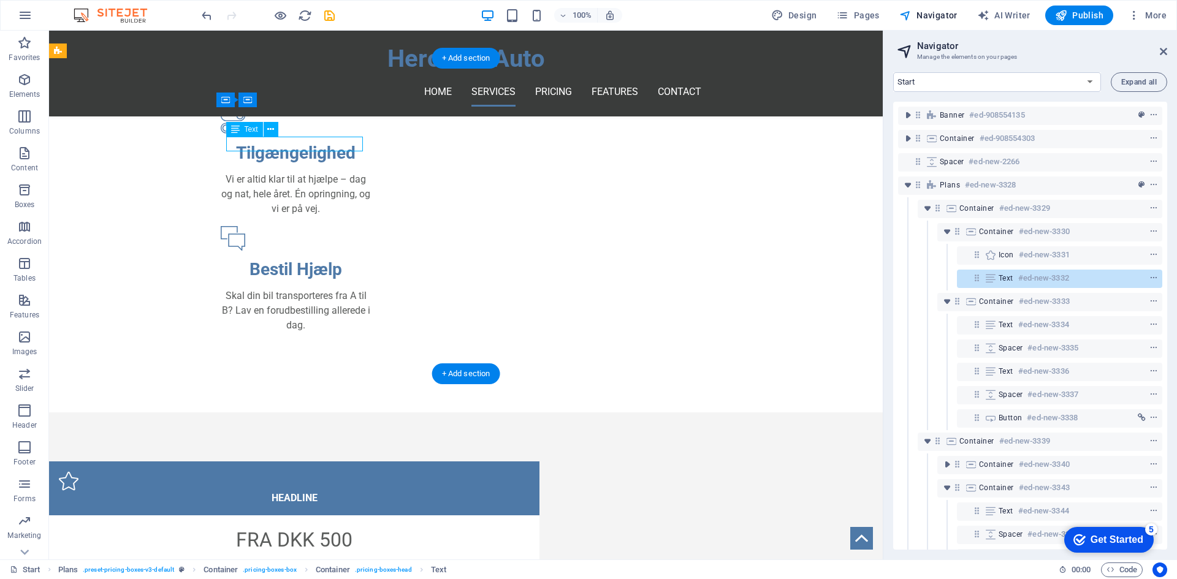
click at [305, 491] on div "Headline" at bounding box center [294, 498] width 471 height 15
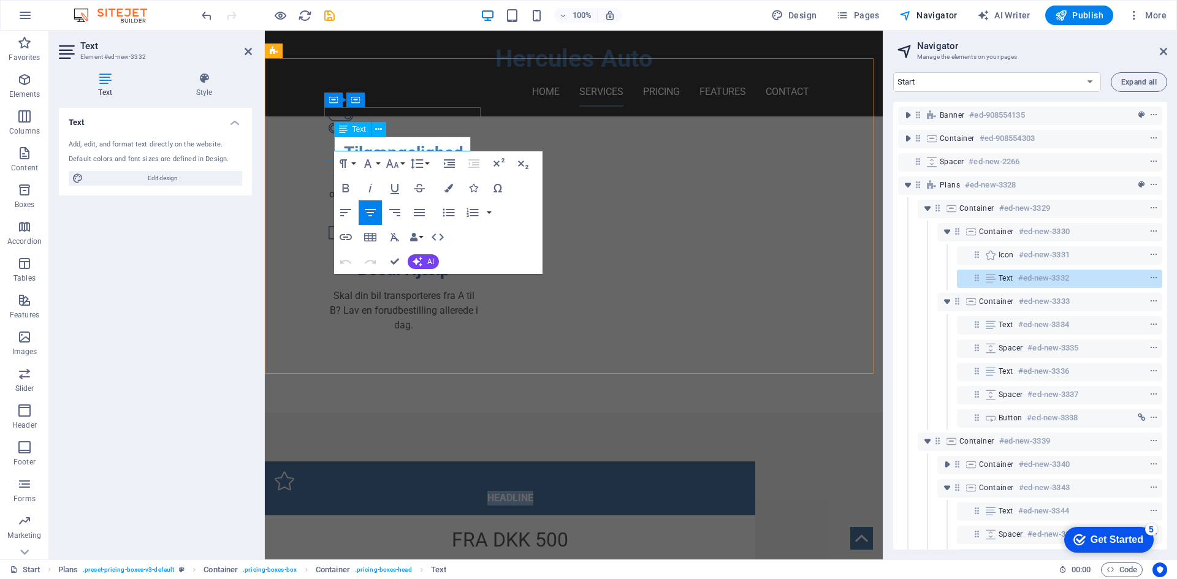
drag, startPoint x: 430, startPoint y: 142, endPoint x: 352, endPoint y: 140, distance: 77.3
click at [352, 491] on p "Headline" at bounding box center [510, 498] width 471 height 15
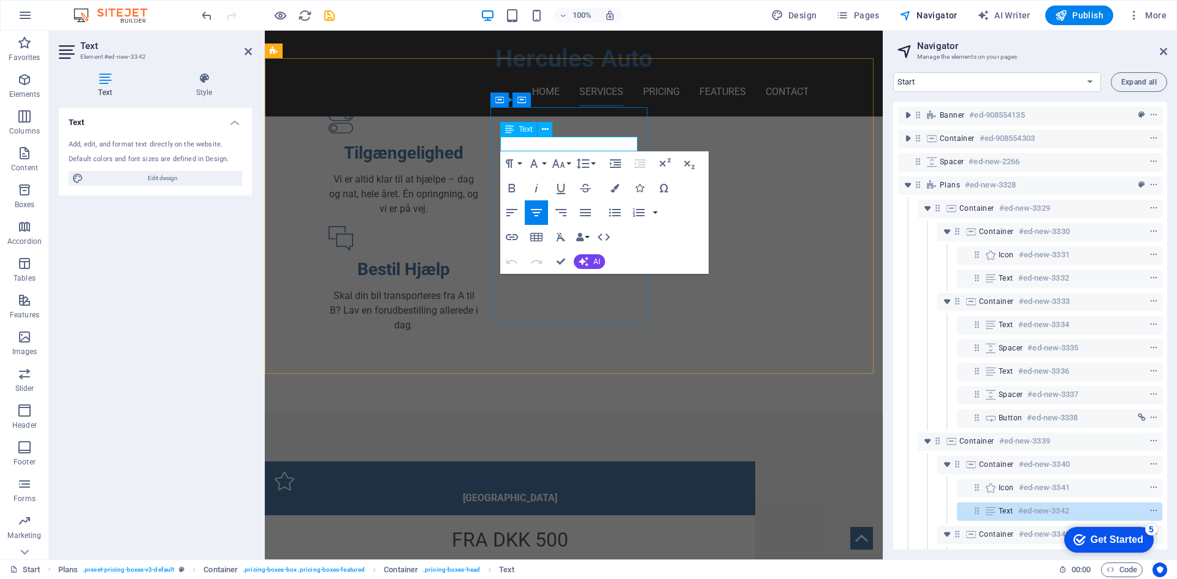
drag, startPoint x: 535, startPoint y: 143, endPoint x: 514, endPoint y: 148, distance: 22.0
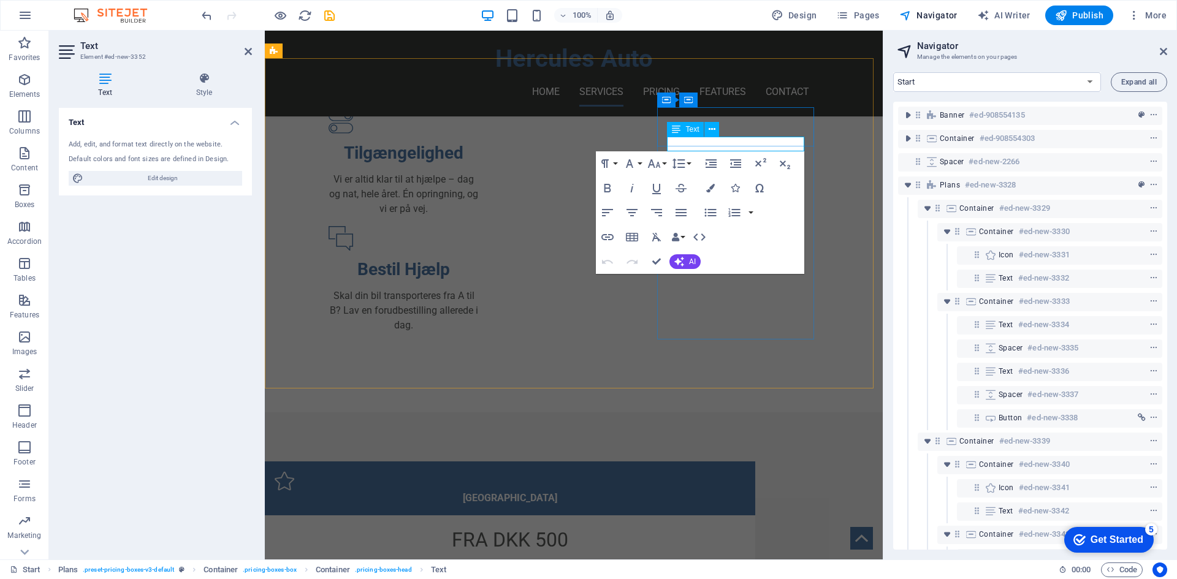
scroll to position [405, 0]
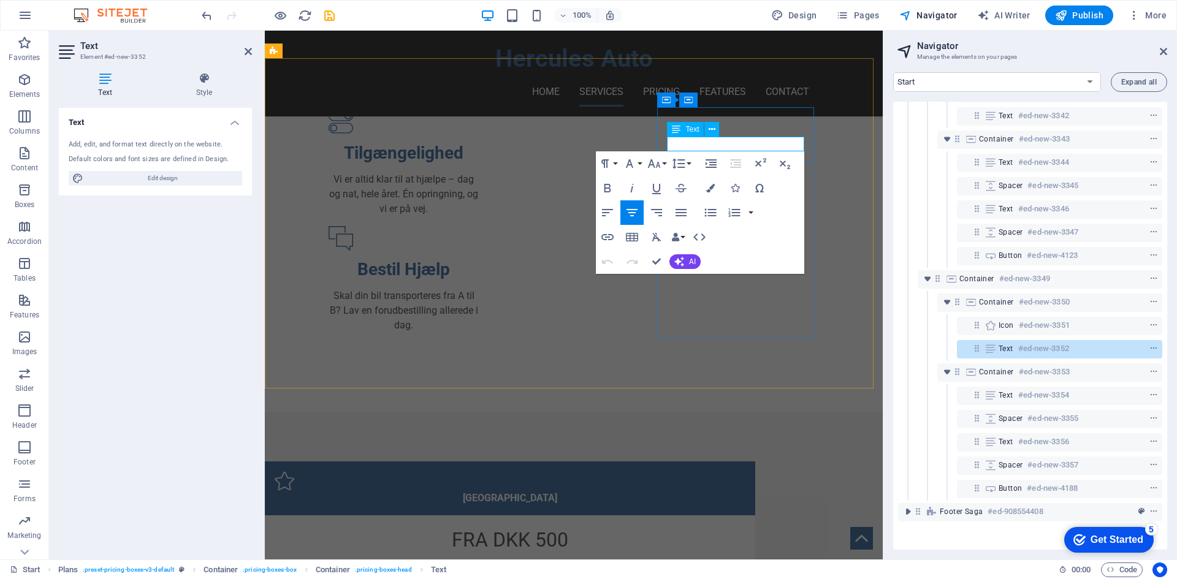
drag, startPoint x: 710, startPoint y: 140, endPoint x: 682, endPoint y: 140, distance: 28.2
click at [414, 525] on div "FRA DKK 500" at bounding box center [510, 539] width 471 height 29
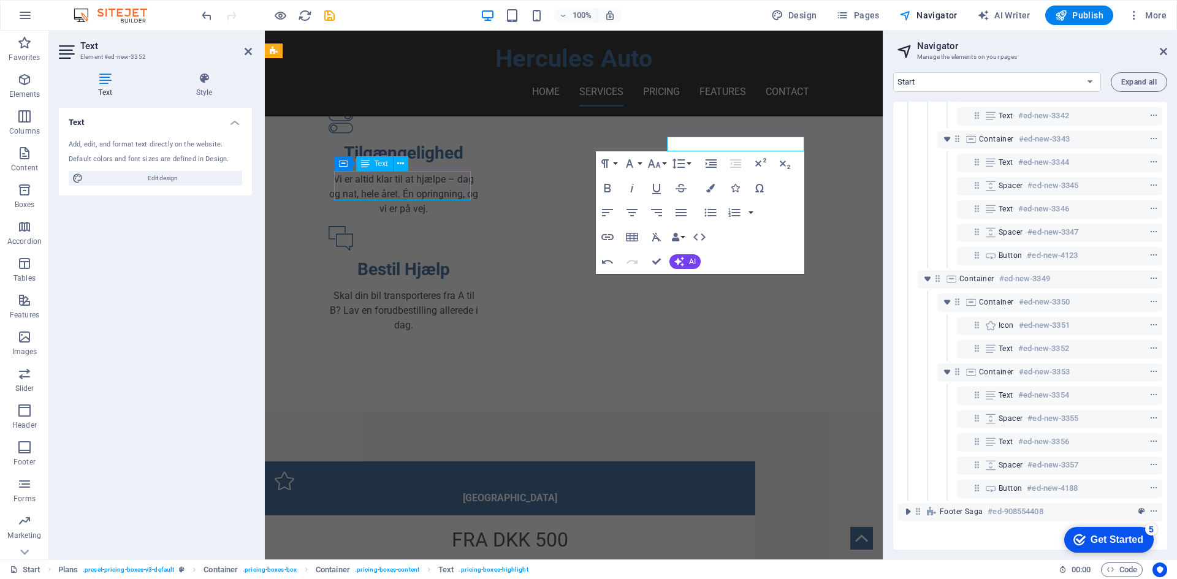
click at [414, 525] on div "FRA DKK 500" at bounding box center [510, 539] width 471 height 29
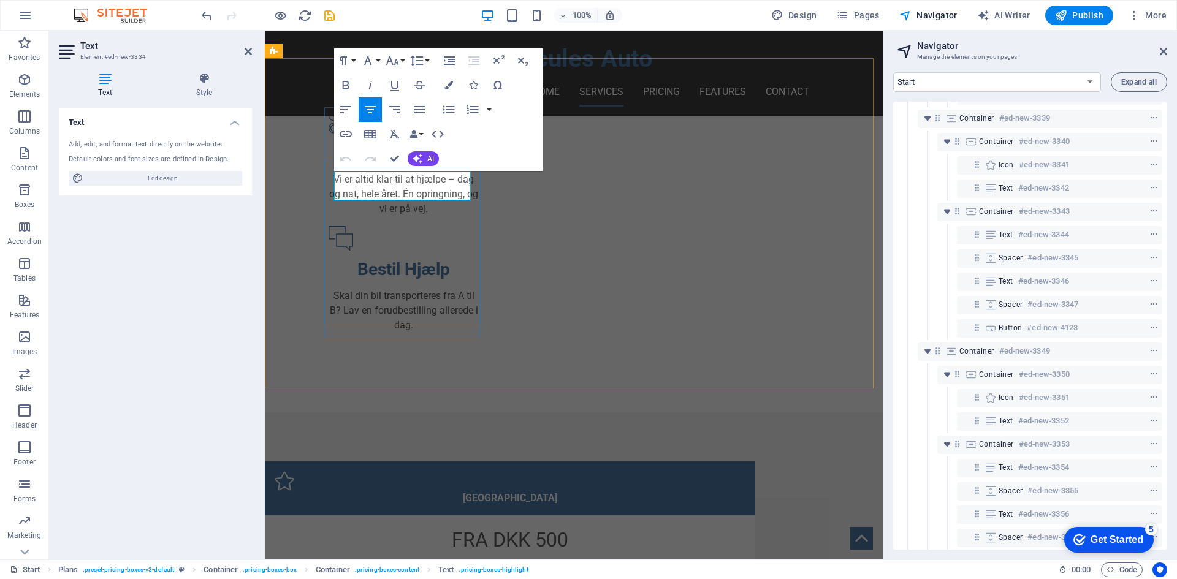
scroll to position [4, 0]
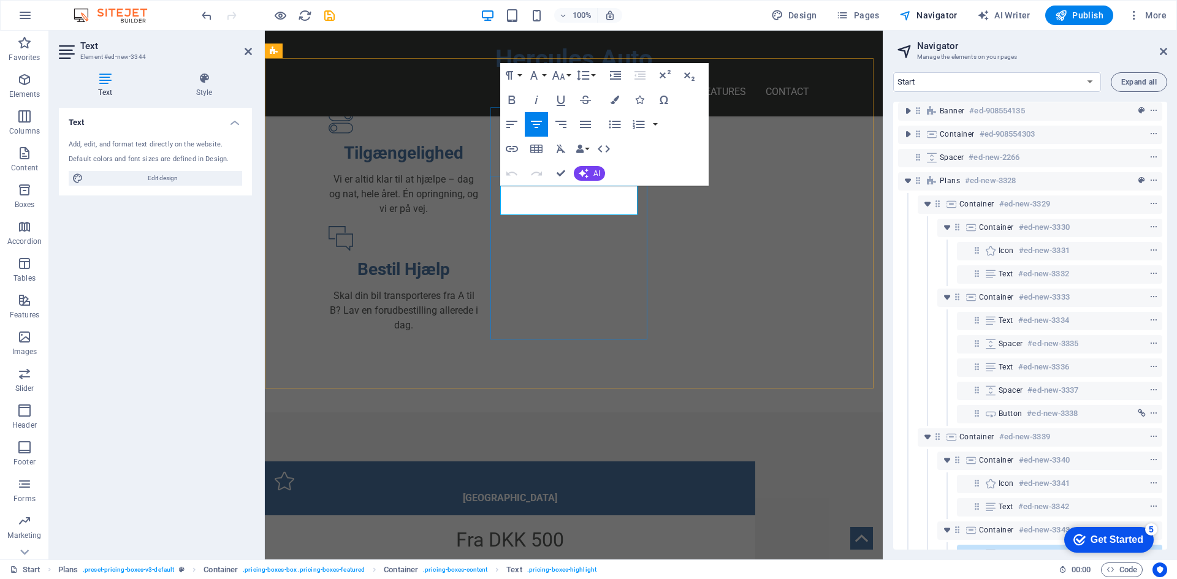
scroll to position [237, 0]
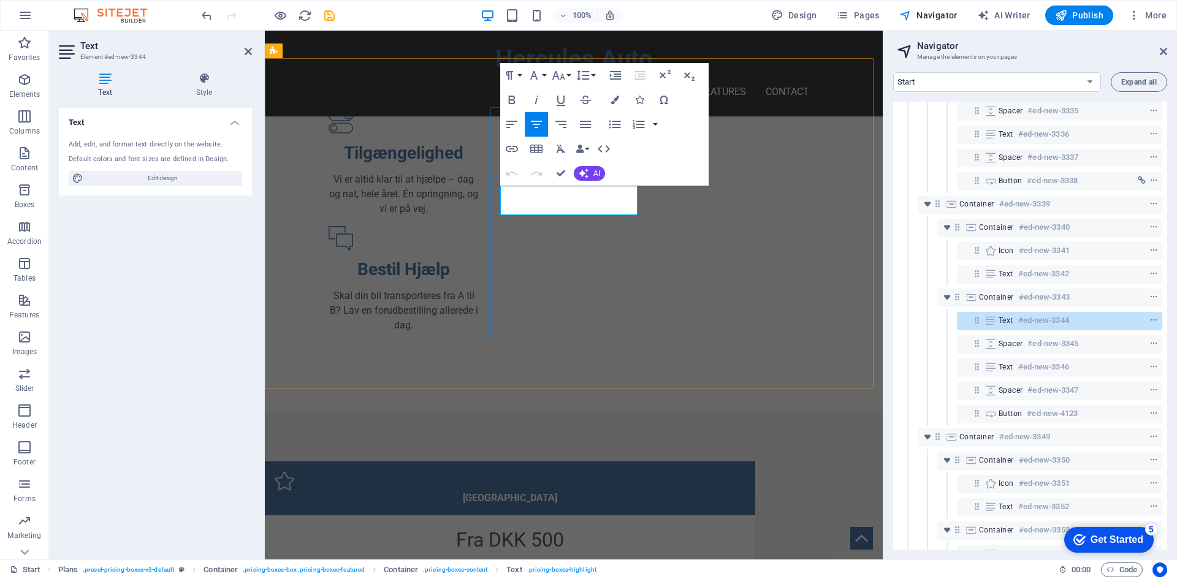
drag, startPoint x: 573, startPoint y: 204, endPoint x: 599, endPoint y: 205, distance: 25.8
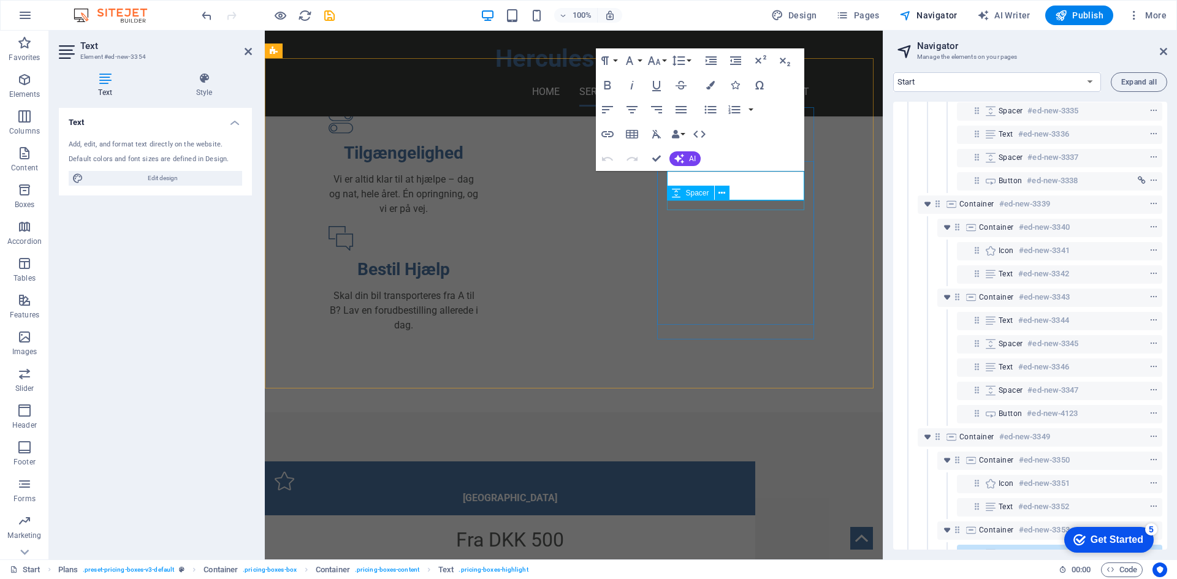
scroll to position [405, 0]
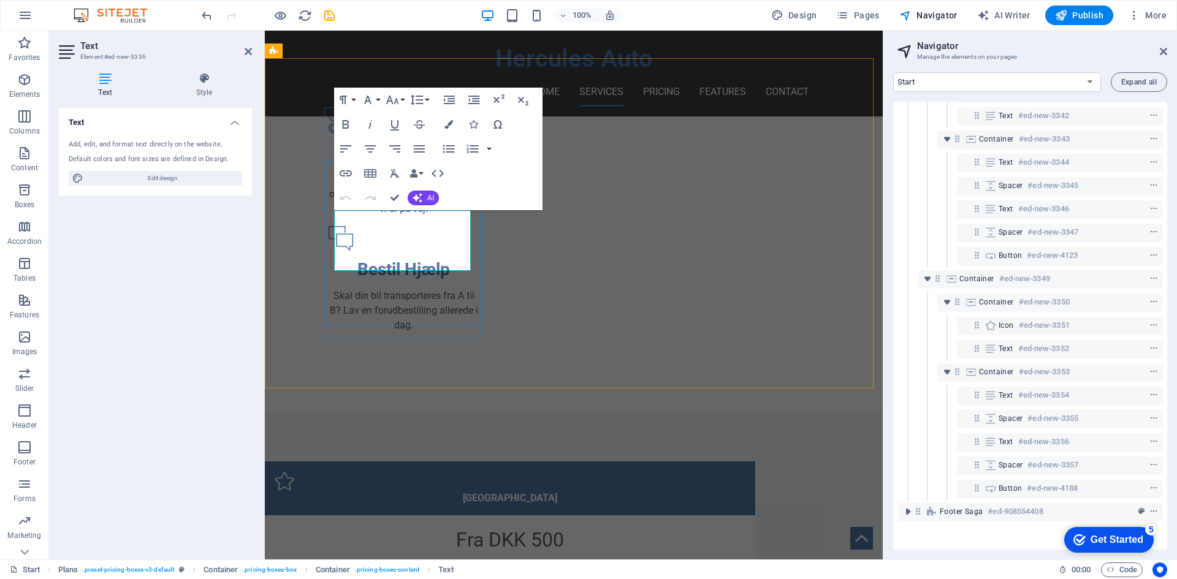
scroll to position [51, 0]
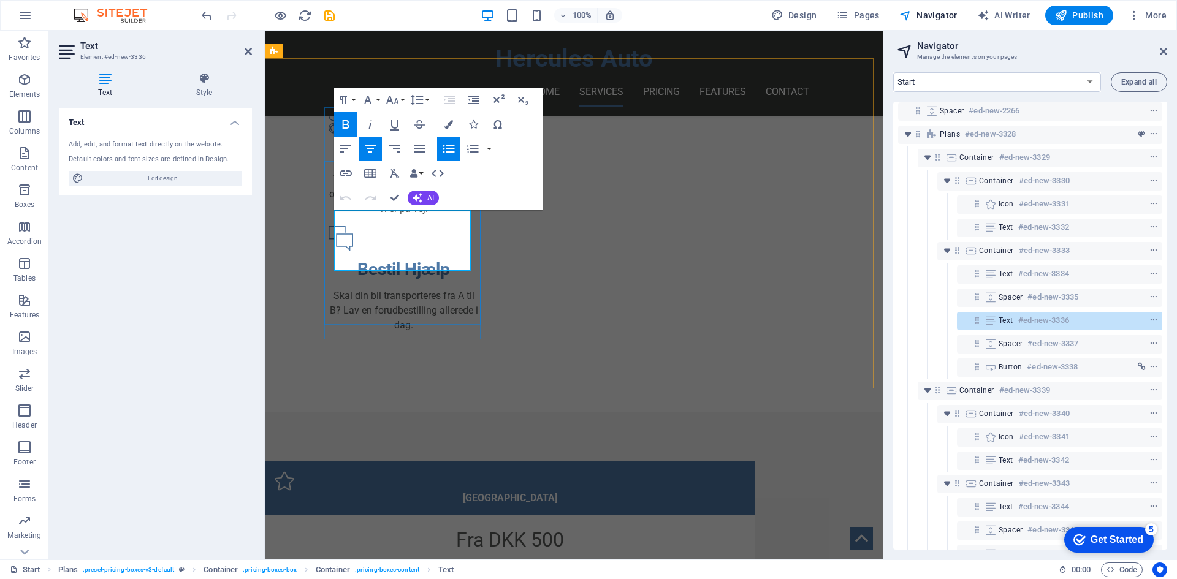
drag, startPoint x: 435, startPoint y: 219, endPoint x: 357, endPoint y: 219, distance: 77.9
click at [357, 565] on li "Lorem ipsum" at bounding box center [510, 572] width 471 height 15
drag, startPoint x: 448, startPoint y: 234, endPoint x: 330, endPoint y: 235, distance: 117.1
drag, startPoint x: 443, startPoint y: 245, endPoint x: 359, endPoint y: 248, distance: 83.4
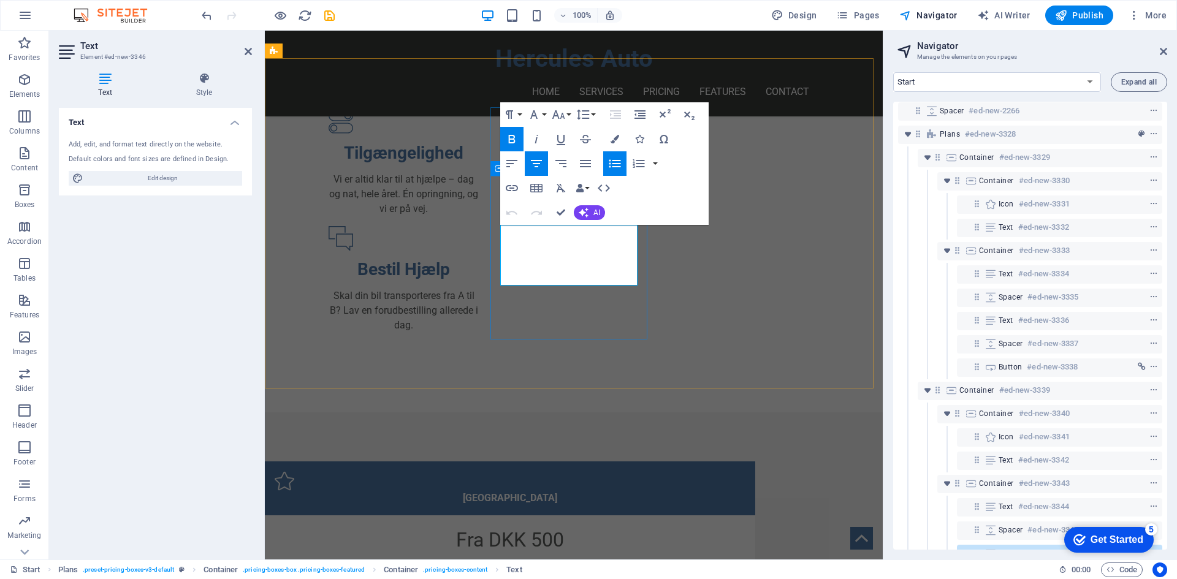
scroll to position [284, 0]
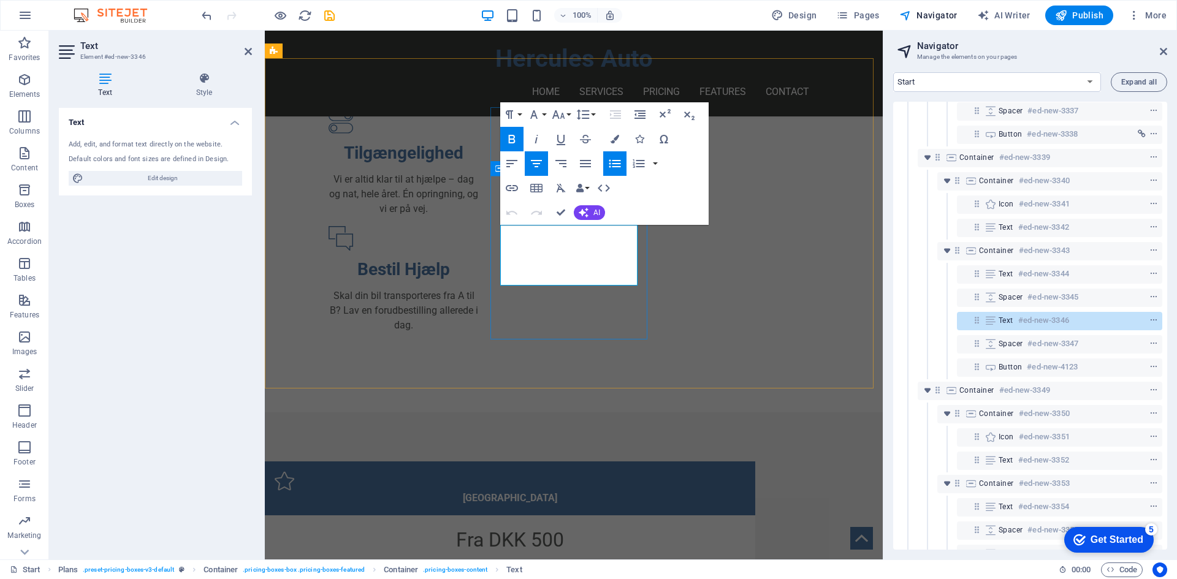
drag, startPoint x: 601, startPoint y: 261, endPoint x: 528, endPoint y: 264, distance: 73.6
drag, startPoint x: 601, startPoint y: 248, endPoint x: 531, endPoint y: 249, distance: 70.5
drag, startPoint x: 535, startPoint y: 231, endPoint x: 604, endPoint y: 231, distance: 69.3
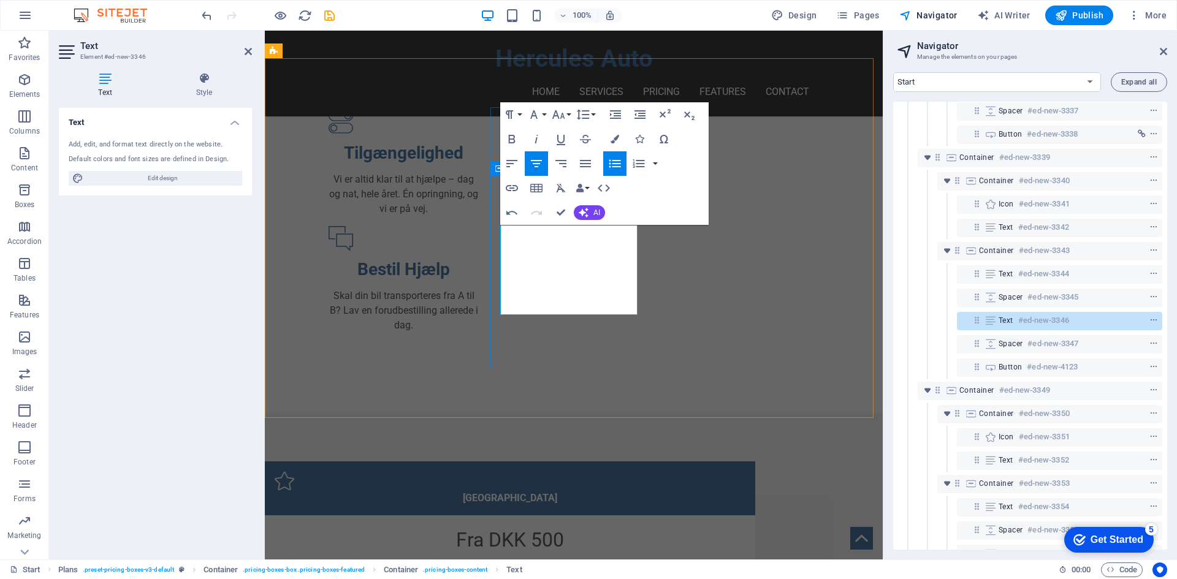
drag, startPoint x: 617, startPoint y: 307, endPoint x: 522, endPoint y: 306, distance: 95.6
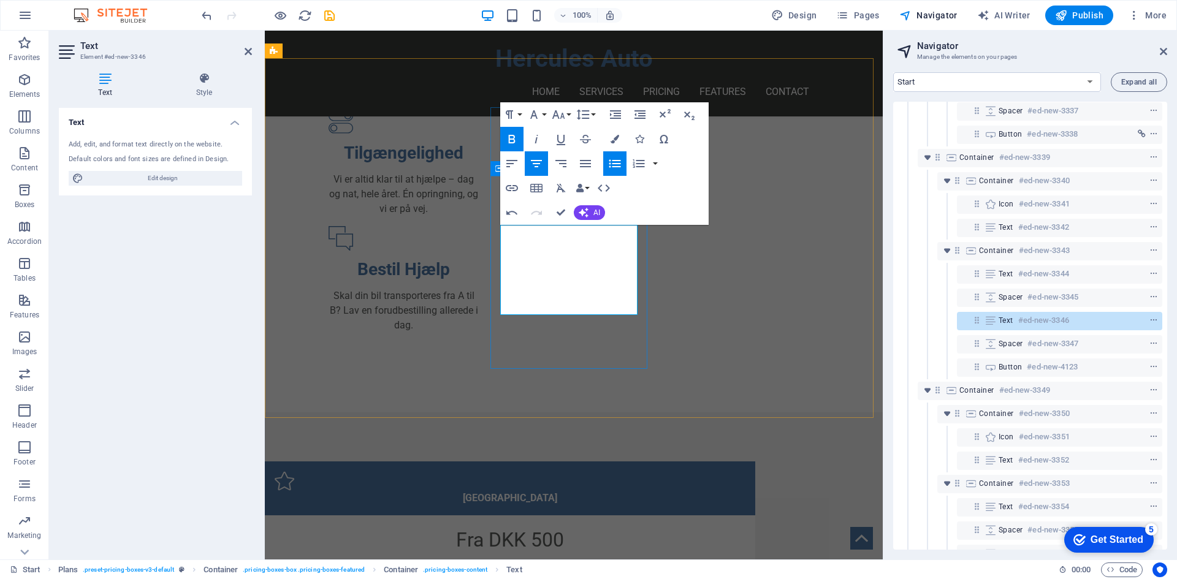
drag, startPoint x: 613, startPoint y: 292, endPoint x: 517, endPoint y: 277, distance: 96.9
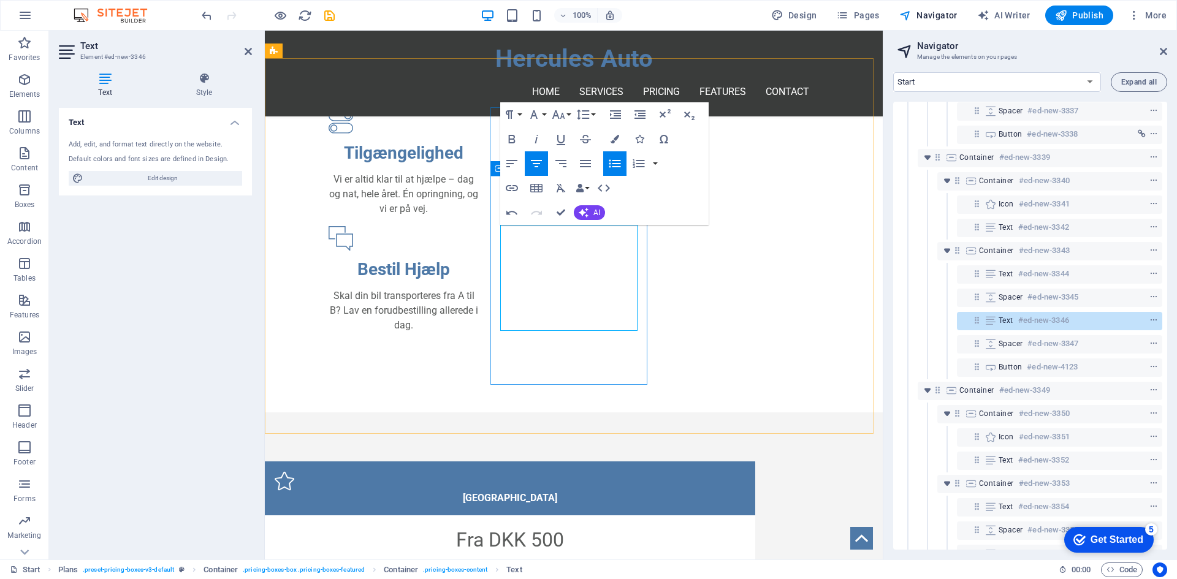
drag, startPoint x: 613, startPoint y: 297, endPoint x: 530, endPoint y: 294, distance: 83.4
drag, startPoint x: 610, startPoint y: 293, endPoint x: 507, endPoint y: 288, distance: 103.1
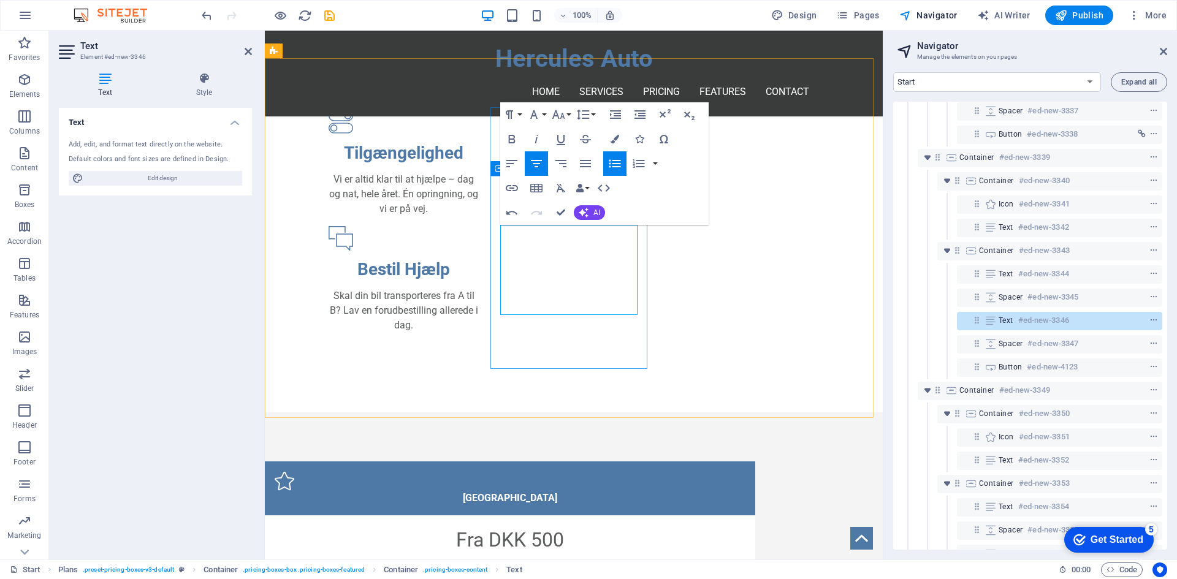
drag, startPoint x: 619, startPoint y: 280, endPoint x: 545, endPoint y: 283, distance: 74.2
drag, startPoint x: 619, startPoint y: 278, endPoint x: 454, endPoint y: 274, distance: 165.6
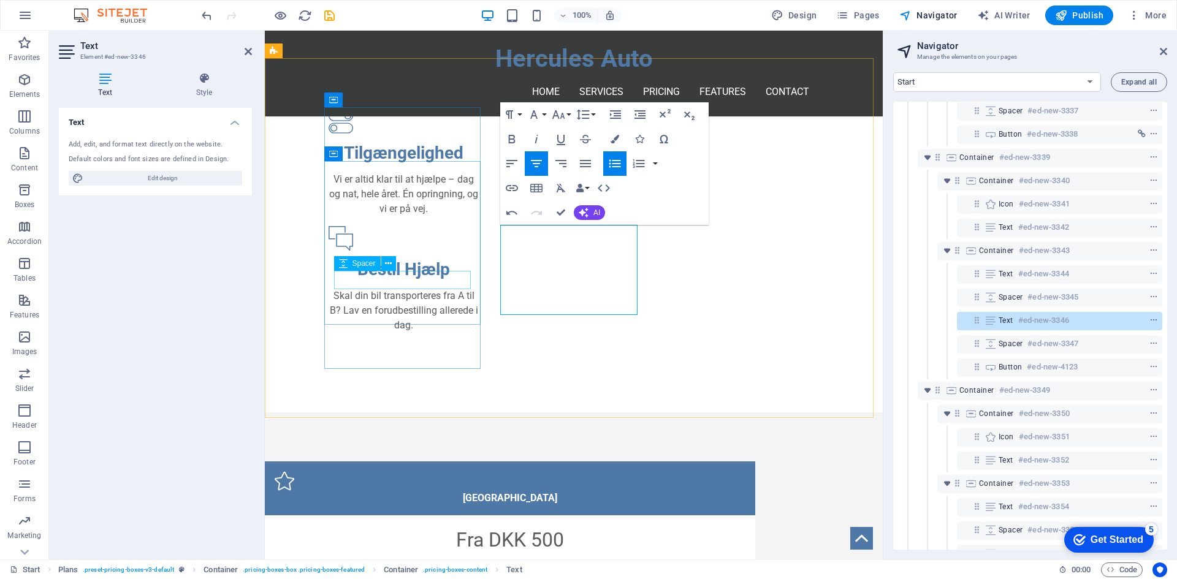
copy li "Brændstofudbringning"
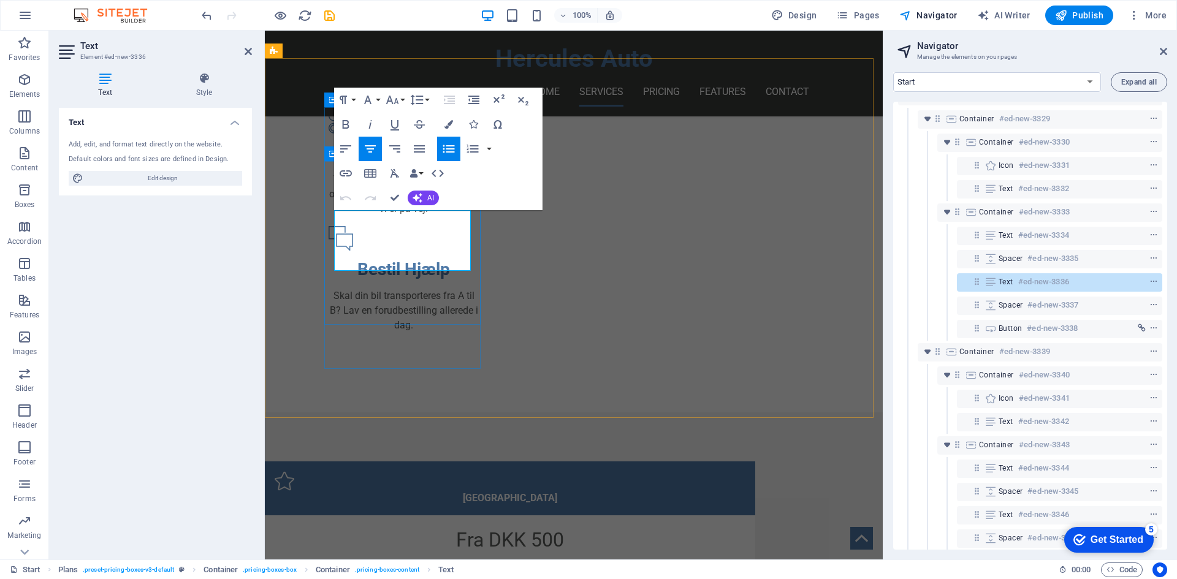
scroll to position [51, 0]
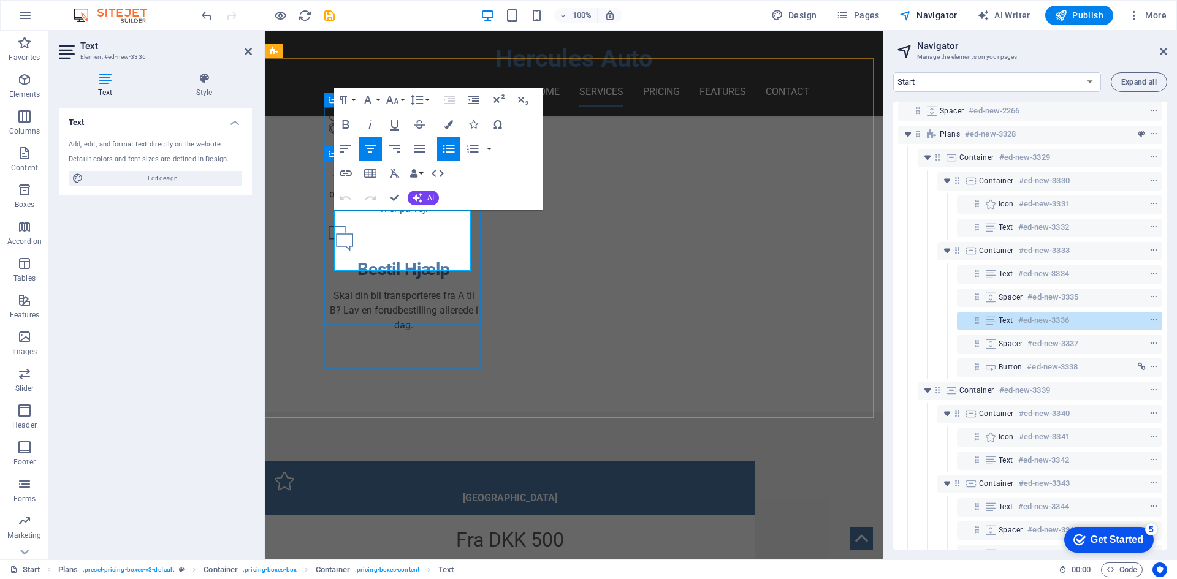
drag, startPoint x: 441, startPoint y: 264, endPoint x: 373, endPoint y: 263, distance: 68.1
drag, startPoint x: 463, startPoint y: 249, endPoint x: 337, endPoint y: 250, distance: 126.3
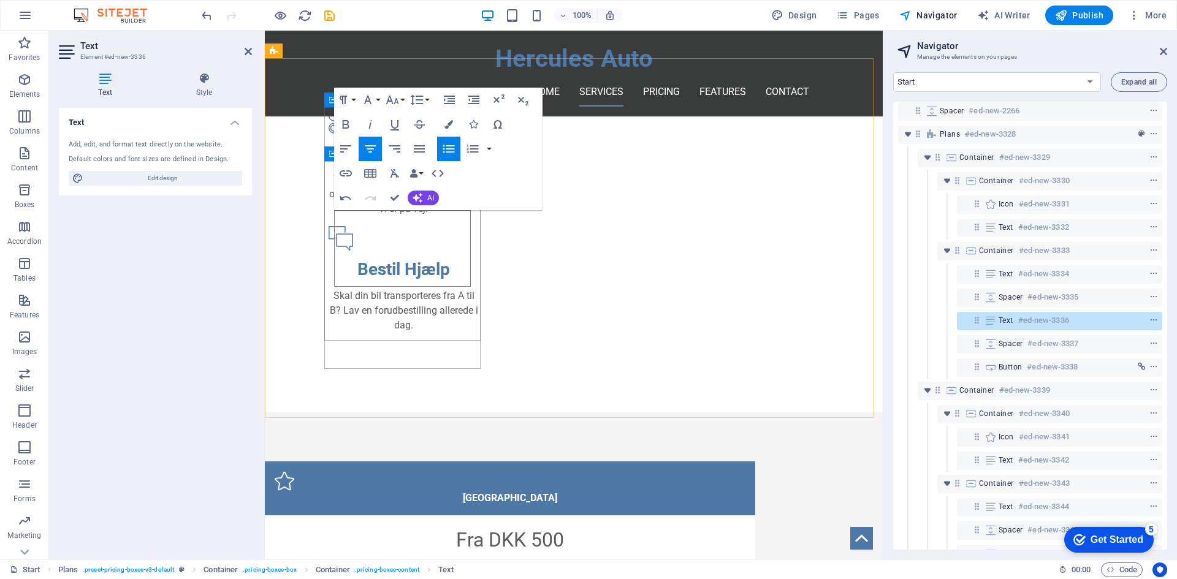
drag, startPoint x: 441, startPoint y: 262, endPoint x: 357, endPoint y: 259, distance: 84.0
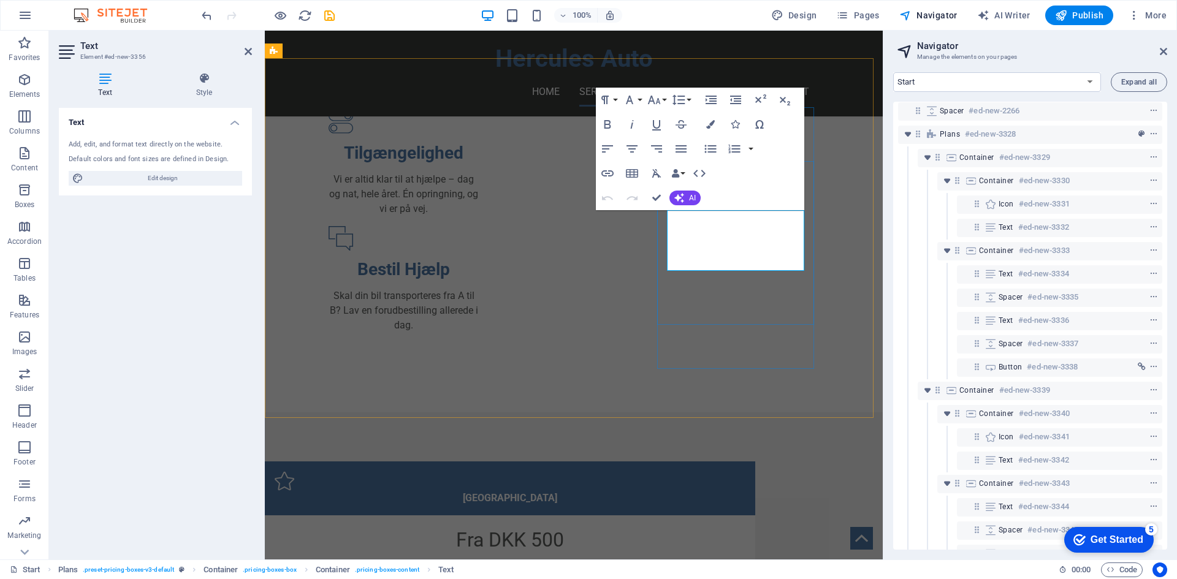
scroll to position [405, 0]
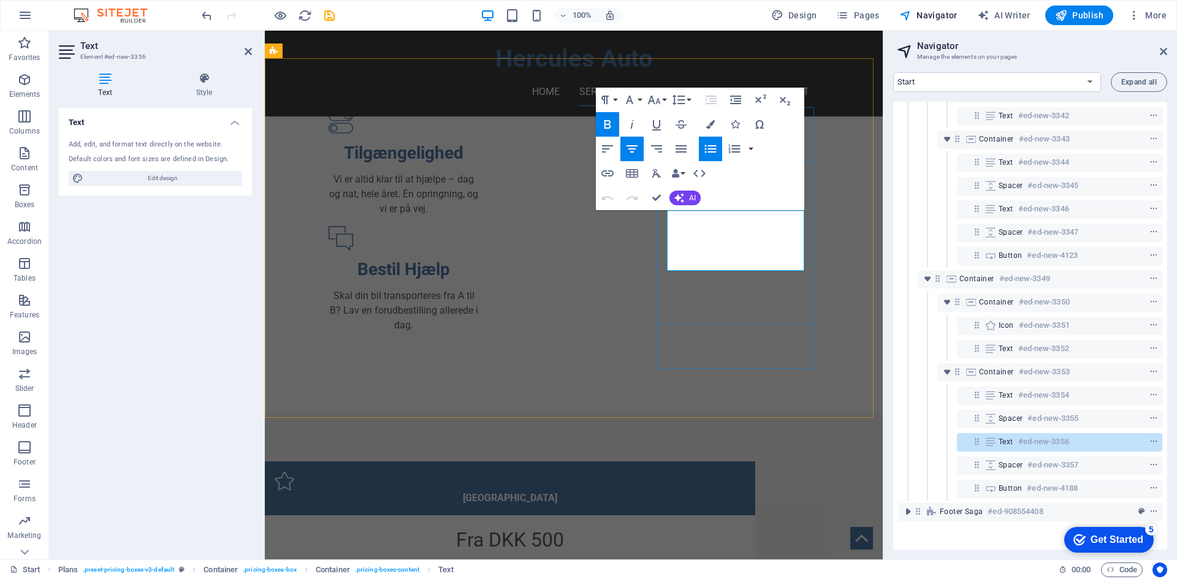
drag, startPoint x: 707, startPoint y: 219, endPoint x: 682, endPoint y: 219, distance: 25.7
drag, startPoint x: 771, startPoint y: 251, endPoint x: 696, endPoint y: 254, distance: 74.8
drag, startPoint x: 776, startPoint y: 264, endPoint x: 680, endPoint y: 260, distance: 95.7
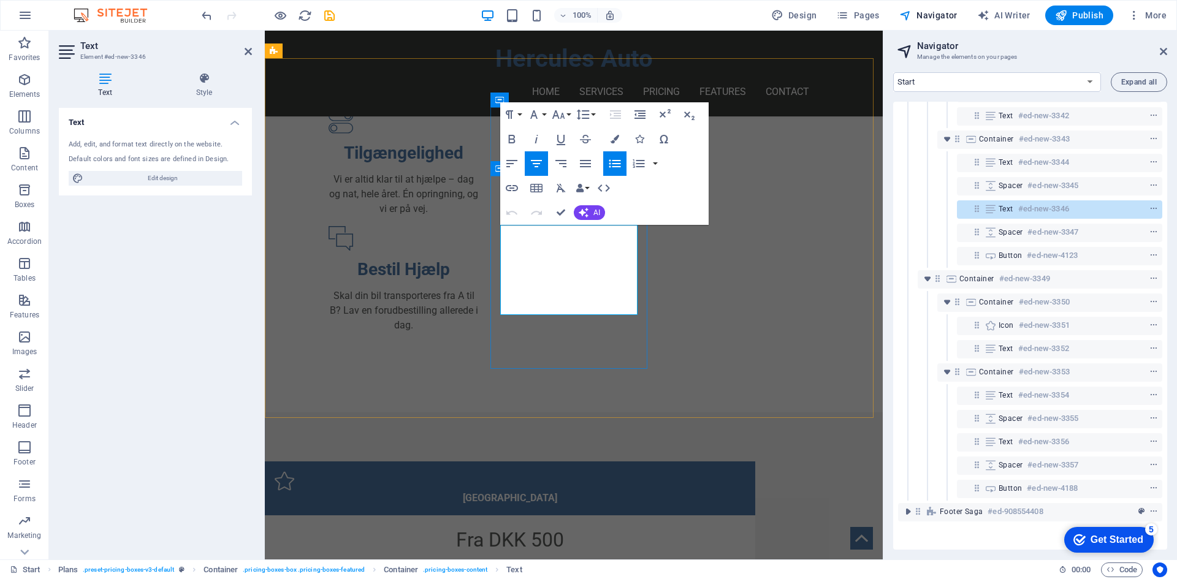
drag, startPoint x: 619, startPoint y: 276, endPoint x: 515, endPoint y: 281, distance: 104.3
copy li "Brændstofudbringning"
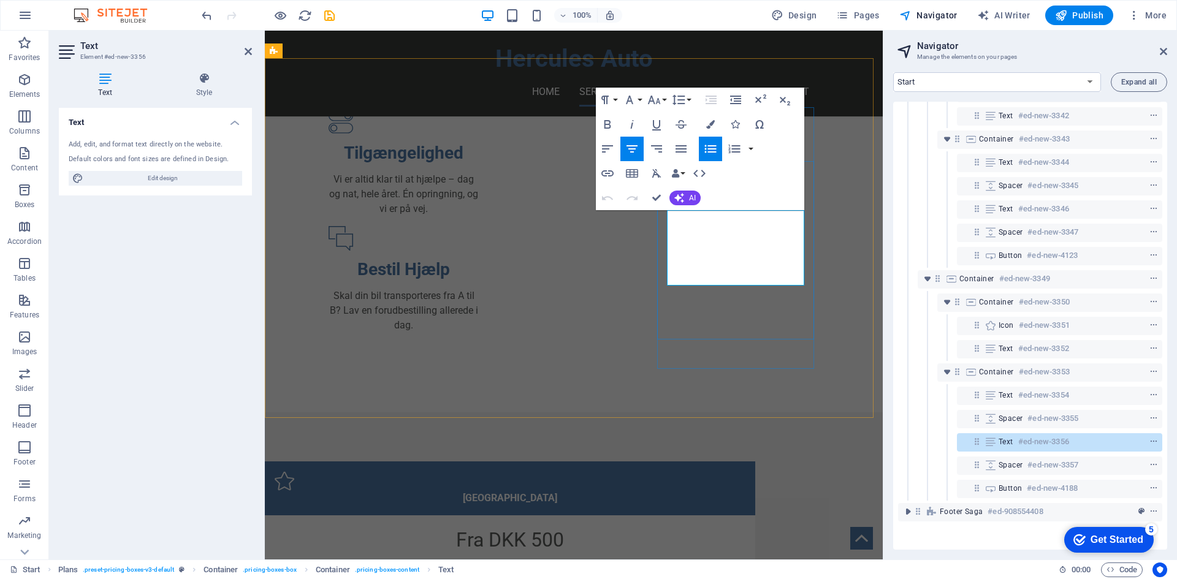
drag, startPoint x: 768, startPoint y: 248, endPoint x: 681, endPoint y: 245, distance: 86.5
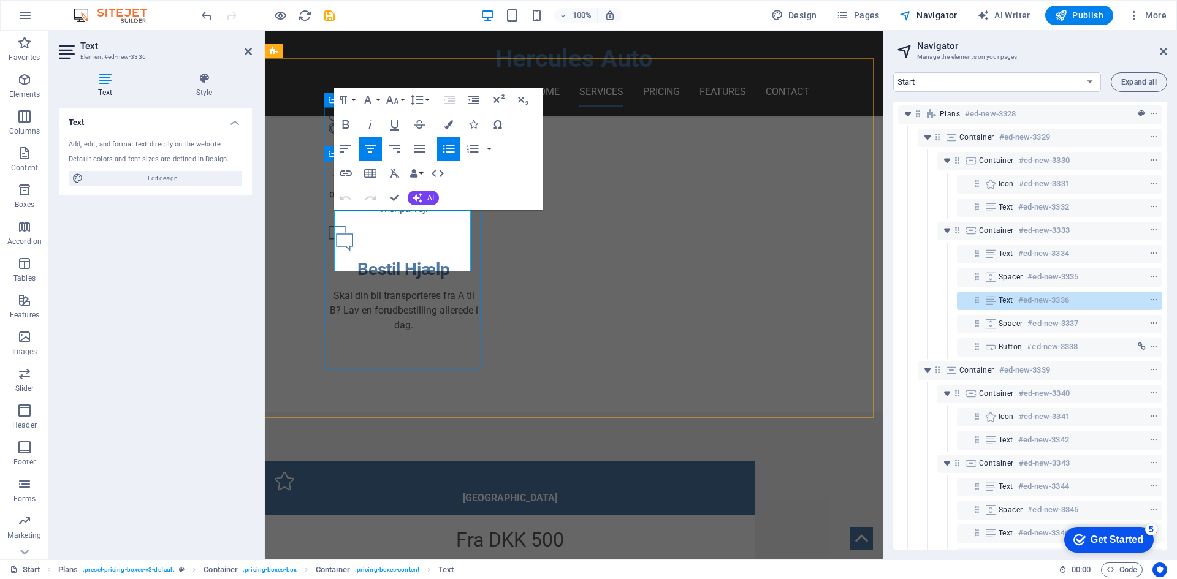
scroll to position [51, 0]
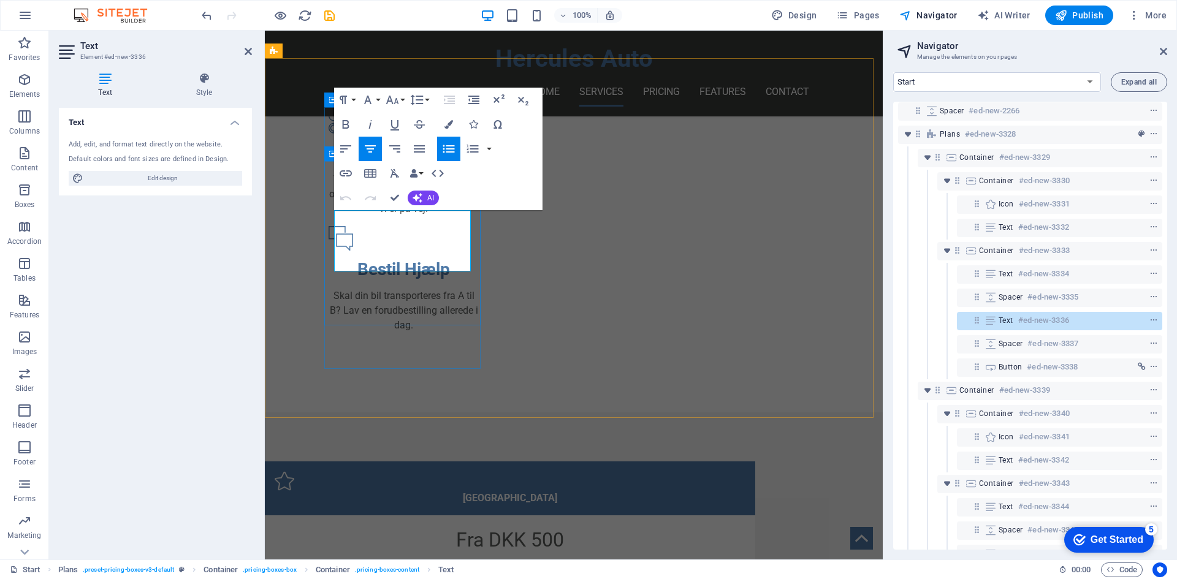
drag, startPoint x: 460, startPoint y: 232, endPoint x: 346, endPoint y: 230, distance: 113.4
click at [341, 579] on li "Starthjælp & dækskifte" at bounding box center [510, 587] width 471 height 15
copy li "Starthjælp & dækskifte"
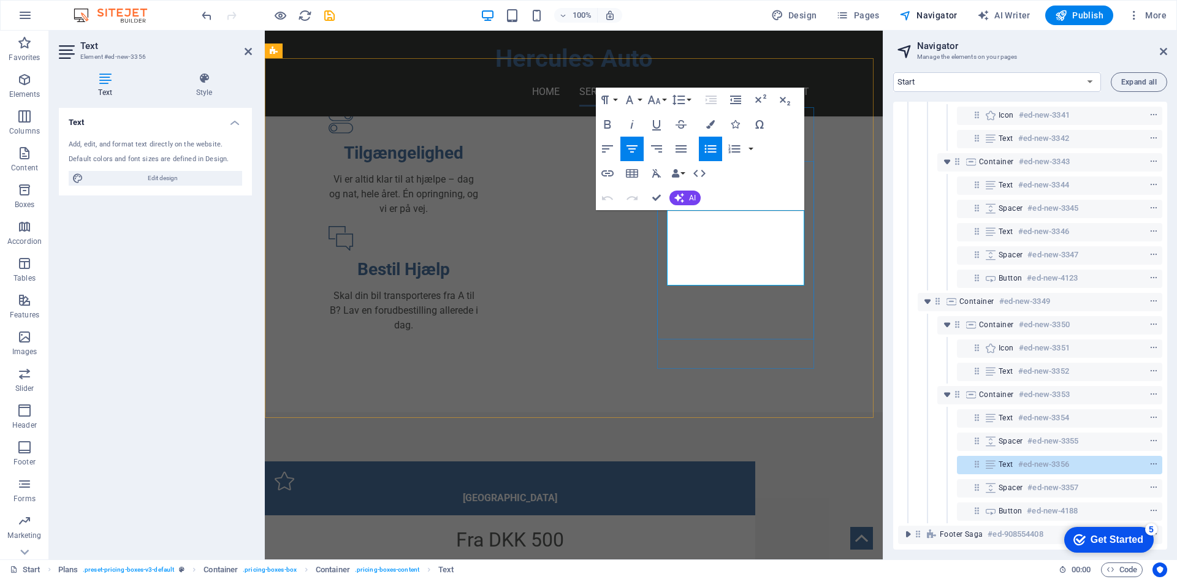
scroll to position [405, 0]
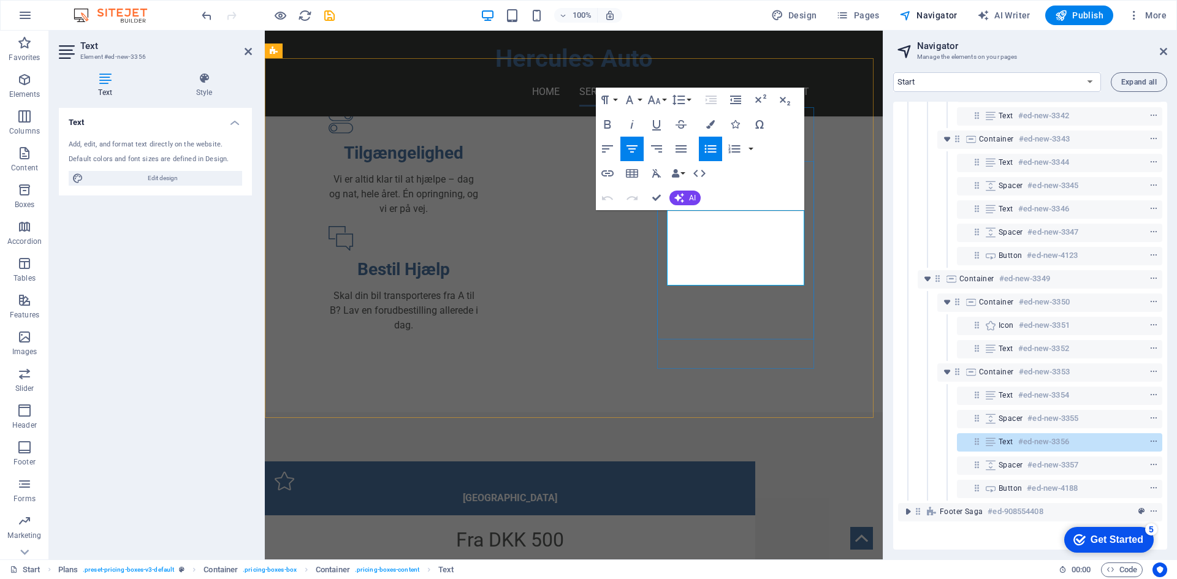
drag, startPoint x: 765, startPoint y: 232, endPoint x: 673, endPoint y: 231, distance: 92.6
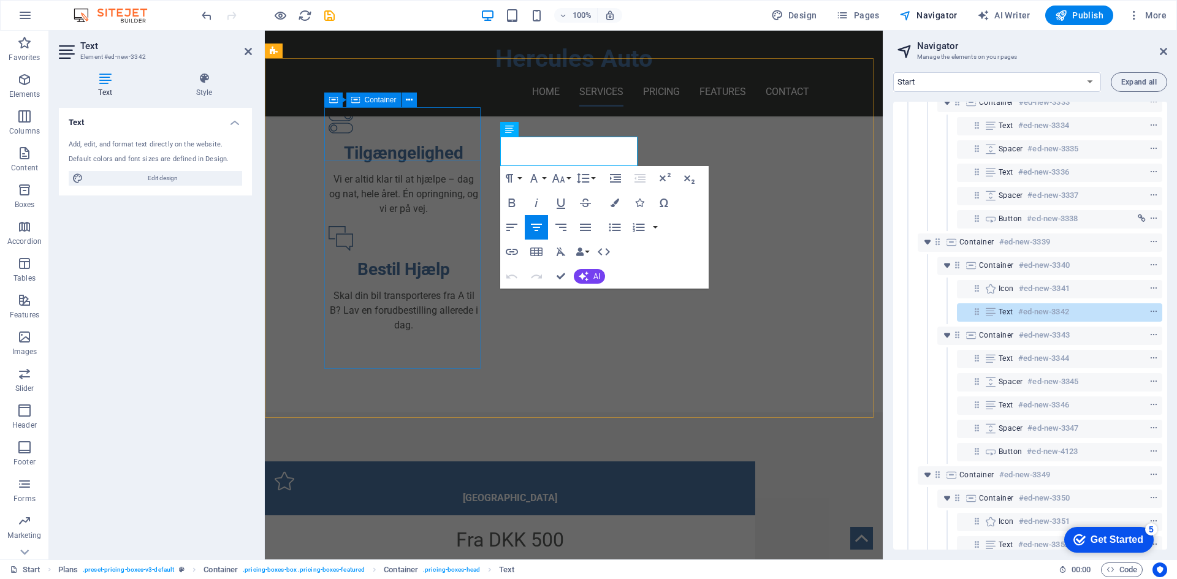
scroll to position [191, 0]
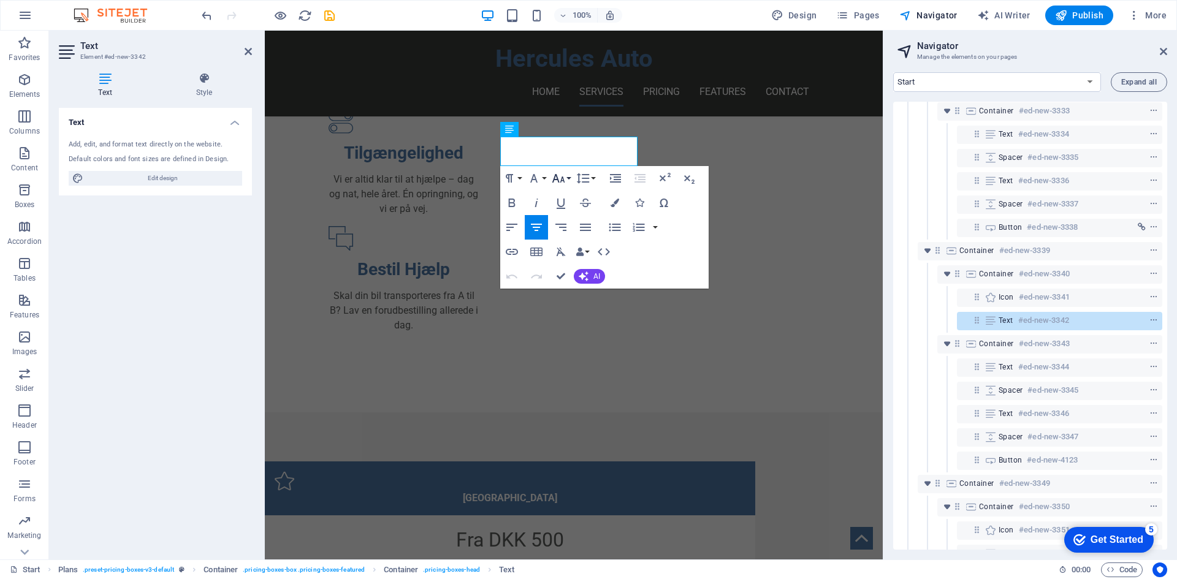
click at [569, 183] on button "Font Size" at bounding box center [560, 178] width 23 height 25
click at [565, 183] on icon "button" at bounding box center [558, 178] width 15 height 15
click at [579, 243] on link "10" at bounding box center [571, 239] width 44 height 18
drag, startPoint x: 623, startPoint y: 160, endPoint x: 525, endPoint y: 159, distance: 98.1
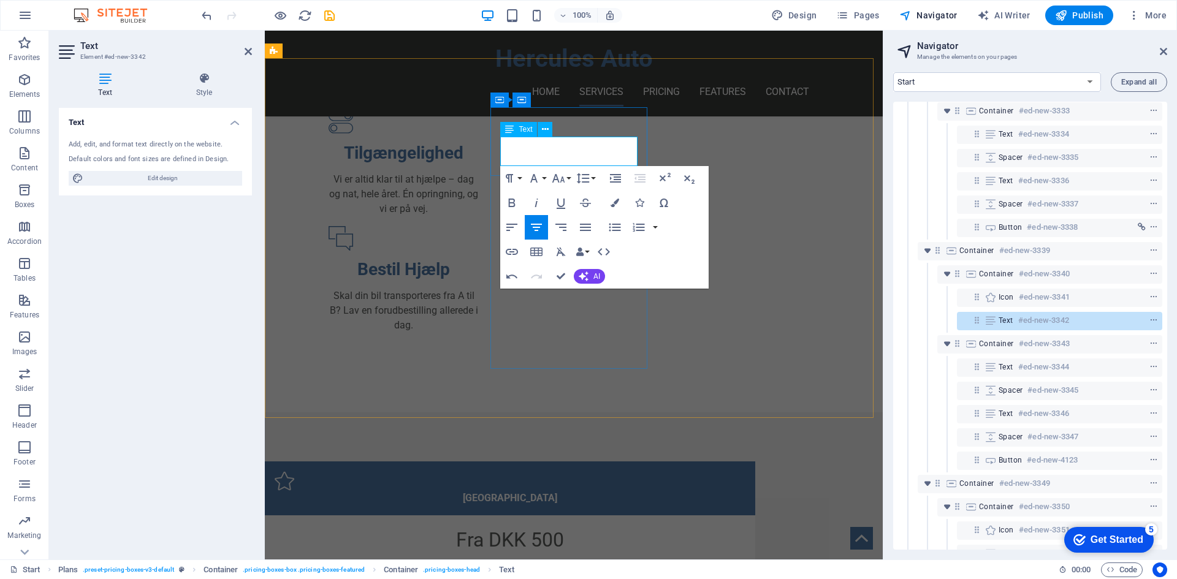
click at [562, 185] on icon "button" at bounding box center [558, 178] width 15 height 15
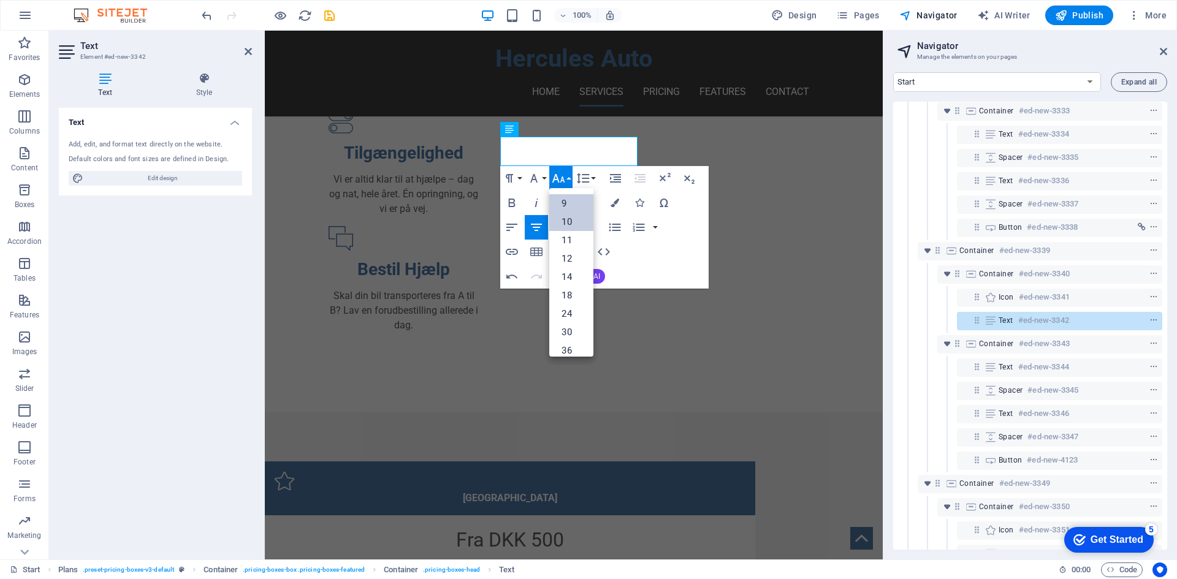
scroll to position [0, 0]
click at [570, 204] on link "8" at bounding box center [571, 202] width 44 height 18
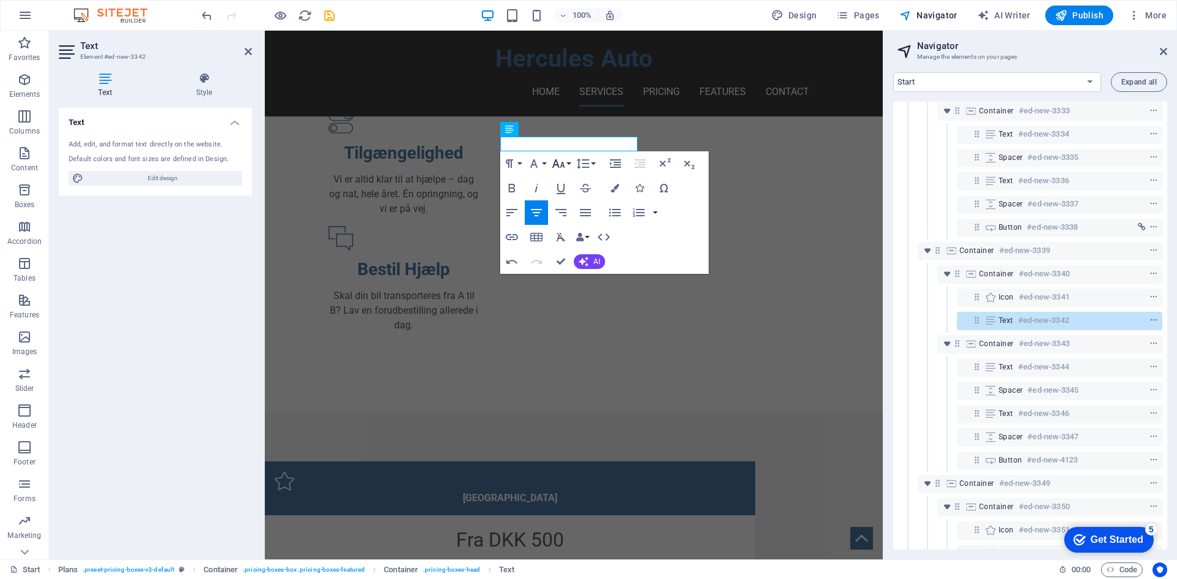
click at [566, 166] on button "Font Size" at bounding box center [560, 163] width 23 height 25
click at [571, 196] on link "9" at bounding box center [571, 192] width 44 height 18
click at [562, 168] on icon "button" at bounding box center [558, 163] width 15 height 15
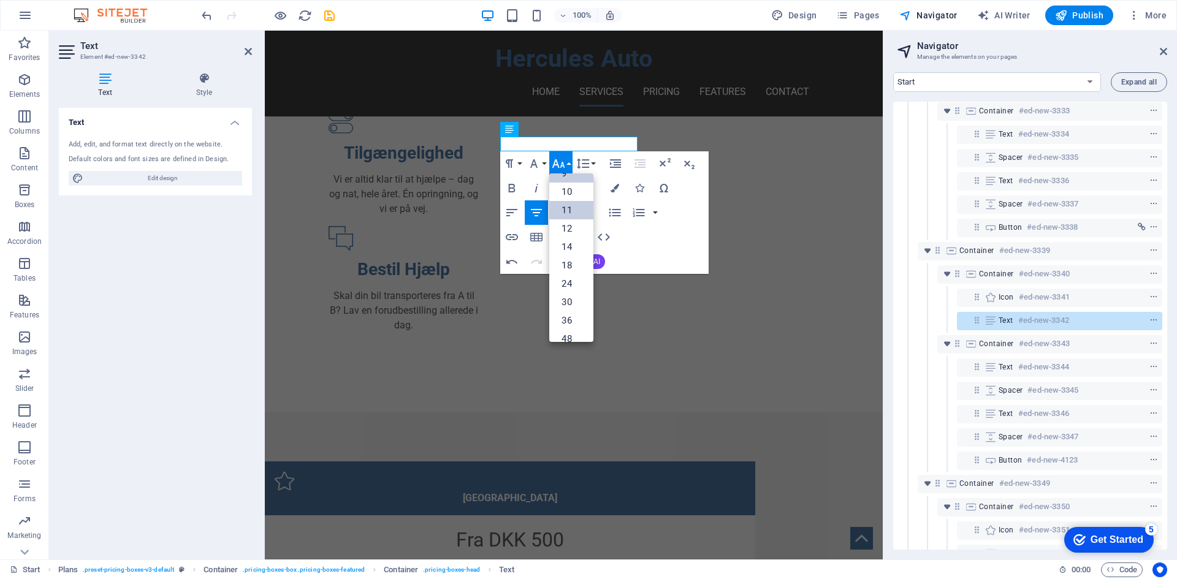
click at [570, 217] on link "11" at bounding box center [571, 210] width 44 height 18
click at [561, 167] on icon "button" at bounding box center [558, 163] width 13 height 9
click at [574, 252] on link "24" at bounding box center [571, 247] width 44 height 18
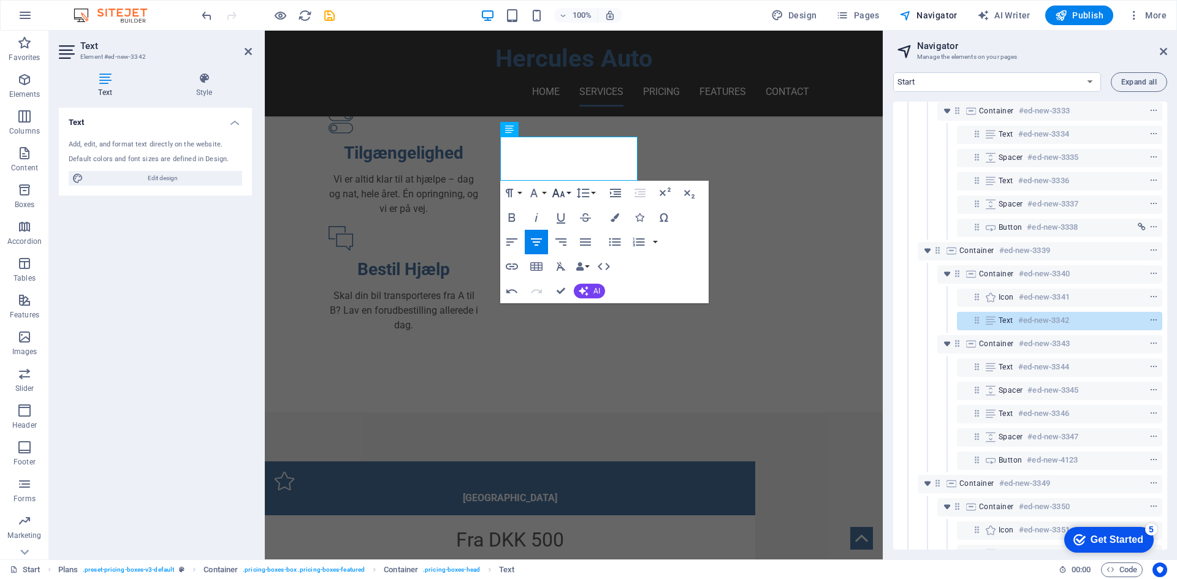
click at [566, 194] on icon "button" at bounding box center [558, 193] width 15 height 15
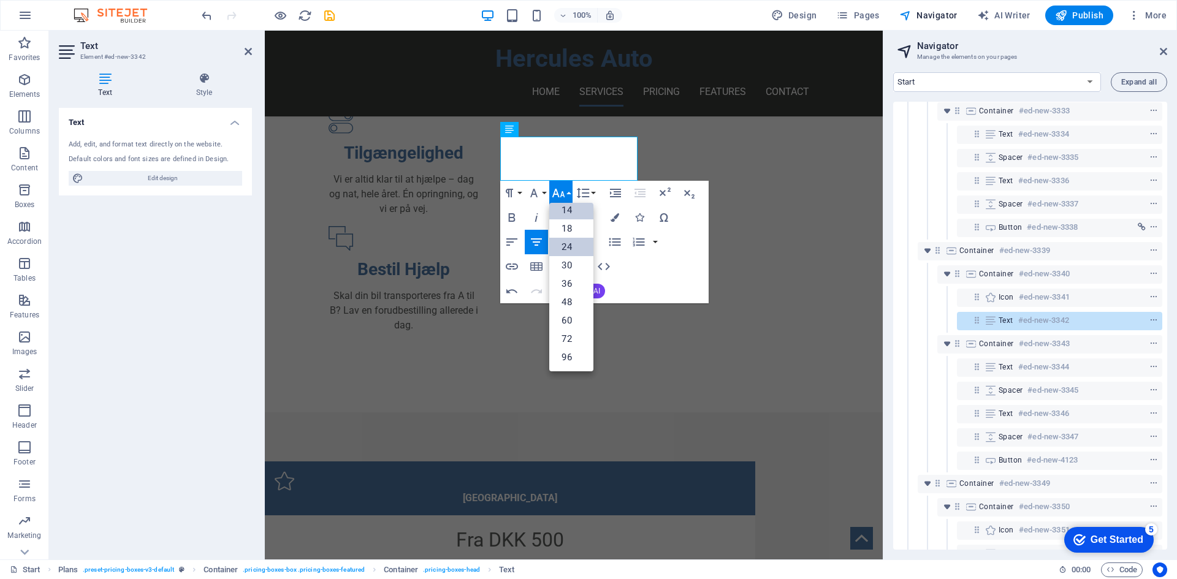
click at [576, 212] on link "14" at bounding box center [571, 210] width 44 height 18
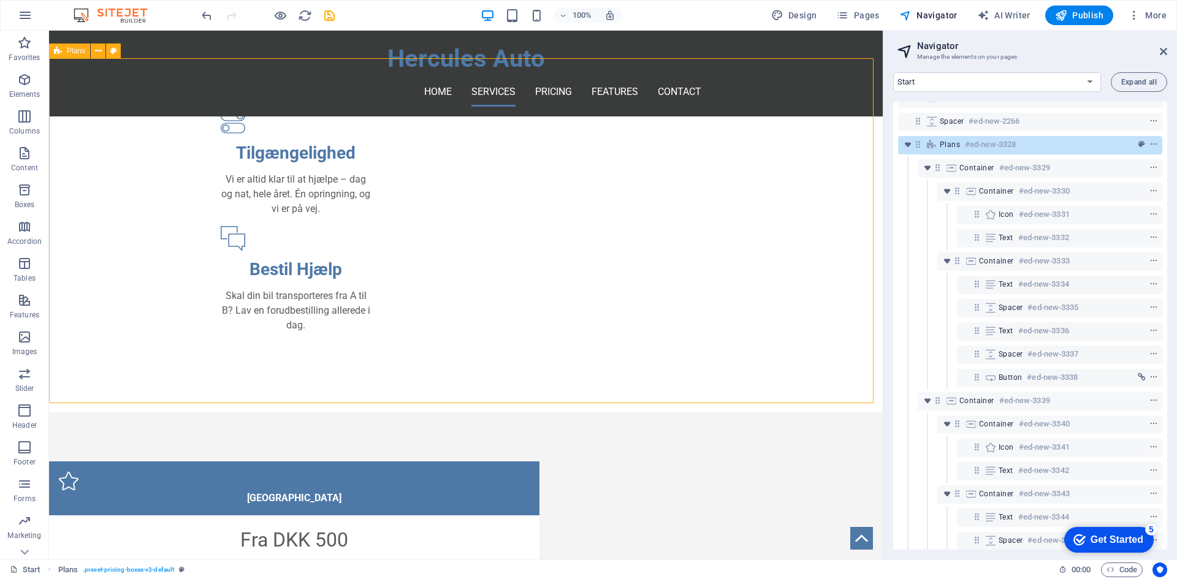
scroll to position [0, 0]
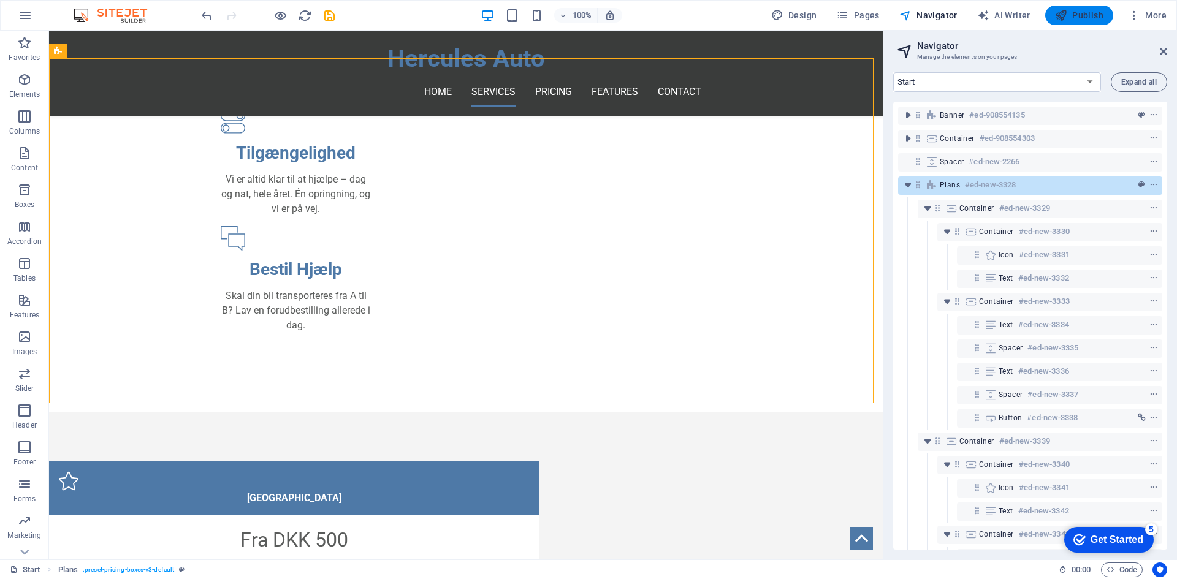
click at [1067, 16] on icon "button" at bounding box center [1061, 15] width 12 height 12
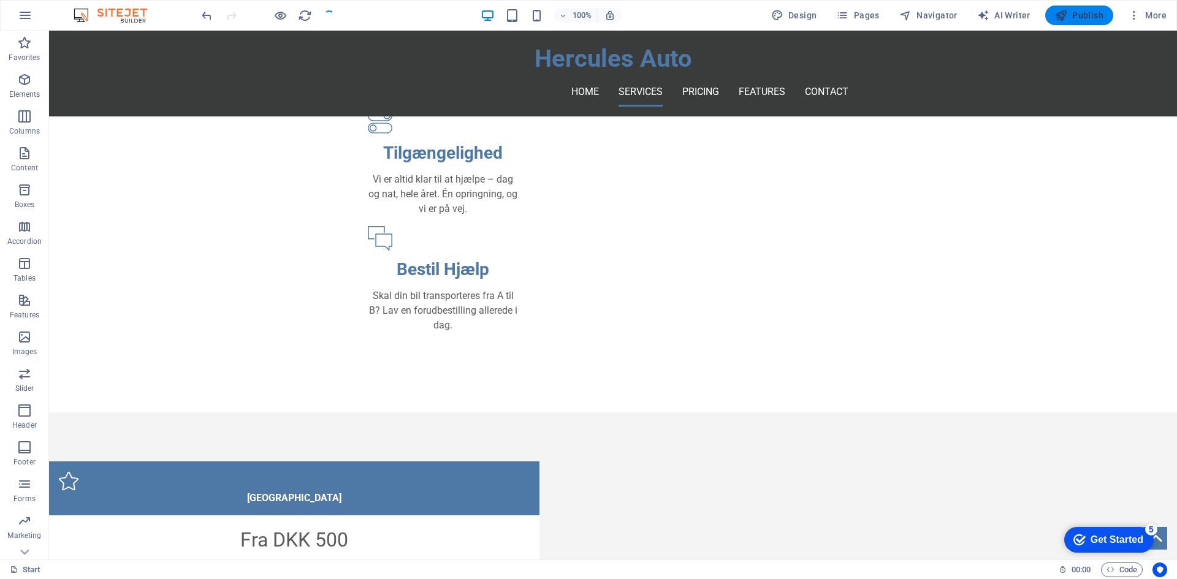
click at [1082, 13] on span "Publish" at bounding box center [1079, 15] width 48 height 12
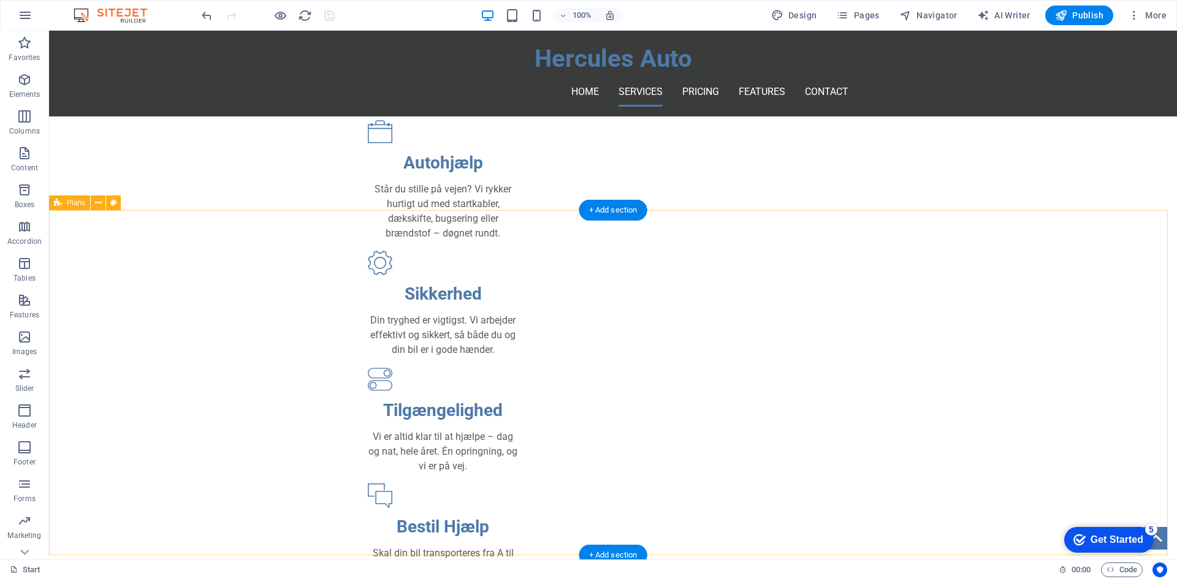
scroll to position [613, 0]
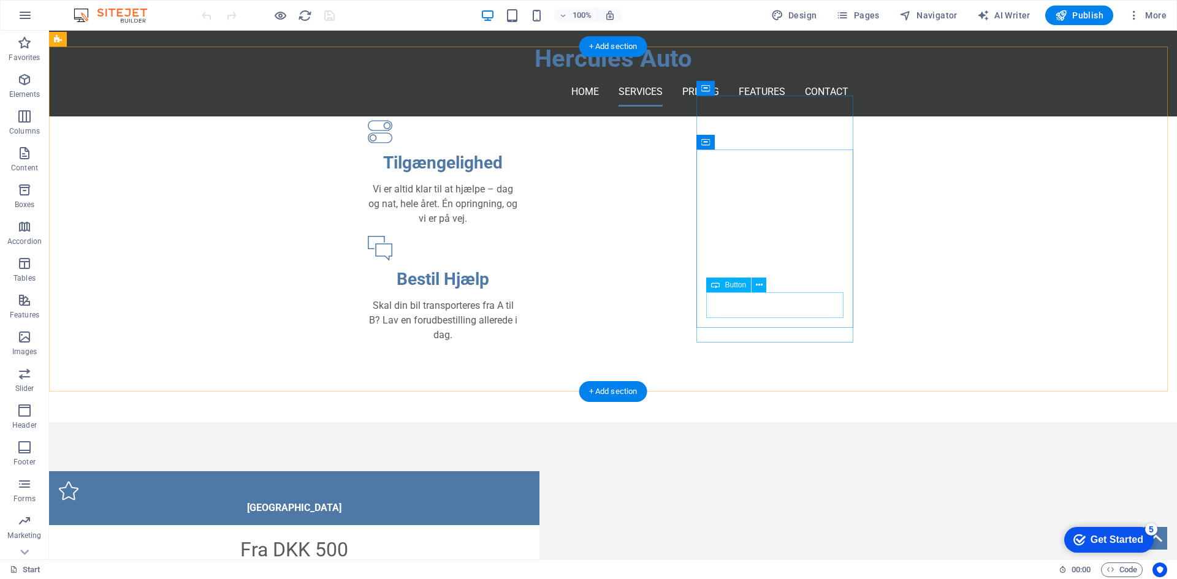
scroll to position [755, 0]
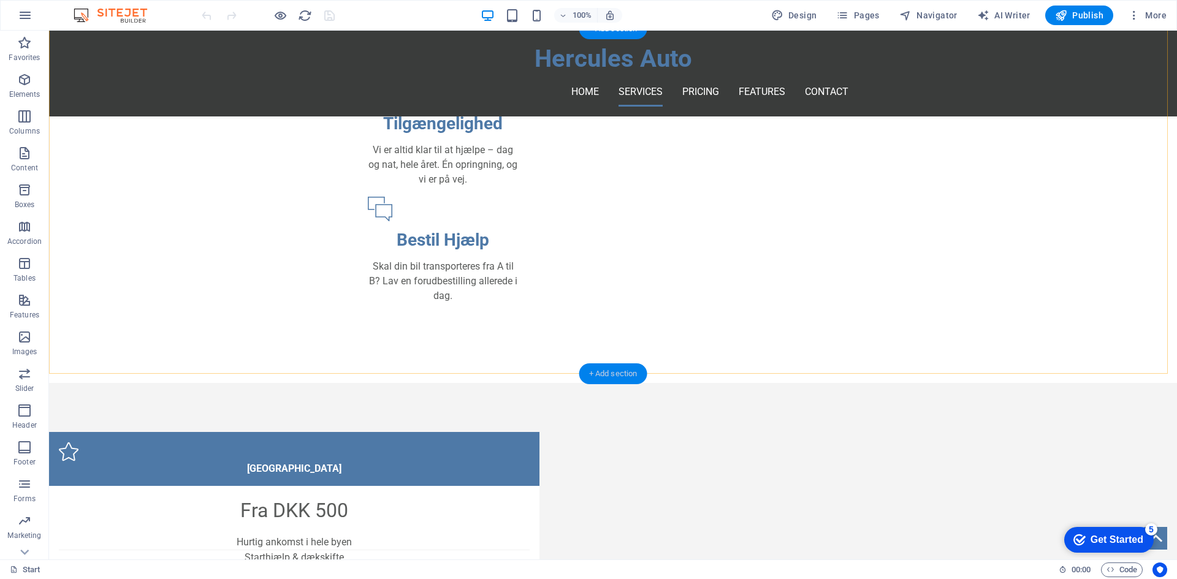
click at [622, 376] on div "+ Add section" at bounding box center [613, 374] width 68 height 21
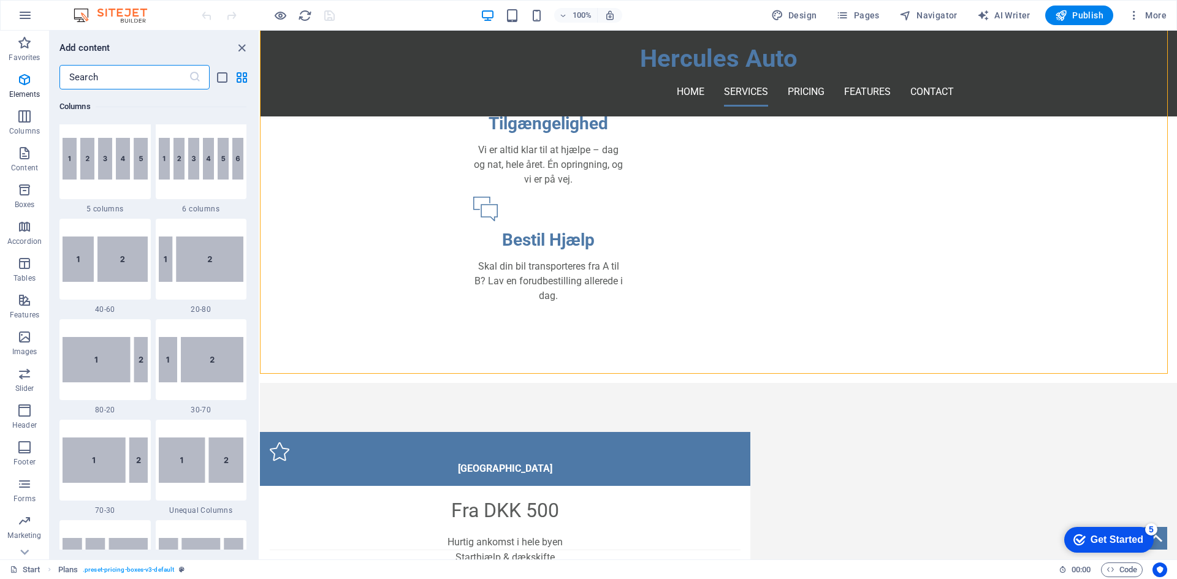
scroll to position [2145, 0]
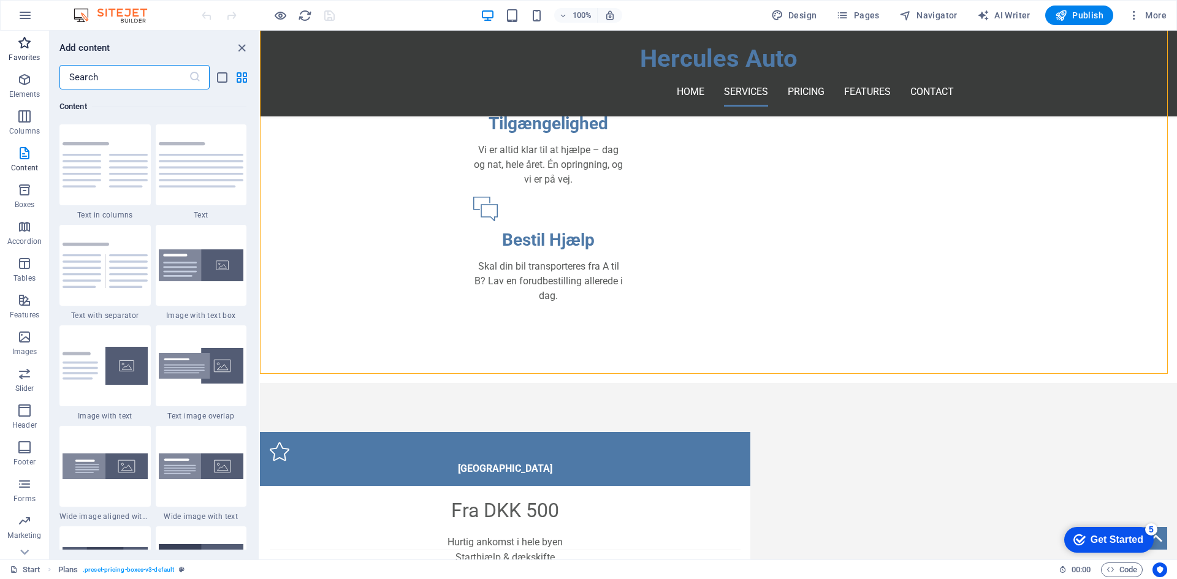
drag, startPoint x: 109, startPoint y: 78, endPoint x: 0, endPoint y: 65, distance: 109.9
click at [0, 65] on div "Favorites Elements Columns Content Boxes Accordion Tables Features Images Slide…" at bounding box center [130, 295] width 260 height 529
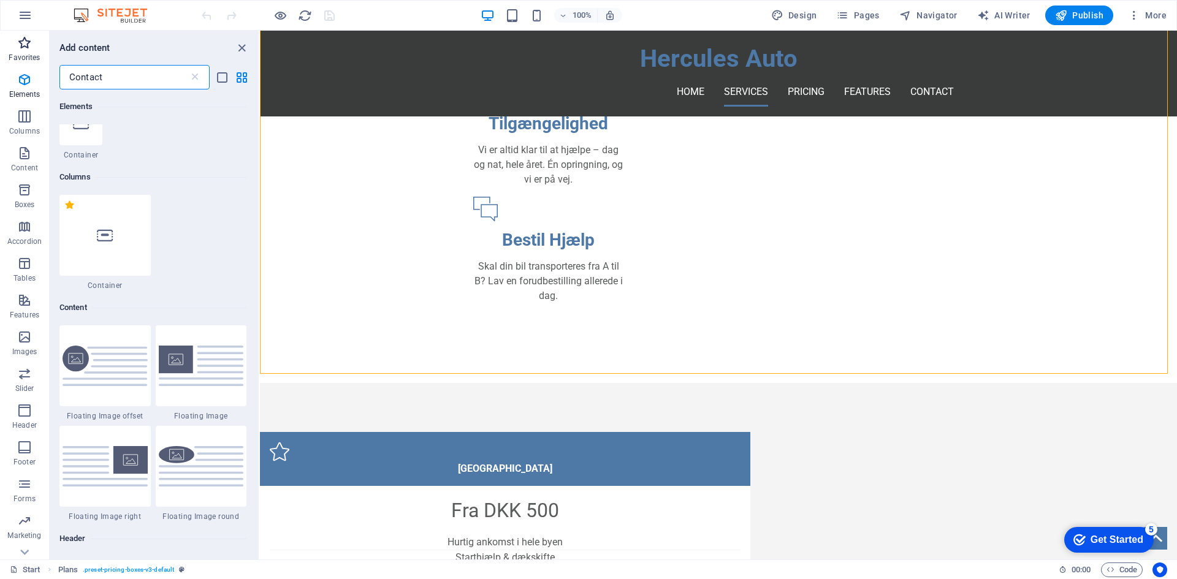
scroll to position [0, 0]
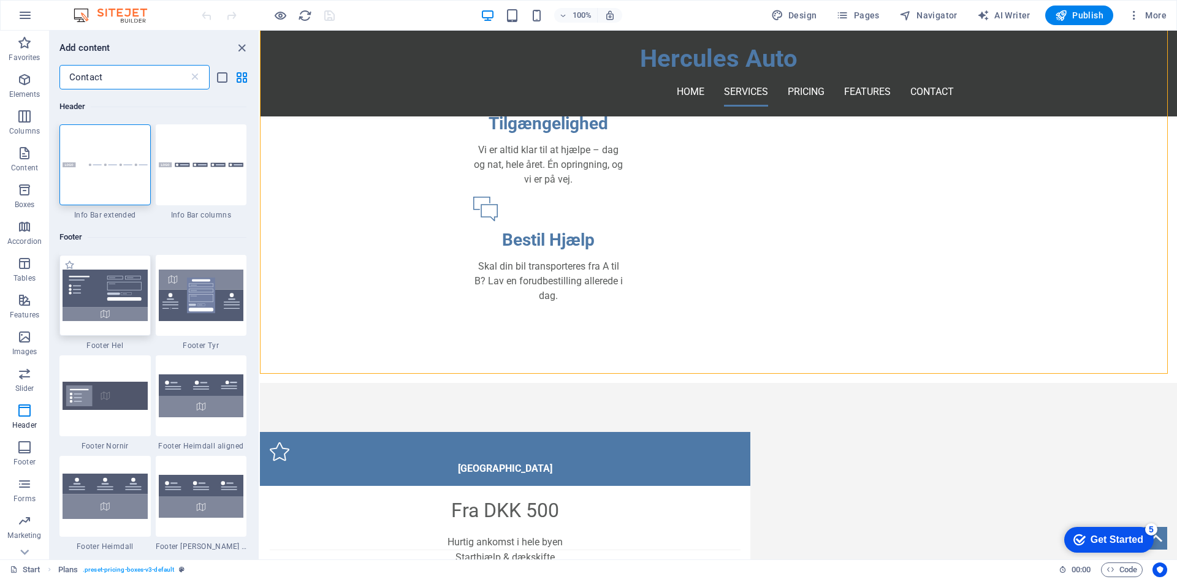
type input "Contact"
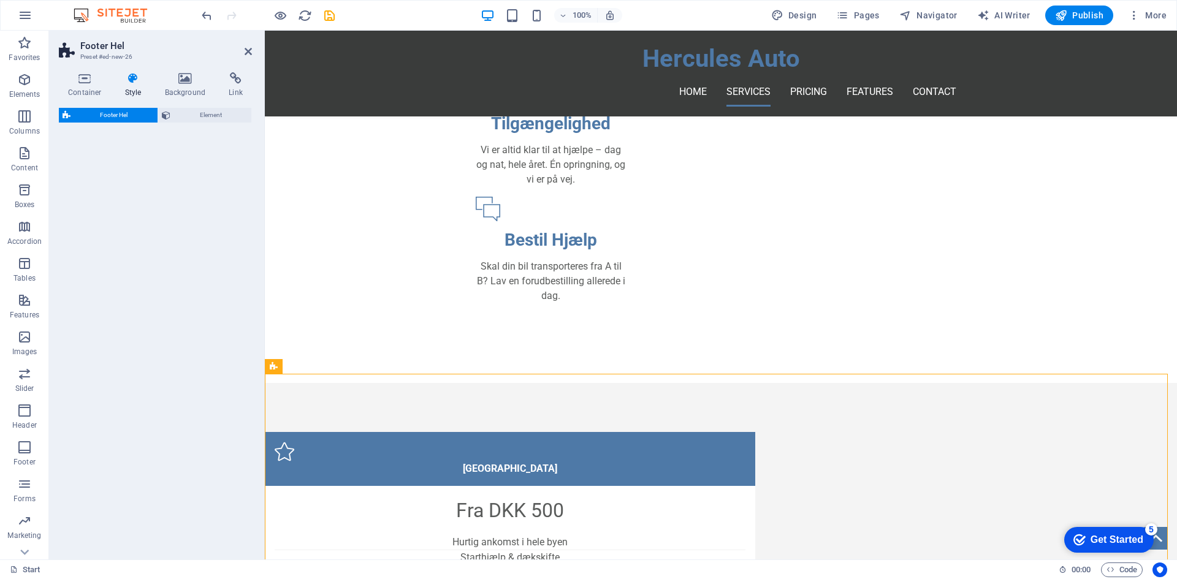
select select "%"
select select "rem"
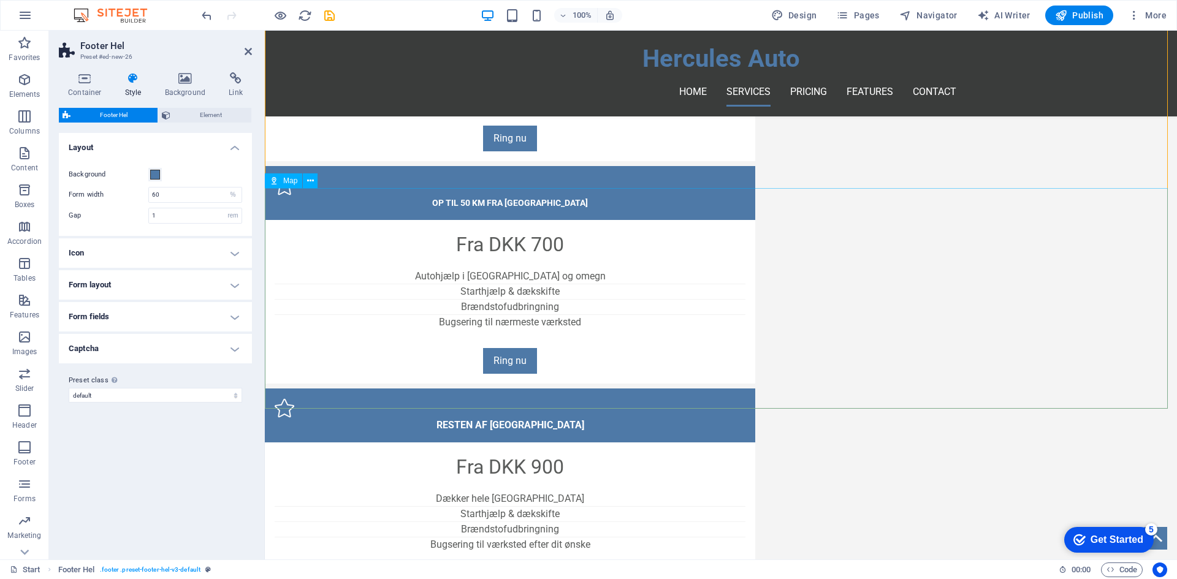
scroll to position [1443, 0]
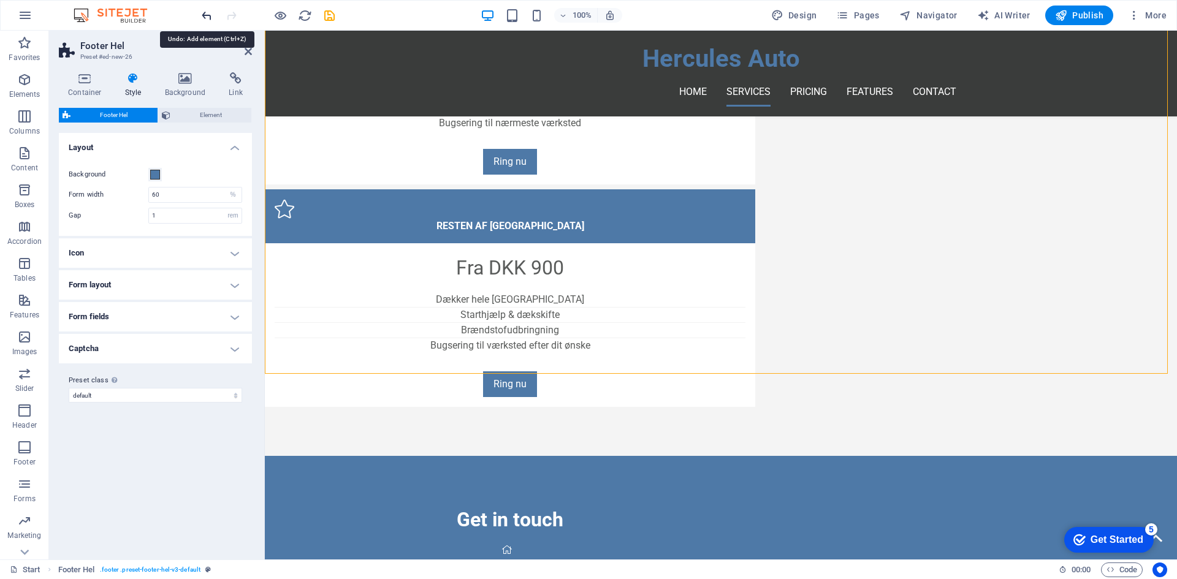
click at [201, 14] on icon "undo" at bounding box center [207, 16] width 14 height 14
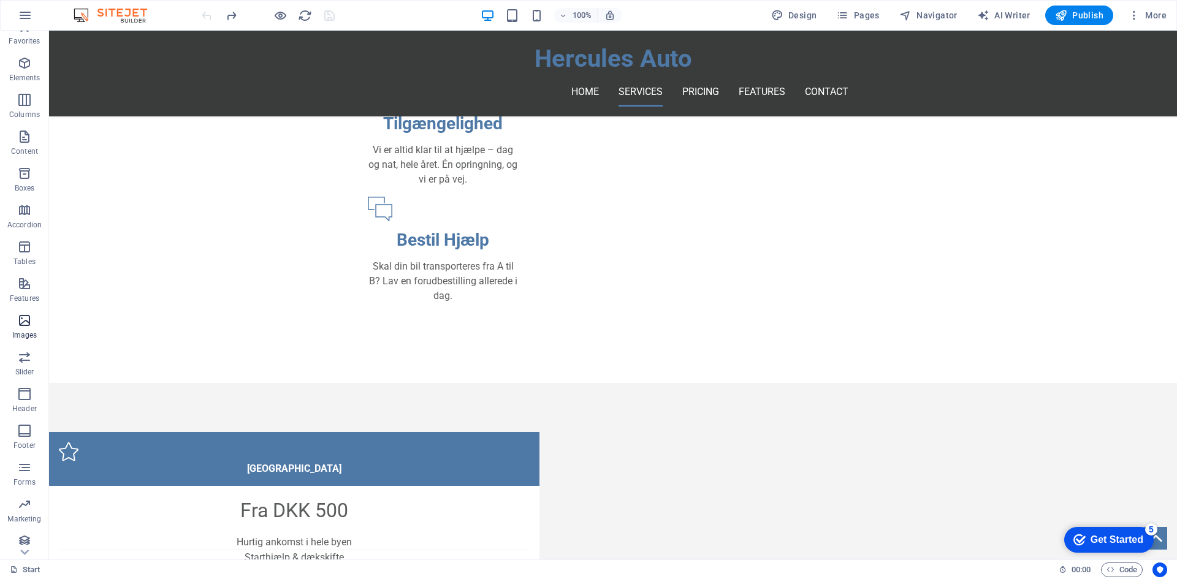
scroll to position [23, 0]
click at [19, 462] on icon "button" at bounding box center [24, 461] width 15 height 15
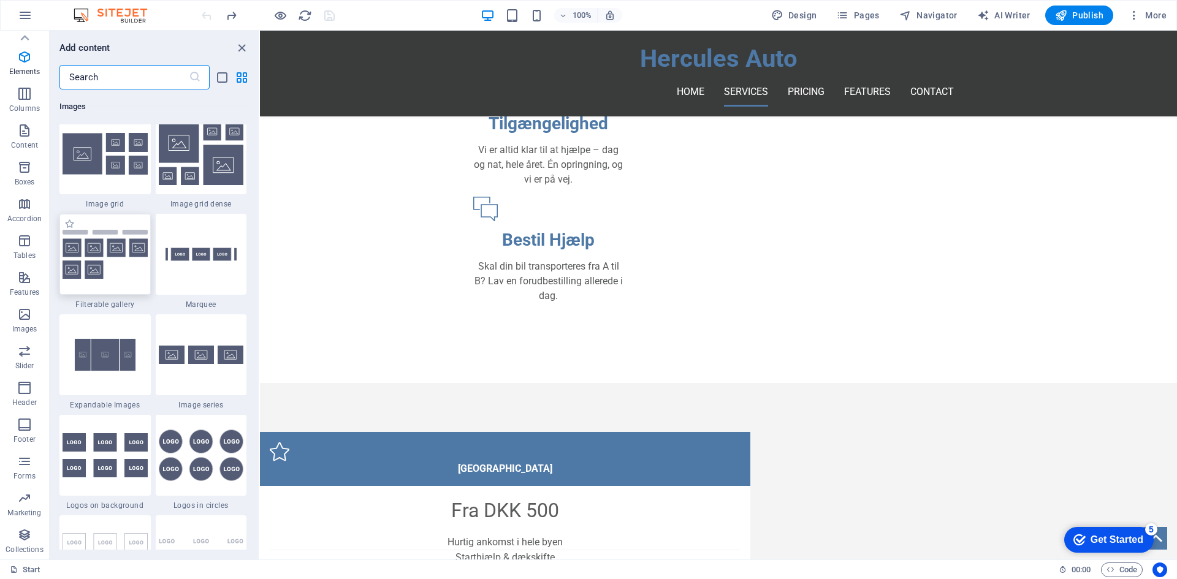
scroll to position [8950, 0]
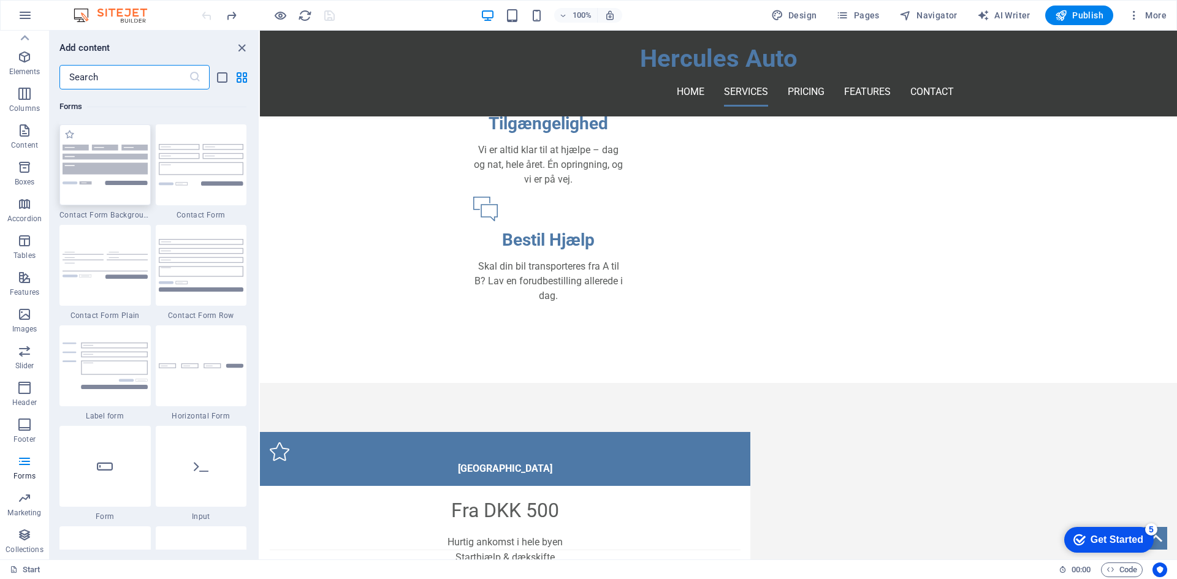
click at [112, 183] on img at bounding box center [105, 165] width 85 height 40
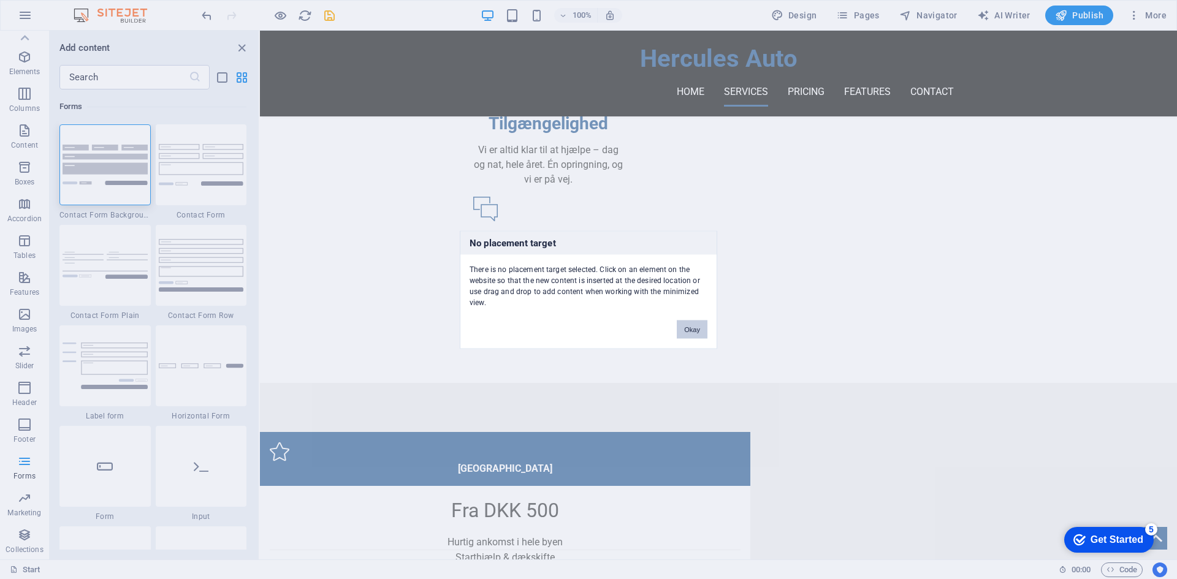
click at [692, 331] on button "Okay" at bounding box center [692, 329] width 31 height 18
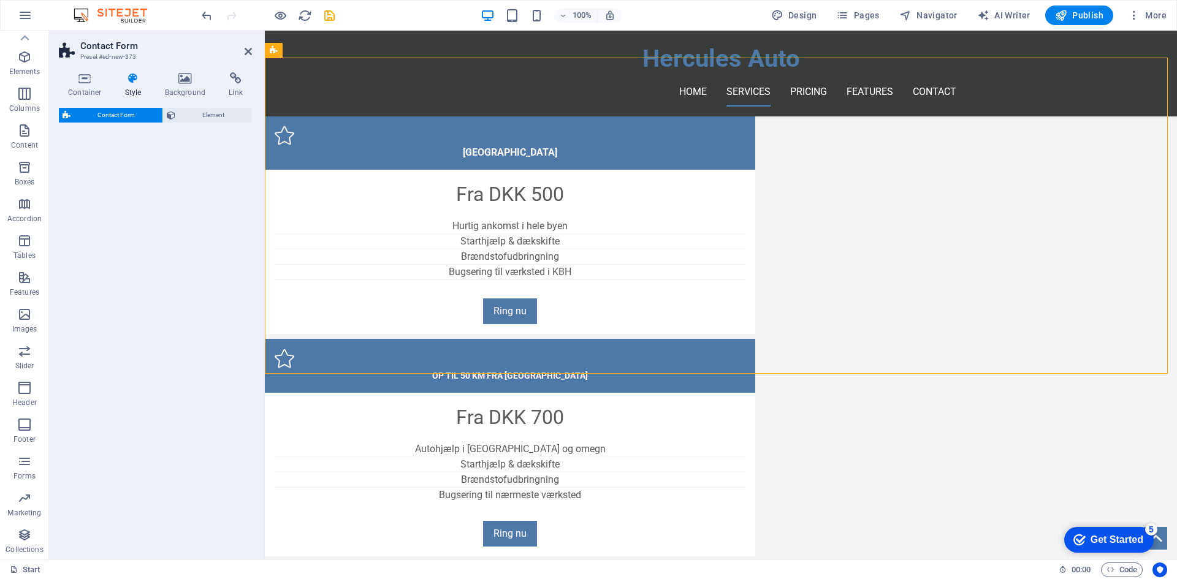
select select "rem"
select select "preset-contact-form-v3-default"
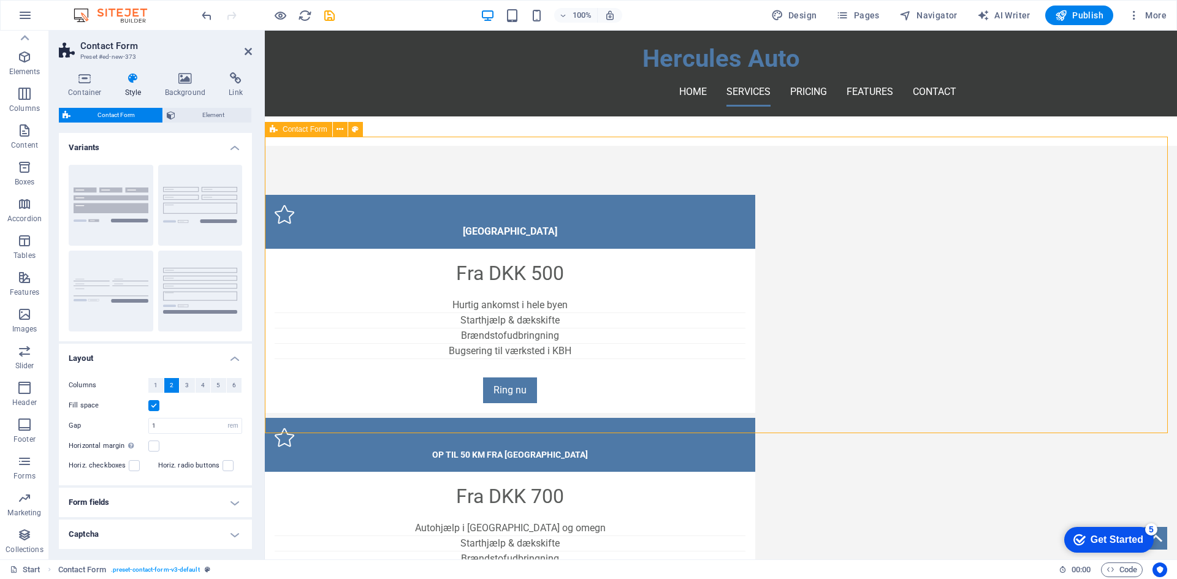
scroll to position [929, 0]
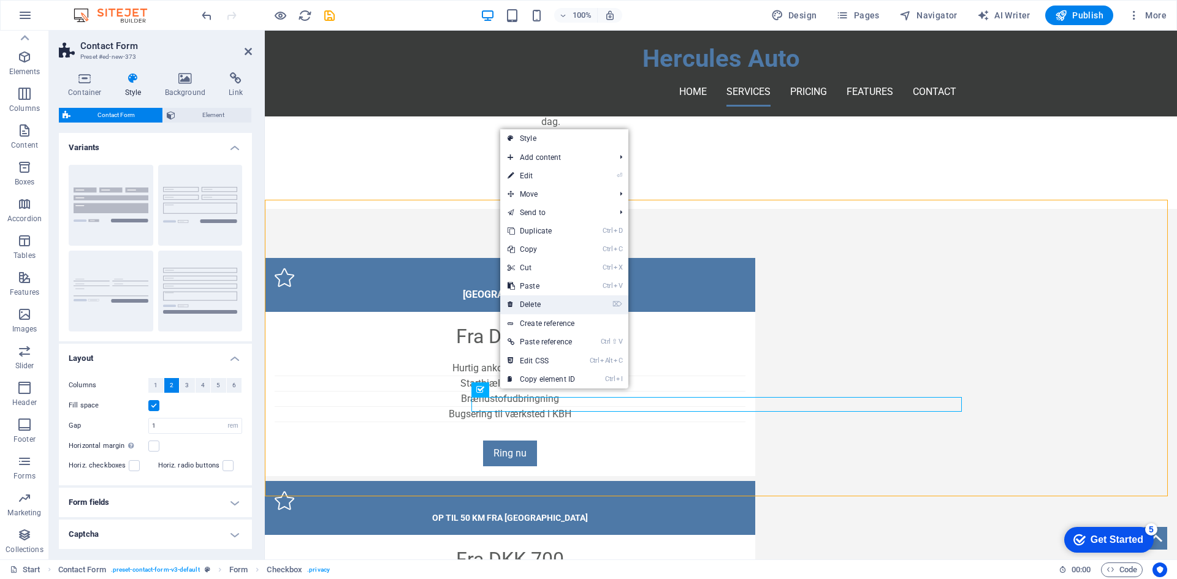
click at [541, 303] on link "⌦ Delete" at bounding box center [541, 304] width 82 height 18
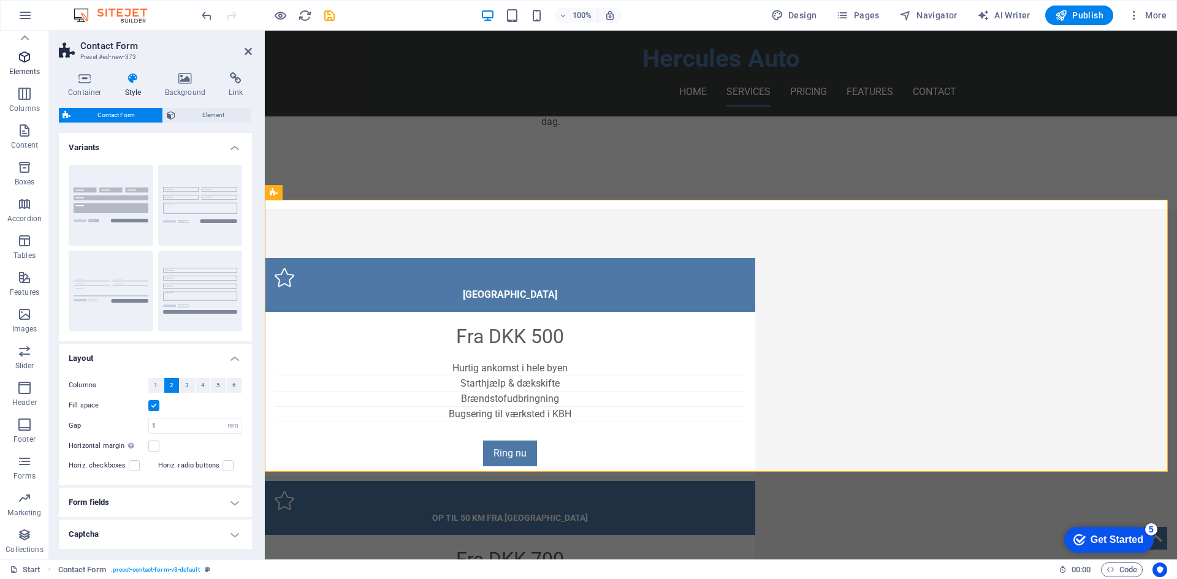
click at [25, 63] on icon "button" at bounding box center [24, 57] width 15 height 15
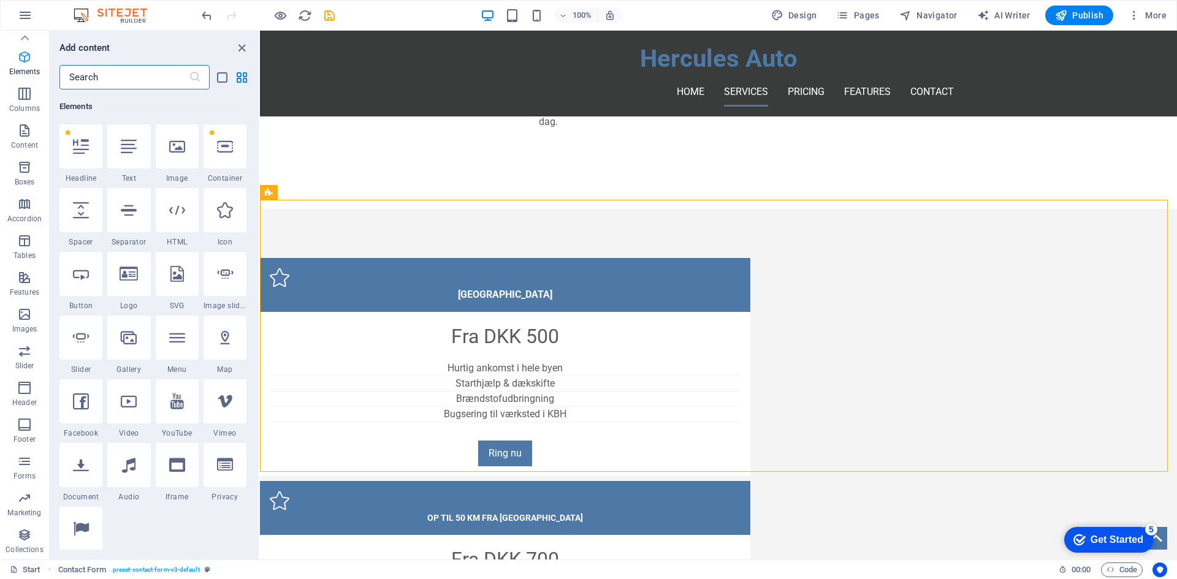
scroll to position [131, 0]
click at [291, 189] on span "Contact Form" at bounding box center [300, 192] width 45 height 7
click at [297, 194] on span "Contact Form" at bounding box center [300, 192] width 45 height 7
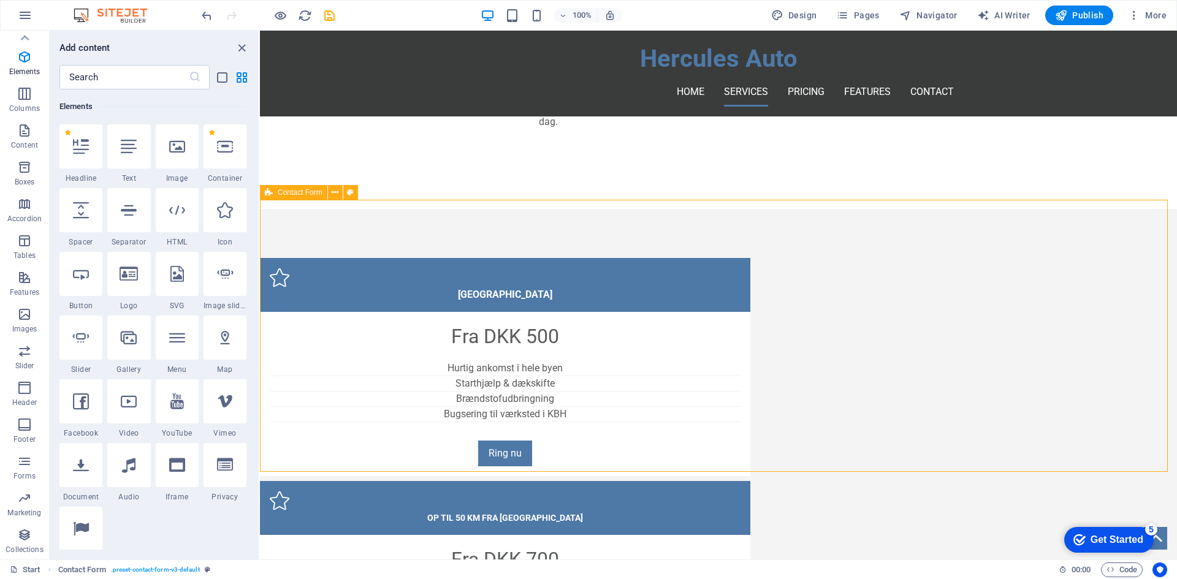
select select "rem"
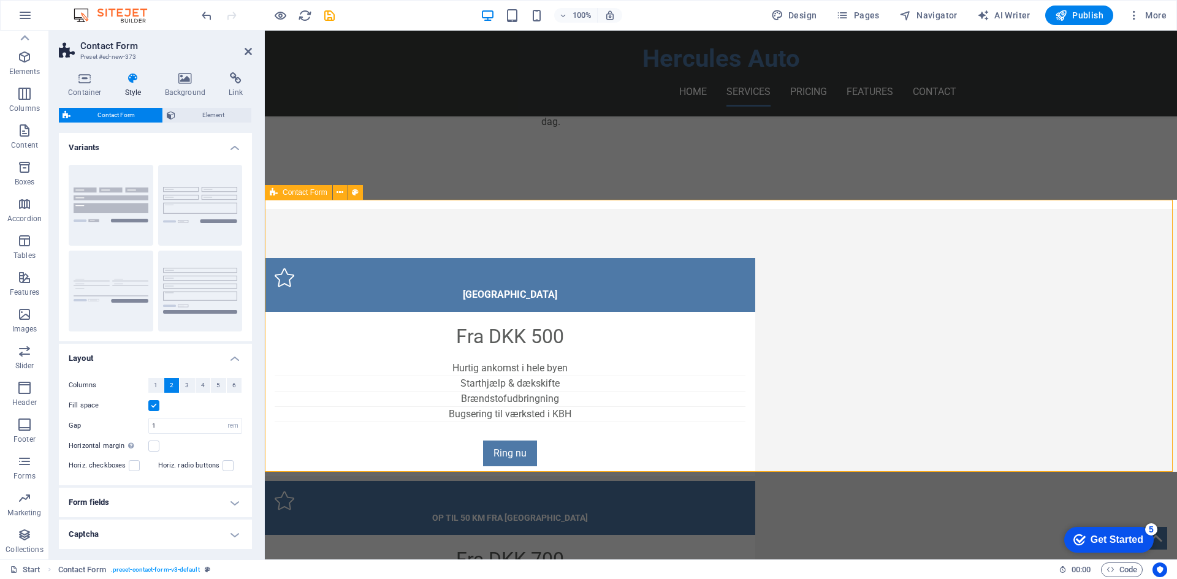
click at [297, 194] on span "Contact Form" at bounding box center [305, 192] width 45 height 7
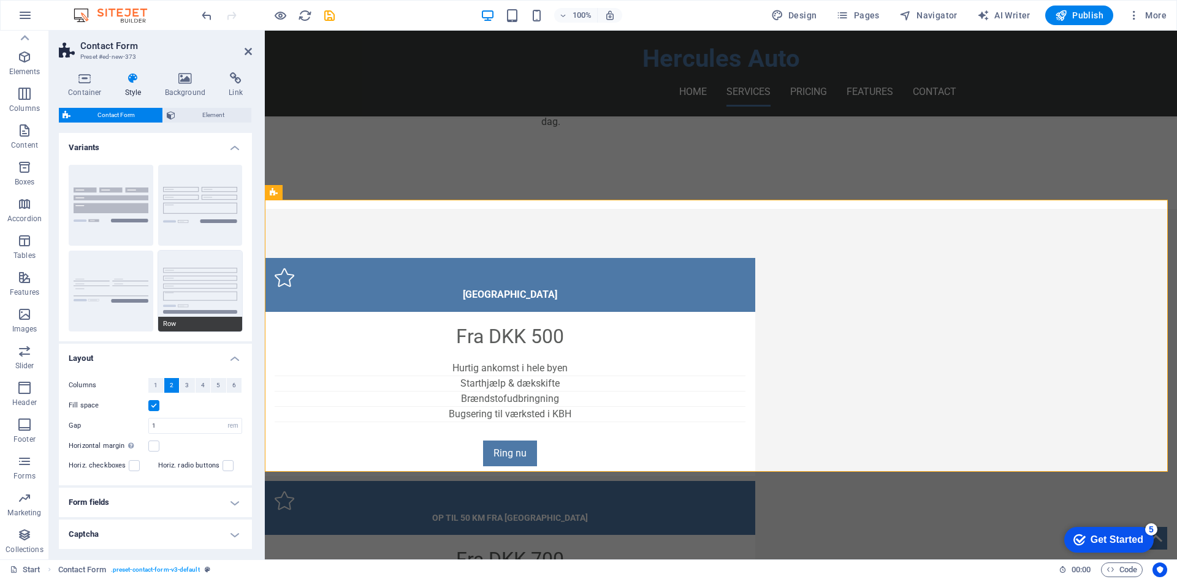
click at [174, 283] on button "Row" at bounding box center [200, 291] width 85 height 81
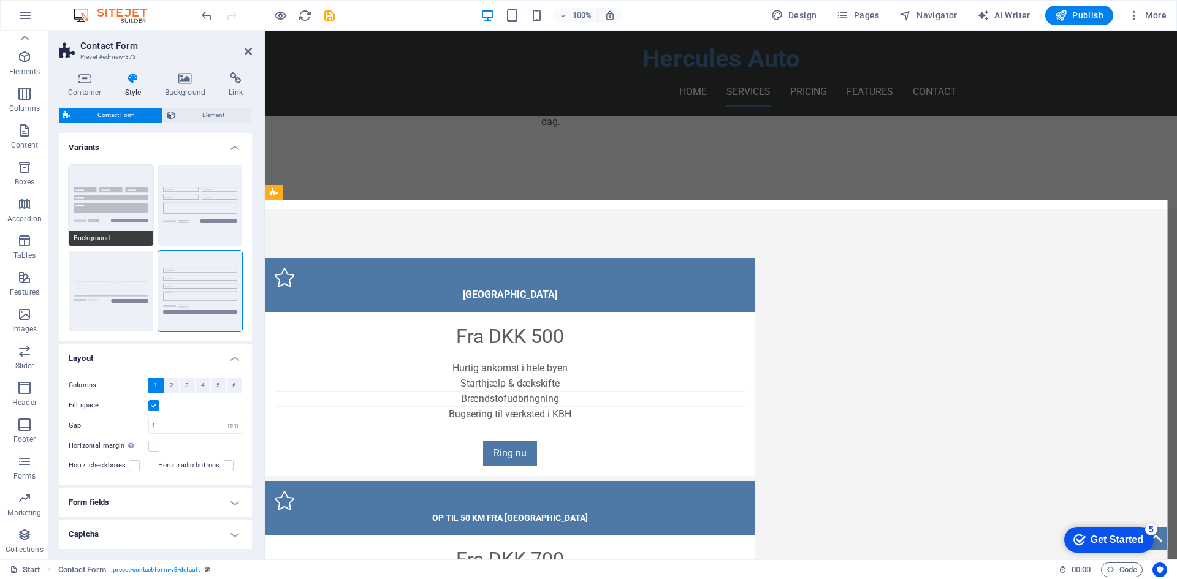
click at [126, 198] on button "Background" at bounding box center [111, 205] width 85 height 81
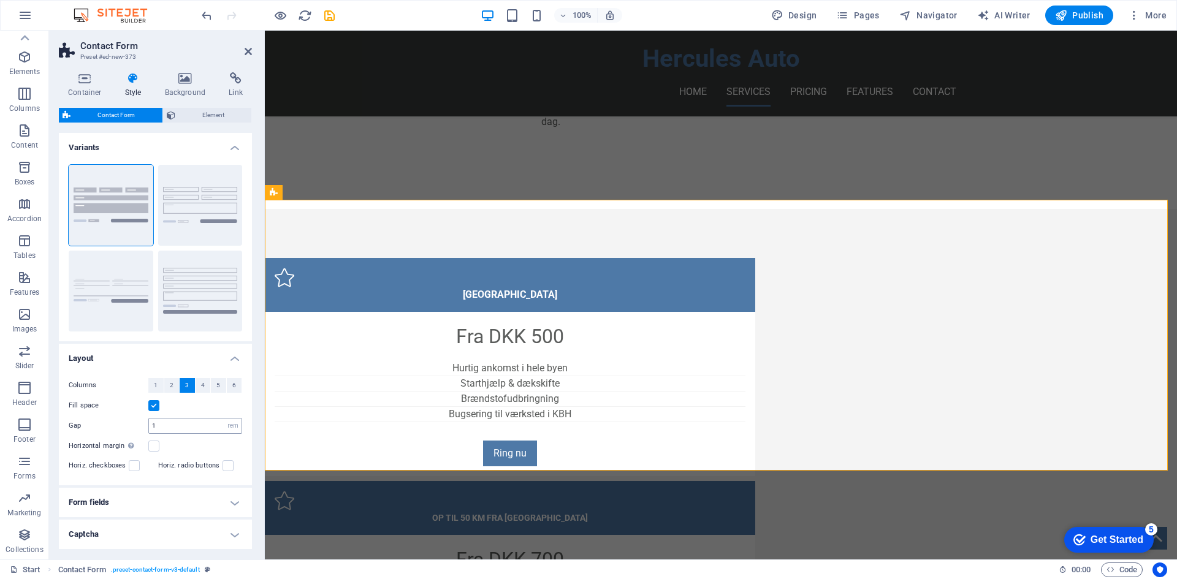
scroll to position [48, 0]
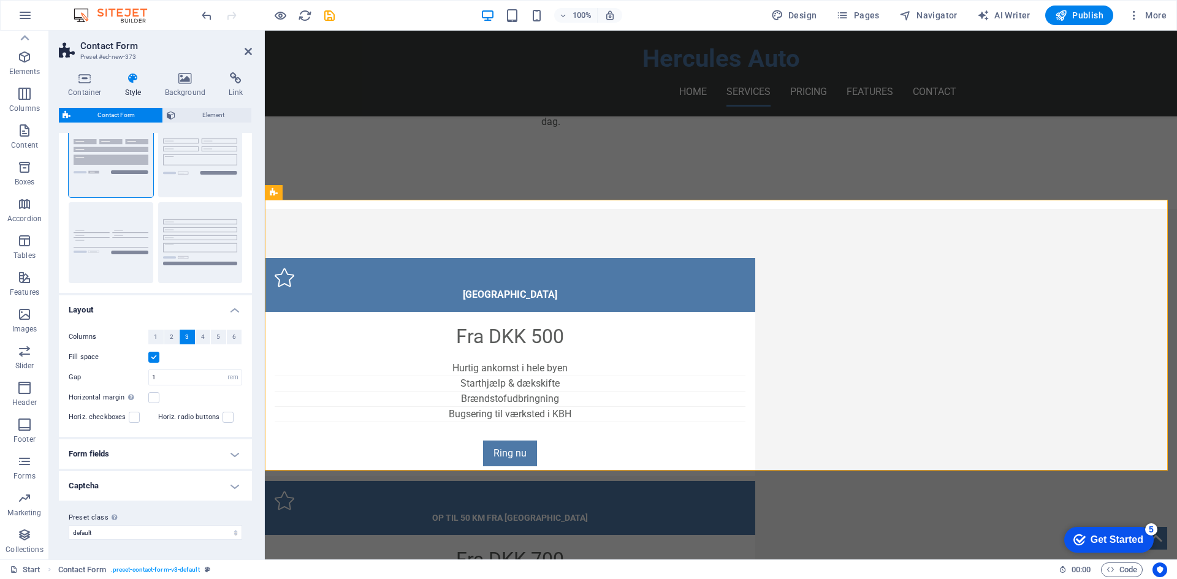
click at [153, 454] on h4 "Form fields" at bounding box center [155, 454] width 193 height 29
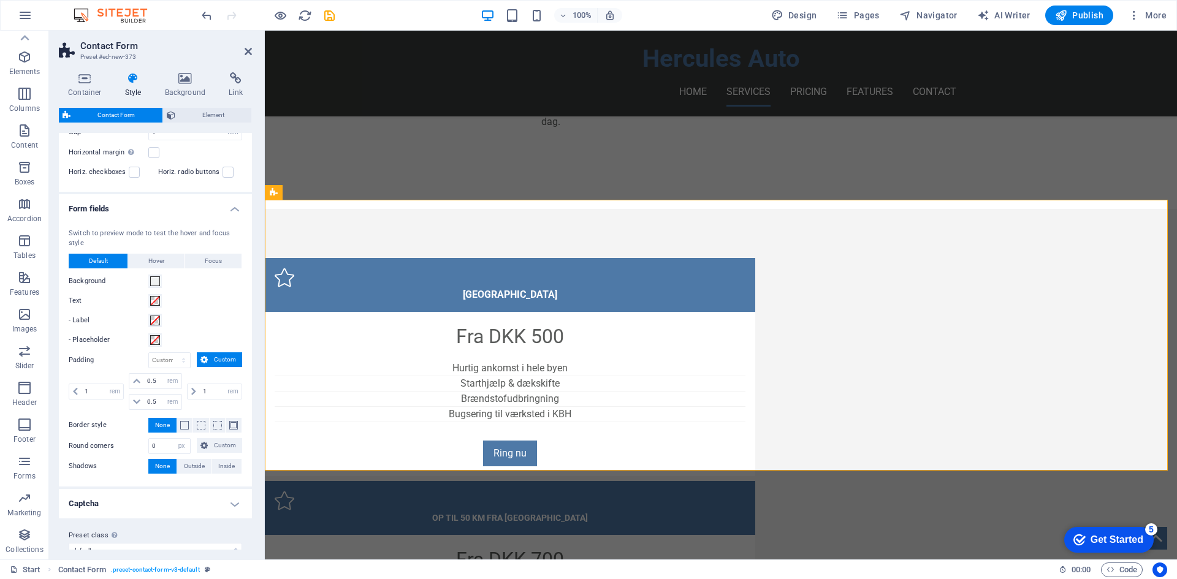
scroll to position [311, 0]
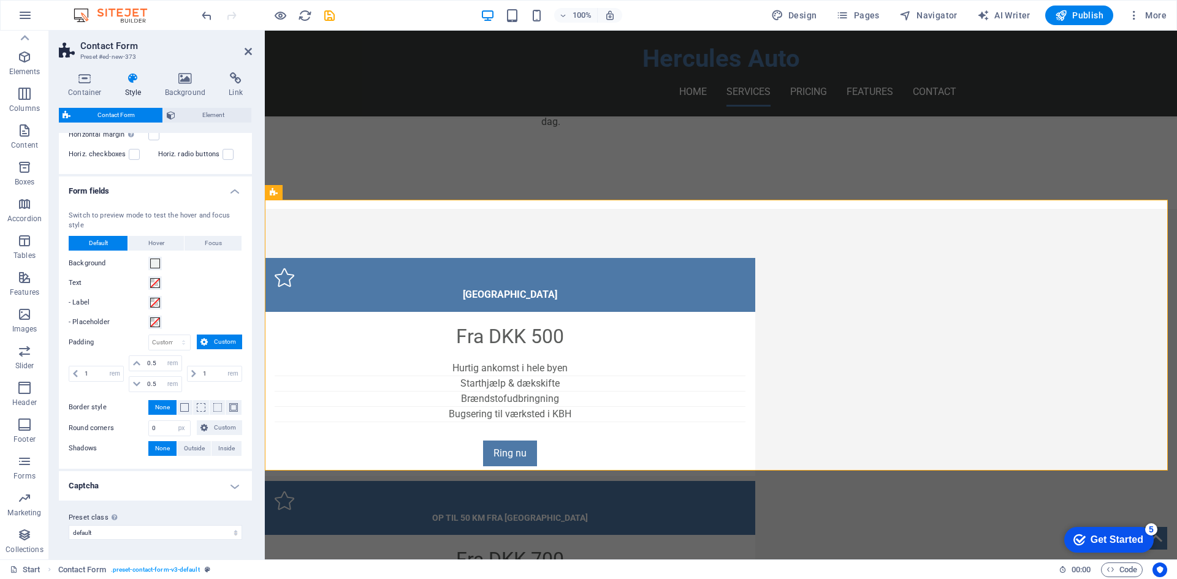
click at [159, 481] on h4 "Captcha" at bounding box center [155, 485] width 193 height 29
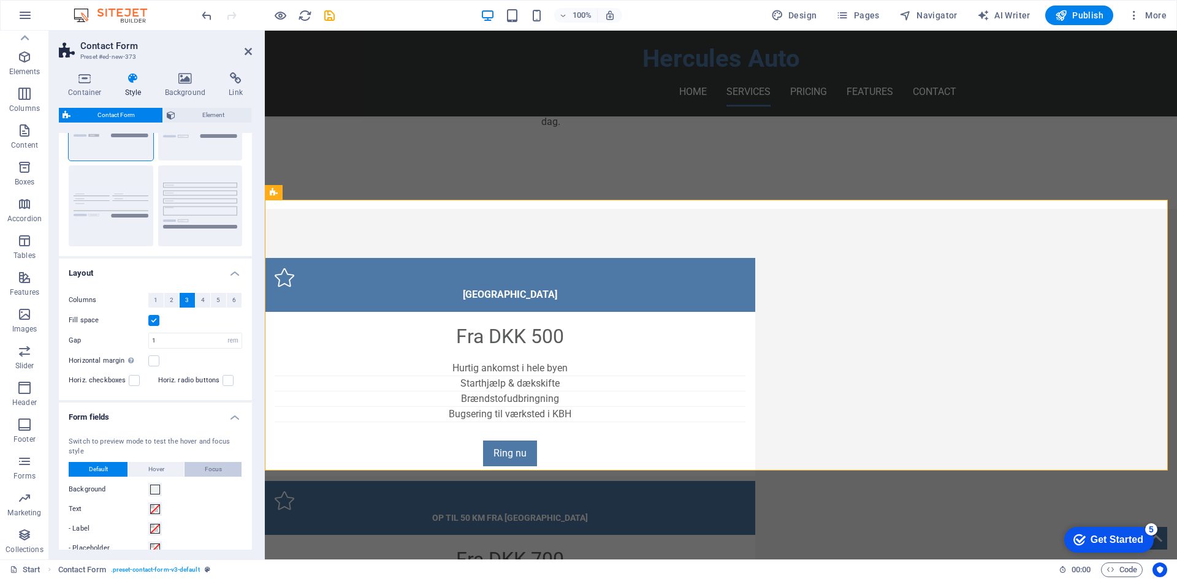
scroll to position [78, 0]
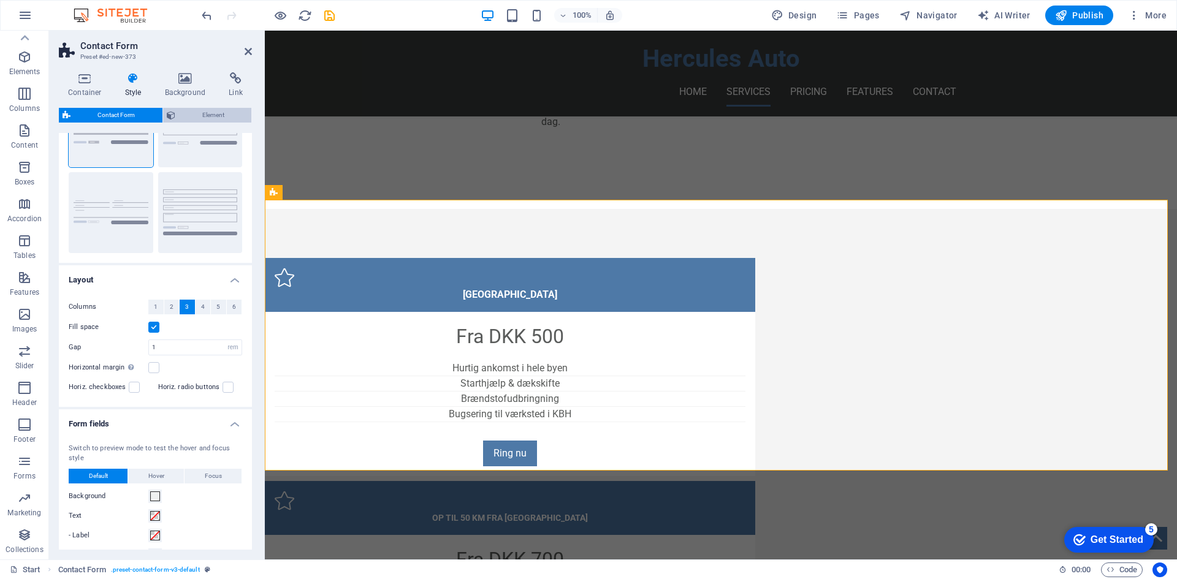
click at [211, 115] on span "Element" at bounding box center [213, 115] width 69 height 15
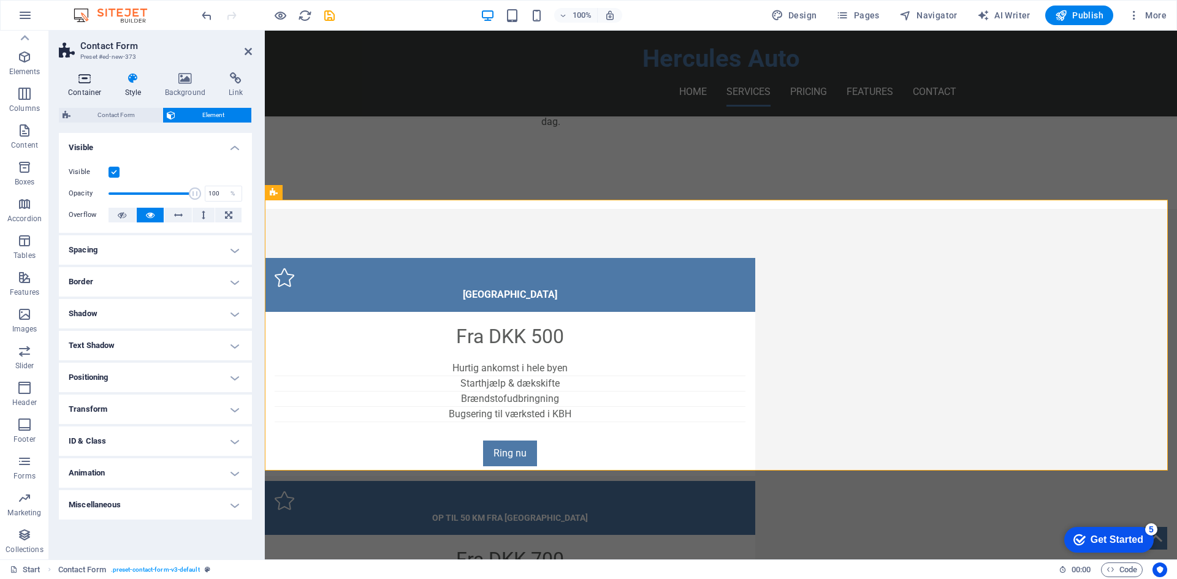
click at [98, 79] on icon at bounding box center [85, 78] width 52 height 12
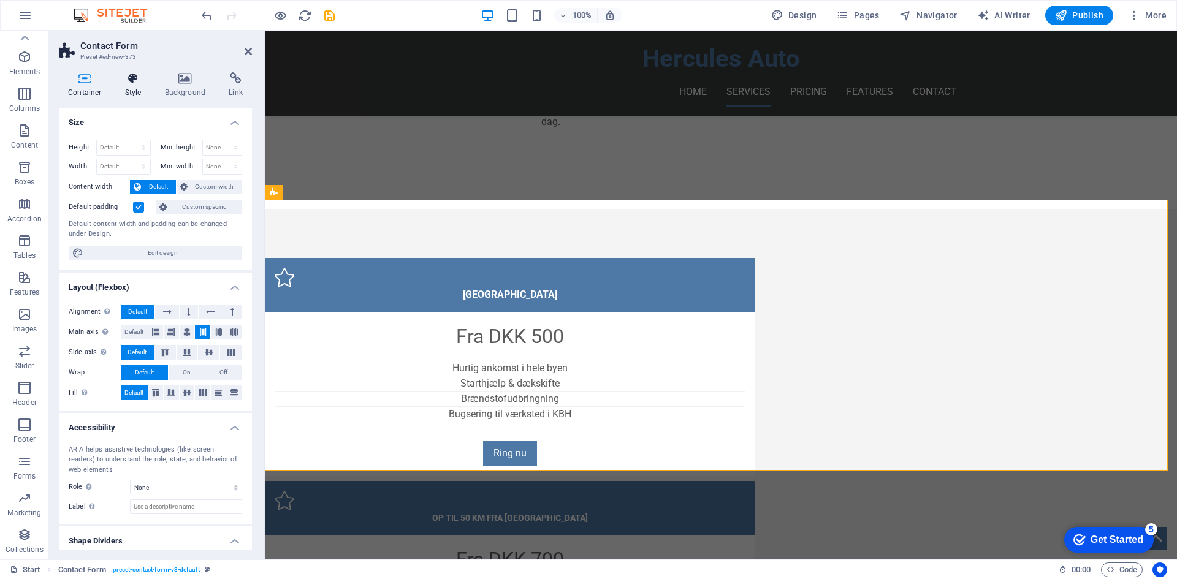
click at [143, 84] on icon at bounding box center [133, 78] width 35 height 12
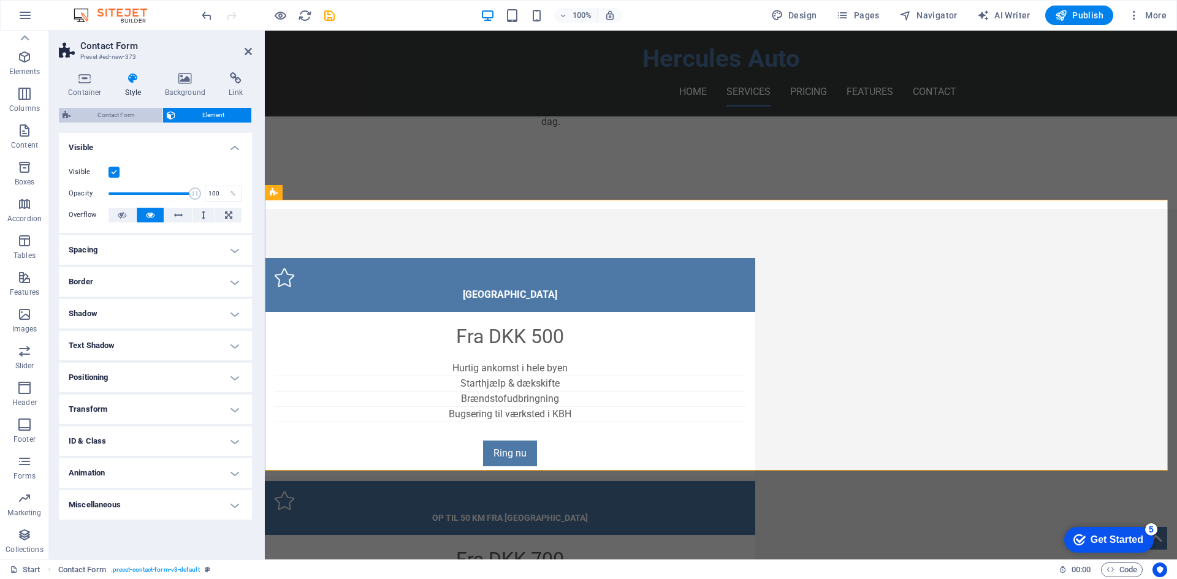
click at [135, 115] on span "Contact Form" at bounding box center [116, 115] width 85 height 15
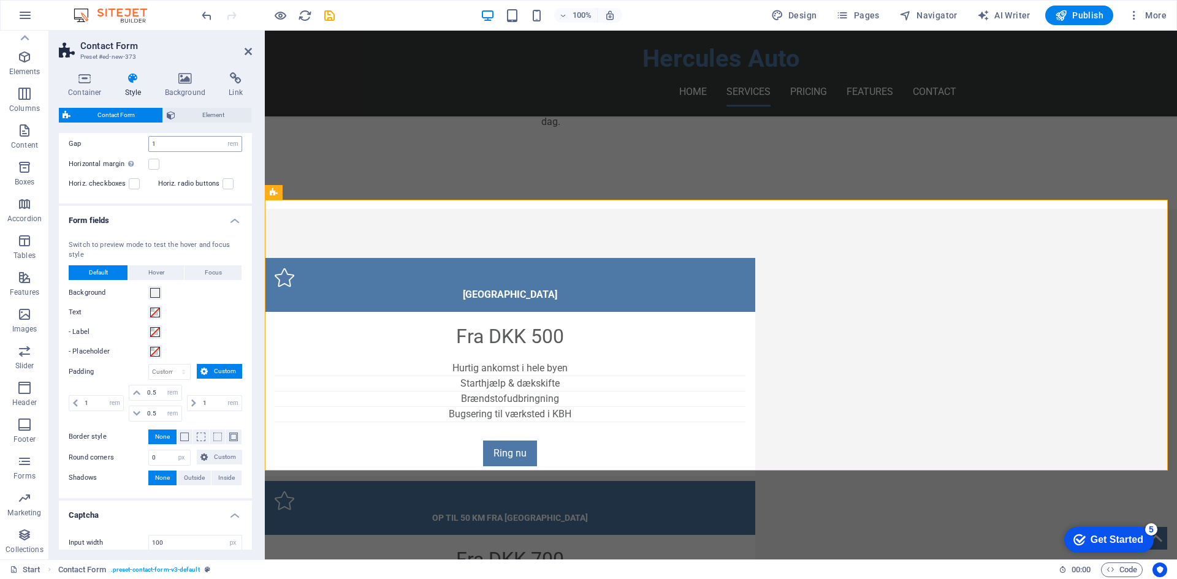
scroll to position [385, 0]
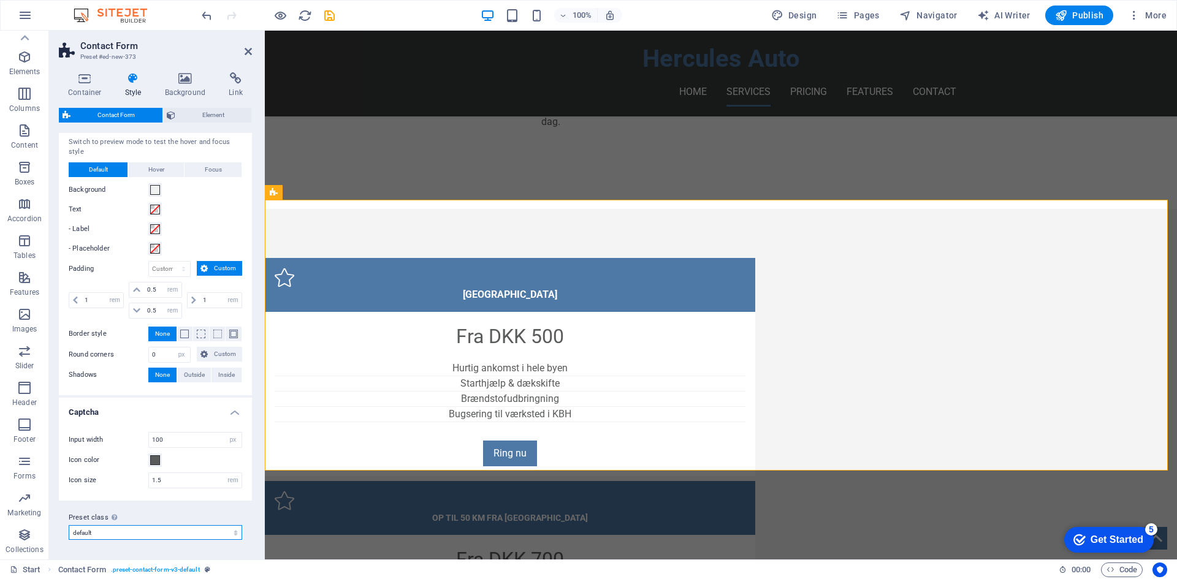
click at [187, 533] on select "background default Add preset class" at bounding box center [155, 532] width 173 height 15
click at [69, 525] on select "background default Add preset class" at bounding box center [155, 532] width 173 height 15
click at [171, 534] on select "background default Add preset class" at bounding box center [155, 532] width 173 height 15
click at [69, 525] on select "background default Add preset class" at bounding box center [155, 532] width 173 height 15
select select "preset-contact-form-v3-default"
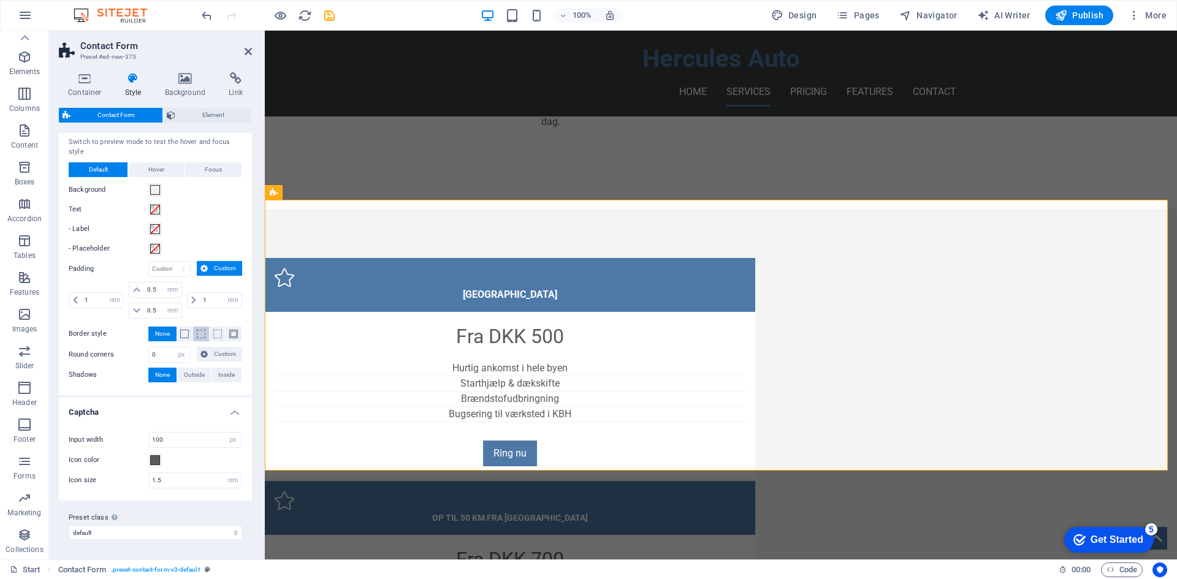
click at [197, 336] on span at bounding box center [201, 334] width 9 height 9
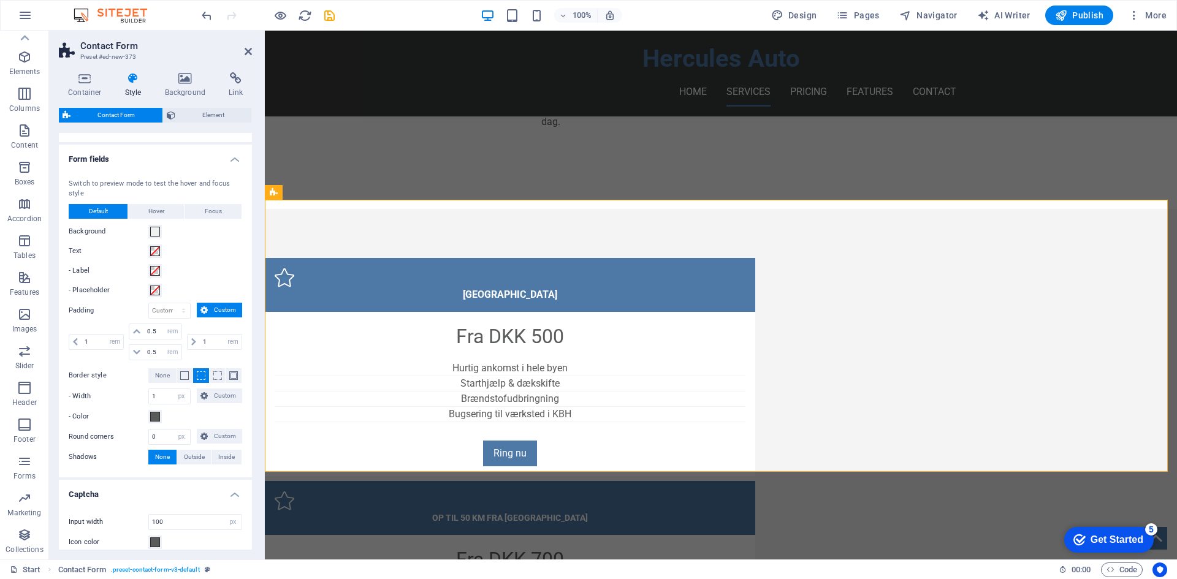
scroll to position [324, 0]
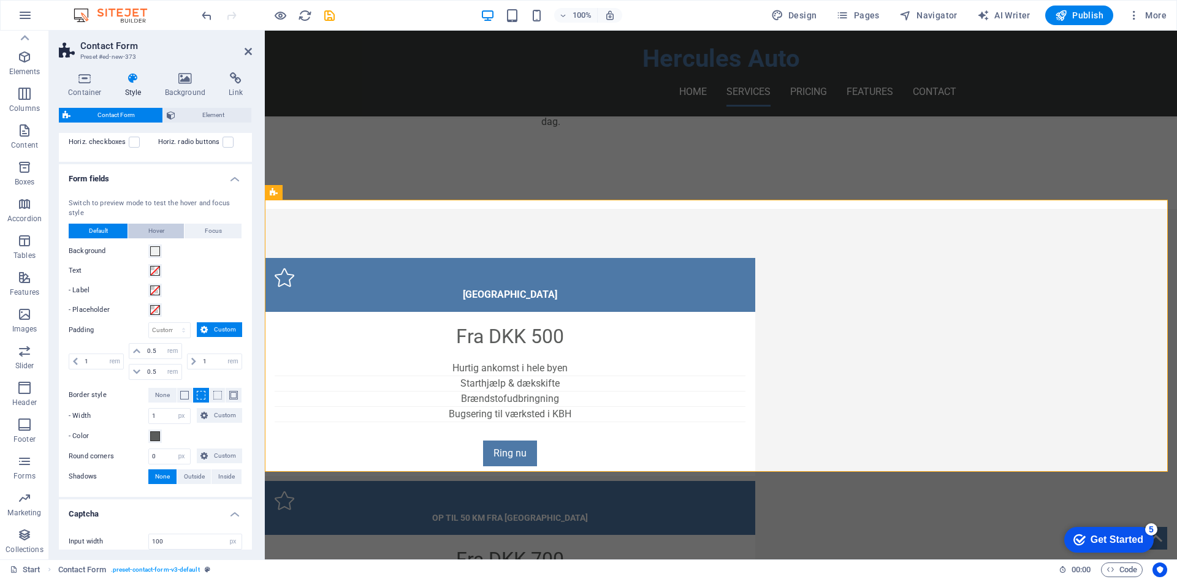
click at [166, 237] on button "Hover" at bounding box center [156, 231] width 56 height 15
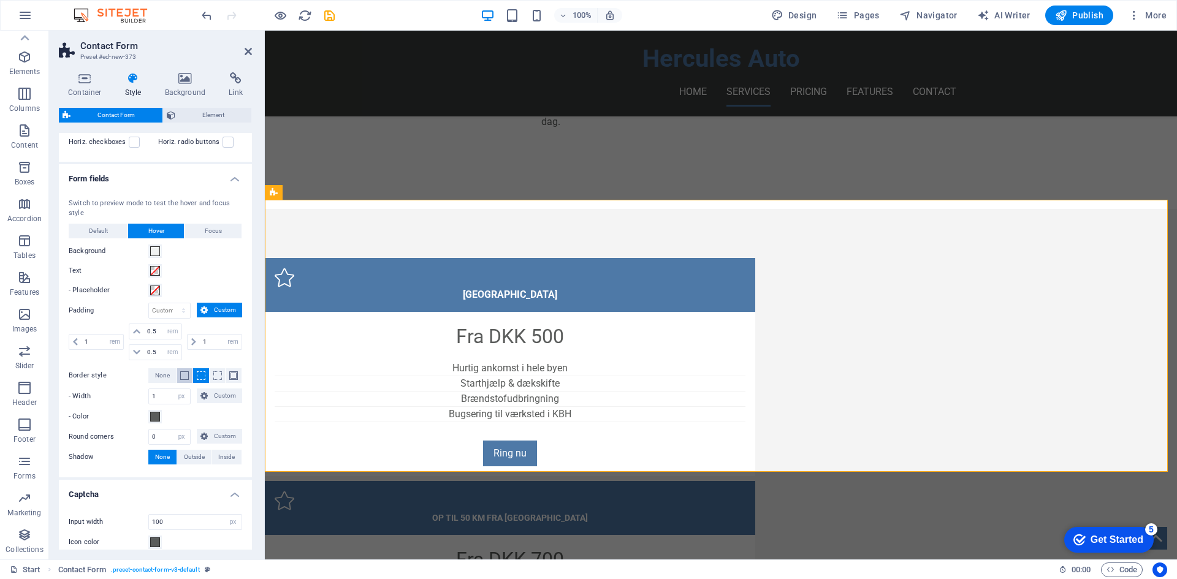
click at [184, 377] on span at bounding box center [184, 376] width 9 height 9
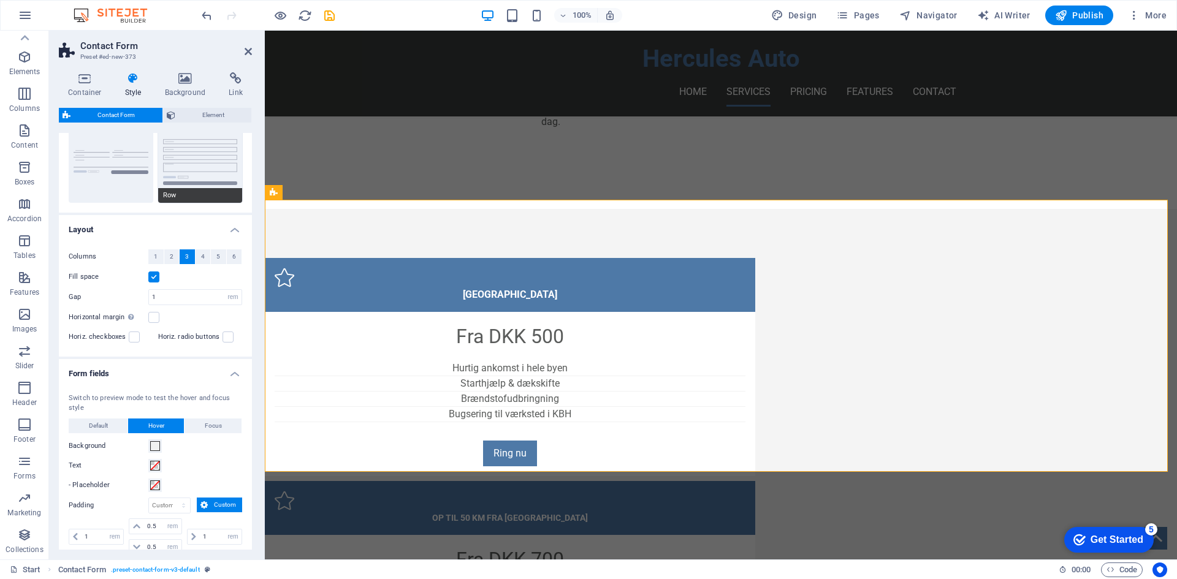
scroll to position [78, 0]
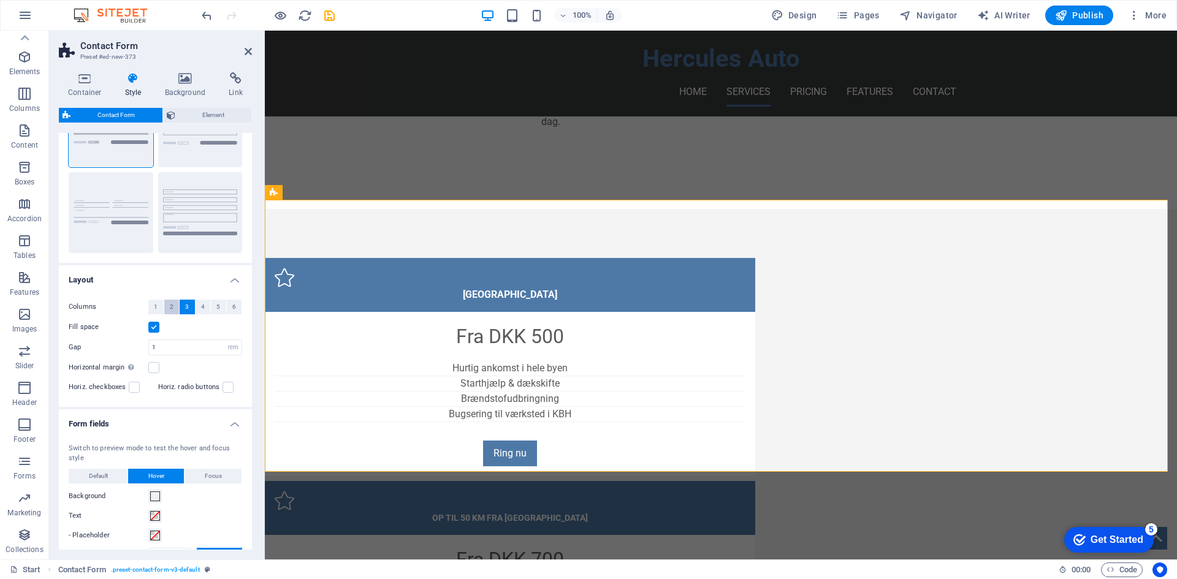
click at [177, 307] on button "2" at bounding box center [171, 307] width 15 height 15
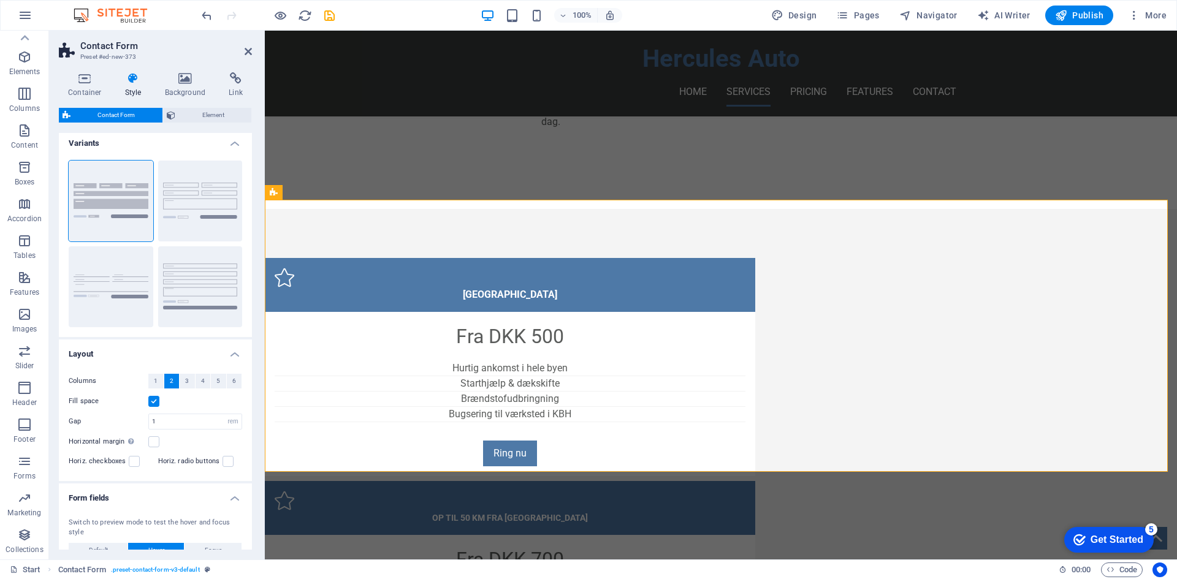
scroll to position [0, 0]
click at [91, 88] on h4 "Container" at bounding box center [87, 85] width 57 height 26
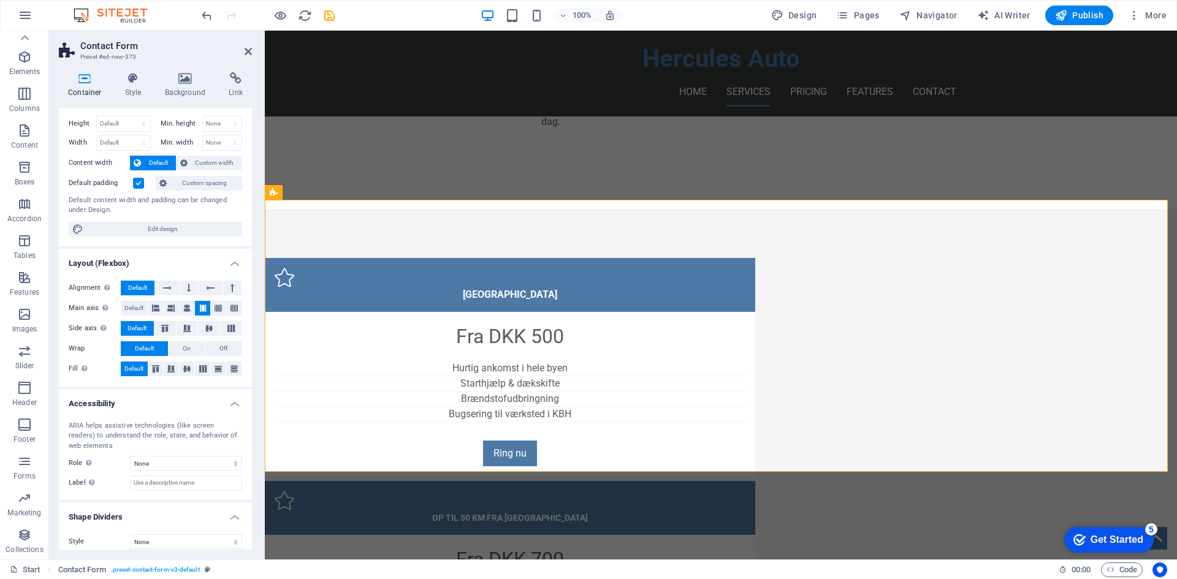
scroll to position [33, 0]
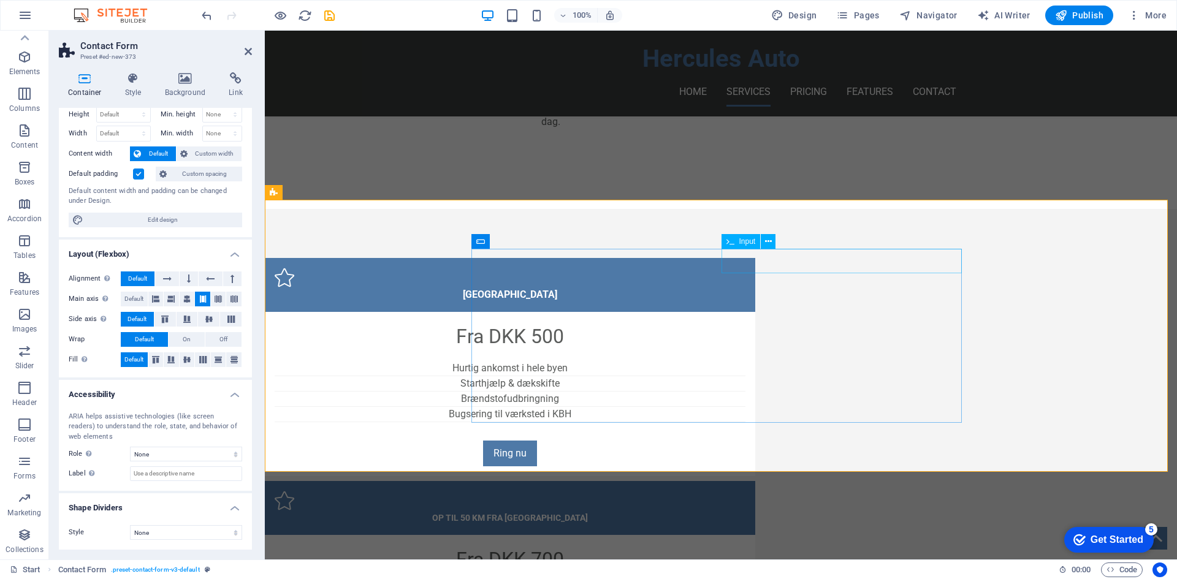
click at [942, 18] on span "Navigator" at bounding box center [928, 15] width 58 height 12
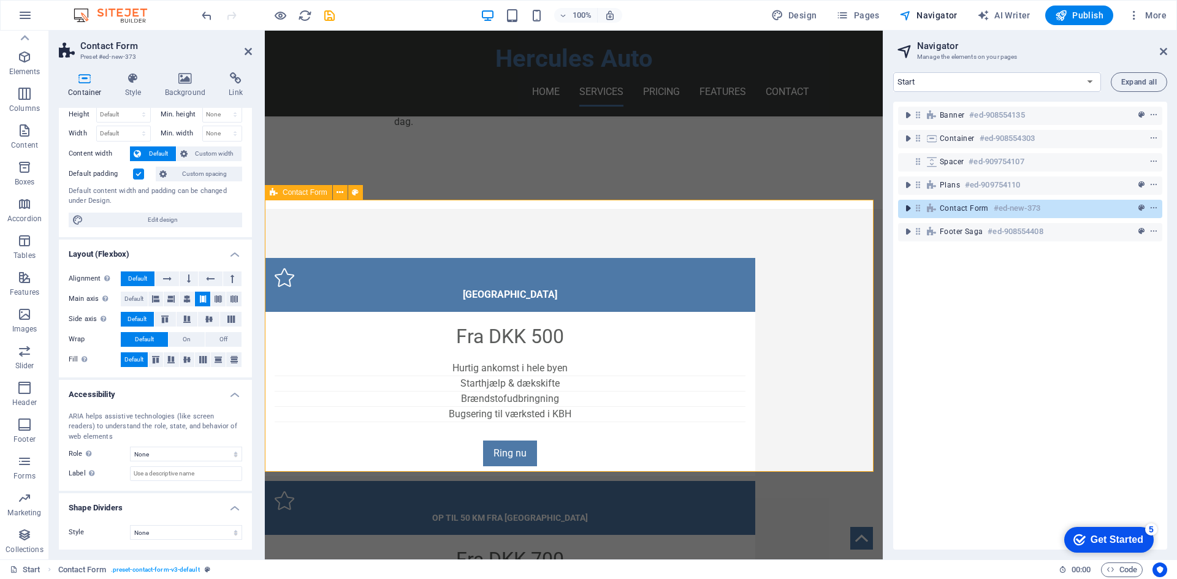
click at [910, 208] on icon "toggle-expand" at bounding box center [908, 208] width 12 height 12
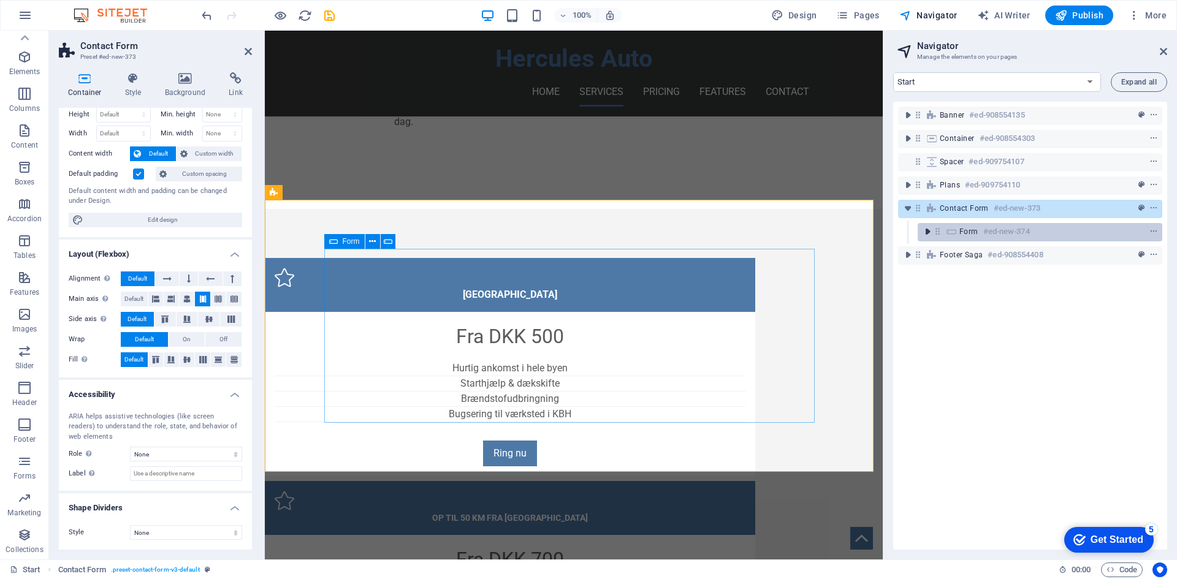
click at [924, 231] on icon "toggle-expand" at bounding box center [927, 232] width 12 height 12
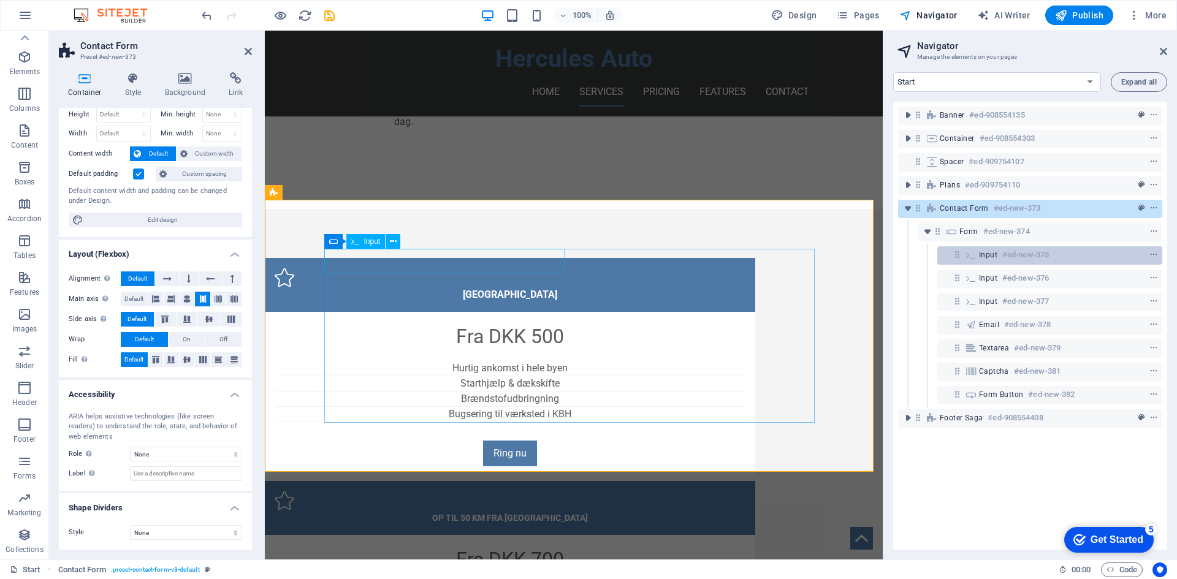
click at [986, 256] on span "Input" at bounding box center [988, 255] width 18 height 10
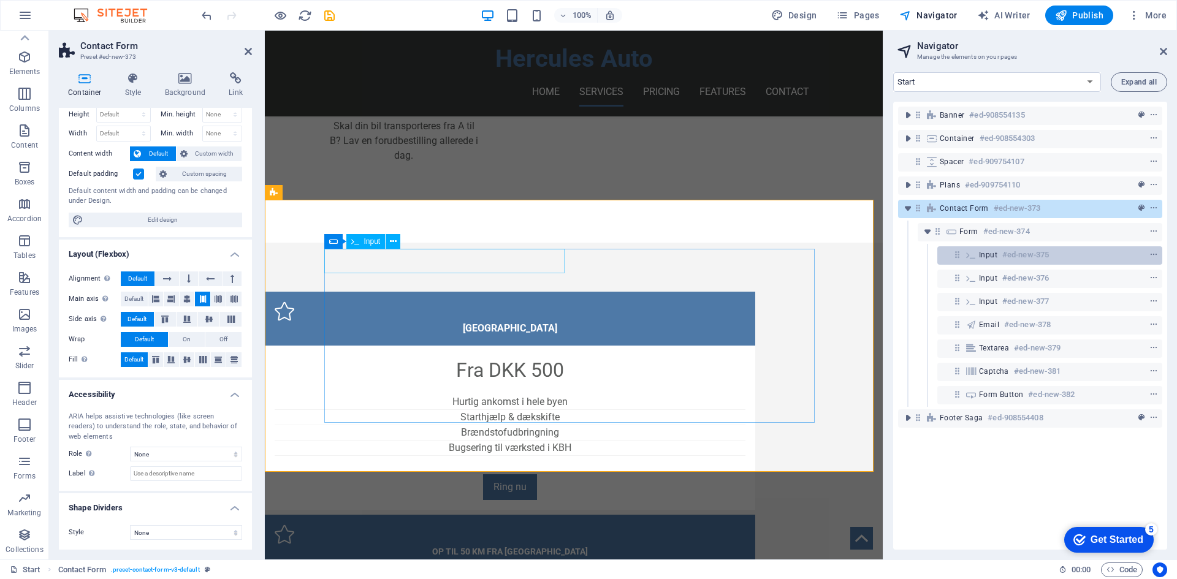
click at [986, 256] on span "Input" at bounding box center [988, 255] width 18 height 10
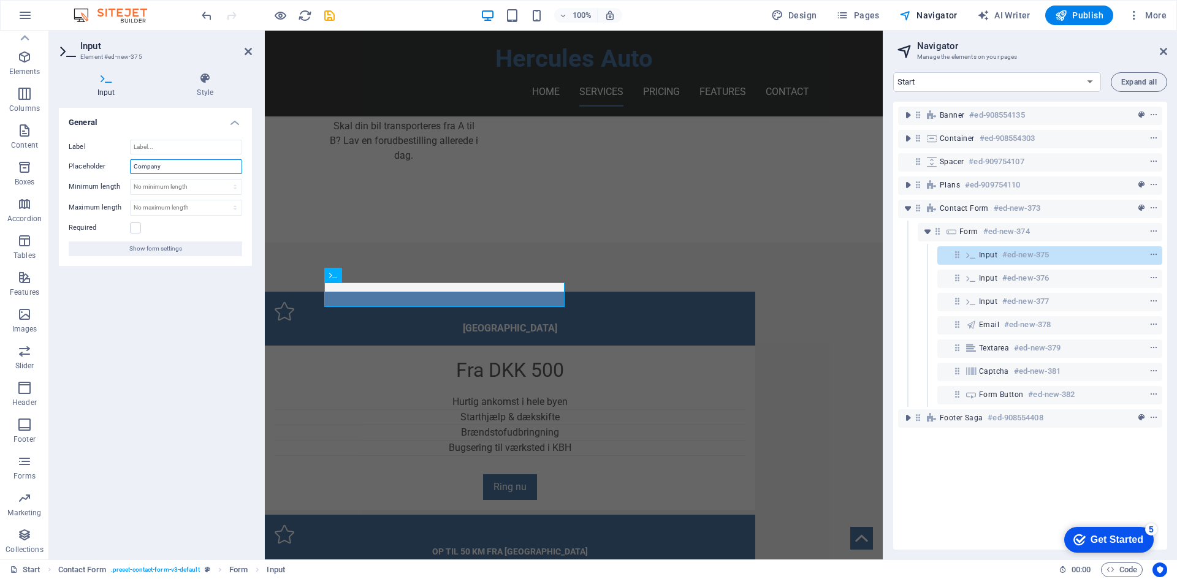
drag, startPoint x: 177, startPoint y: 167, endPoint x: 116, endPoint y: 157, distance: 62.1
click at [116, 157] on div "Label Placeholder Company Minimum length No minimum length chars Maximum length…" at bounding box center [155, 198] width 193 height 136
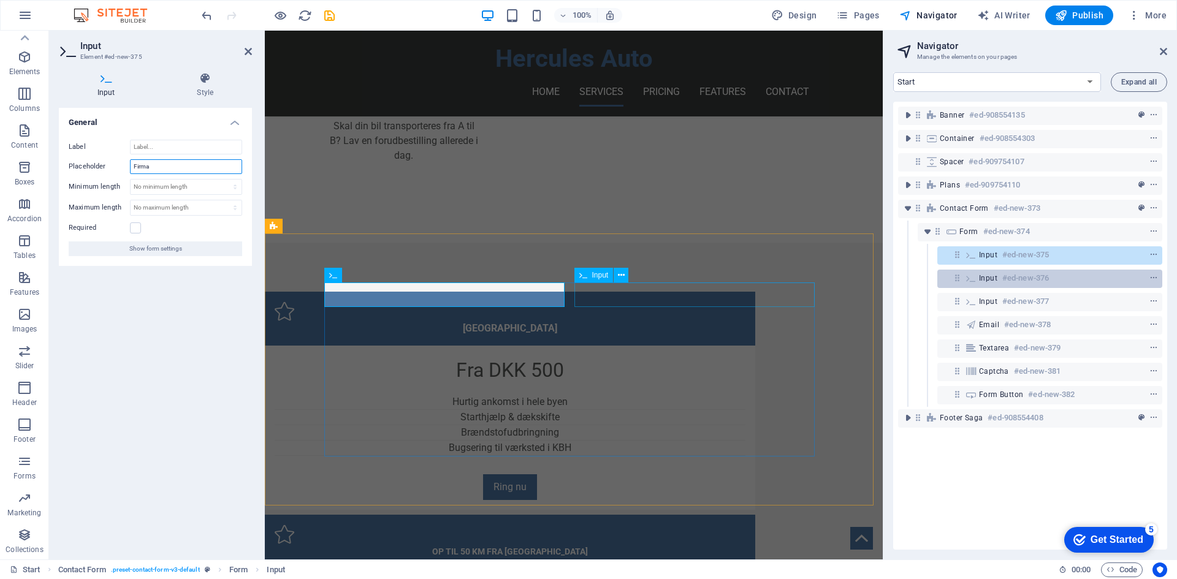
type input "Firma"
click at [988, 281] on span "Input" at bounding box center [988, 278] width 18 height 10
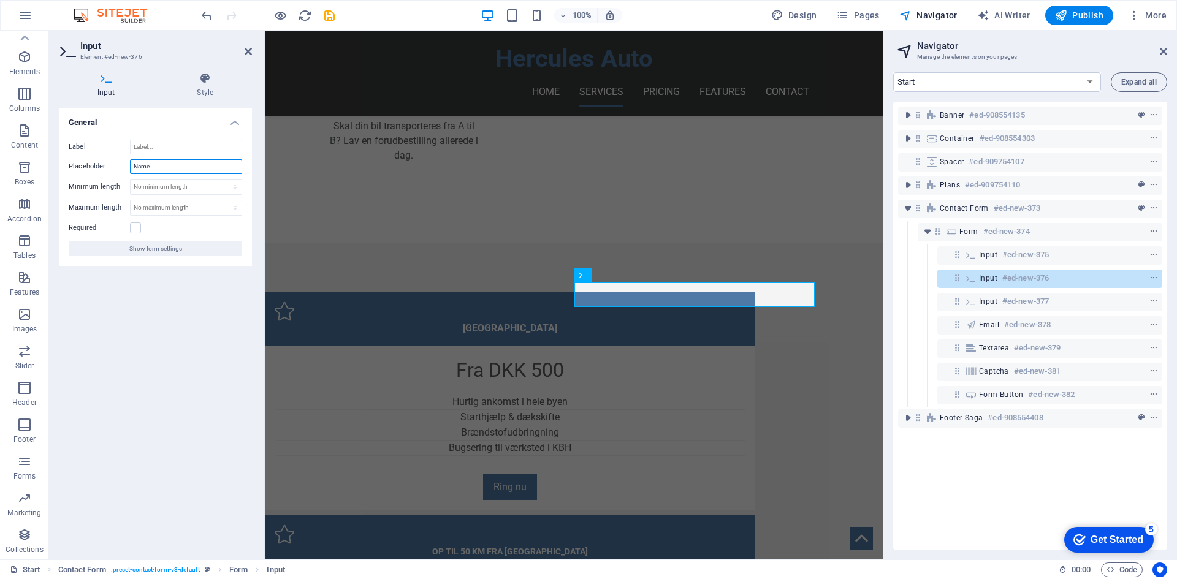
drag, startPoint x: 196, startPoint y: 167, endPoint x: 59, endPoint y: 167, distance: 137.3
click at [59, 167] on div "Label Placeholder Name Minimum length No minimum length chars Maximum length No…" at bounding box center [155, 198] width 193 height 136
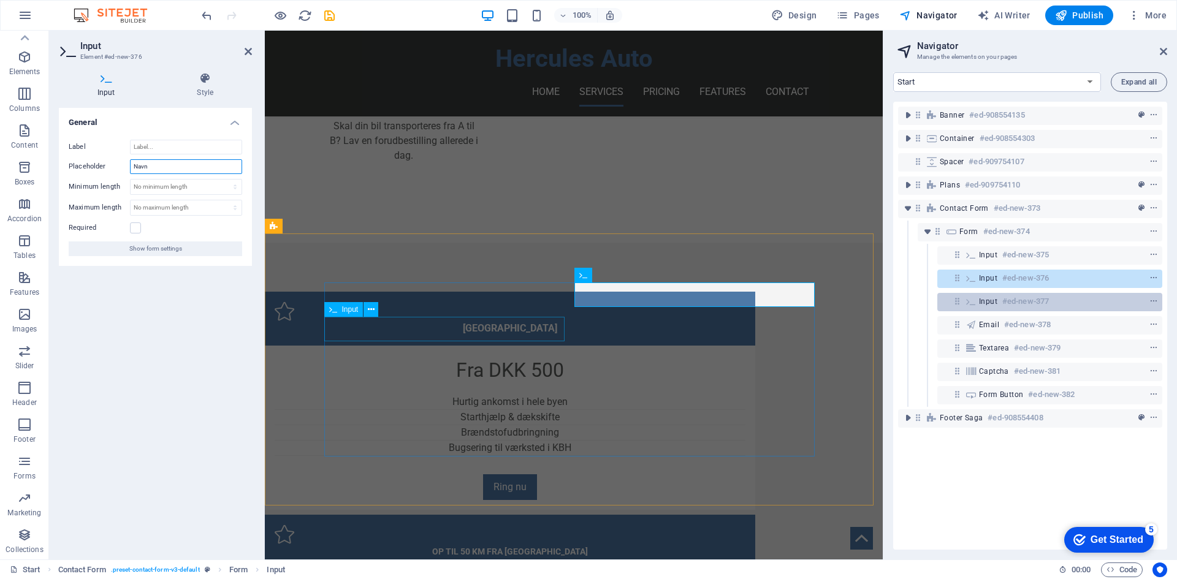
type input "Navn"
click at [986, 302] on span "Input" at bounding box center [988, 302] width 18 height 10
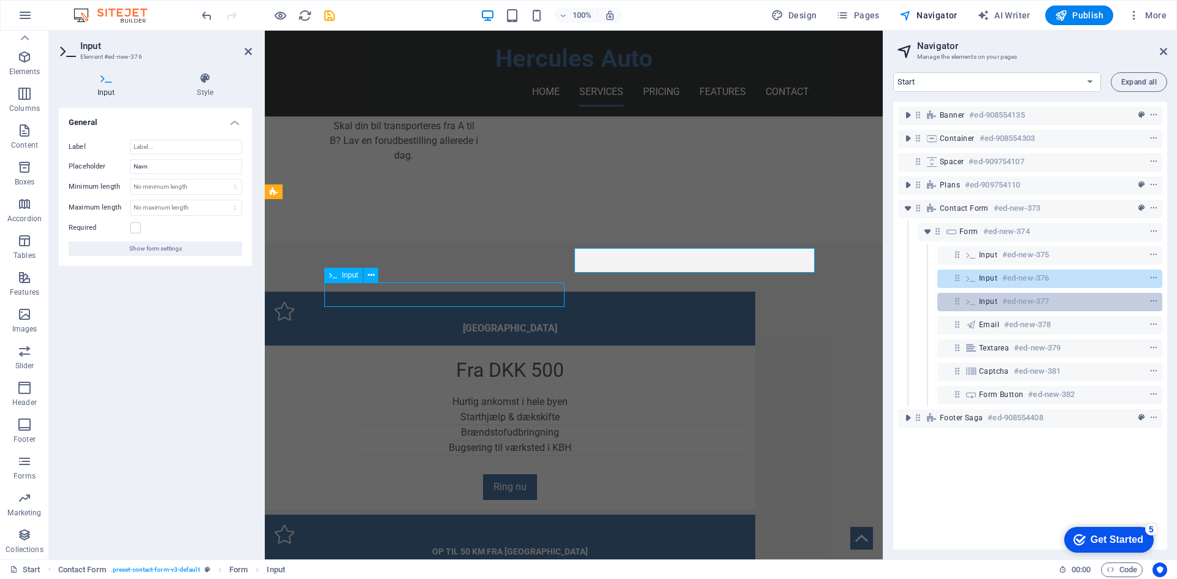
scroll to position [929, 0]
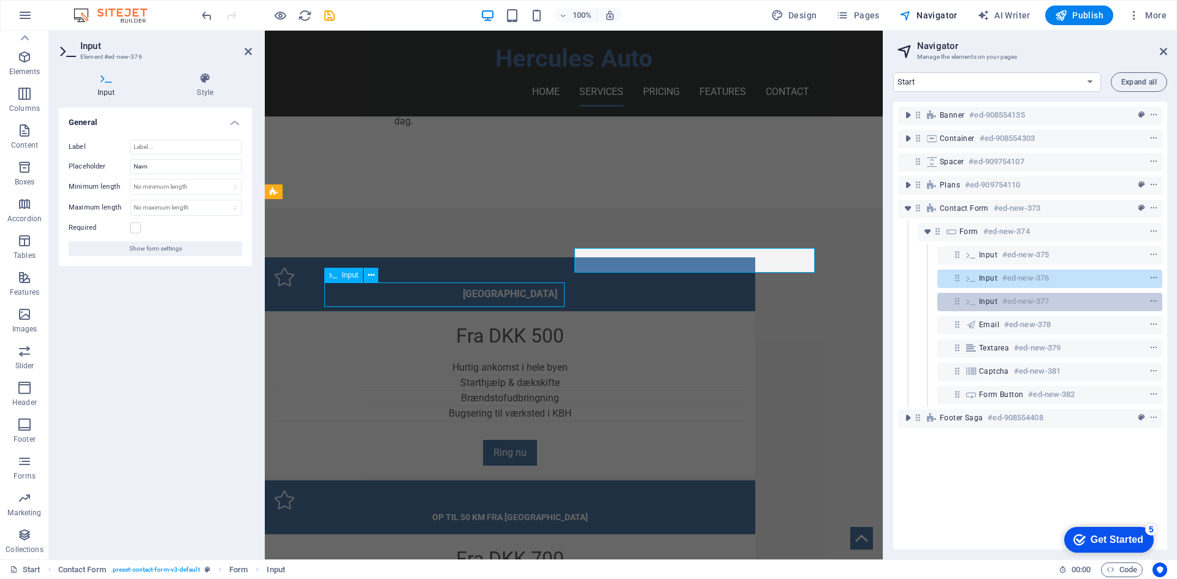
click at [986, 302] on span "Input" at bounding box center [988, 302] width 18 height 10
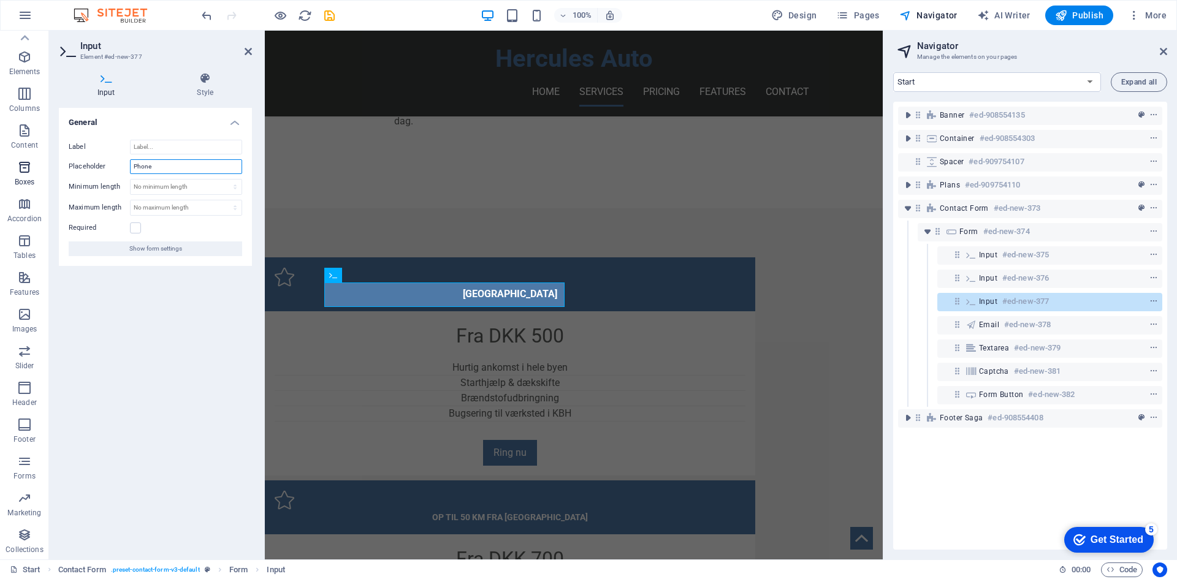
drag, startPoint x: 189, startPoint y: 173, endPoint x: 45, endPoint y: 156, distance: 145.1
click at [45, 156] on section "Favorites Elements Columns Content Boxes Accordion Tables Features Images Slide…" at bounding box center [441, 295] width 883 height 529
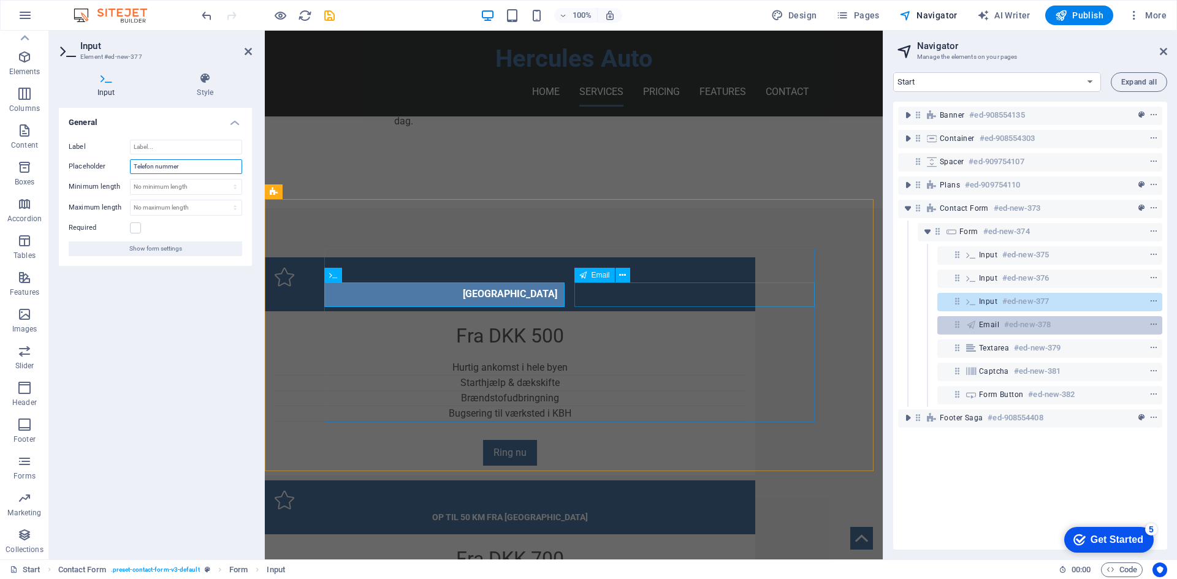
type input "Telefon nummer"
click at [977, 329] on icon at bounding box center [970, 325] width 13 height 10
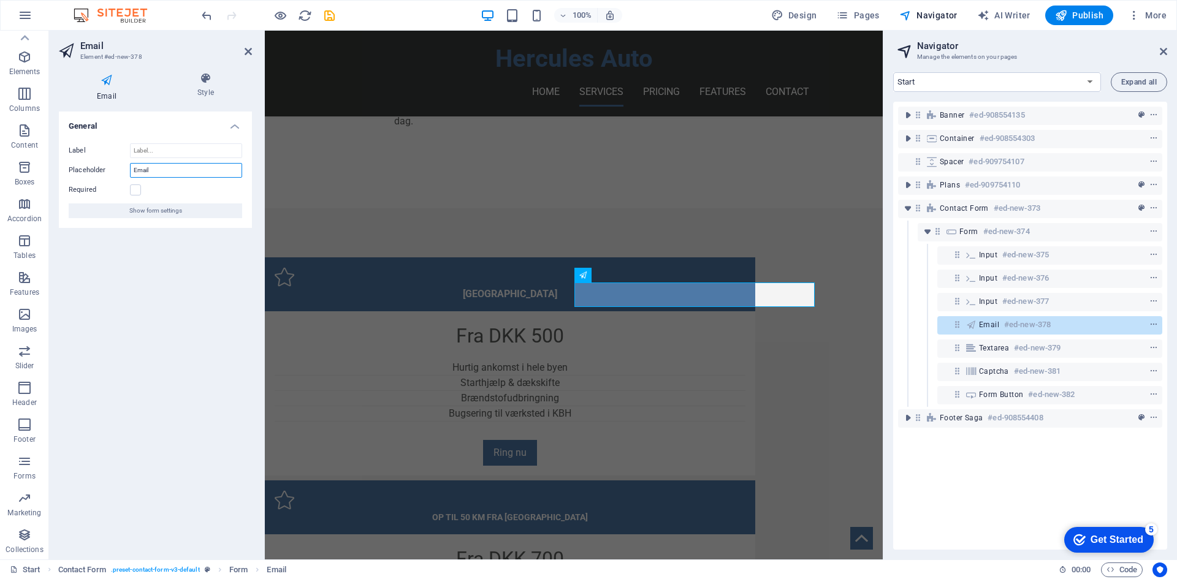
drag, startPoint x: 180, startPoint y: 170, endPoint x: 48, endPoint y: 154, distance: 132.2
click at [48, 154] on section "Favorites Elements Columns Content Boxes Accordion Tables Features Images Slide…" at bounding box center [441, 295] width 883 height 529
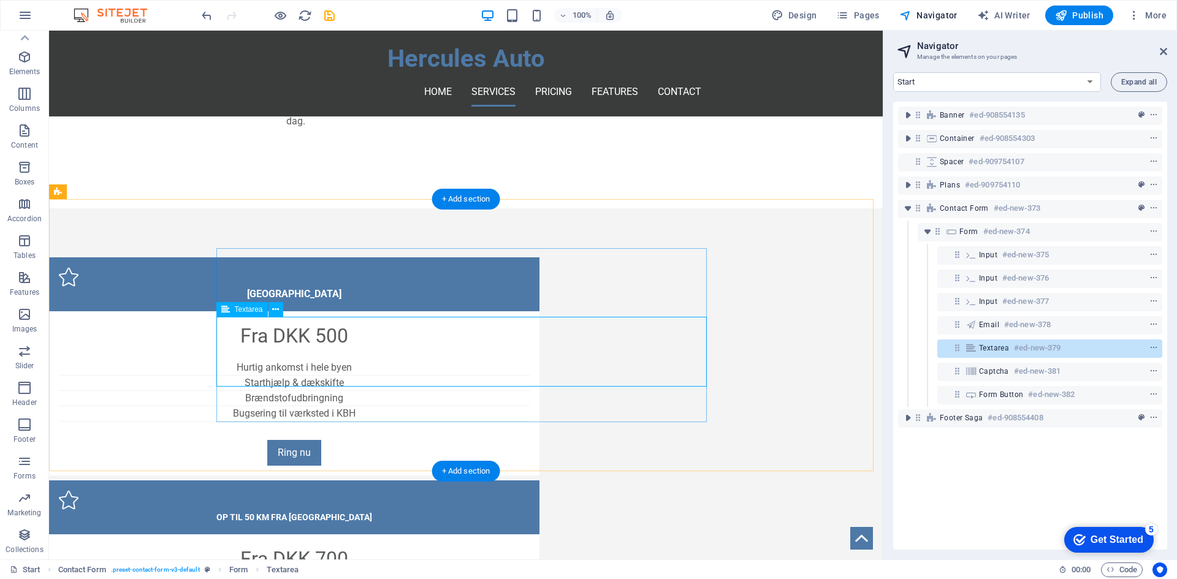
click at [984, 350] on span "Textarea" at bounding box center [994, 348] width 30 height 10
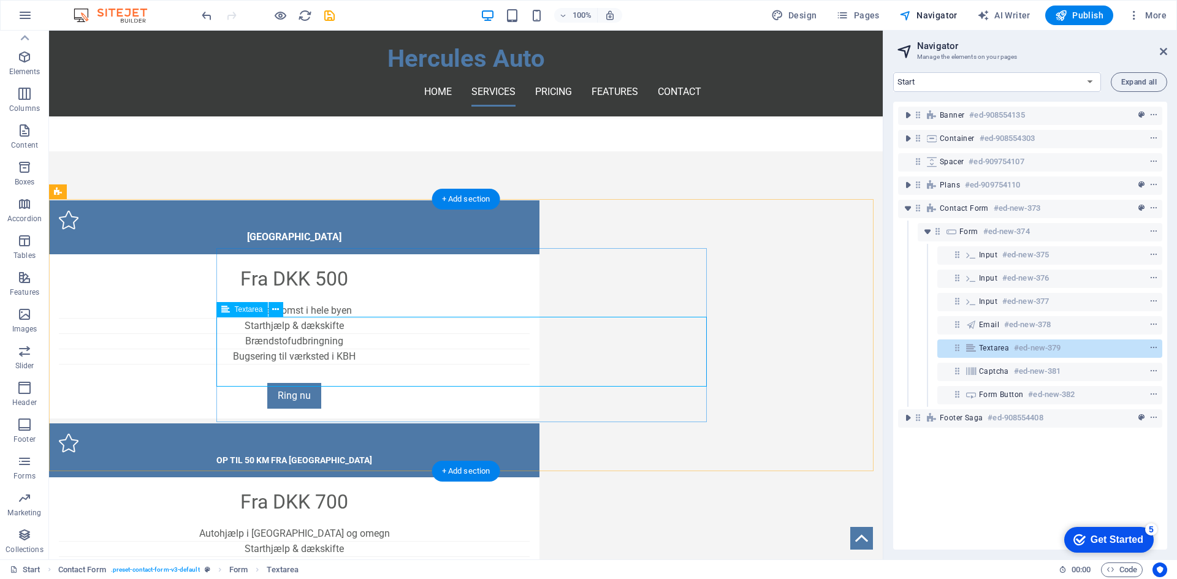
click at [984, 350] on span "Textarea" at bounding box center [994, 348] width 30 height 10
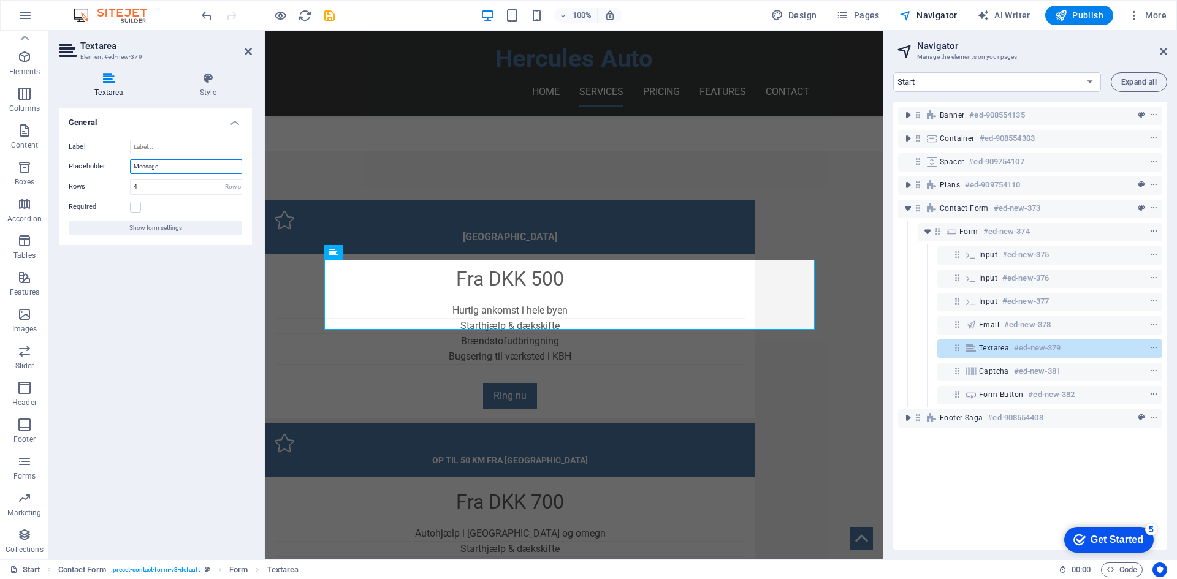
drag, startPoint x: 178, startPoint y: 169, endPoint x: 91, endPoint y: 167, distance: 86.5
click at [91, 167] on div "Placeholder Message" at bounding box center [155, 166] width 173 height 15
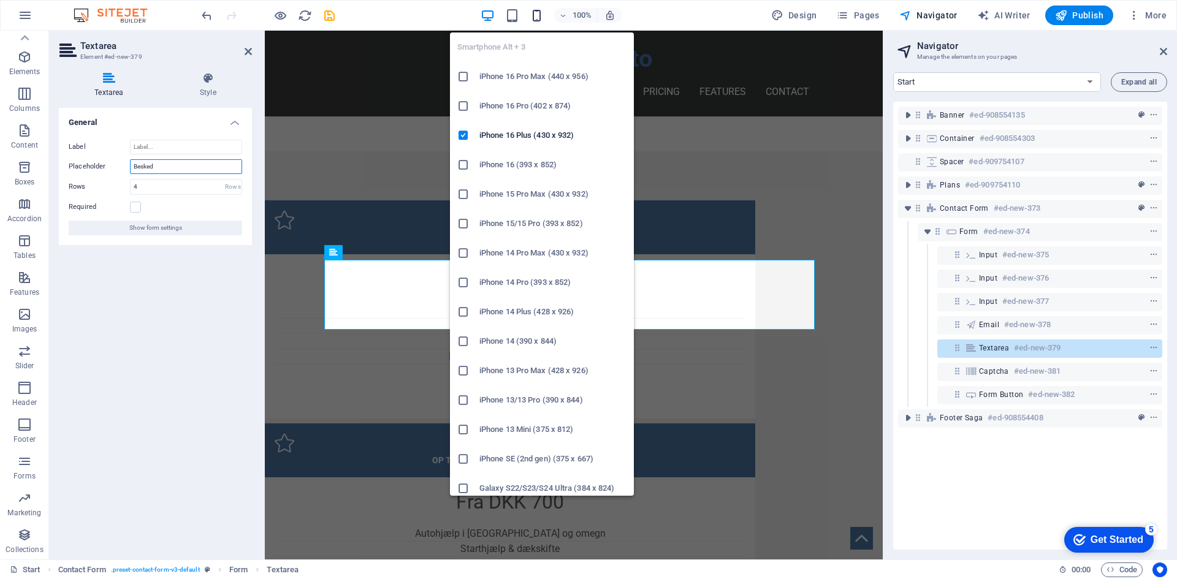
type input "Besked"
click at [538, 17] on icon "button" at bounding box center [537, 16] width 14 height 14
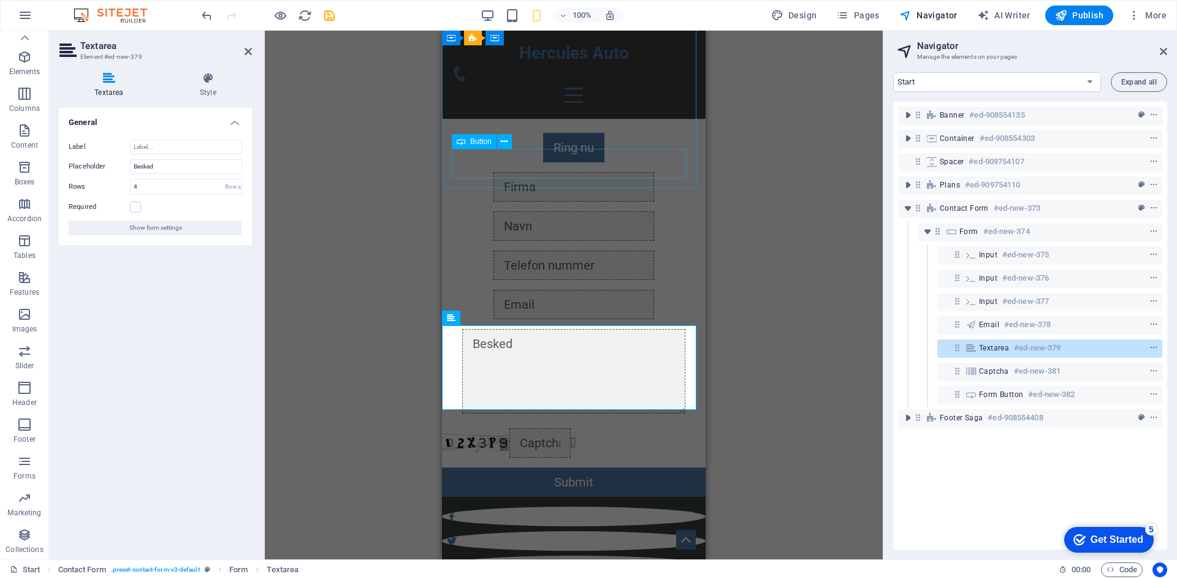
scroll to position [1428, 0]
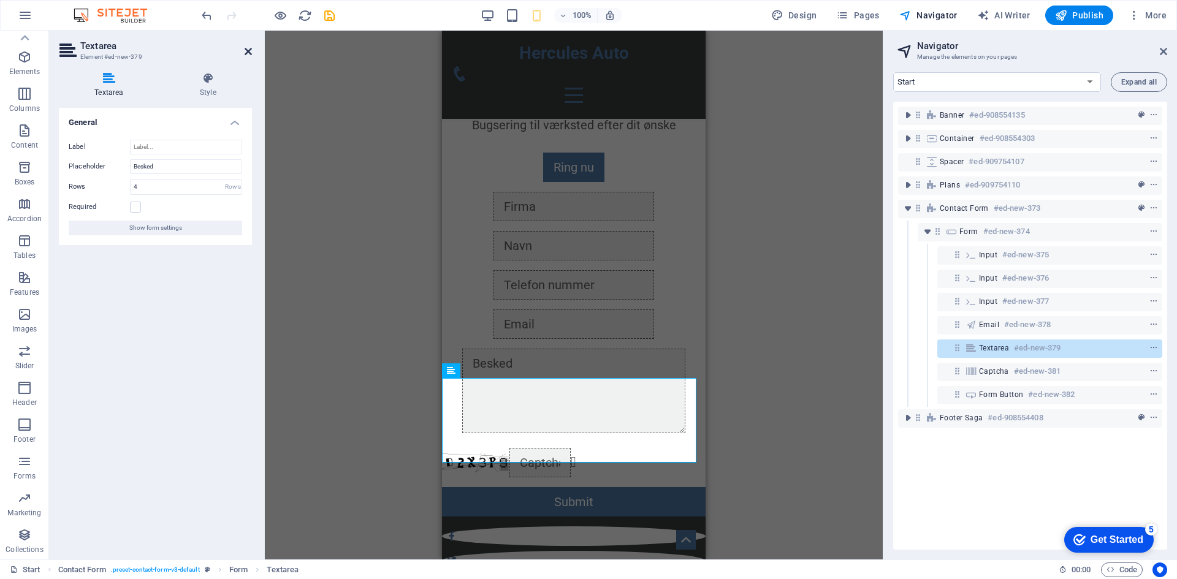
click at [245, 49] on icon at bounding box center [248, 52] width 7 height 10
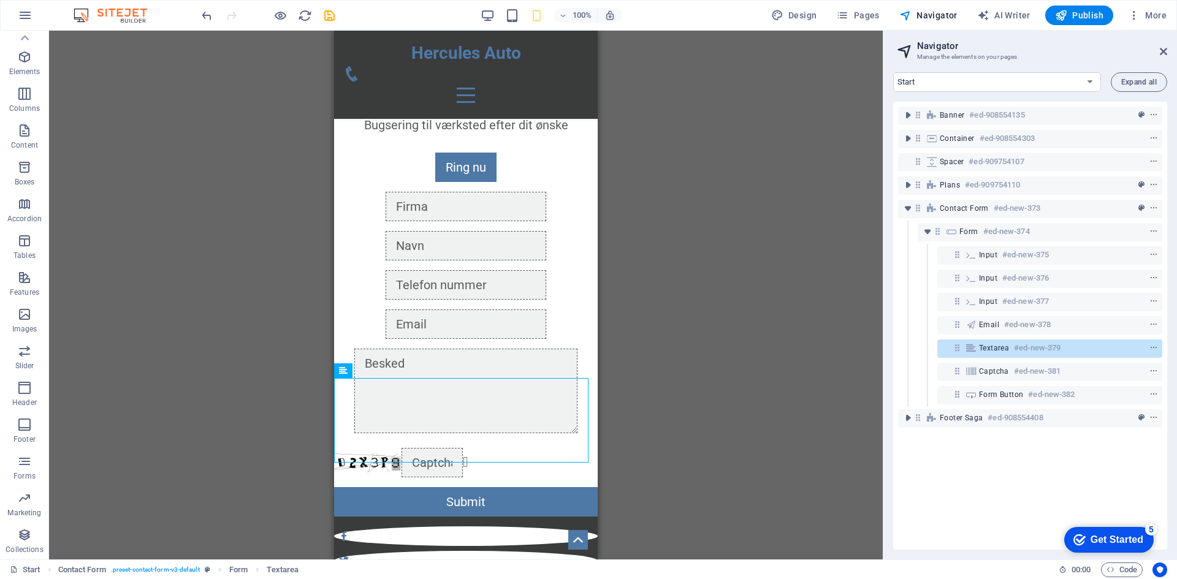
click at [1157, 53] on header "Navigator Manage the elements on your pages" at bounding box center [1032, 47] width 272 height 32
click at [1162, 53] on icon at bounding box center [1163, 52] width 7 height 10
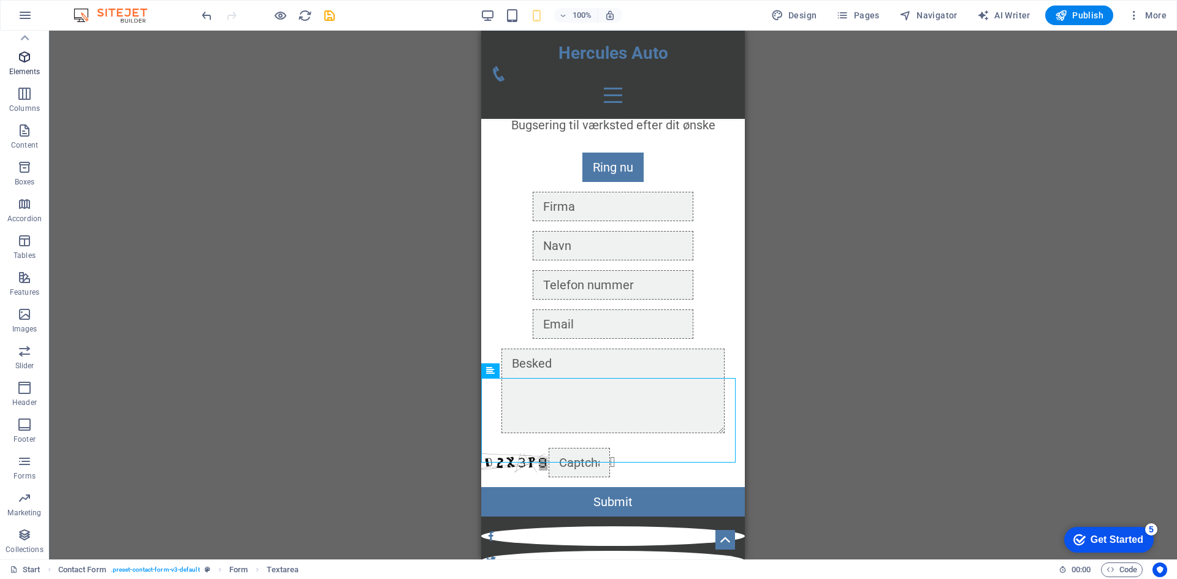
click at [34, 58] on span "Elements" at bounding box center [24, 64] width 49 height 29
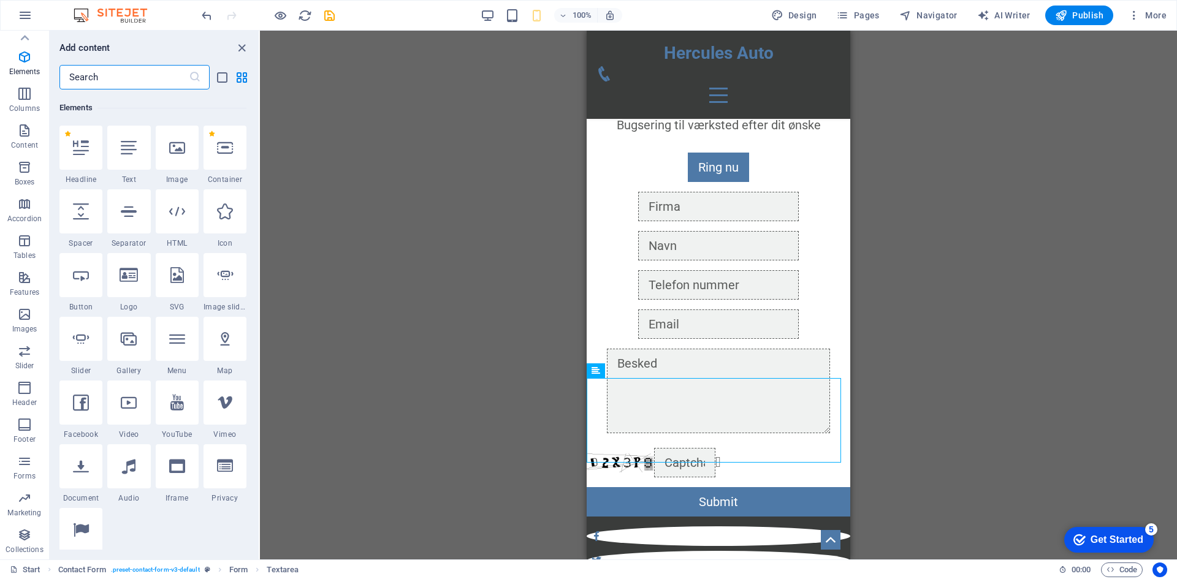
scroll to position [131, 0]
click at [94, 69] on input "text" at bounding box center [123, 77] width 129 height 25
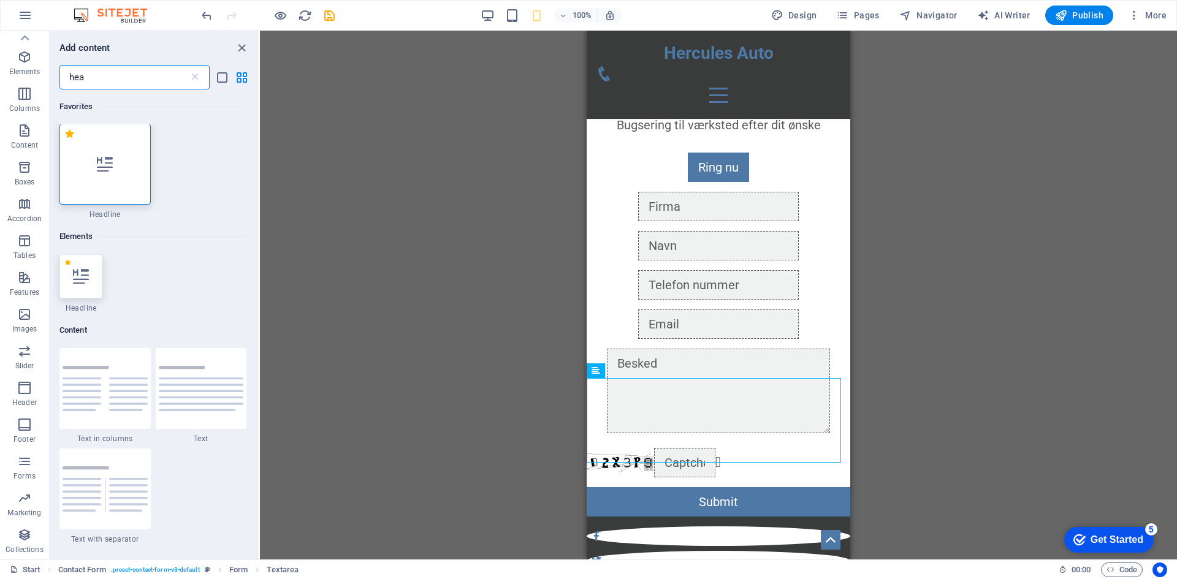
scroll to position [0, 0]
type input "hea"
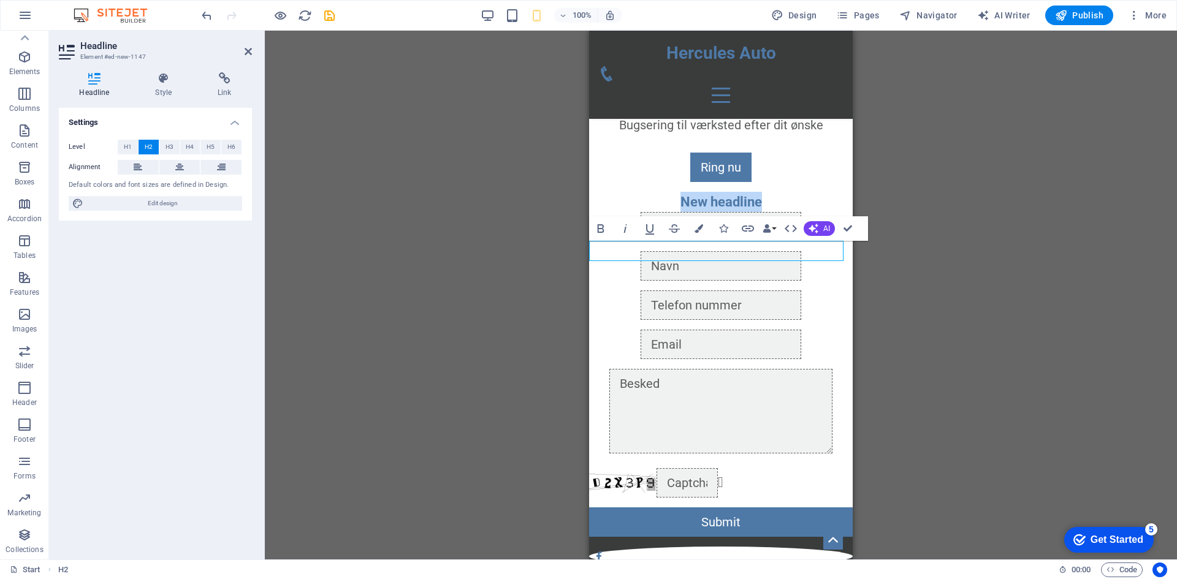
click at [763, 212] on h2 "New headline" at bounding box center [721, 202] width 264 height 20
drag, startPoint x: 763, startPoint y: 253, endPoint x: 658, endPoint y: 242, distance: 106.0
click at [658, 212] on h2 "New headline" at bounding box center [721, 202] width 264 height 20
click at [158, 82] on icon at bounding box center [164, 78] width 58 height 12
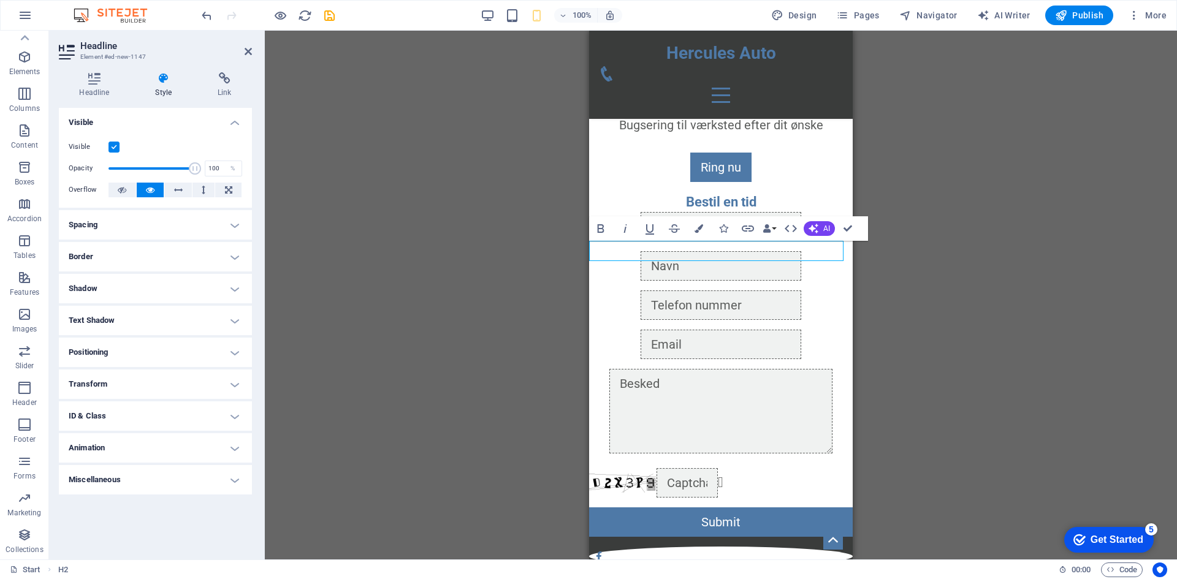
click at [127, 224] on h4 "Spacing" at bounding box center [155, 224] width 193 height 29
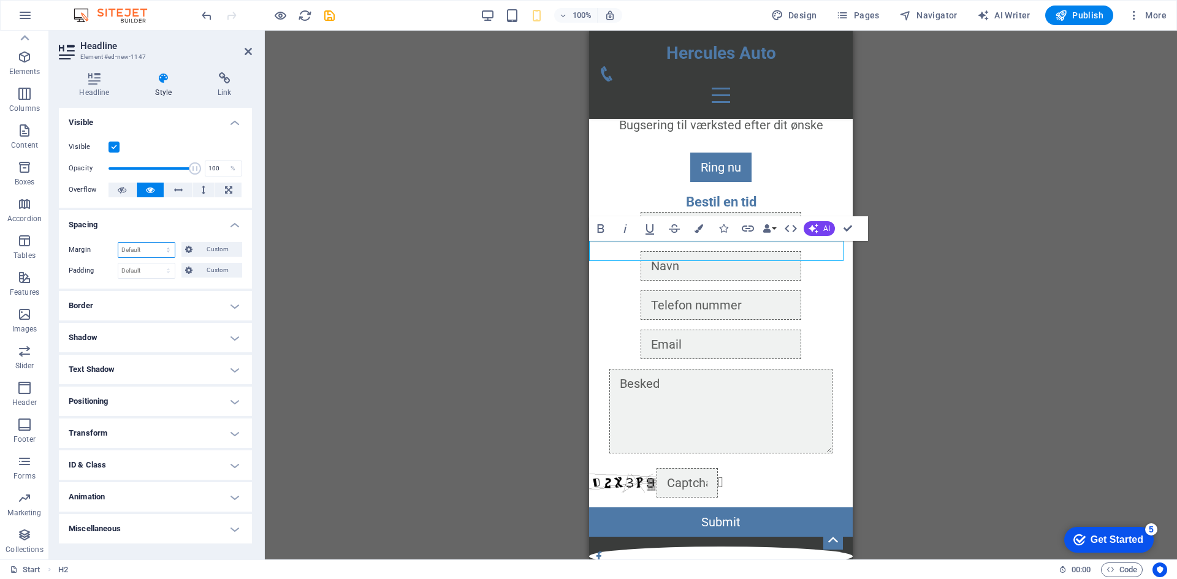
click at [151, 256] on select "Default auto px % rem vw vh Custom" at bounding box center [146, 250] width 56 height 15
select select "px"
click at [158, 243] on select "Default auto px % rem vw vh Custom" at bounding box center [146, 250] width 56 height 15
type input "0"
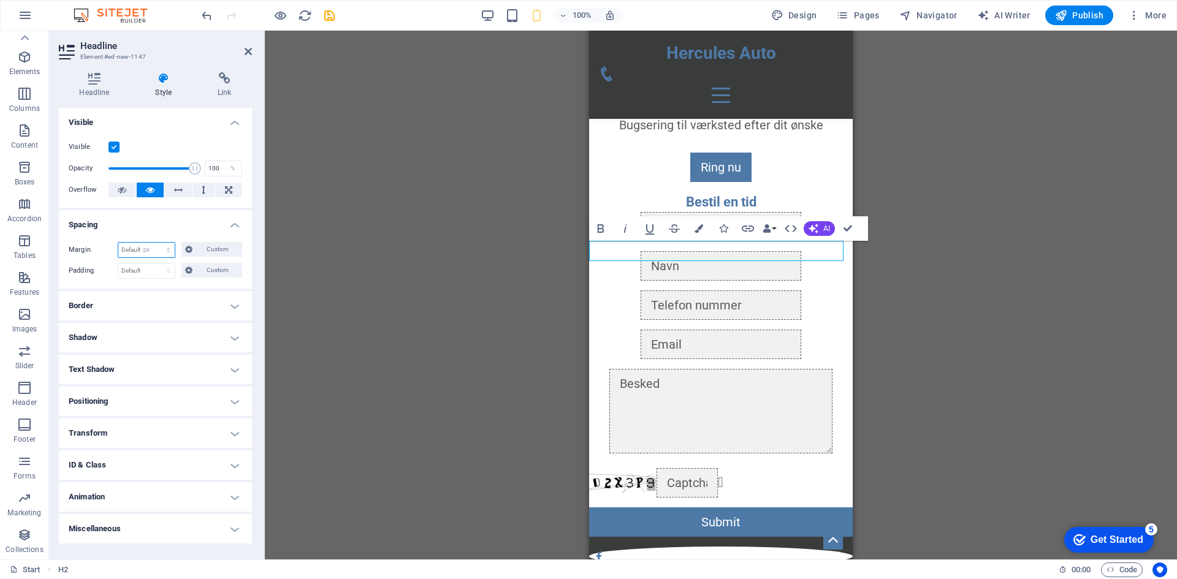
select select "px"
type input "0"
select select "px"
type input "0"
select select "px"
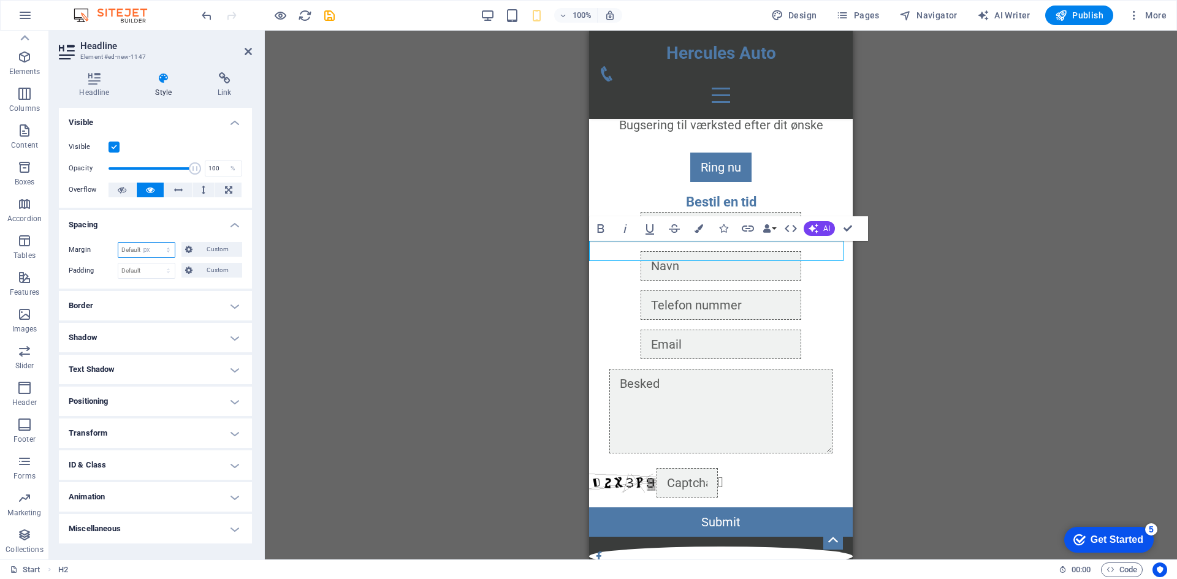
type input "0"
select select "px"
click at [194, 255] on button "Custom" at bounding box center [211, 249] width 61 height 15
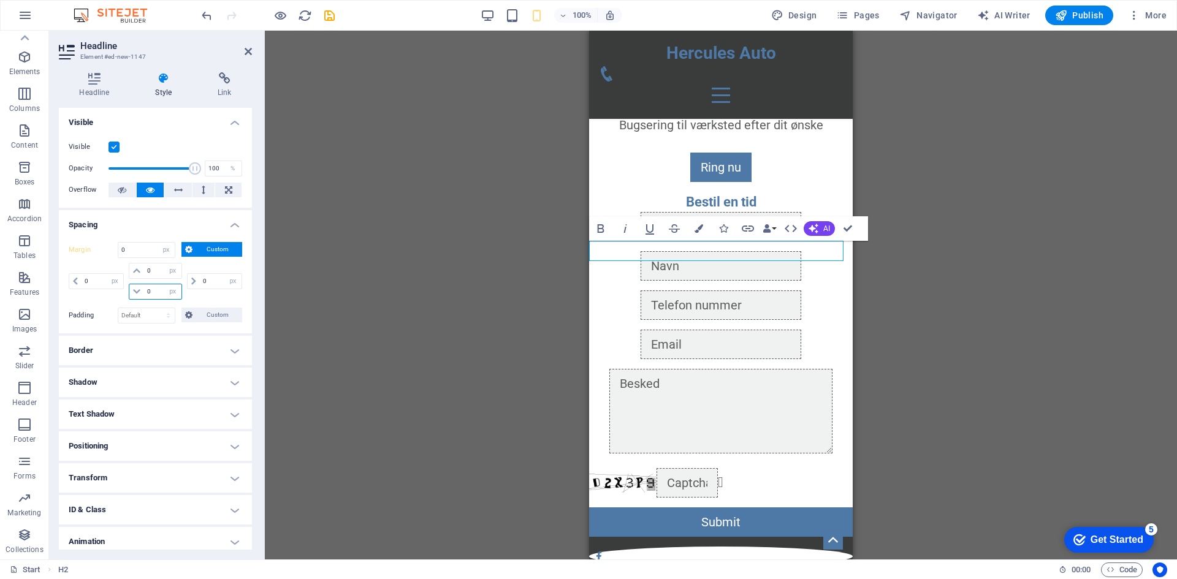
drag, startPoint x: 159, startPoint y: 291, endPoint x: 137, endPoint y: 291, distance: 22.7
click at [137, 291] on div "0 auto px % rem vw vh" at bounding box center [155, 292] width 53 height 16
type input "5"
select select "DISABLED_OPTION_VALUE"
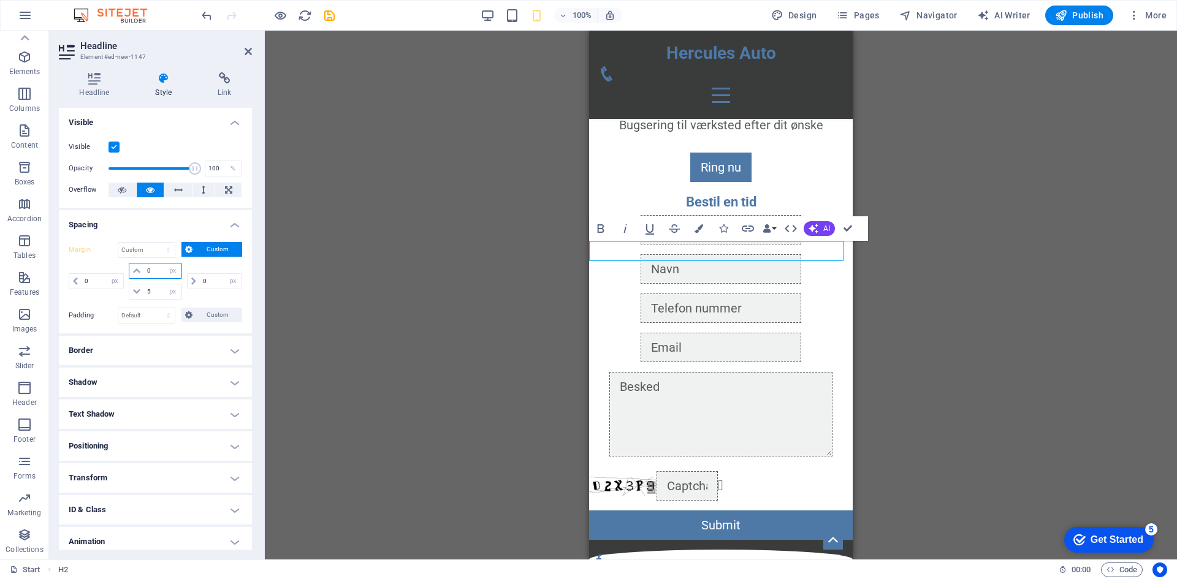
drag, startPoint x: 153, startPoint y: 272, endPoint x: 113, endPoint y: 271, distance: 39.9
click at [113, 271] on div "0 auto px % rem vw vh 0 auto px % rem vw vh 5 auto px % rem vw vh 0 auto px % r…" at bounding box center [155, 281] width 173 height 37
type input "5"
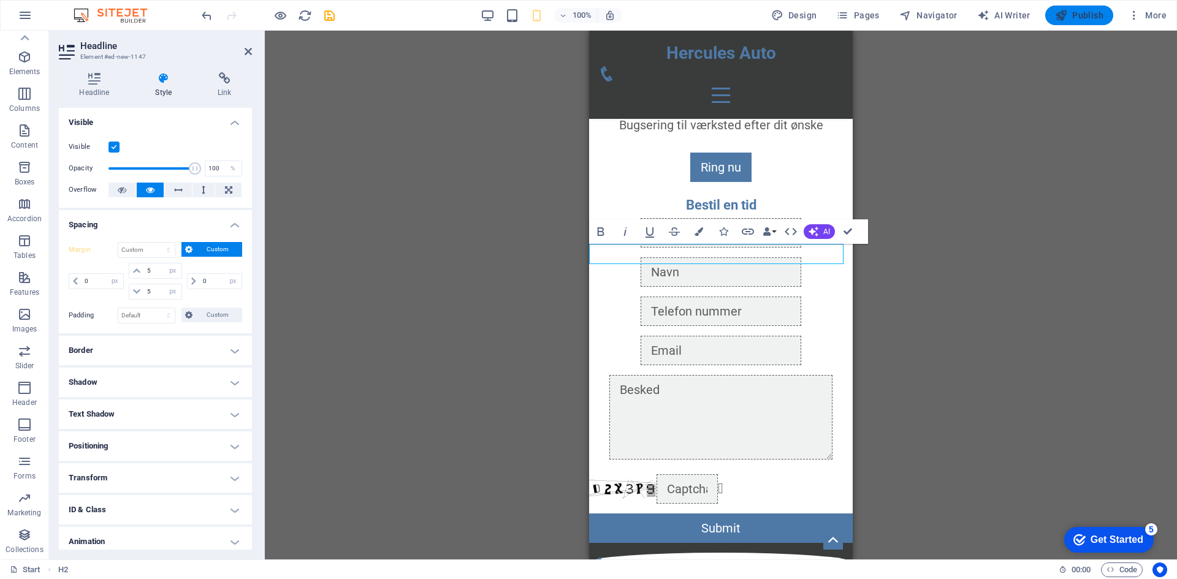
click at [1083, 19] on span "Publish" at bounding box center [1079, 15] width 48 height 12
